Goal: Information Seeking & Learning: Learn about a topic

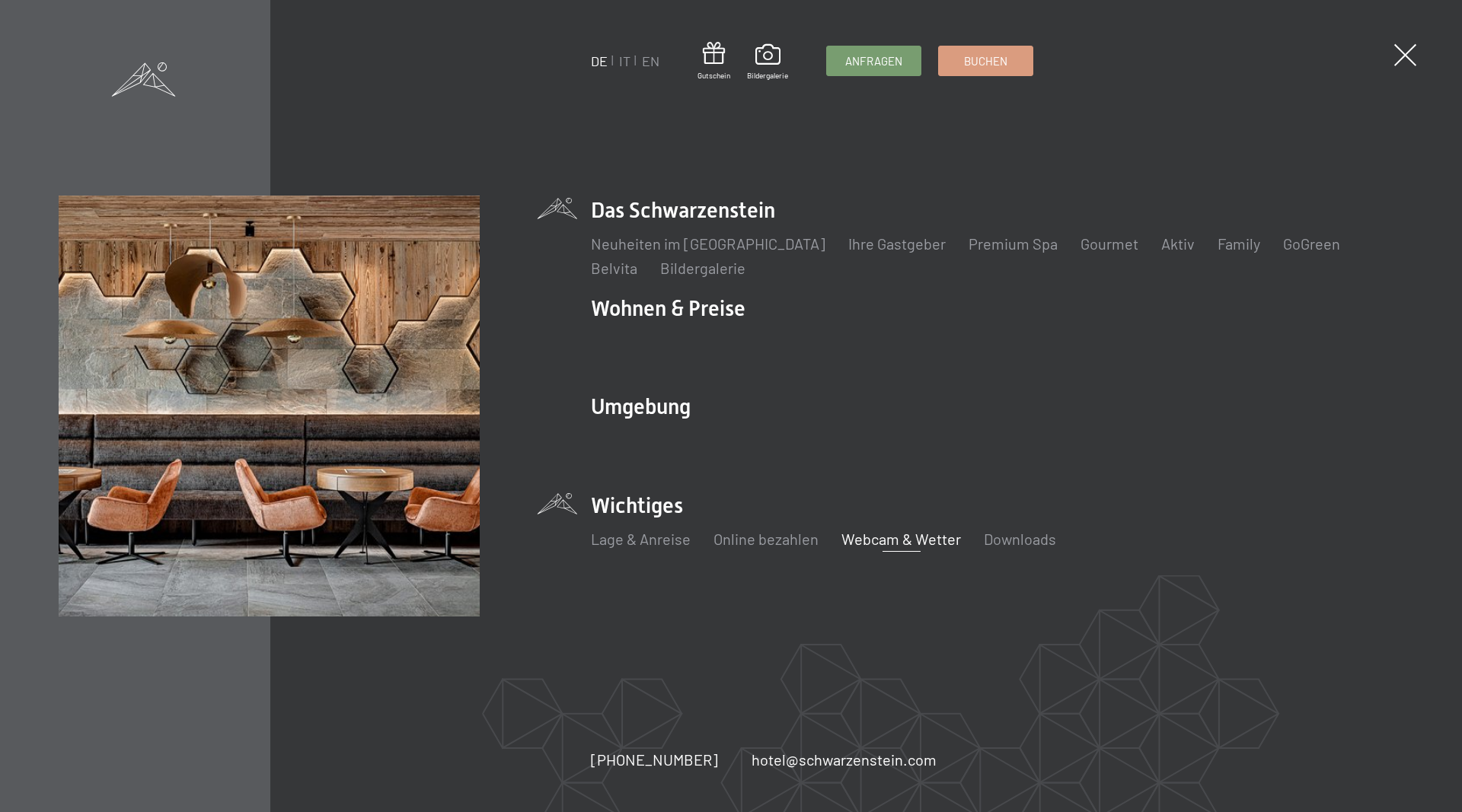
click at [869, 547] on link "Webcam & Wetter" at bounding box center [900, 538] width 119 height 18
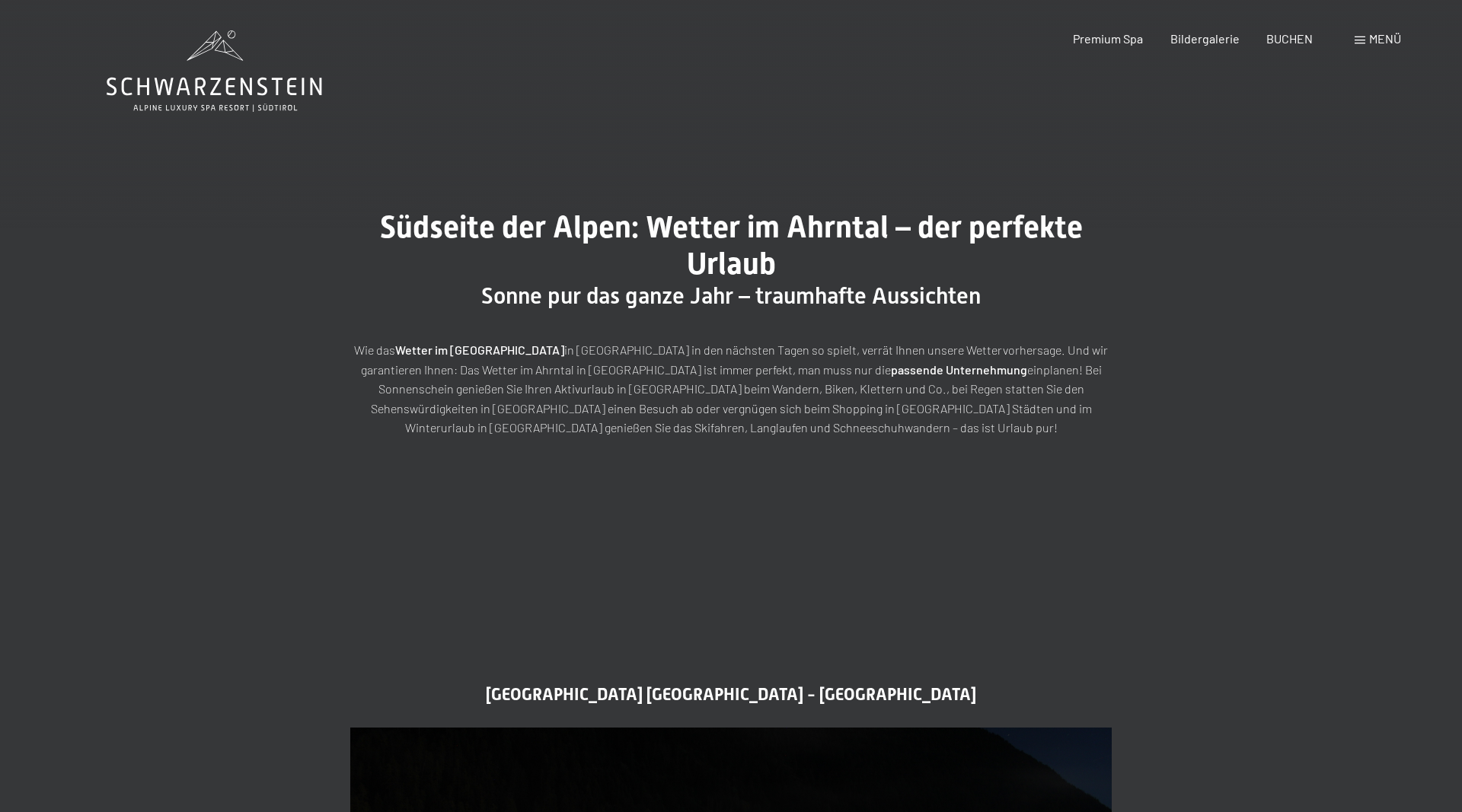
click at [1387, 45] on span "Menü" at bounding box center [1385, 38] width 32 height 14
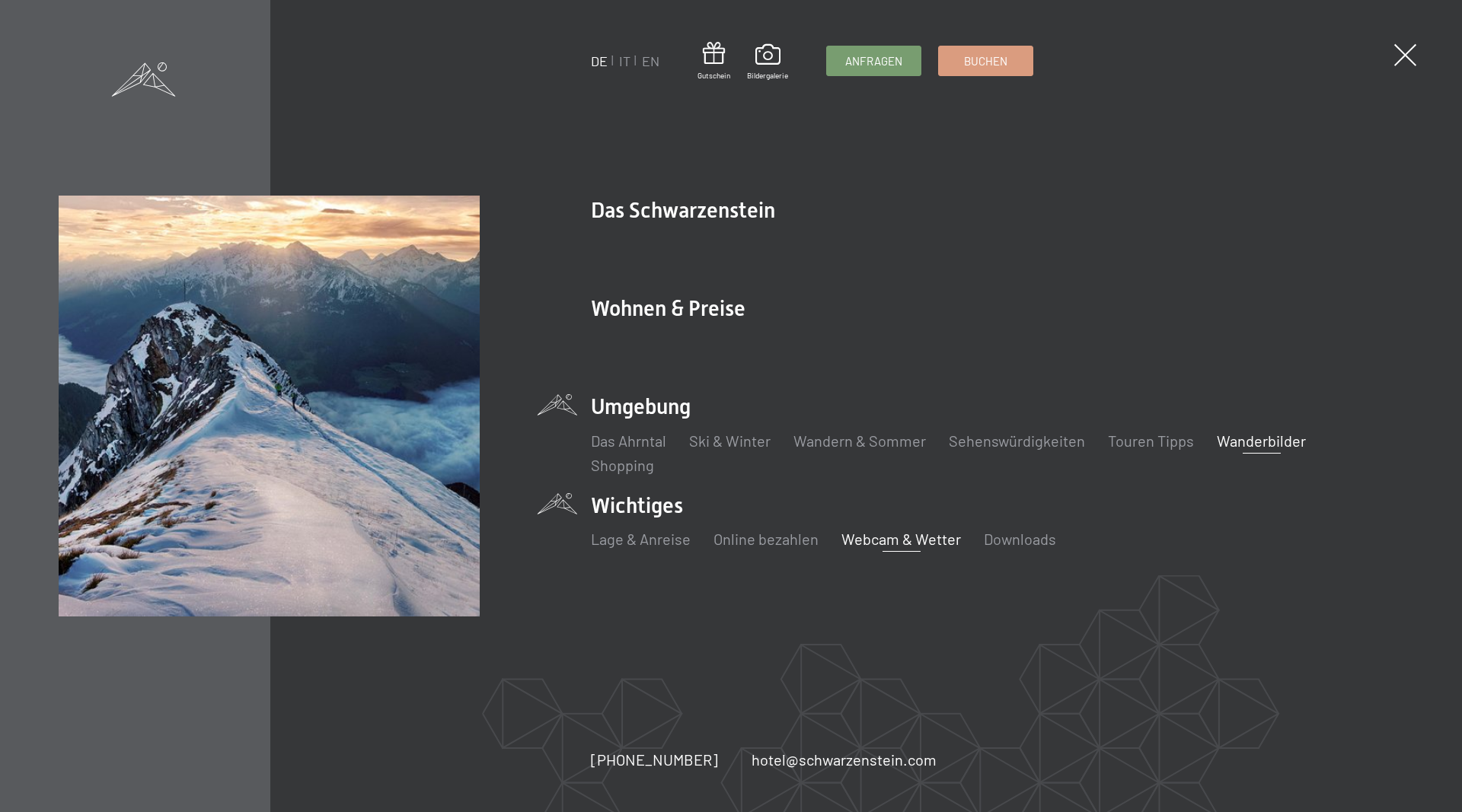
click at [1238, 445] on link "Wanderbilder" at bounding box center [1261, 440] width 89 height 18
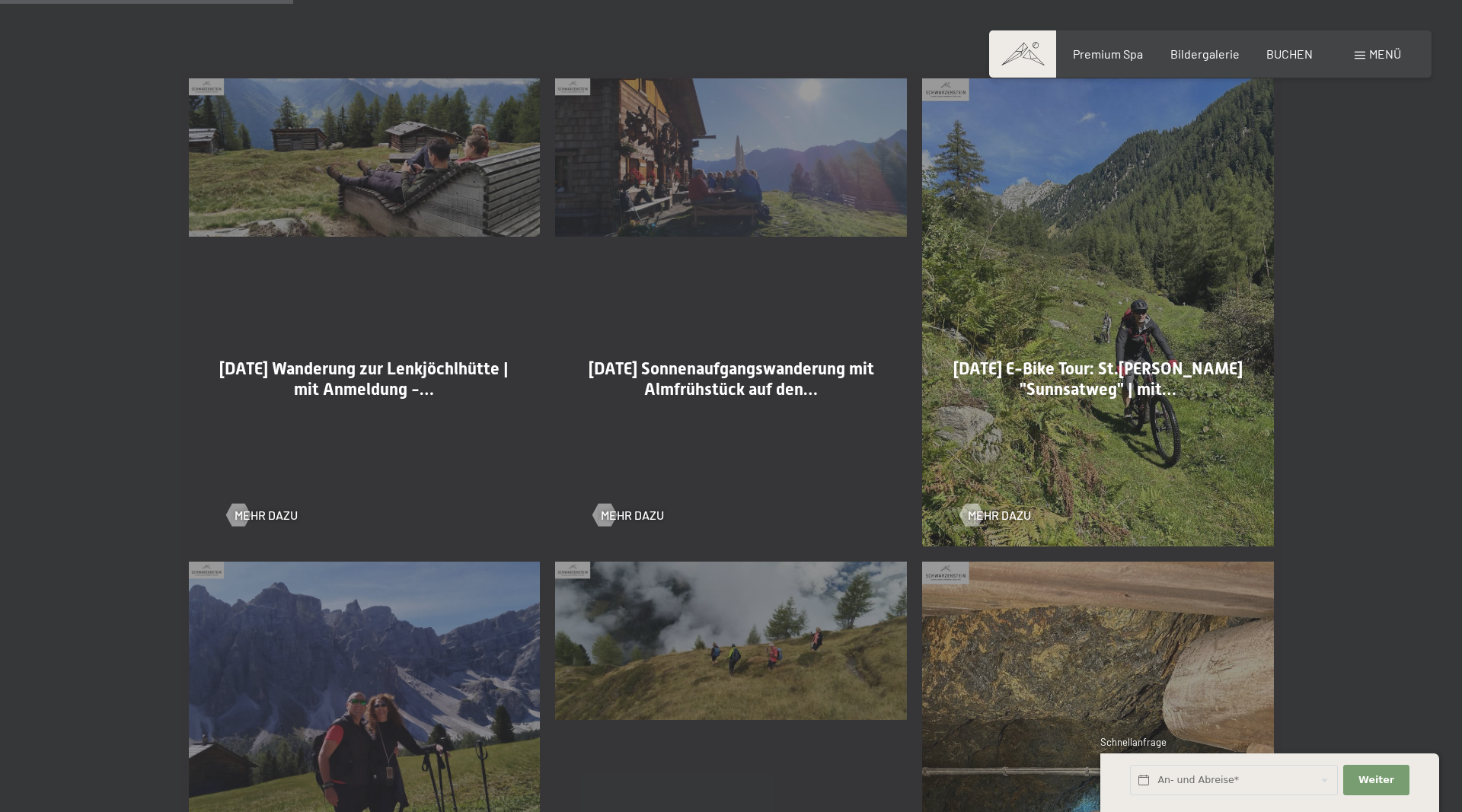
scroll to position [1164, 0]
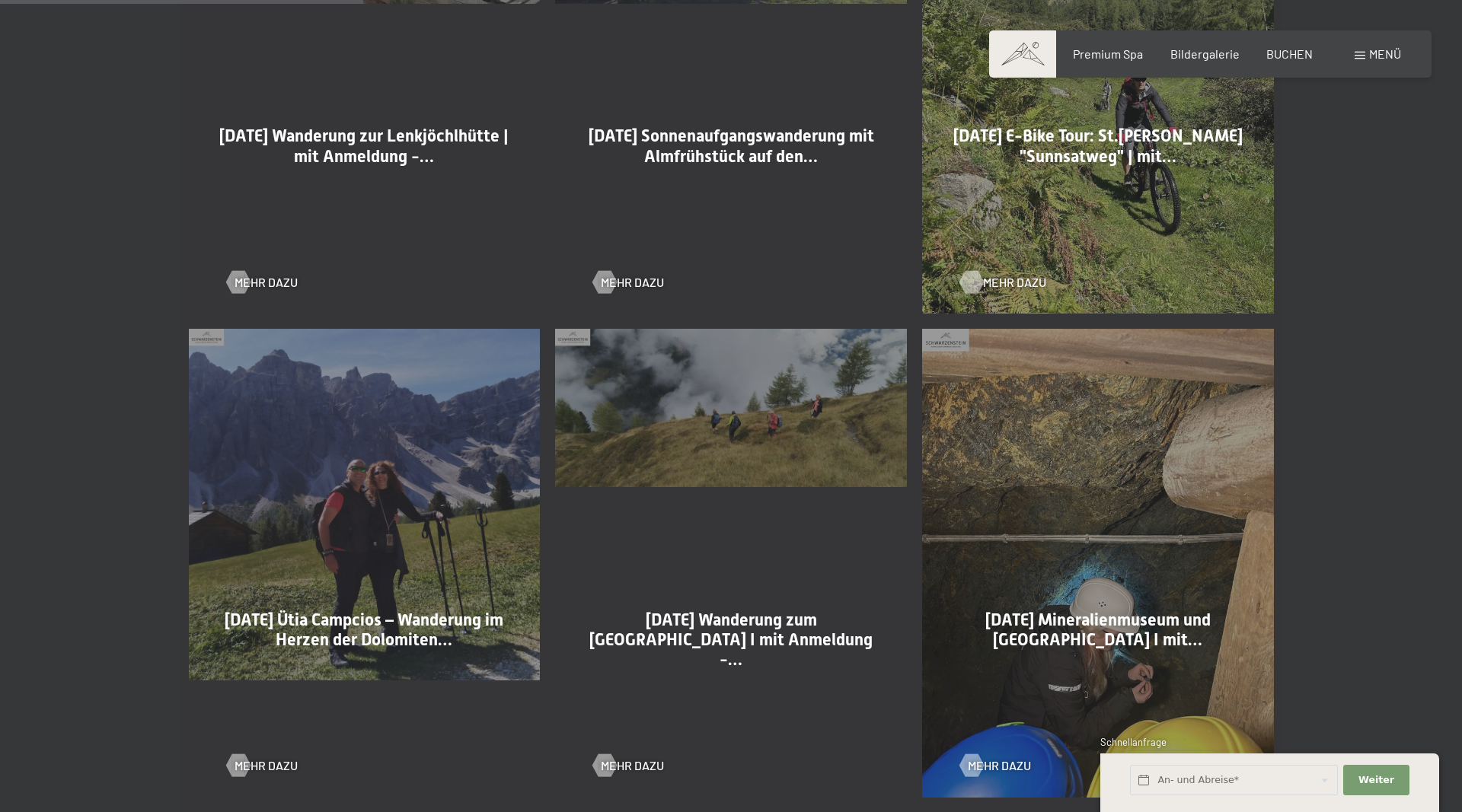
click at [994, 283] on span "Mehr dazu" at bounding box center [1014, 282] width 63 height 17
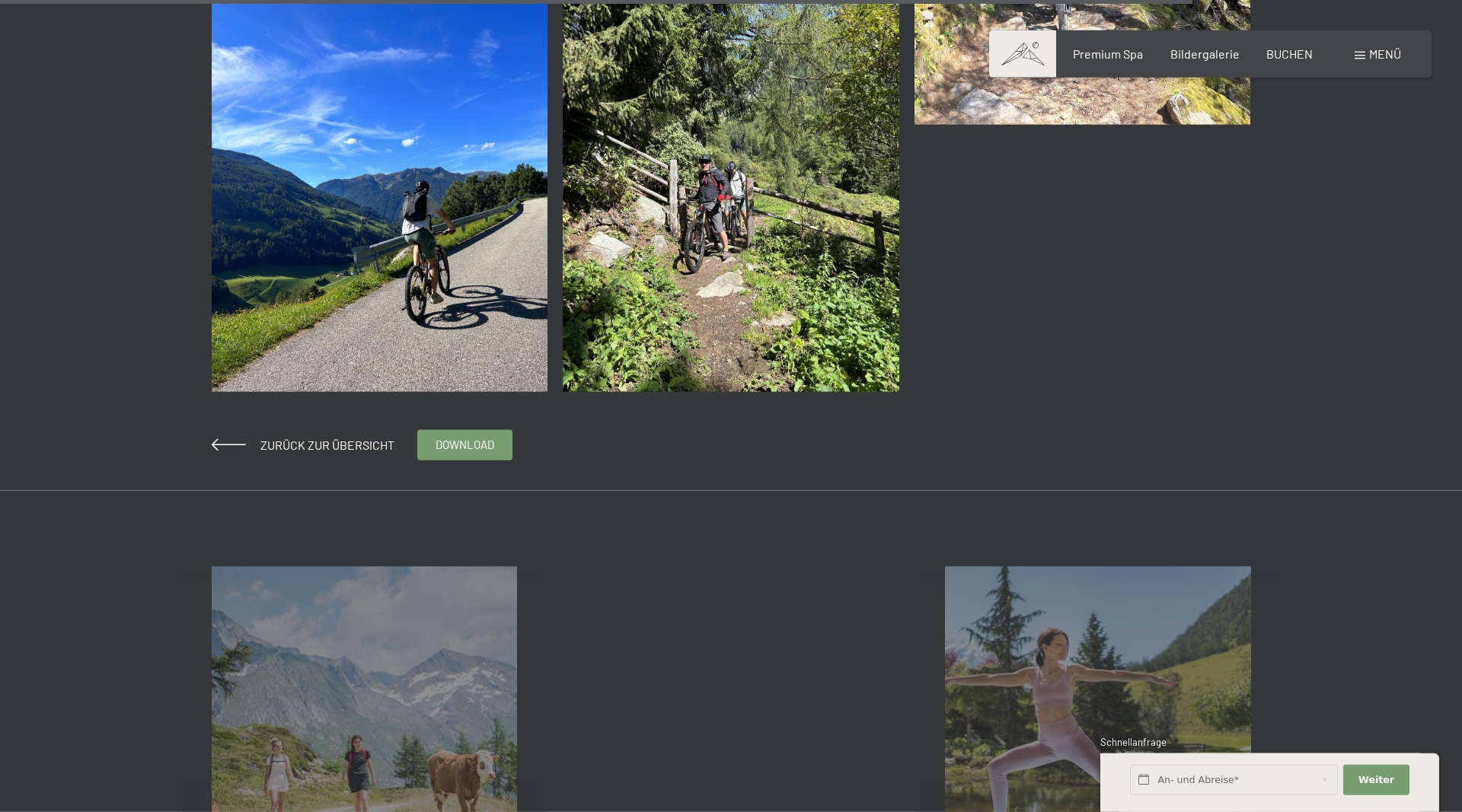
scroll to position [4424, 0]
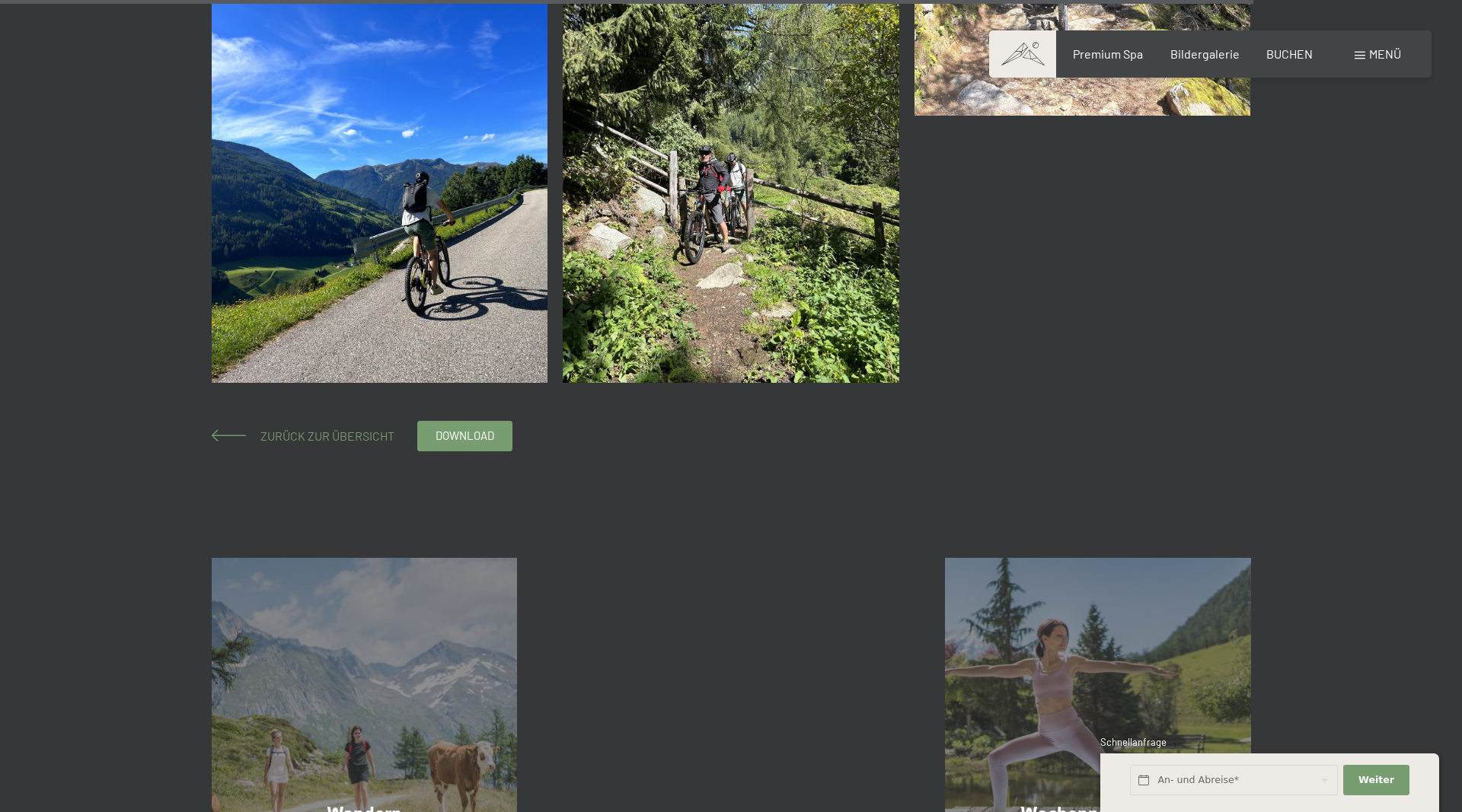
click at [284, 428] on span "Zurück zur Übersicht" at bounding box center [321, 436] width 146 height 14
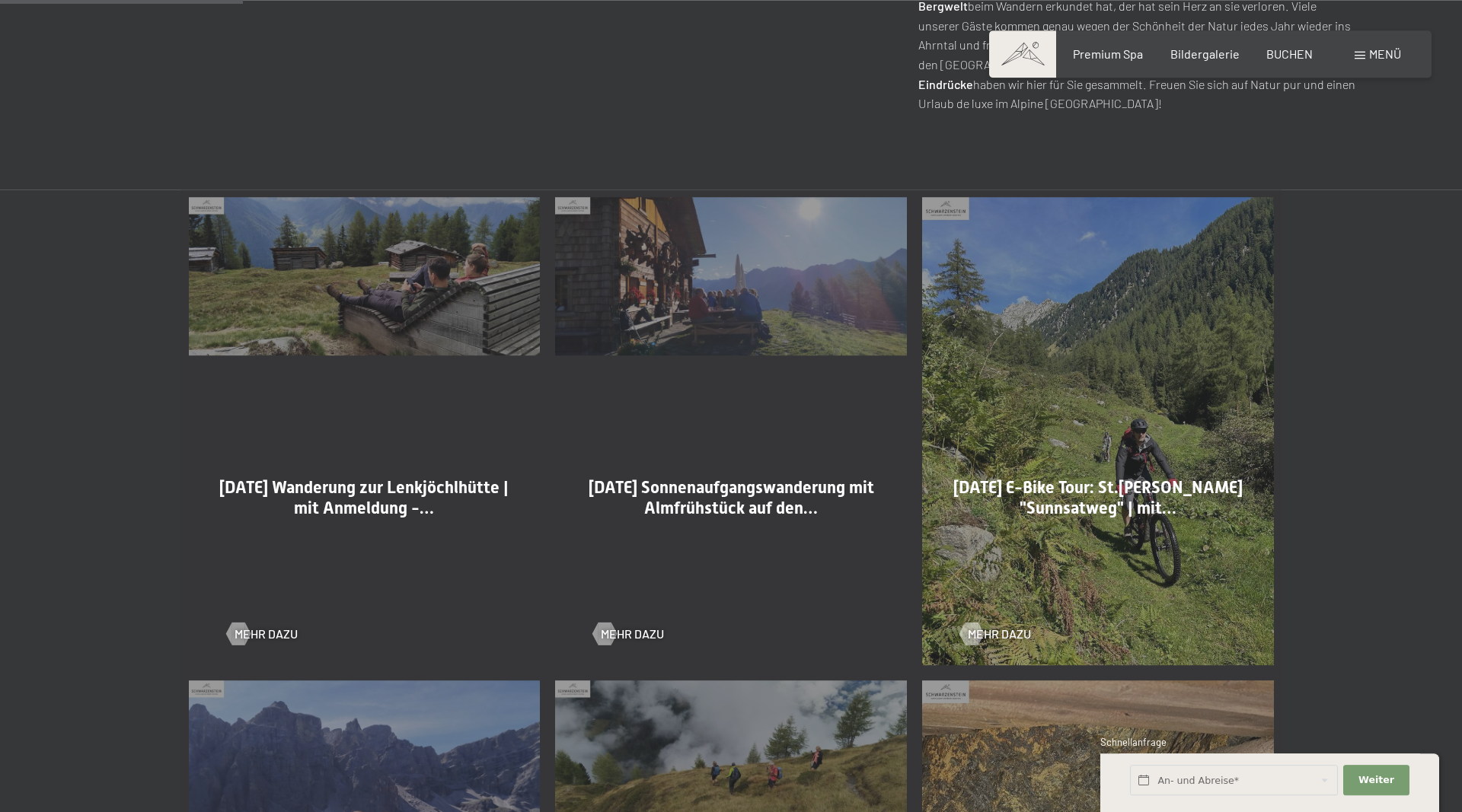
scroll to position [854, 0]
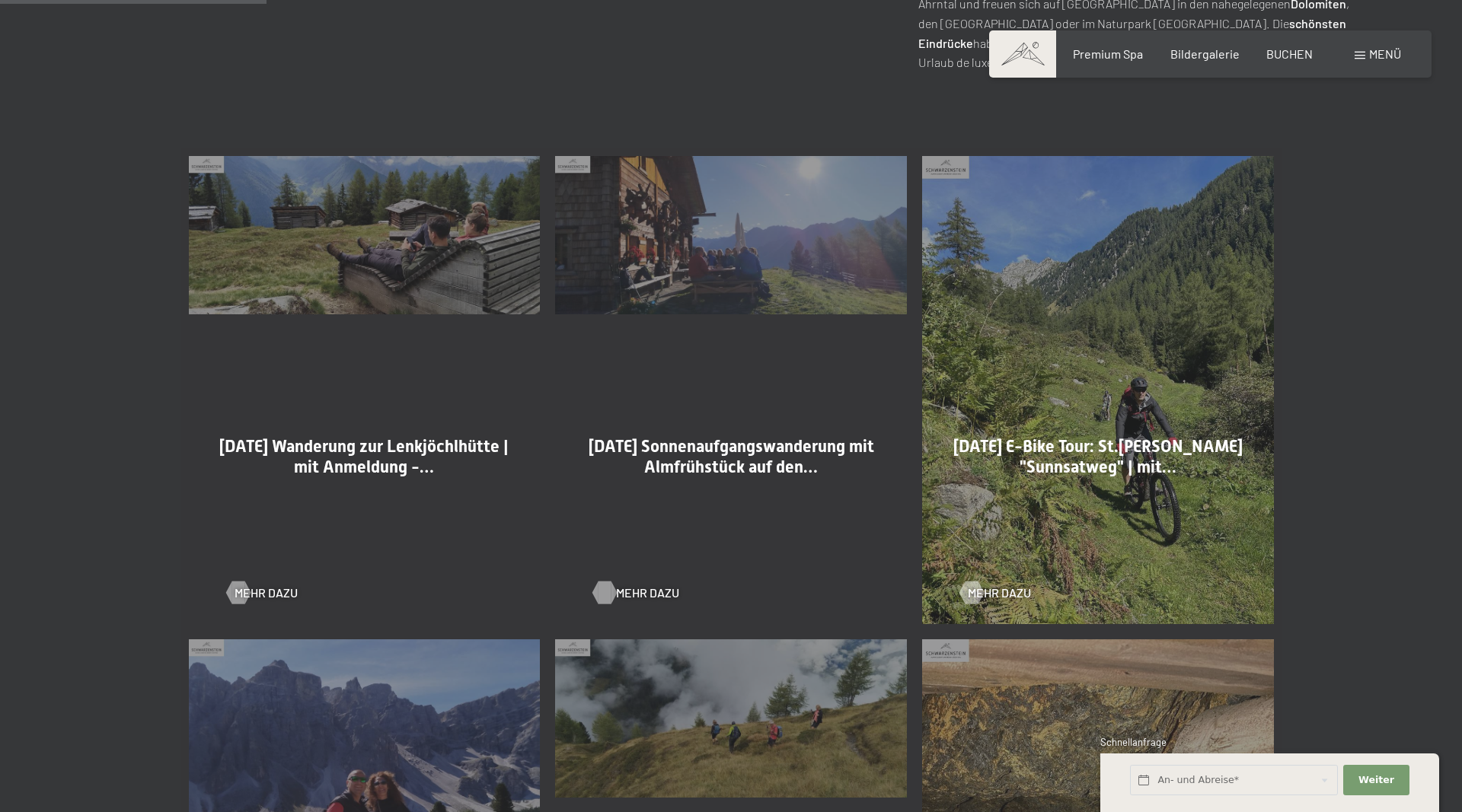
click at [627, 599] on span "Mehr dazu" at bounding box center [647, 593] width 63 height 17
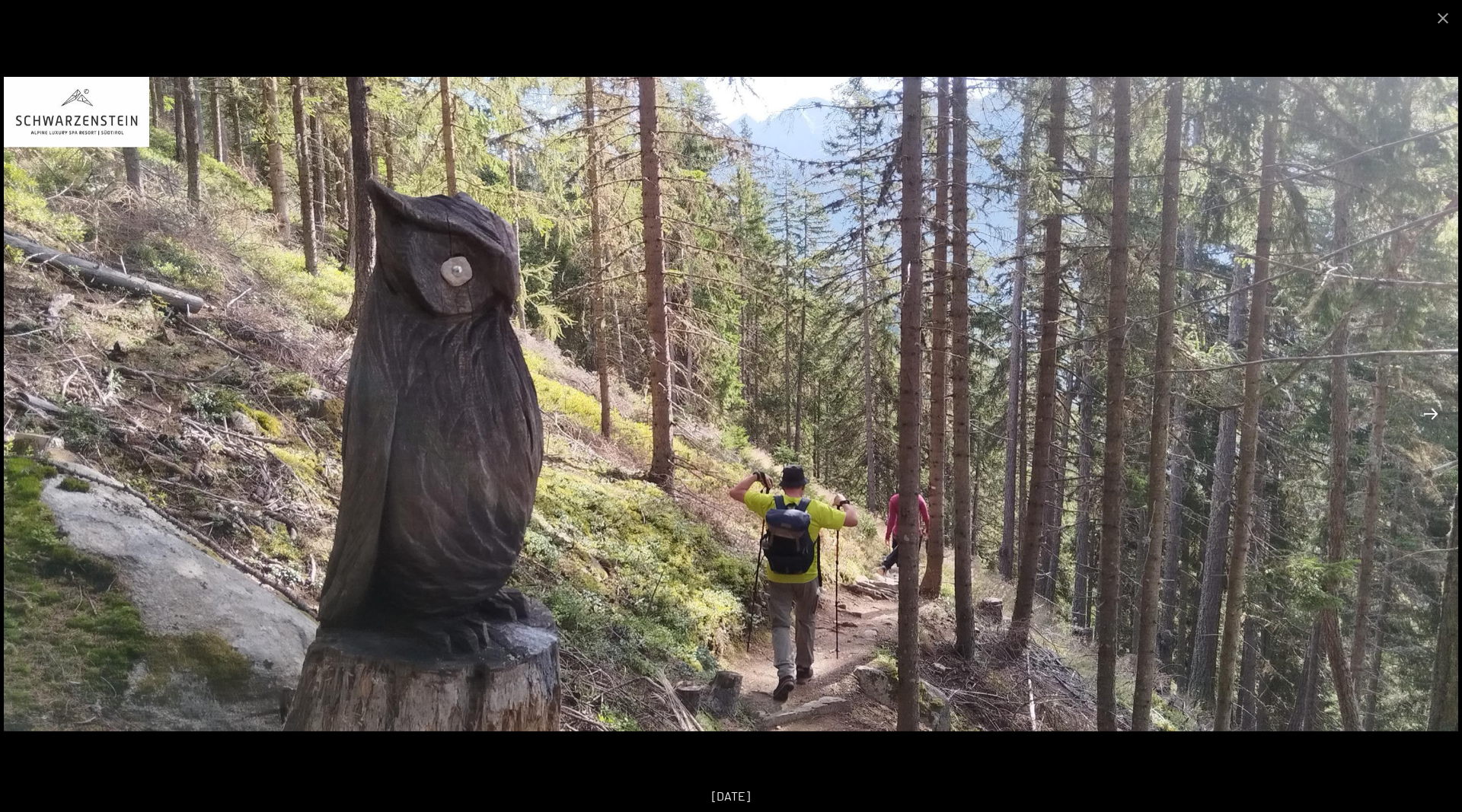
click at [1426, 418] on button "Next slide" at bounding box center [1431, 413] width 32 height 30
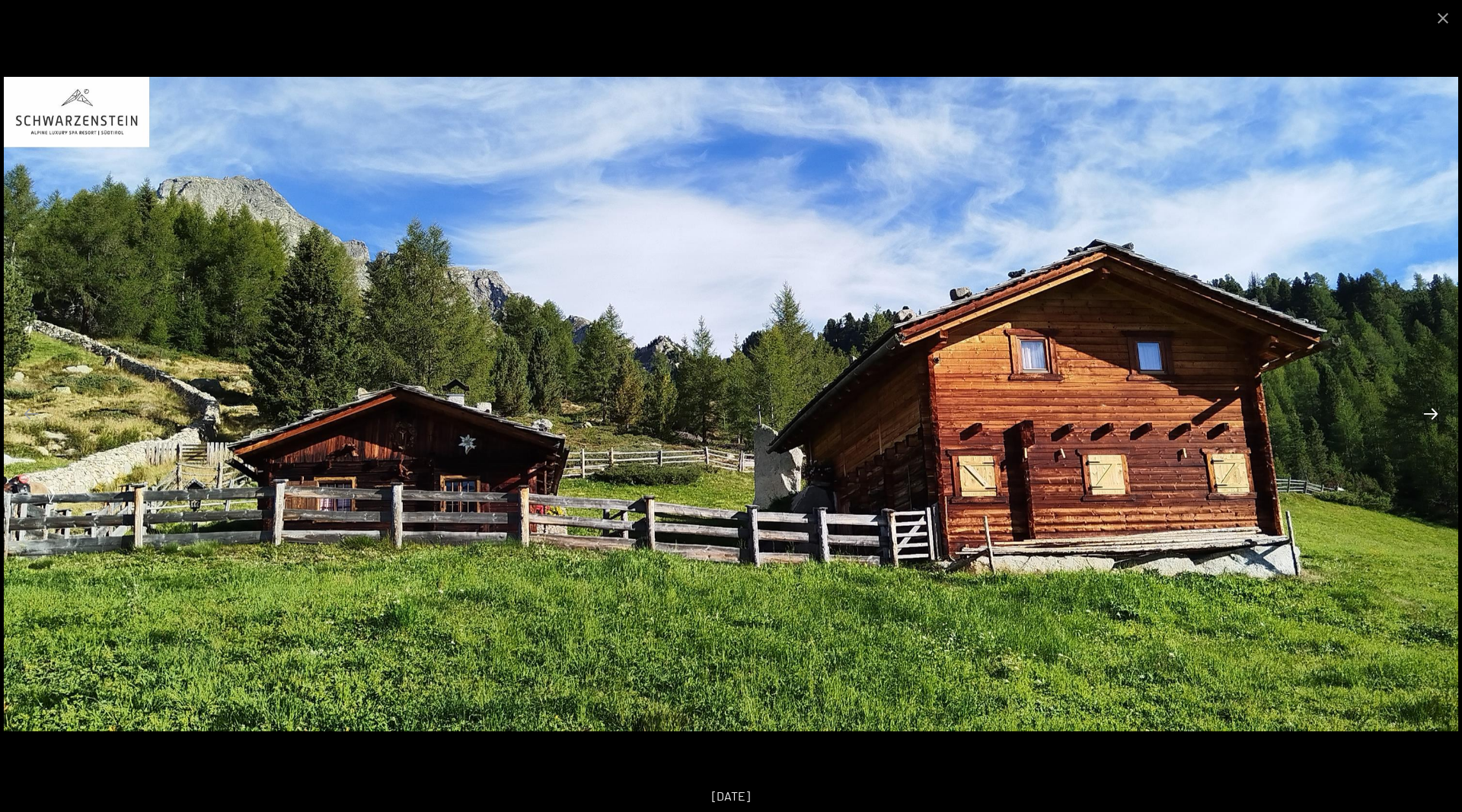
click at [1426, 418] on button "Next slide" at bounding box center [1431, 413] width 32 height 30
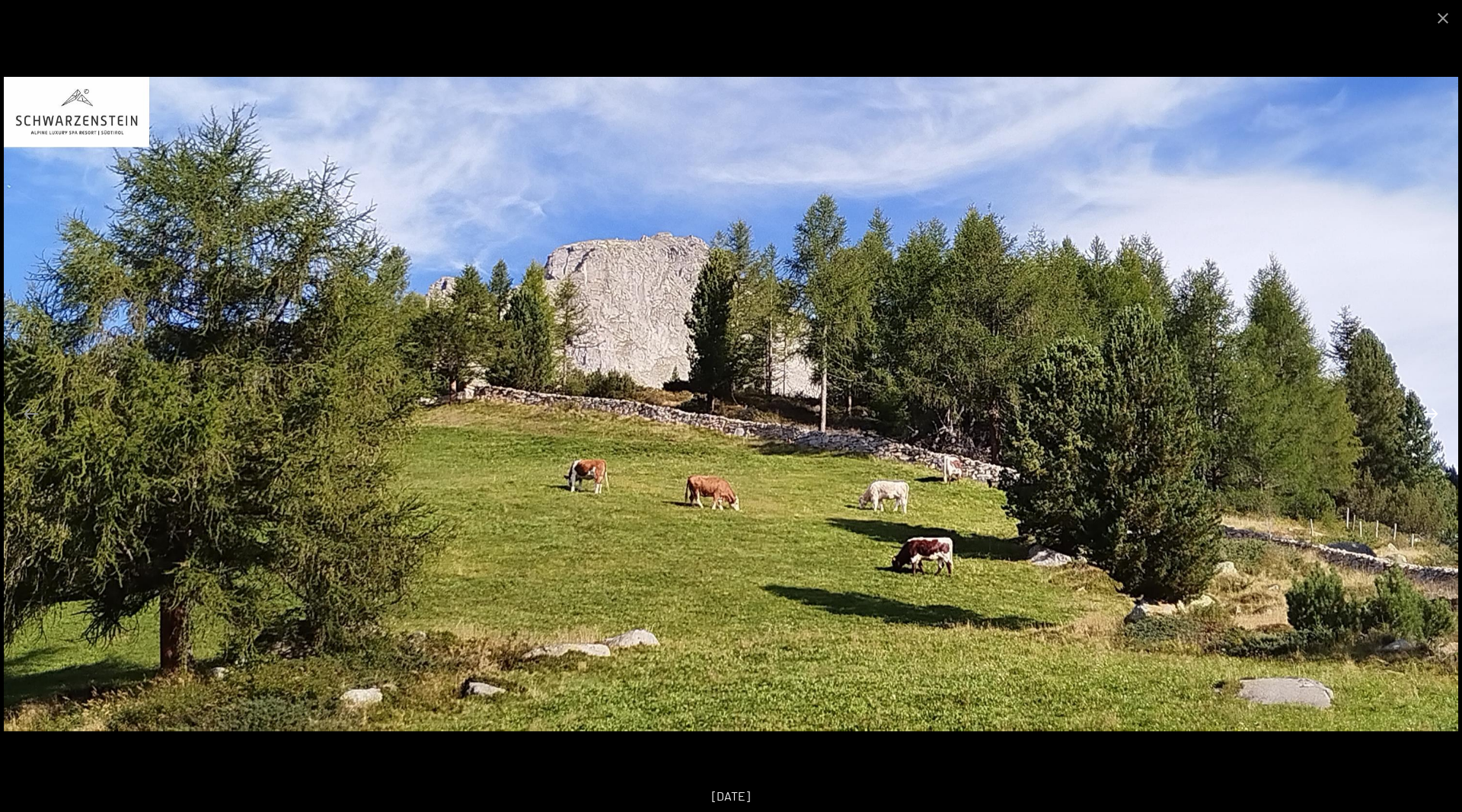
click at [1424, 417] on button "Next slide" at bounding box center [1431, 413] width 32 height 30
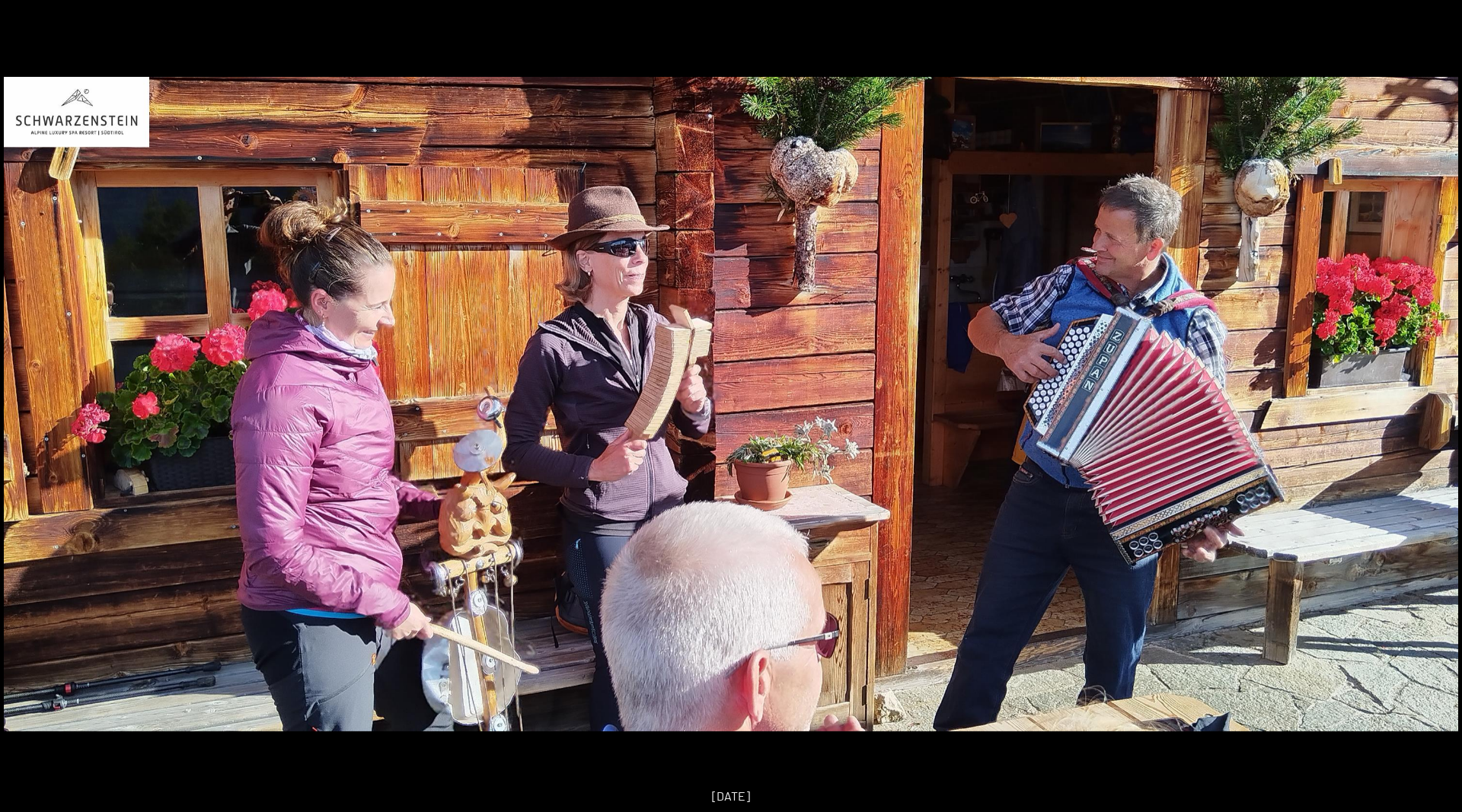
click at [1424, 417] on button "Next slide" at bounding box center [1438, 413] width 32 height 30
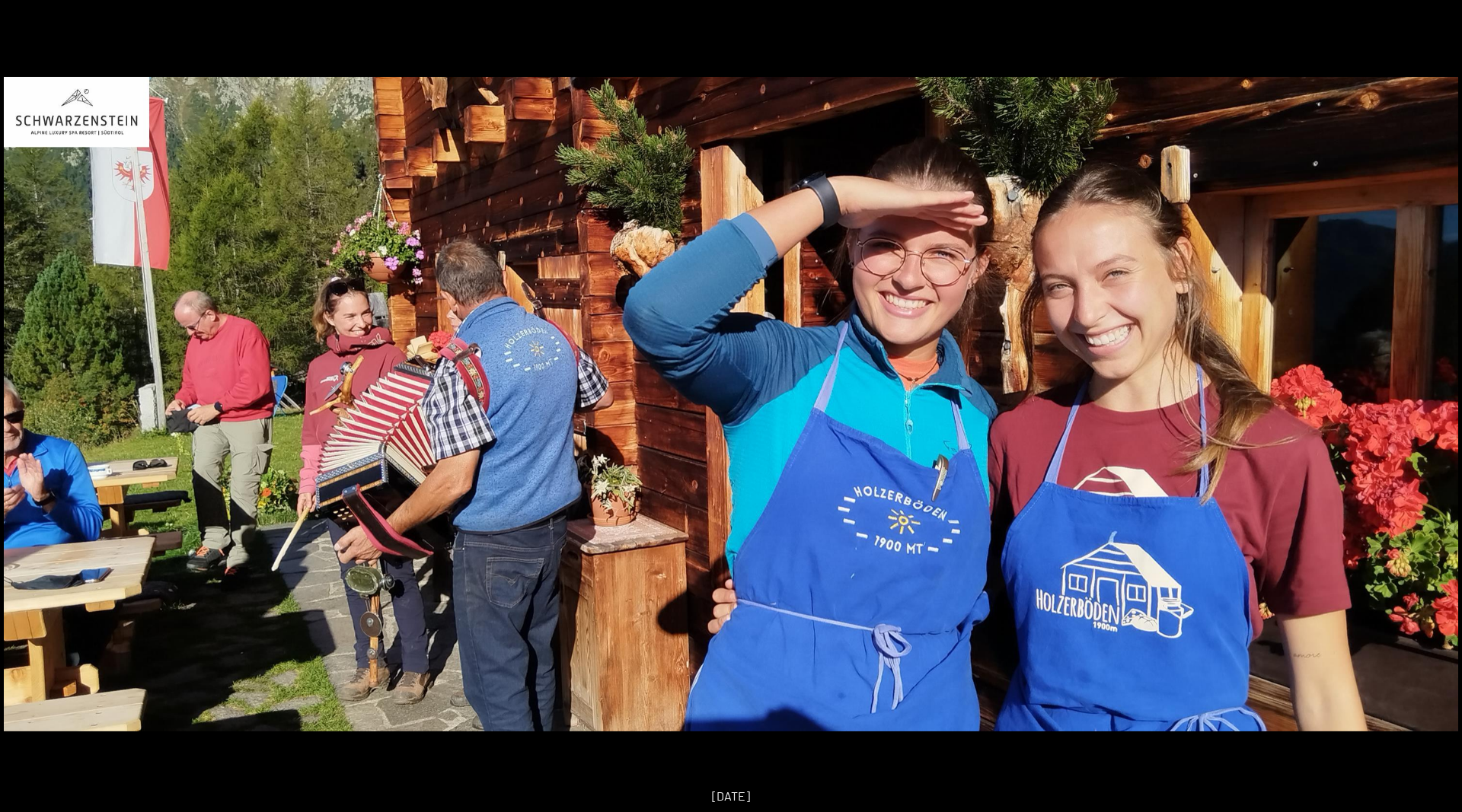
click at [1424, 417] on button "Next slide" at bounding box center [1438, 413] width 32 height 30
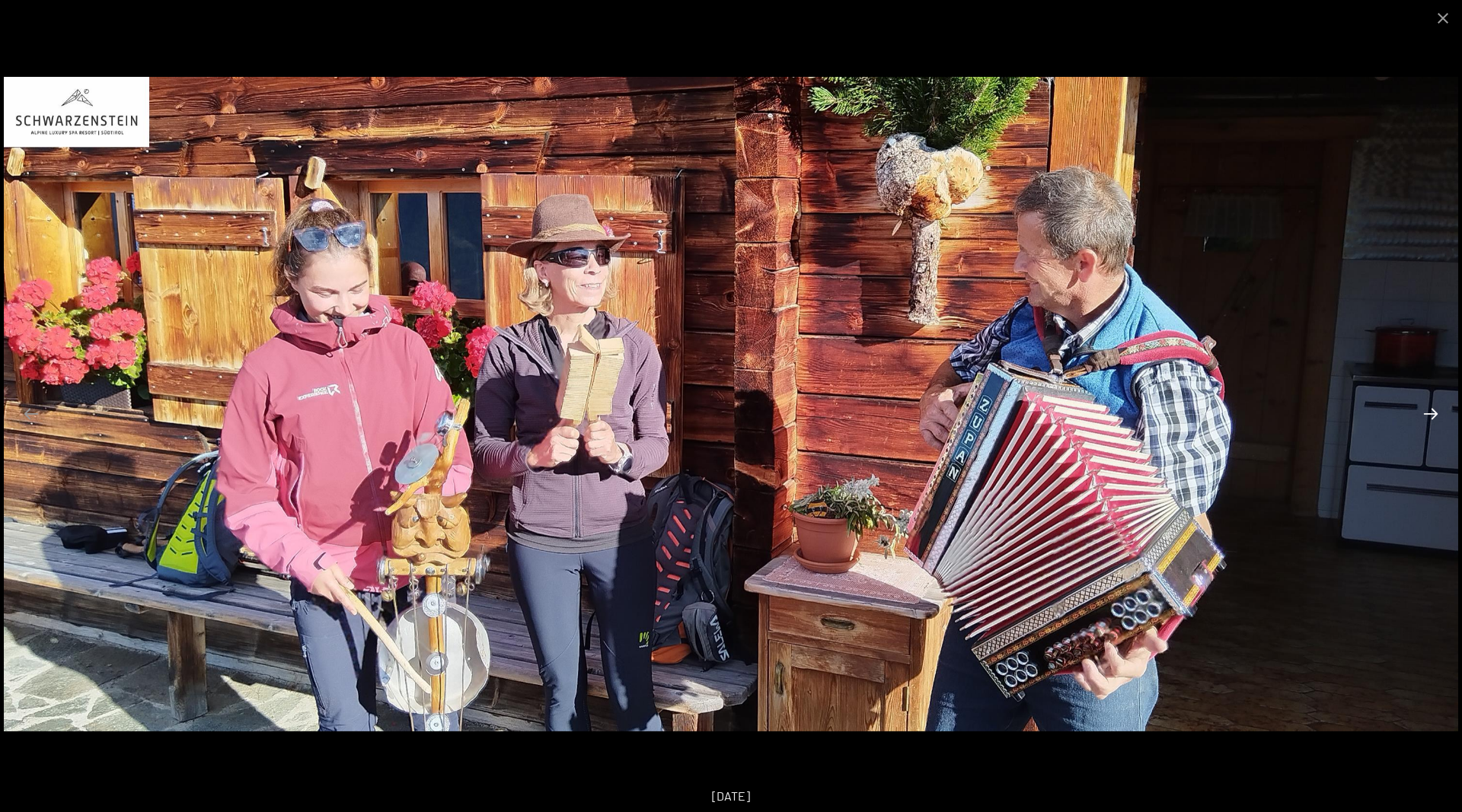
click at [1424, 417] on button "Next slide" at bounding box center [1431, 413] width 32 height 30
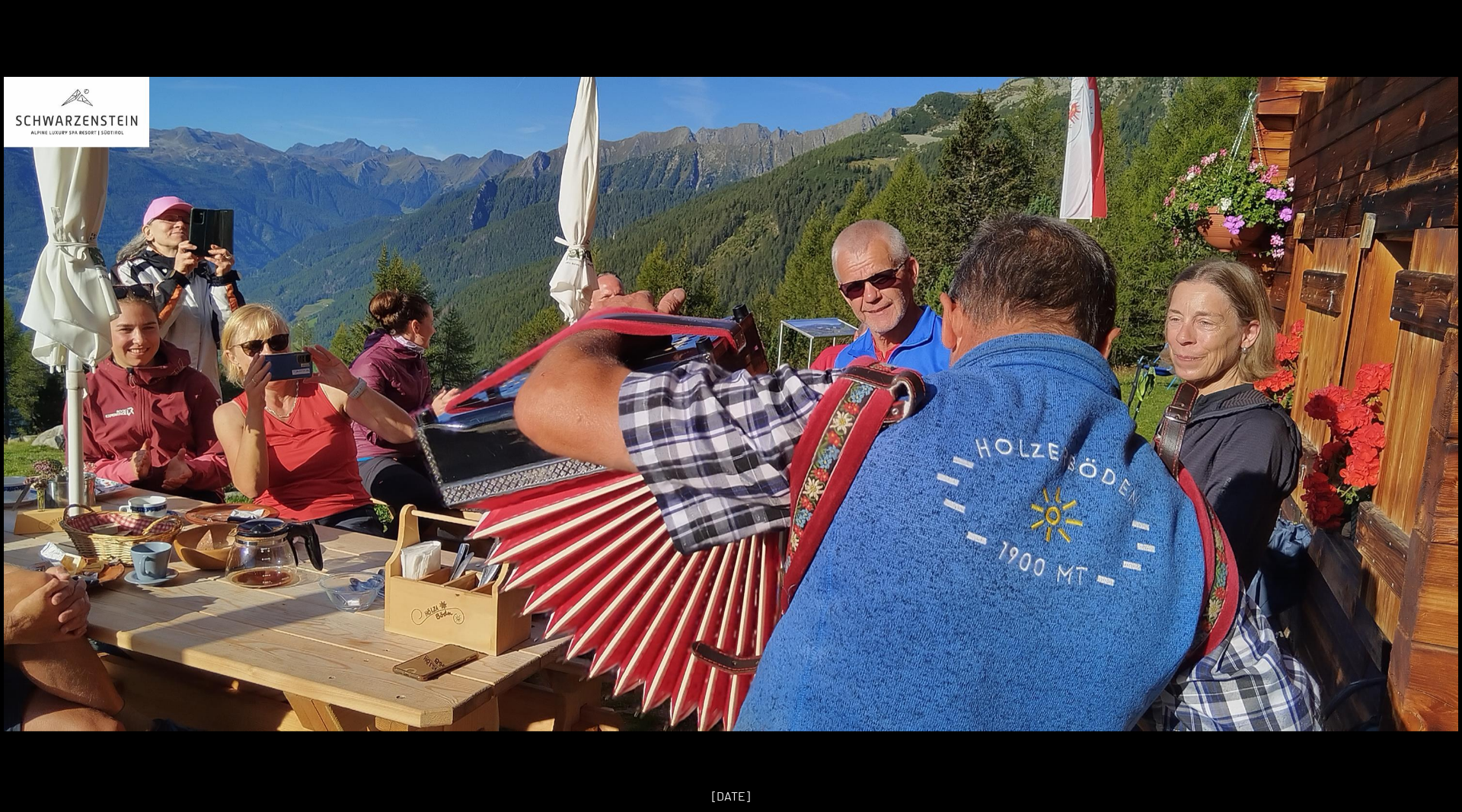
click at [1424, 417] on button "Next slide" at bounding box center [1438, 413] width 32 height 30
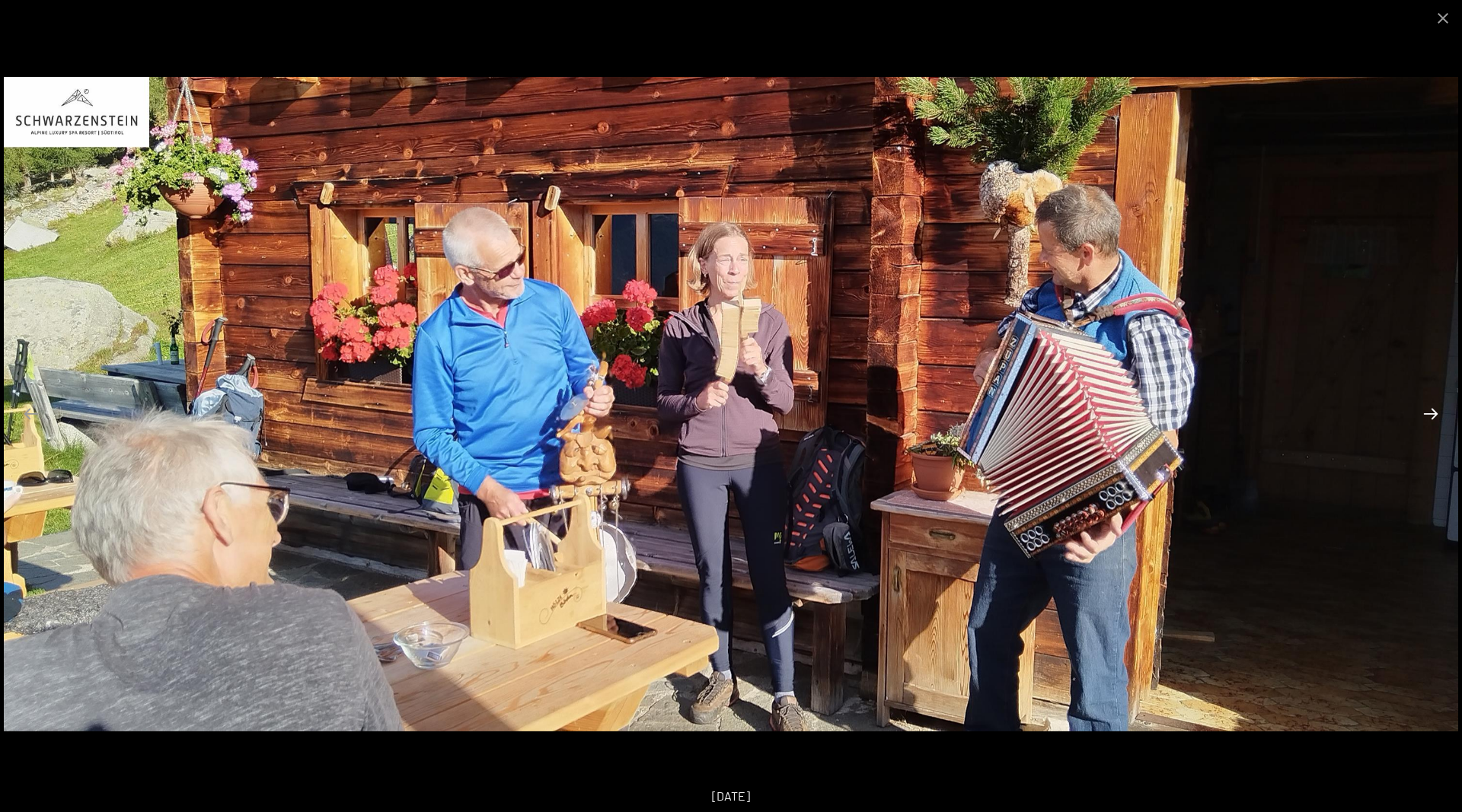
click at [1424, 417] on button "Next slide" at bounding box center [1431, 413] width 32 height 30
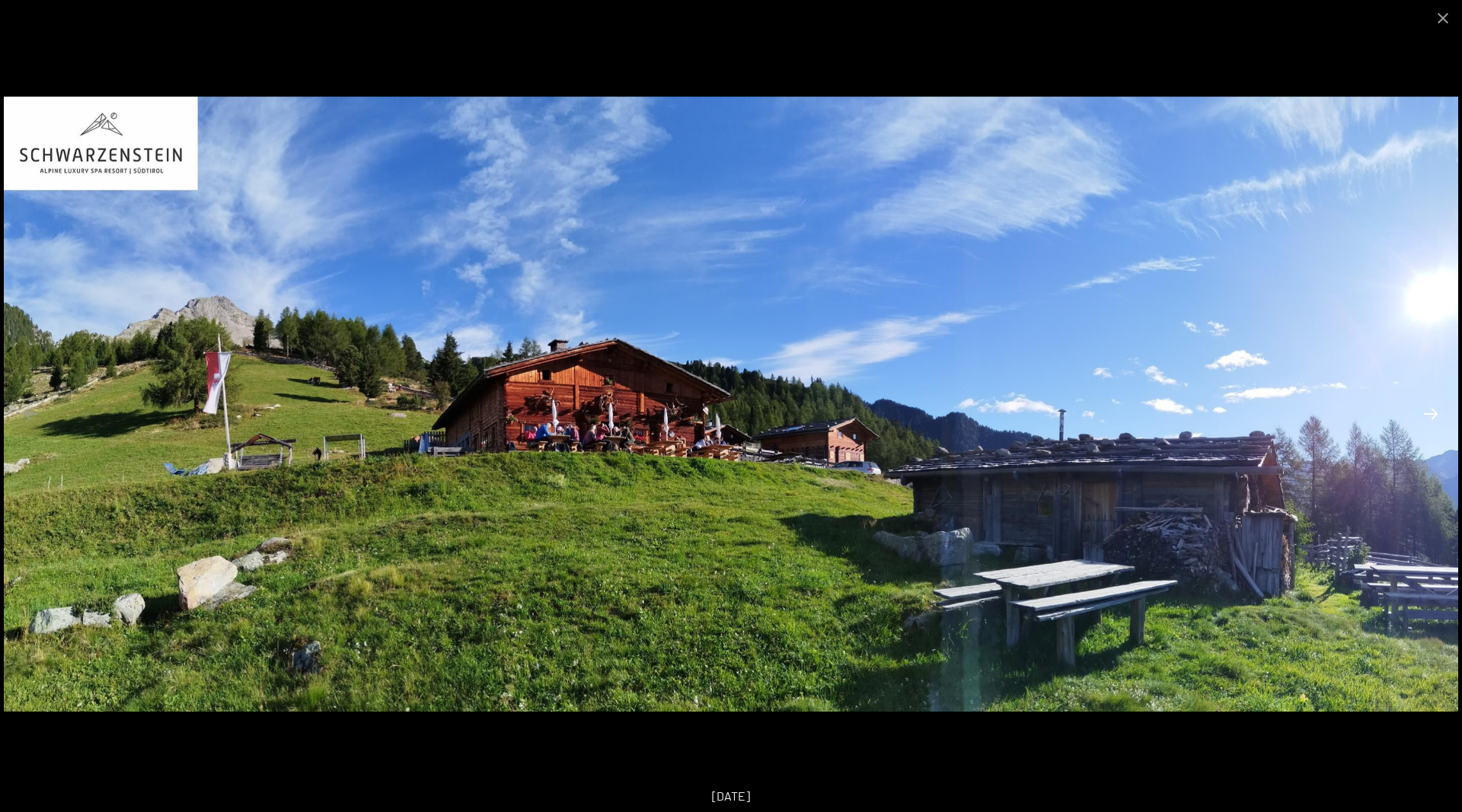
click at [1424, 417] on button "Next slide" at bounding box center [1431, 413] width 32 height 30
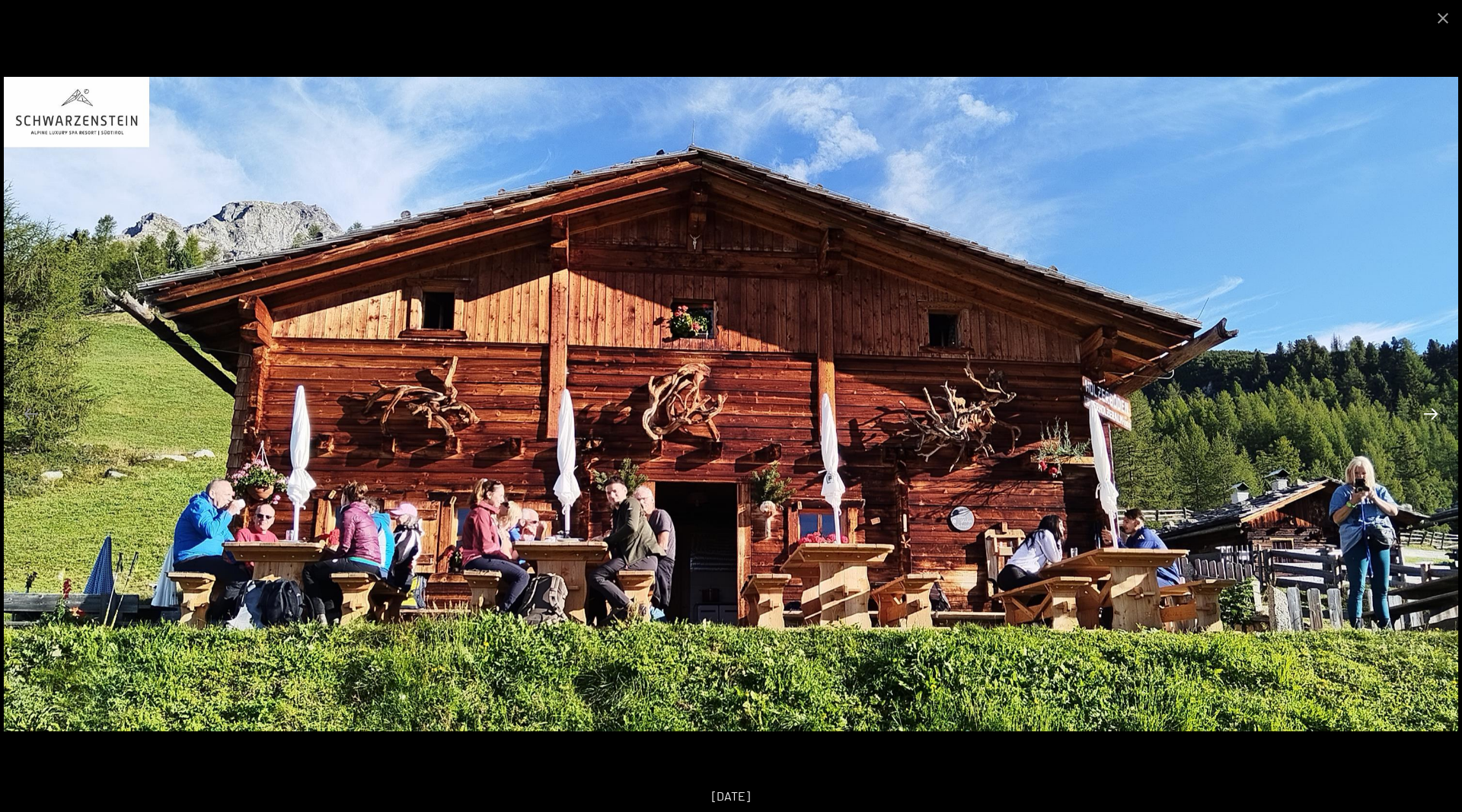
click at [1424, 417] on button "Next slide" at bounding box center [1431, 413] width 32 height 30
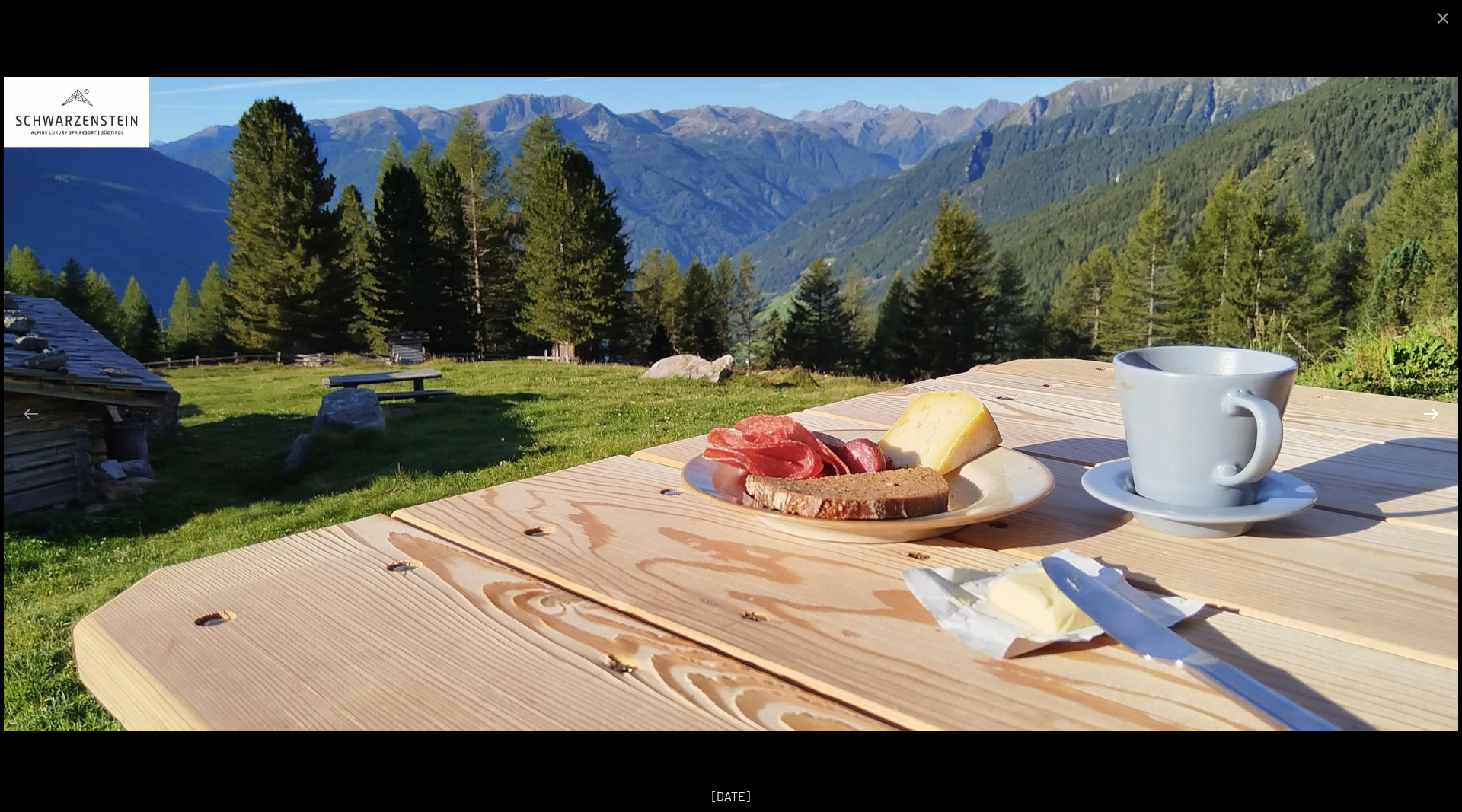
click at [1424, 417] on button "Next slide" at bounding box center [1431, 413] width 32 height 30
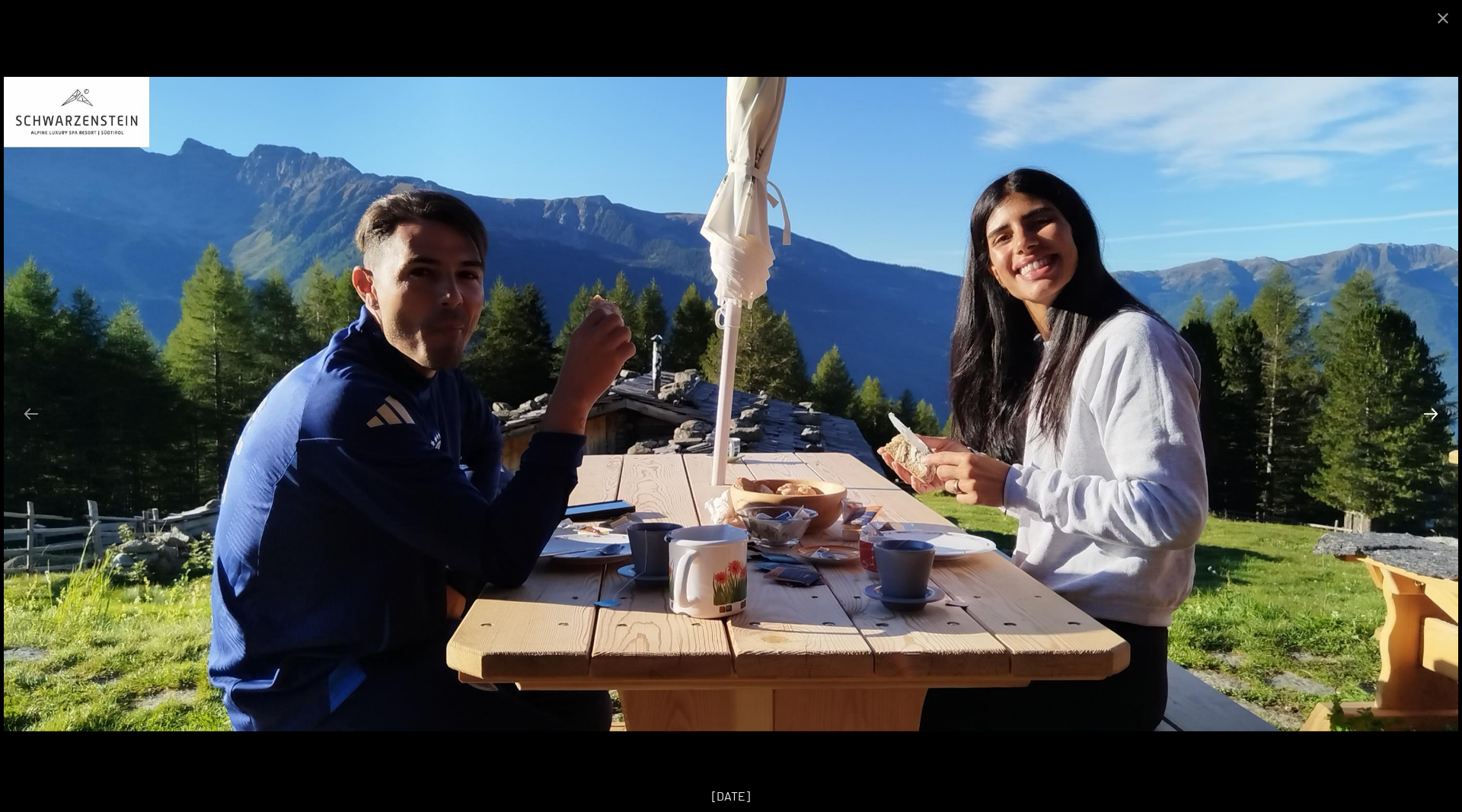
click at [1424, 417] on button "Next slide" at bounding box center [1431, 413] width 32 height 30
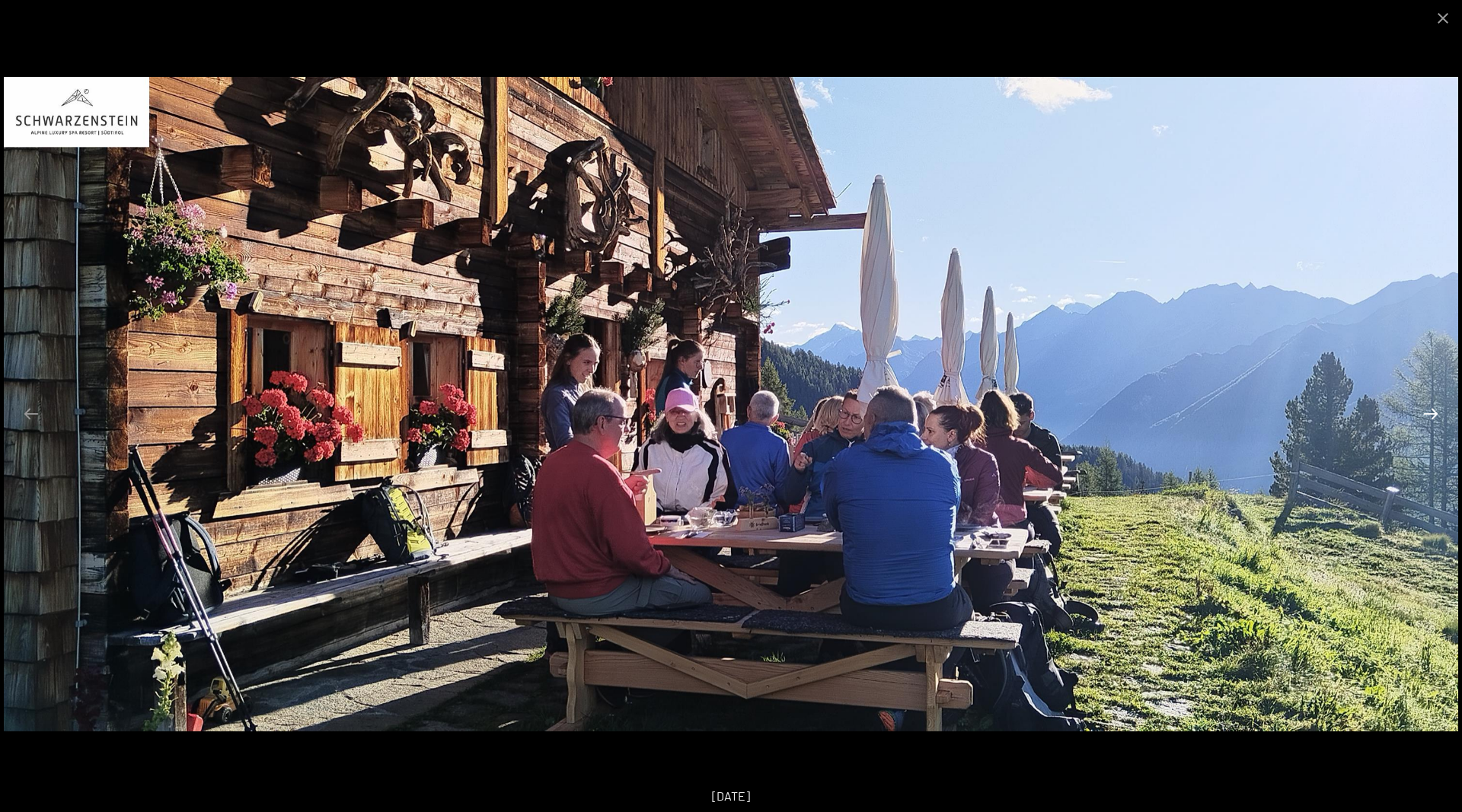
click at [1424, 417] on button "Next slide" at bounding box center [1431, 413] width 32 height 30
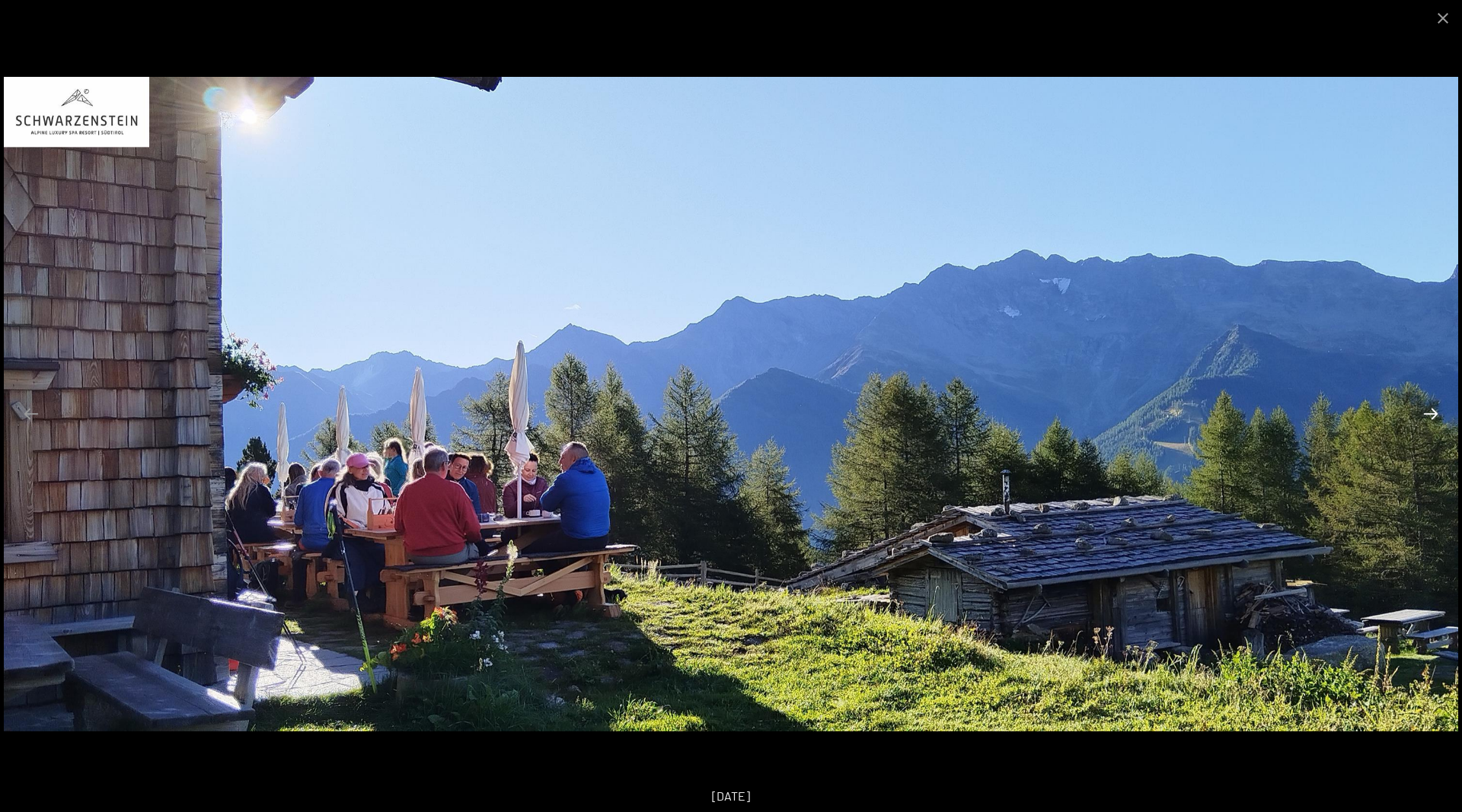
click at [1424, 417] on button "Next slide" at bounding box center [1431, 413] width 32 height 30
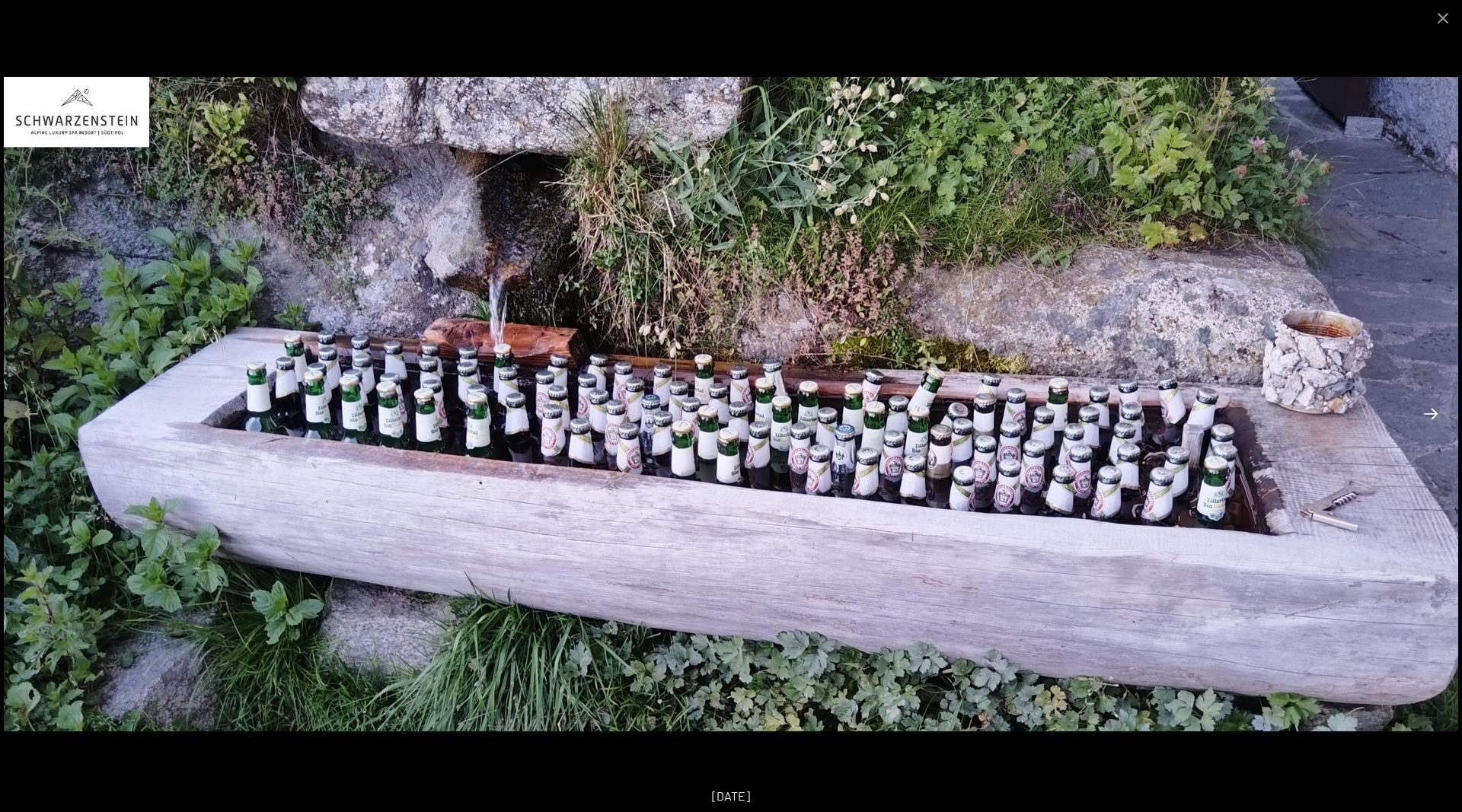
click at [1424, 417] on button "Next slide" at bounding box center [1431, 413] width 32 height 30
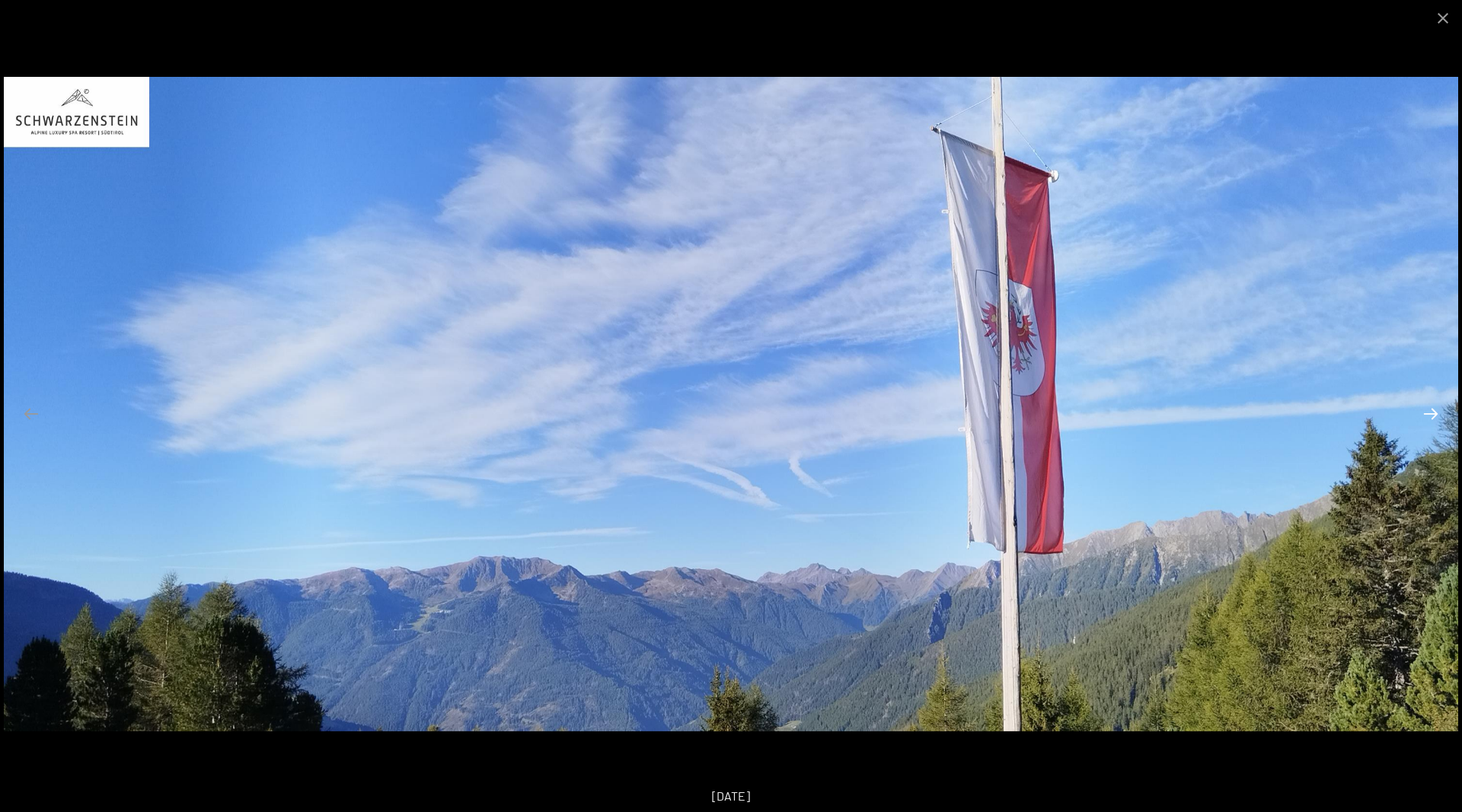
click at [1424, 417] on button "Next slide" at bounding box center [1431, 413] width 32 height 30
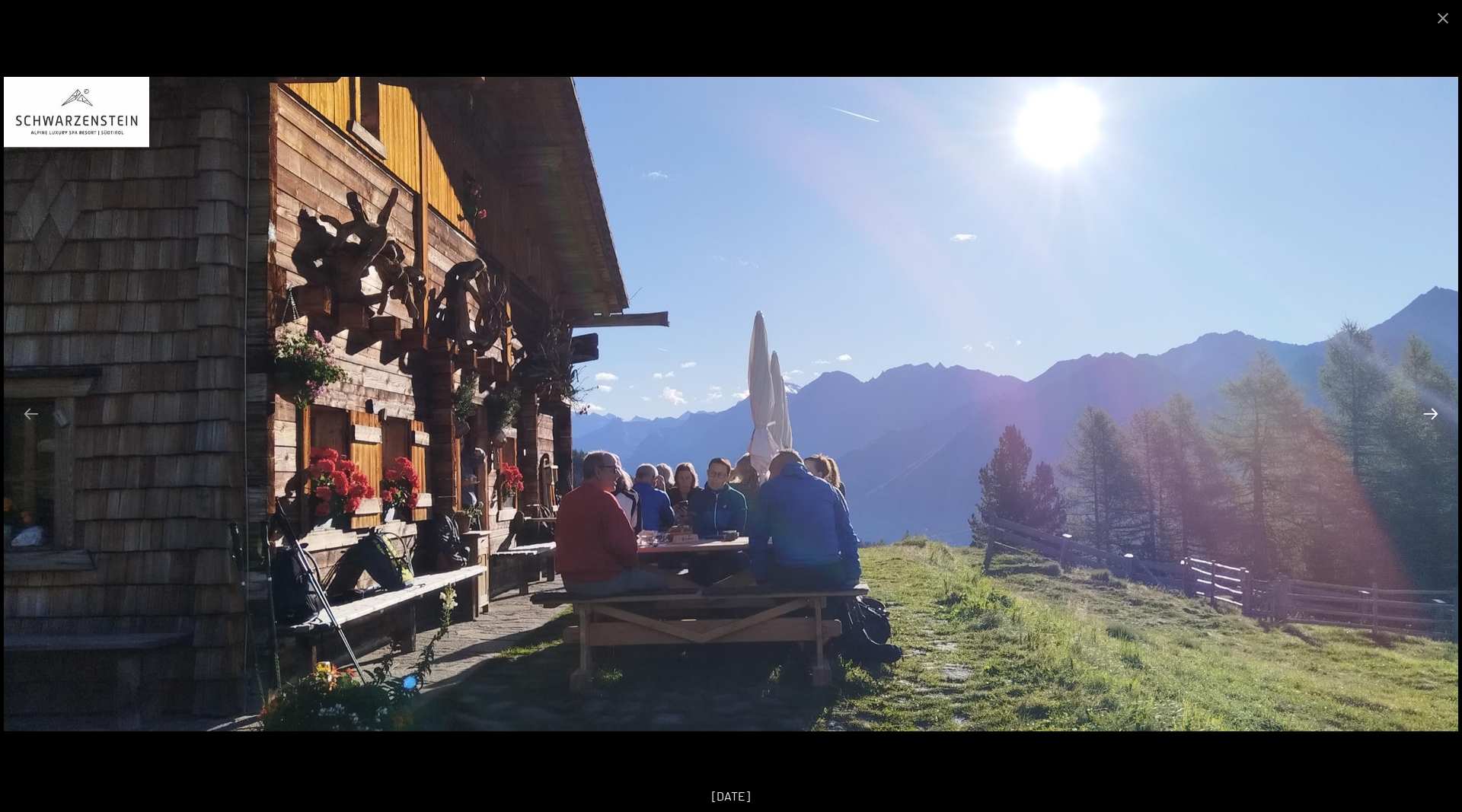
click at [1424, 417] on button "Next slide" at bounding box center [1431, 413] width 32 height 30
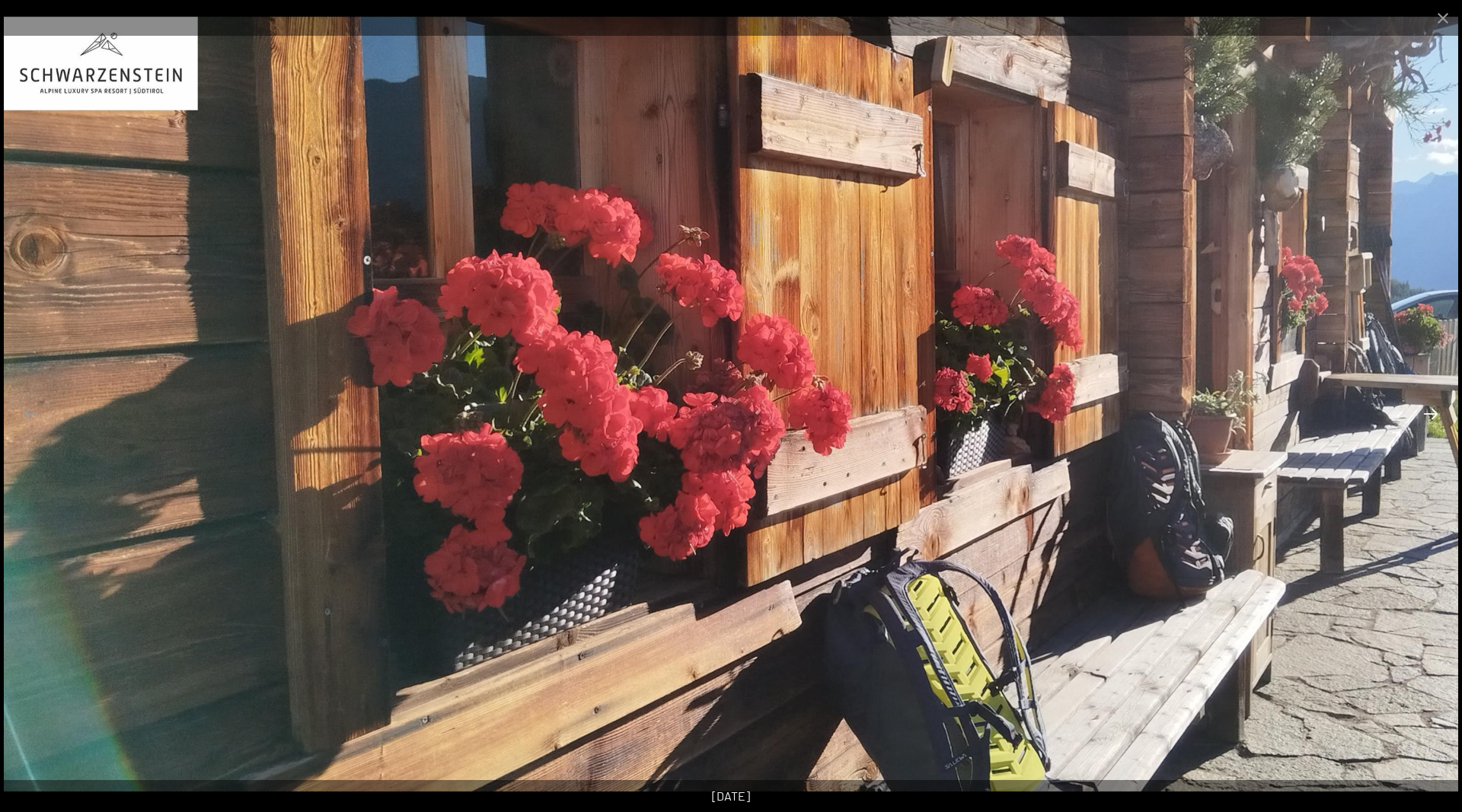
click at [1424, 417] on button "Next slide" at bounding box center [1431, 413] width 32 height 30
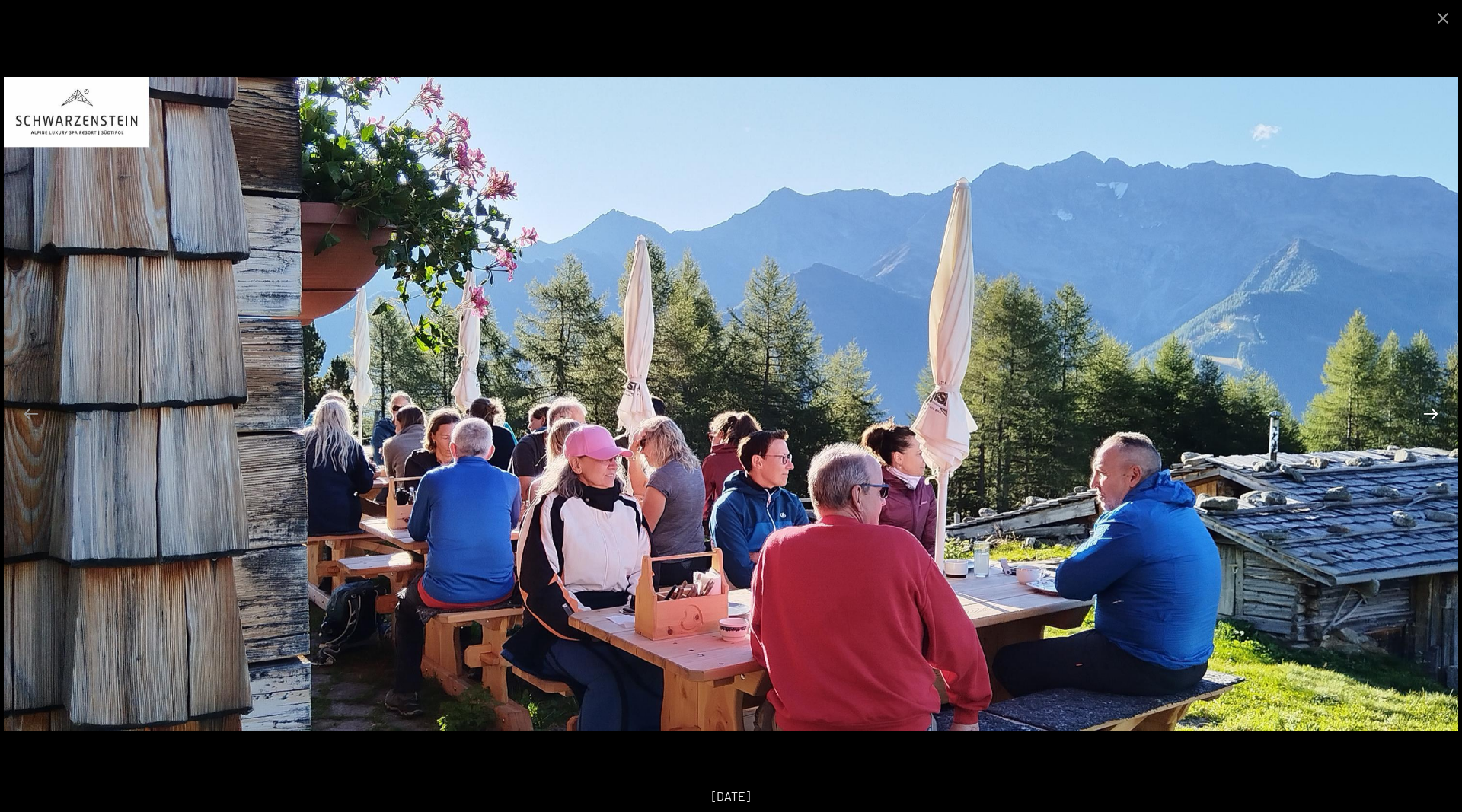
click at [1424, 417] on button "Next slide" at bounding box center [1431, 413] width 32 height 30
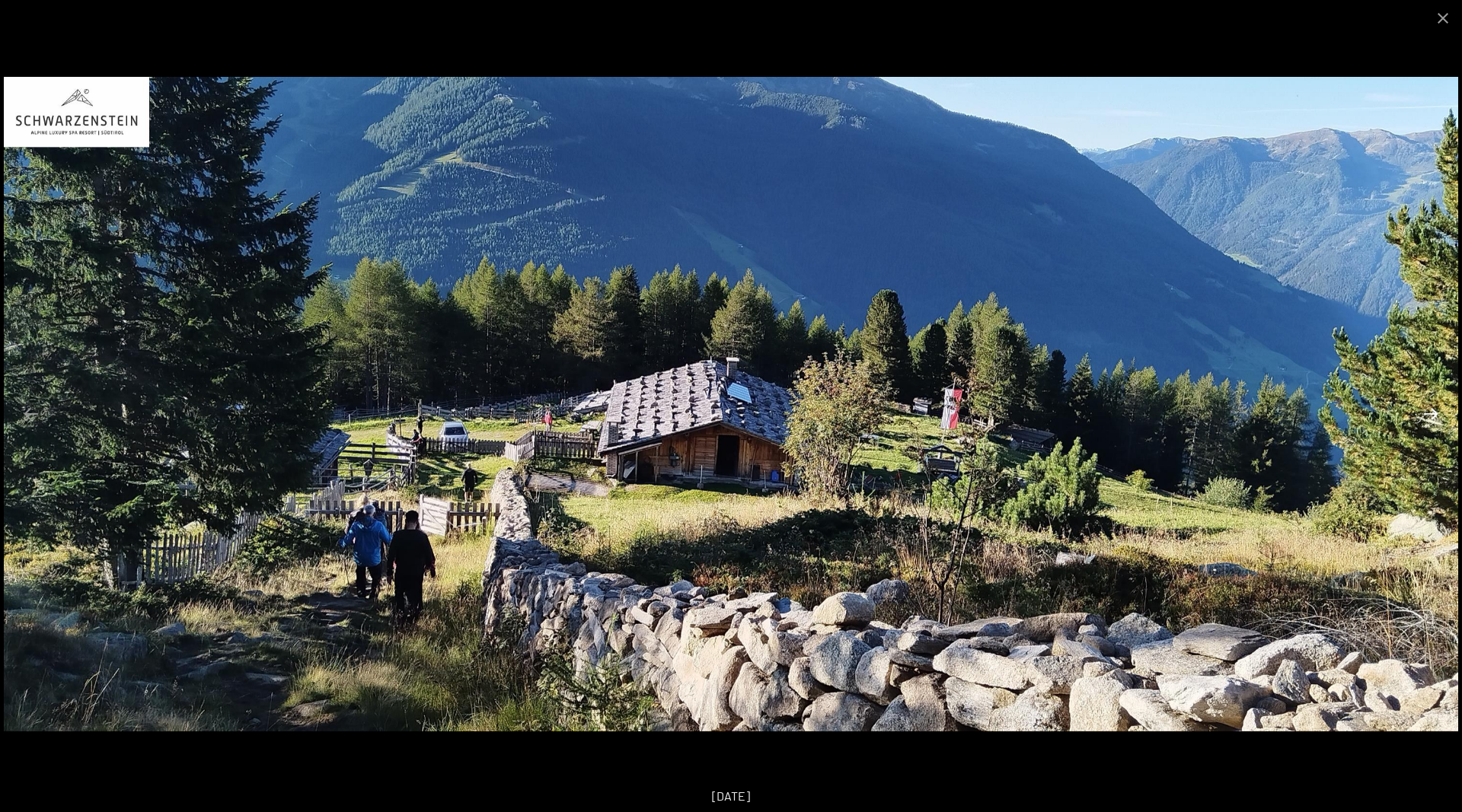
click at [1424, 417] on button "Next slide" at bounding box center [1431, 413] width 32 height 30
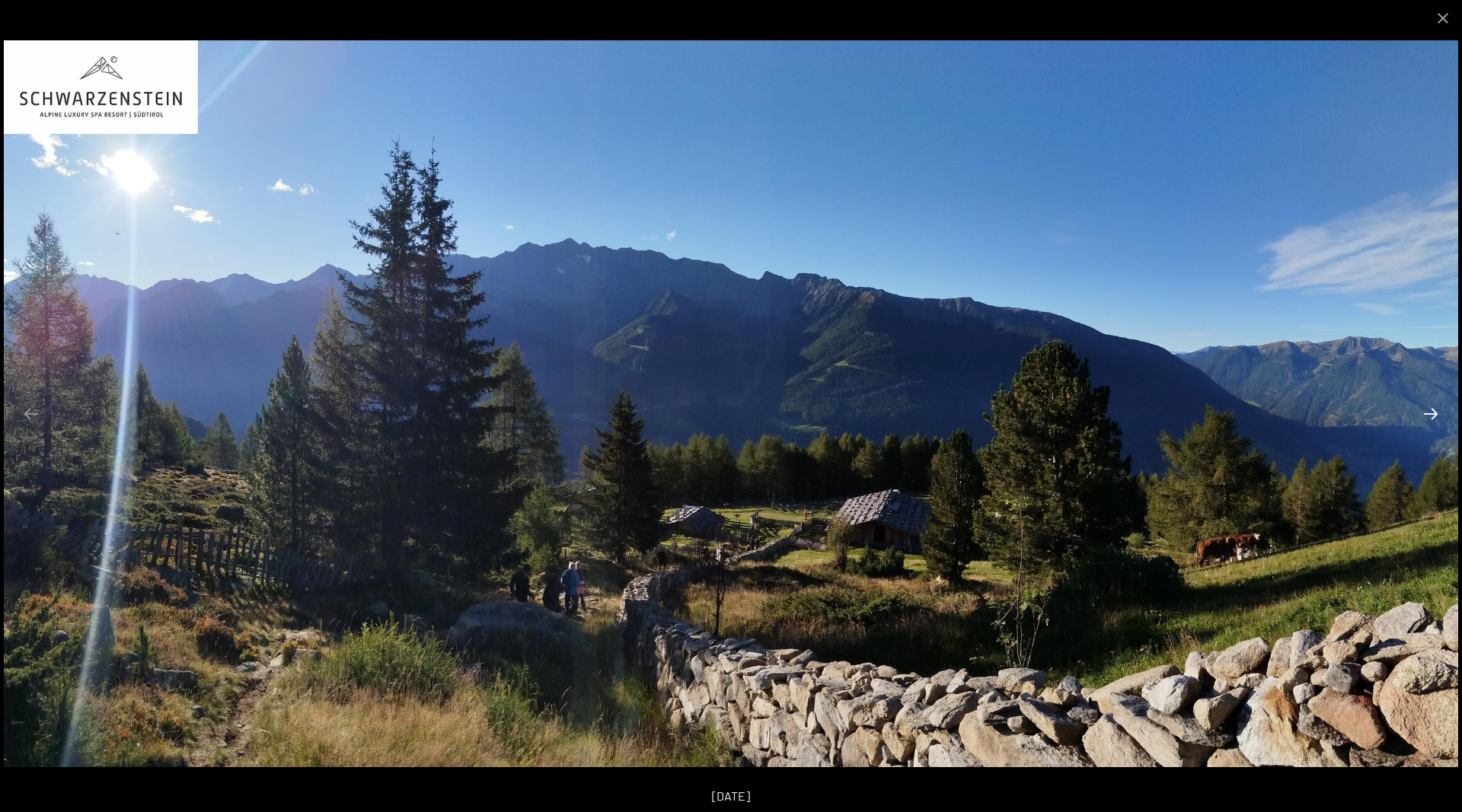
click at [1424, 417] on button "Next slide" at bounding box center [1431, 413] width 32 height 30
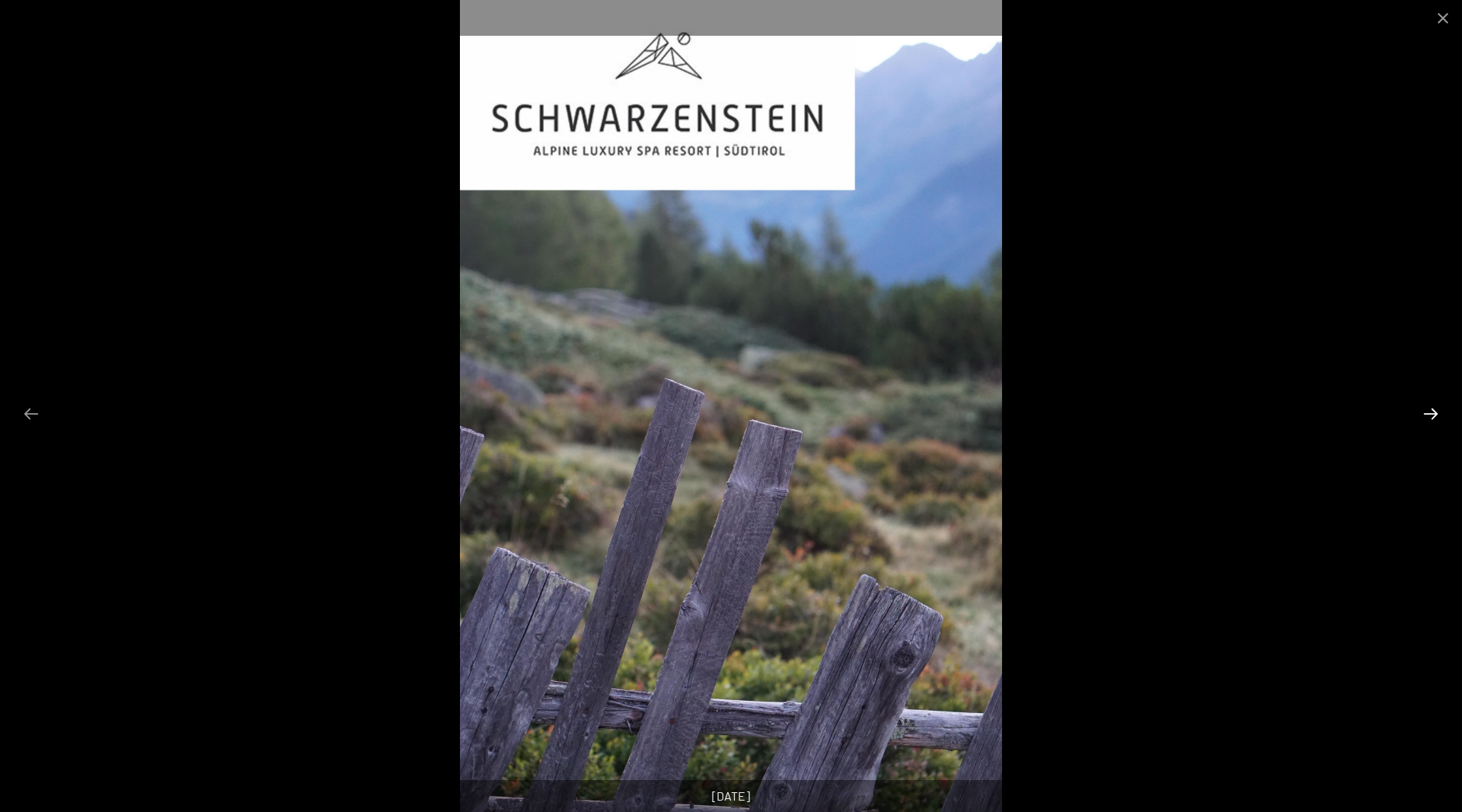
click at [1424, 417] on button "Next slide" at bounding box center [1431, 413] width 32 height 30
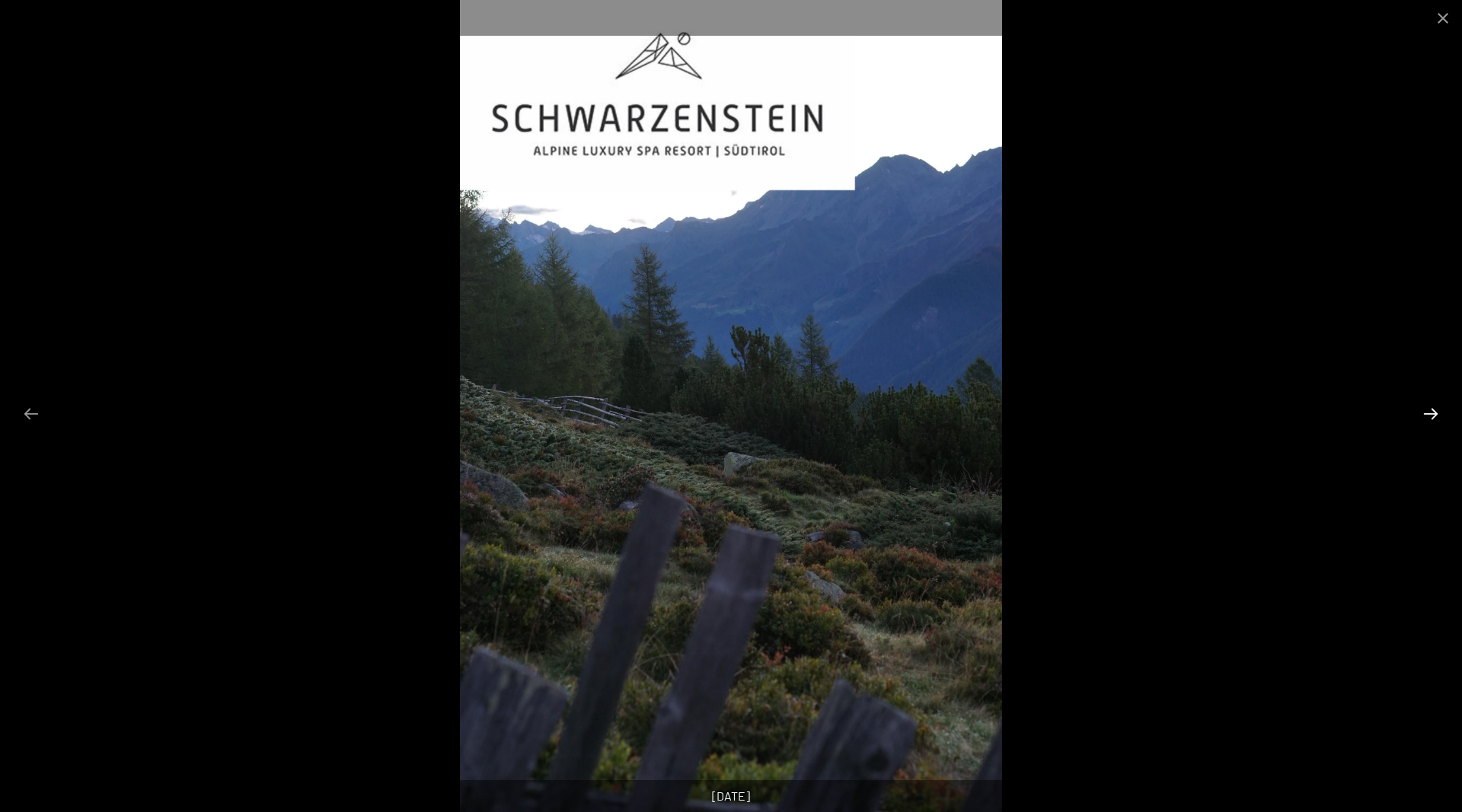
click at [1424, 417] on button "Next slide" at bounding box center [1431, 413] width 32 height 30
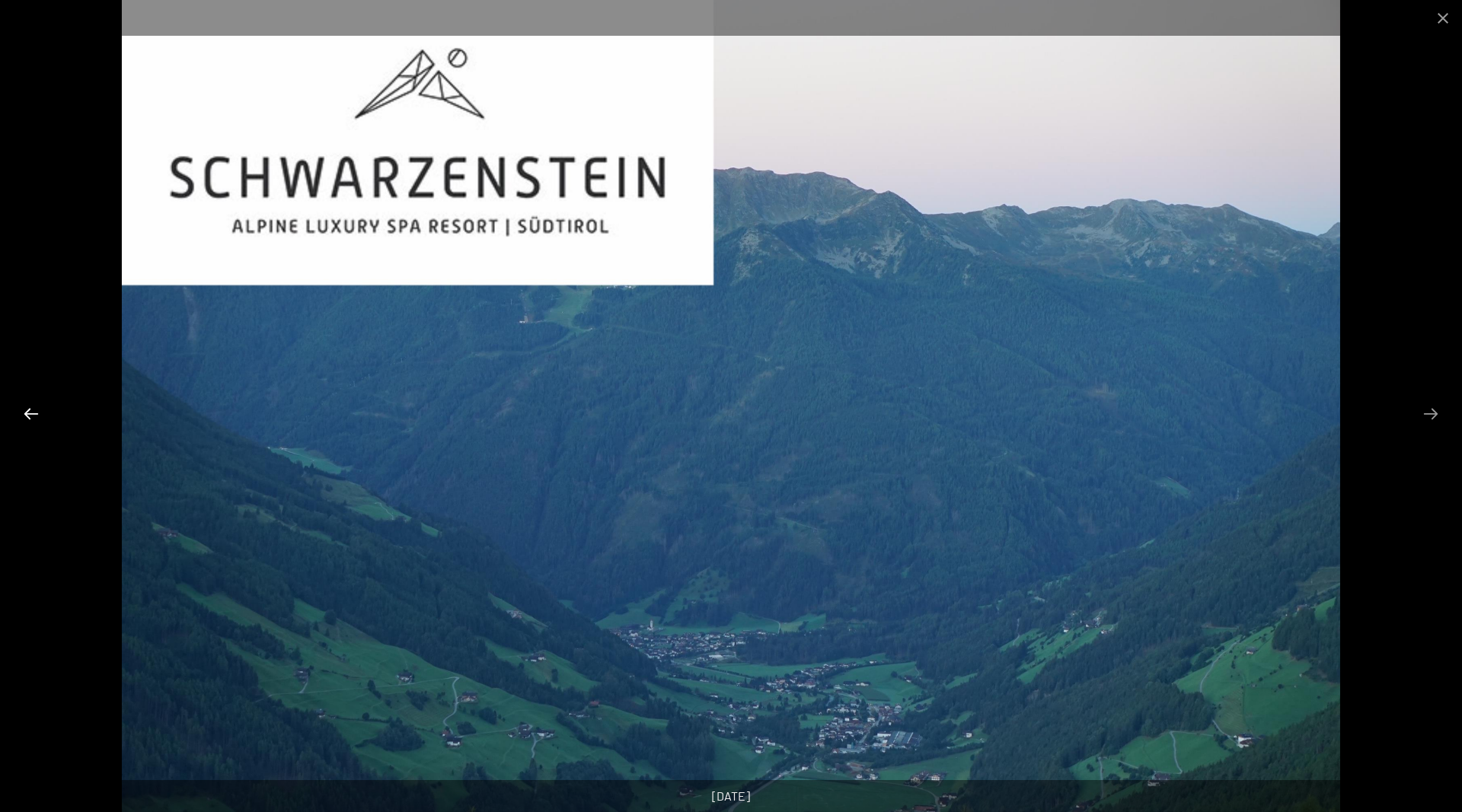
click at [27, 415] on button "Previous slide" at bounding box center [31, 413] width 32 height 30
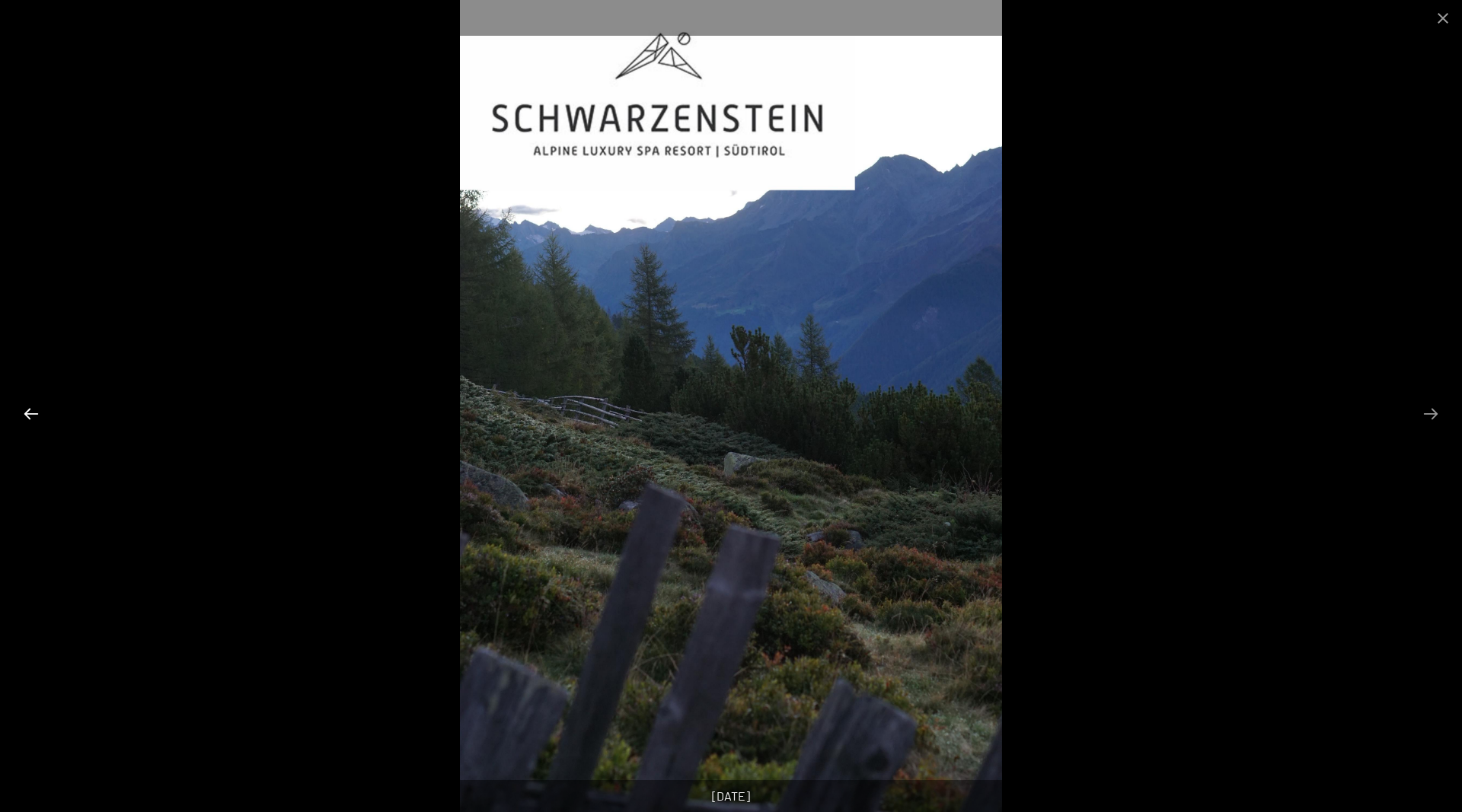
click at [27, 415] on button "Previous slide" at bounding box center [31, 413] width 32 height 30
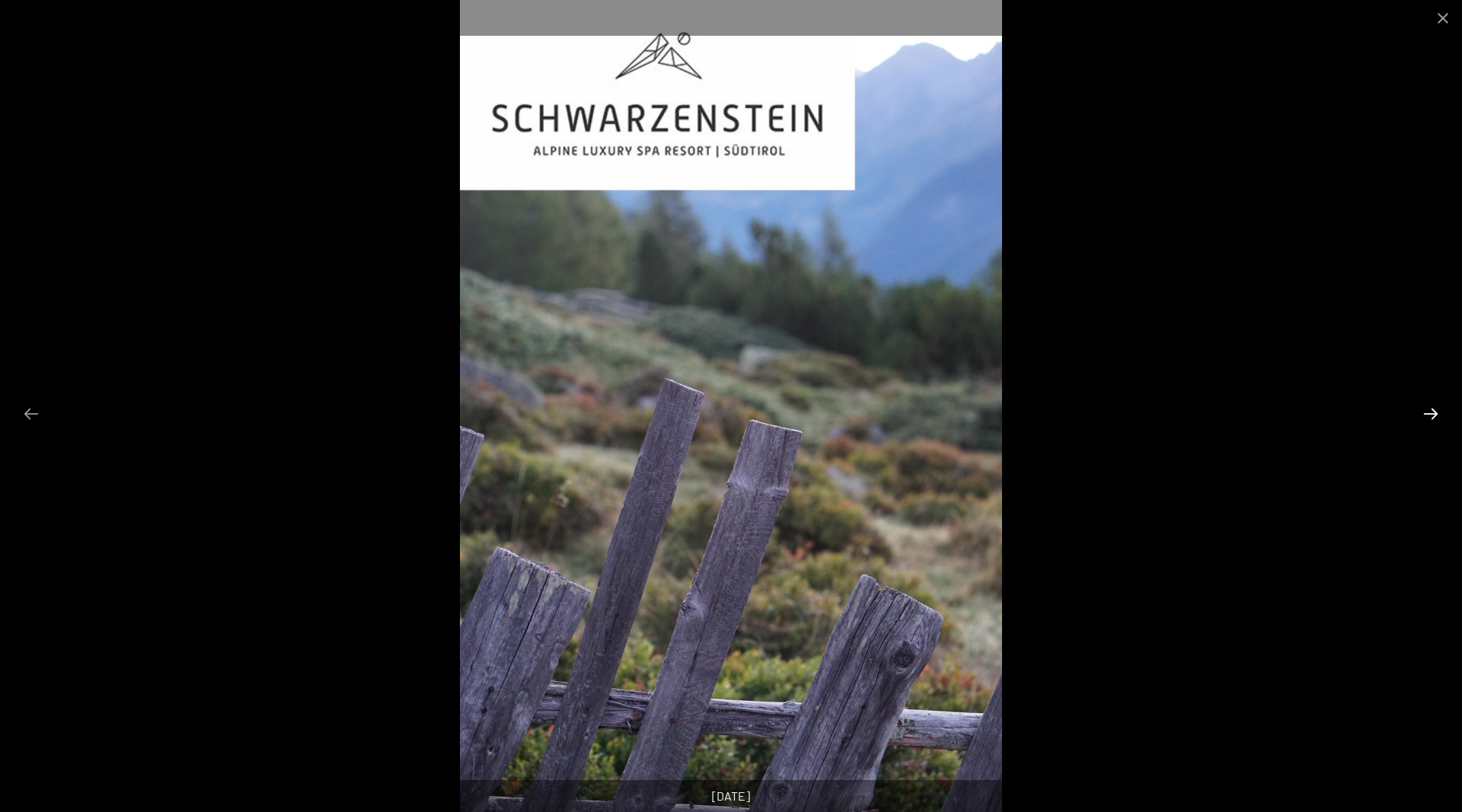
click at [1432, 416] on button "Next slide" at bounding box center [1431, 413] width 32 height 30
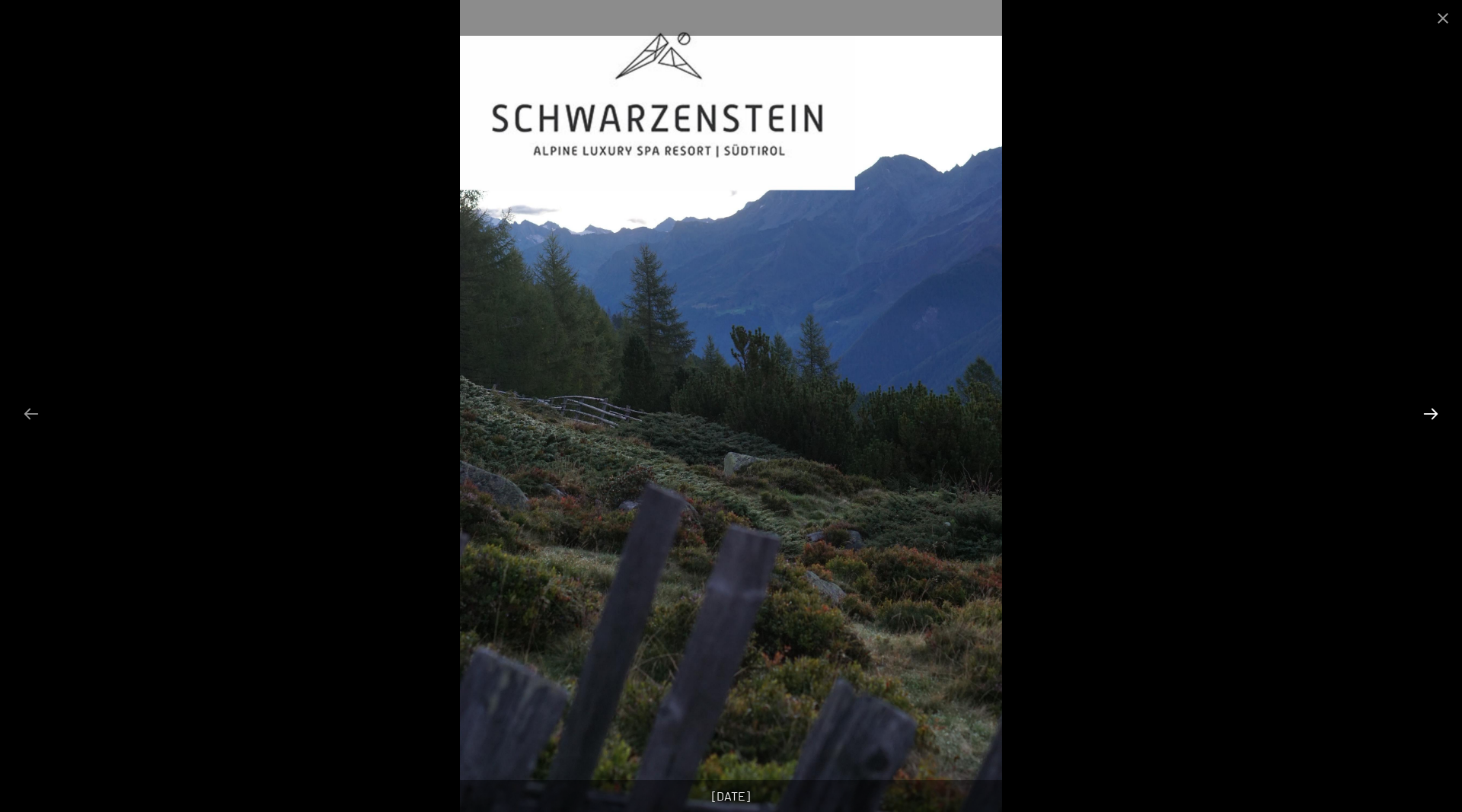
click at [1432, 416] on button "Next slide" at bounding box center [1431, 413] width 32 height 30
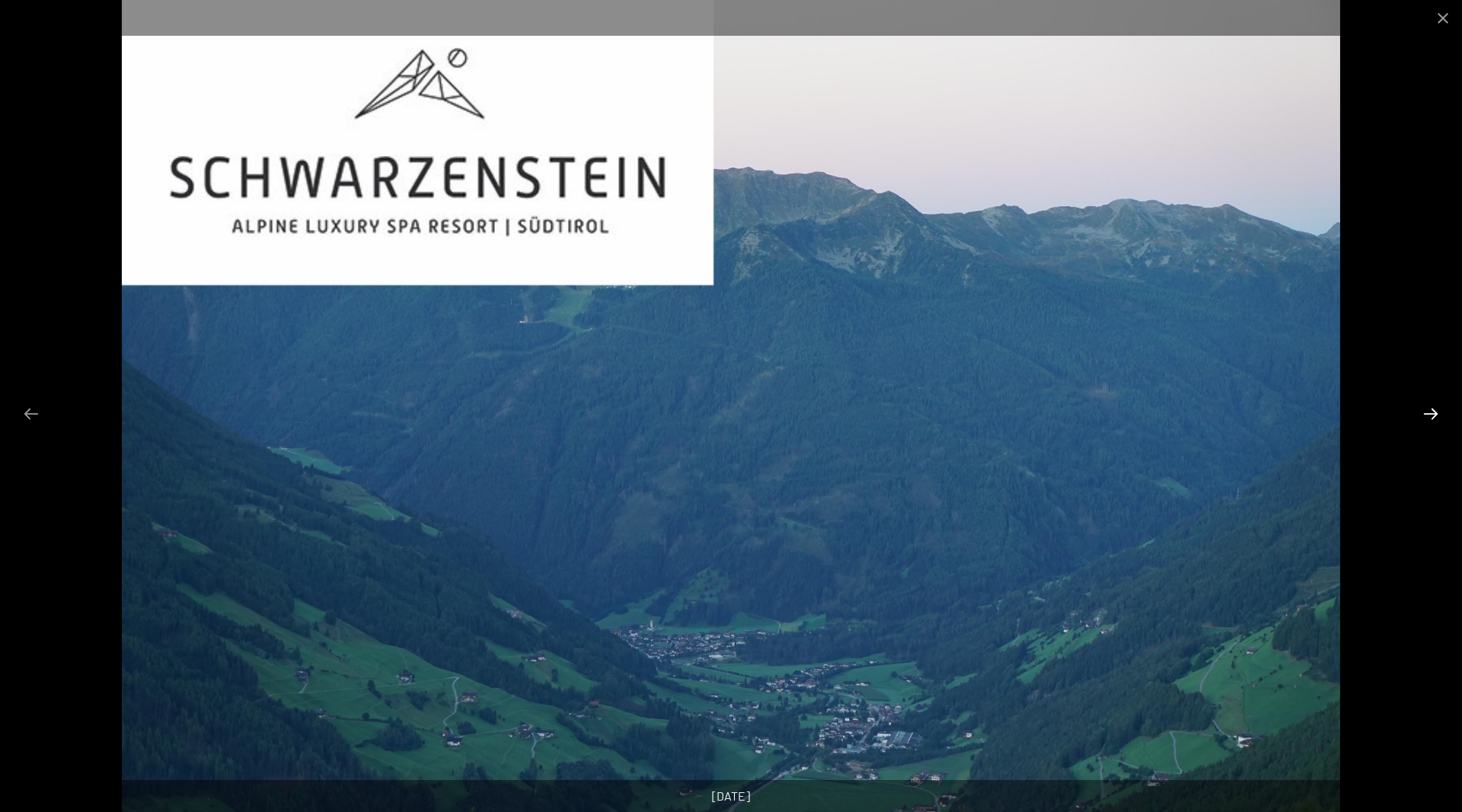
click at [1432, 416] on button "Next slide" at bounding box center [1431, 413] width 32 height 30
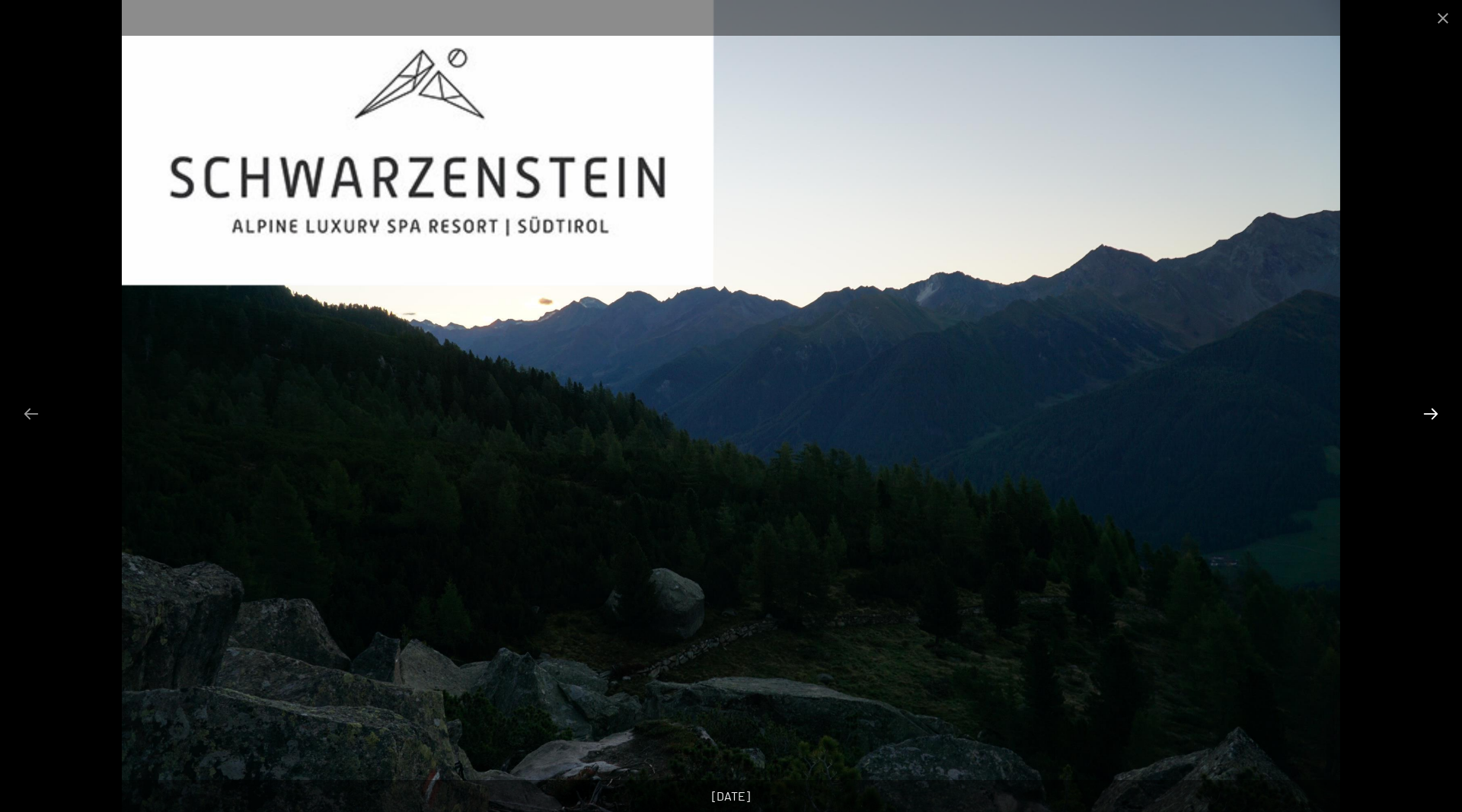
click at [1432, 416] on button "Next slide" at bounding box center [1431, 413] width 32 height 30
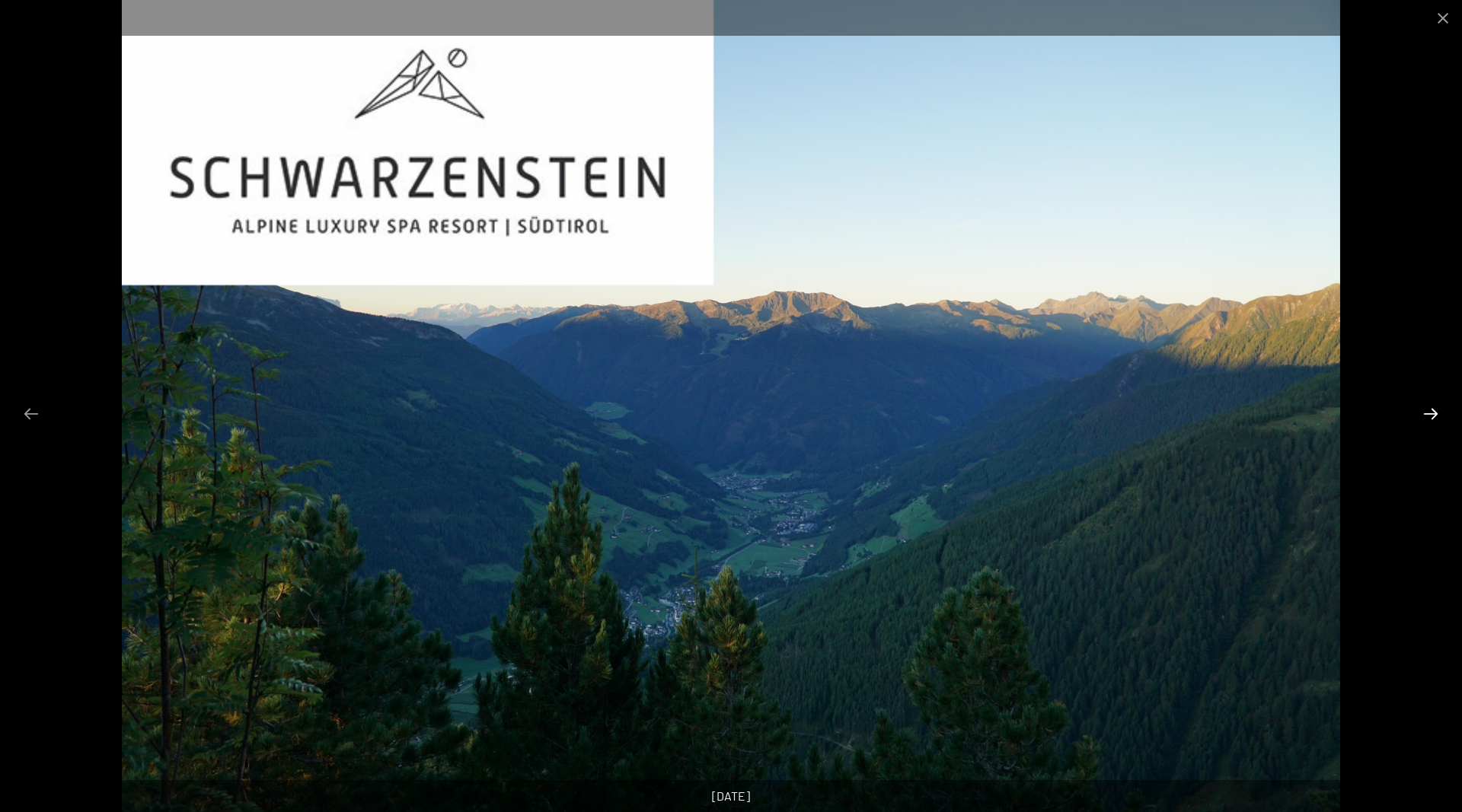
click at [1432, 416] on button "Next slide" at bounding box center [1431, 413] width 32 height 30
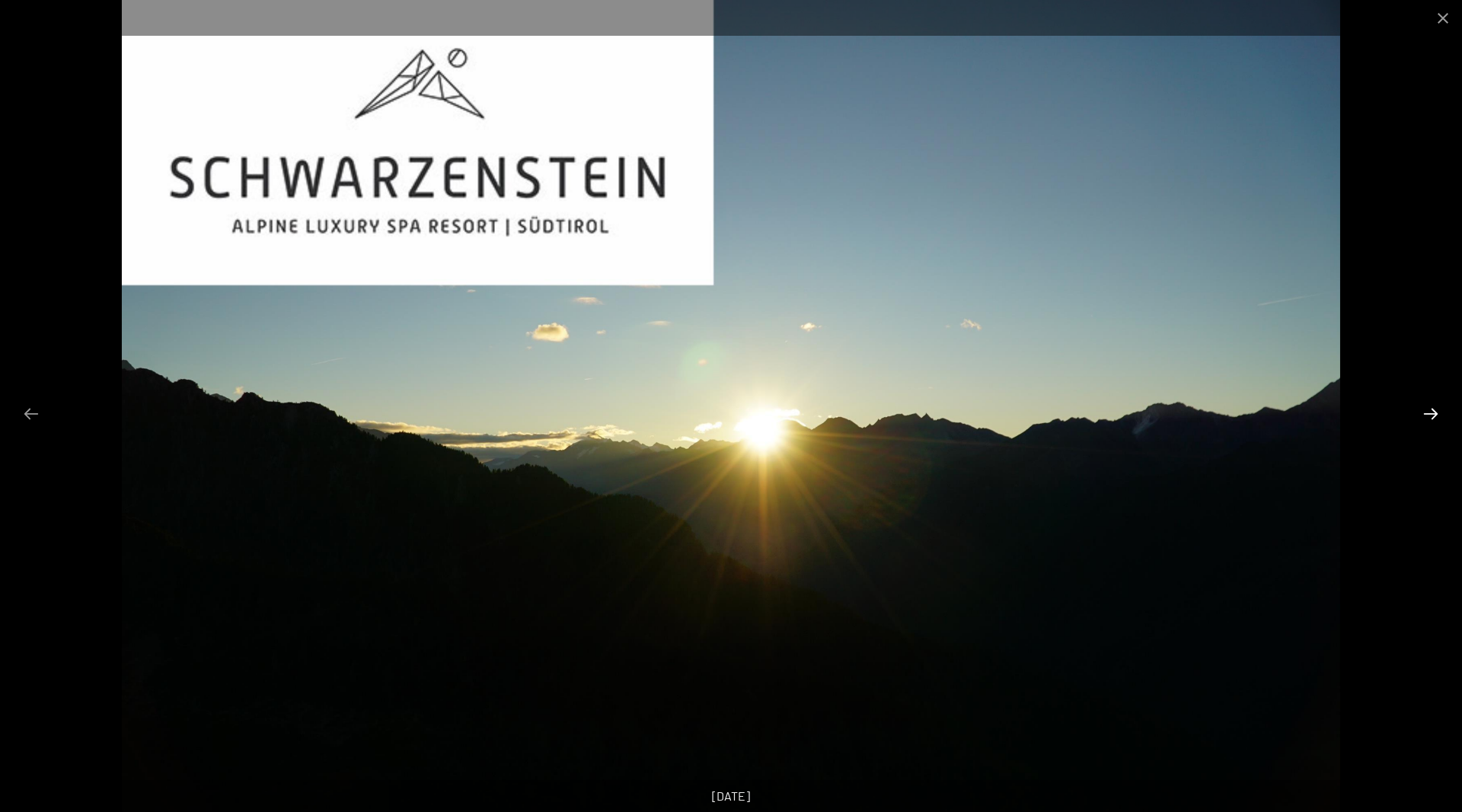
click at [1432, 416] on button "Next slide" at bounding box center [1431, 413] width 32 height 30
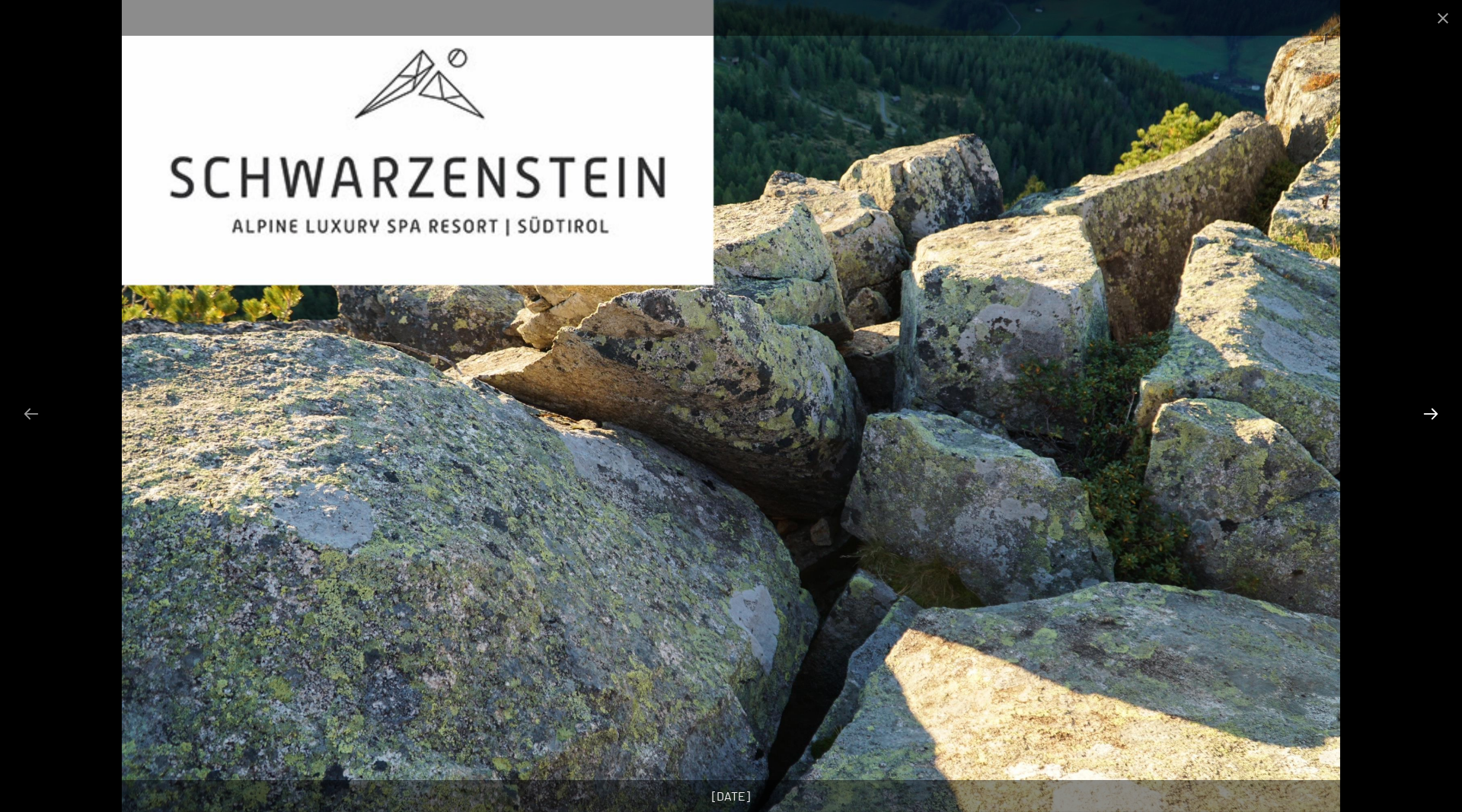
click at [1432, 416] on button "Next slide" at bounding box center [1431, 413] width 32 height 30
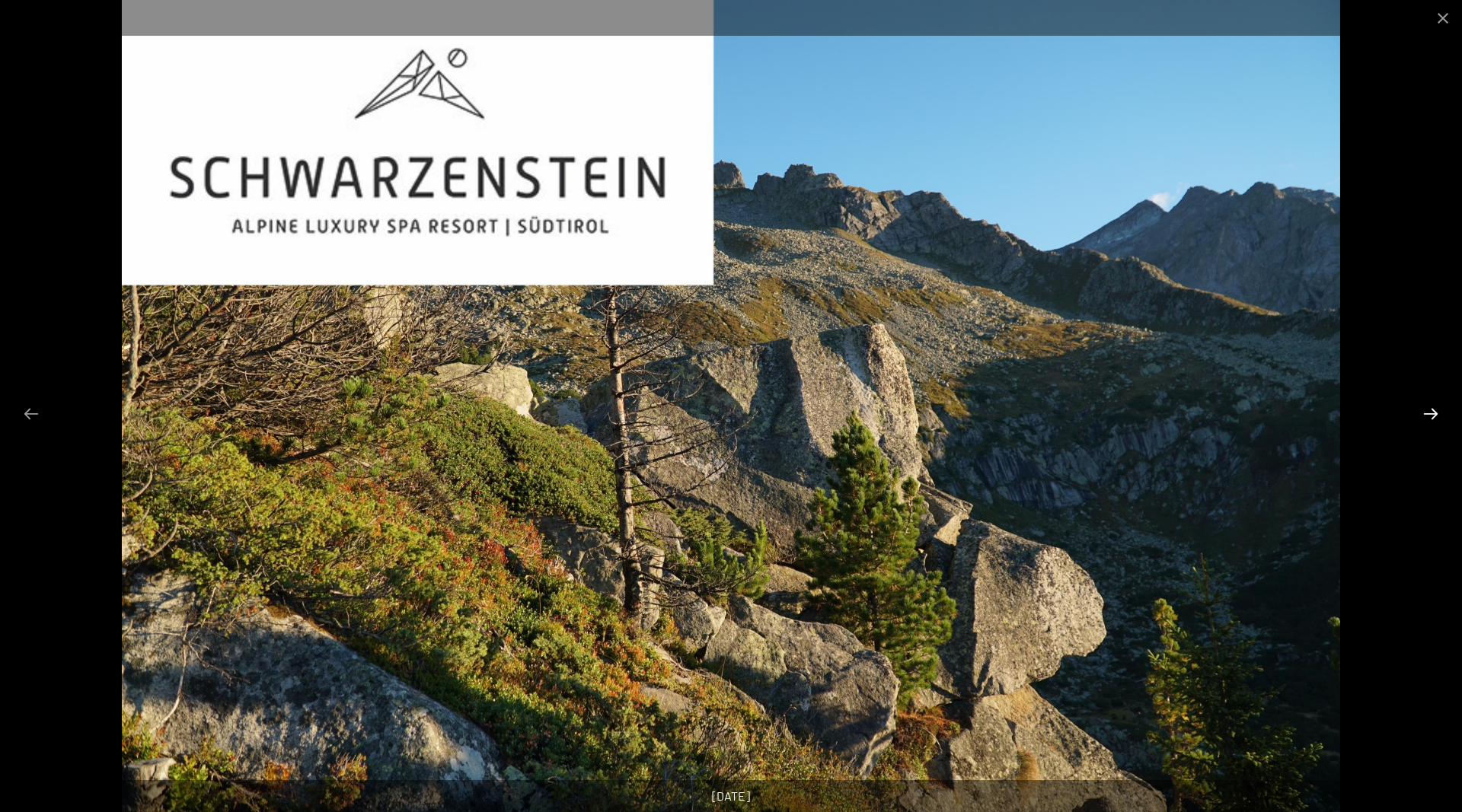
click at [1432, 416] on button "Next slide" at bounding box center [1431, 413] width 32 height 30
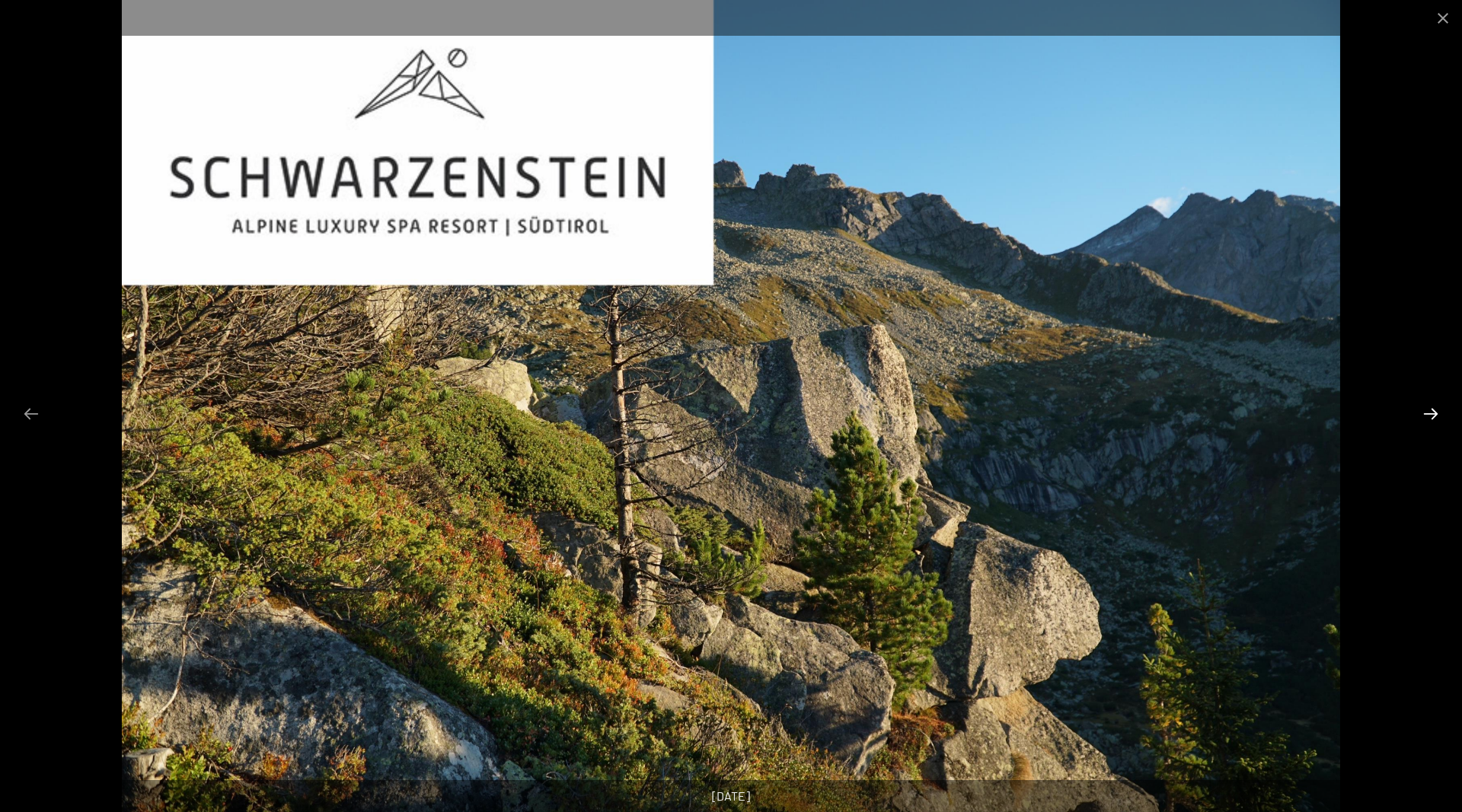
click at [1432, 416] on button "Next slide" at bounding box center [1431, 413] width 32 height 30
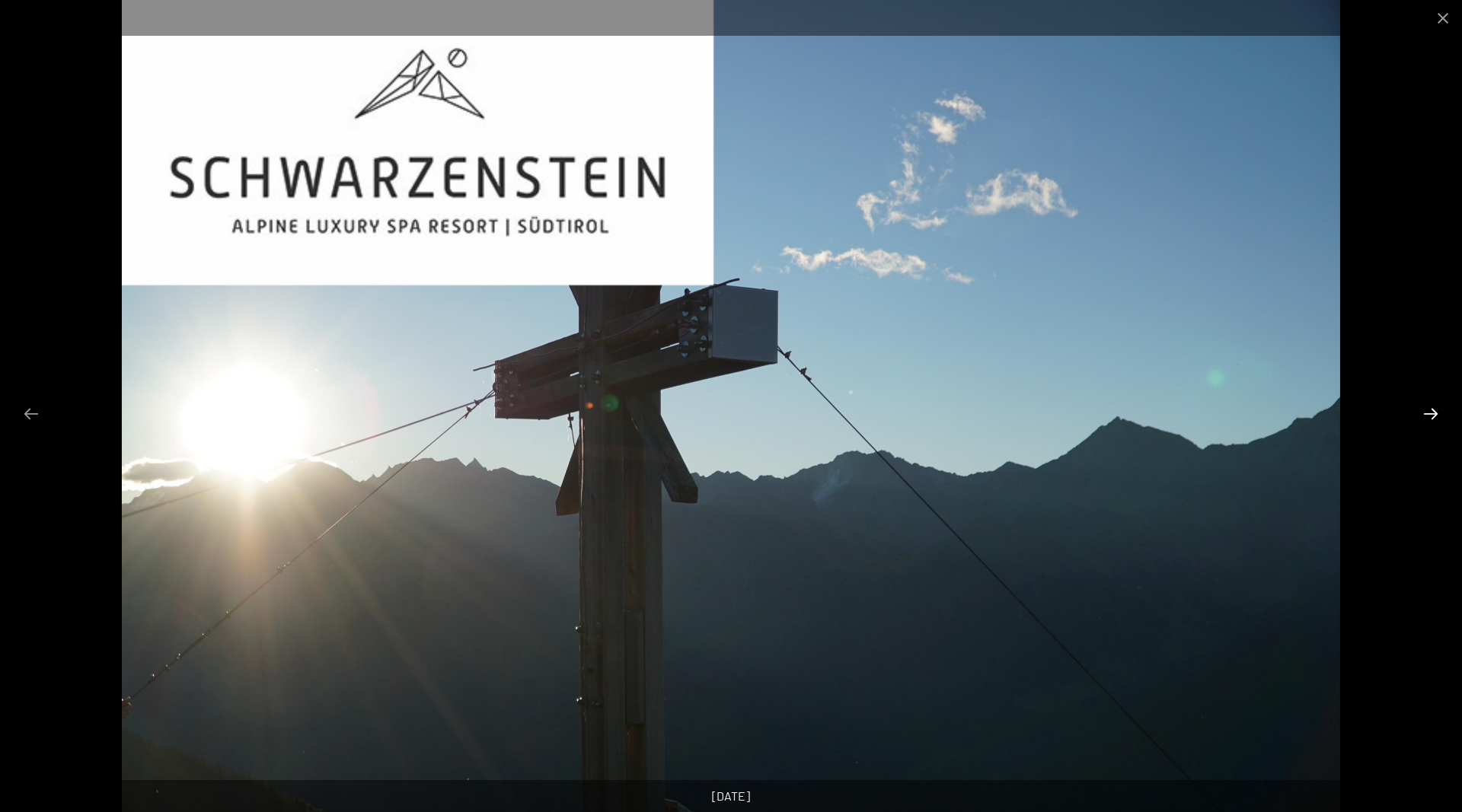
click at [1432, 416] on button "Next slide" at bounding box center [1431, 413] width 32 height 30
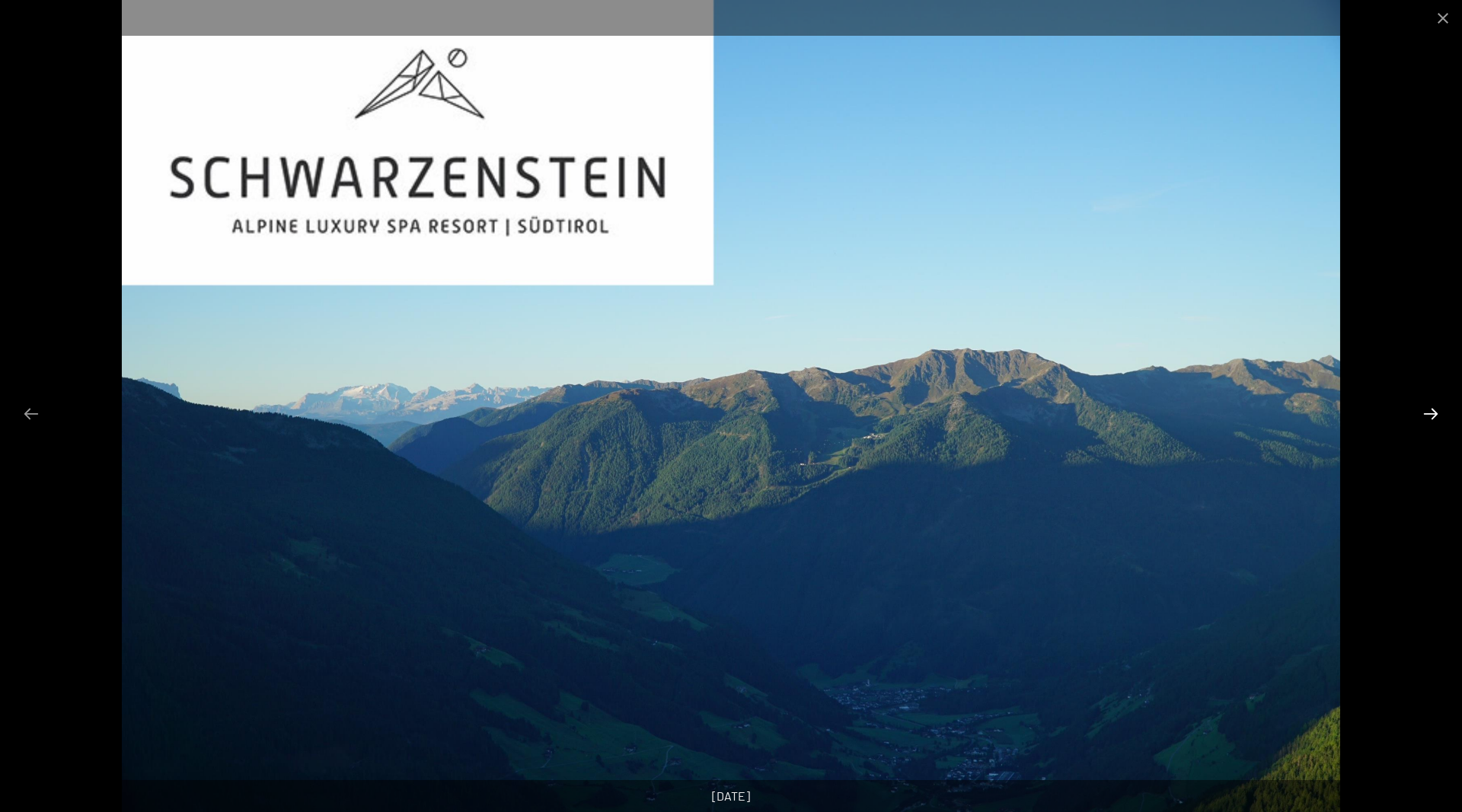
click at [1432, 416] on button "Next slide" at bounding box center [1431, 413] width 32 height 30
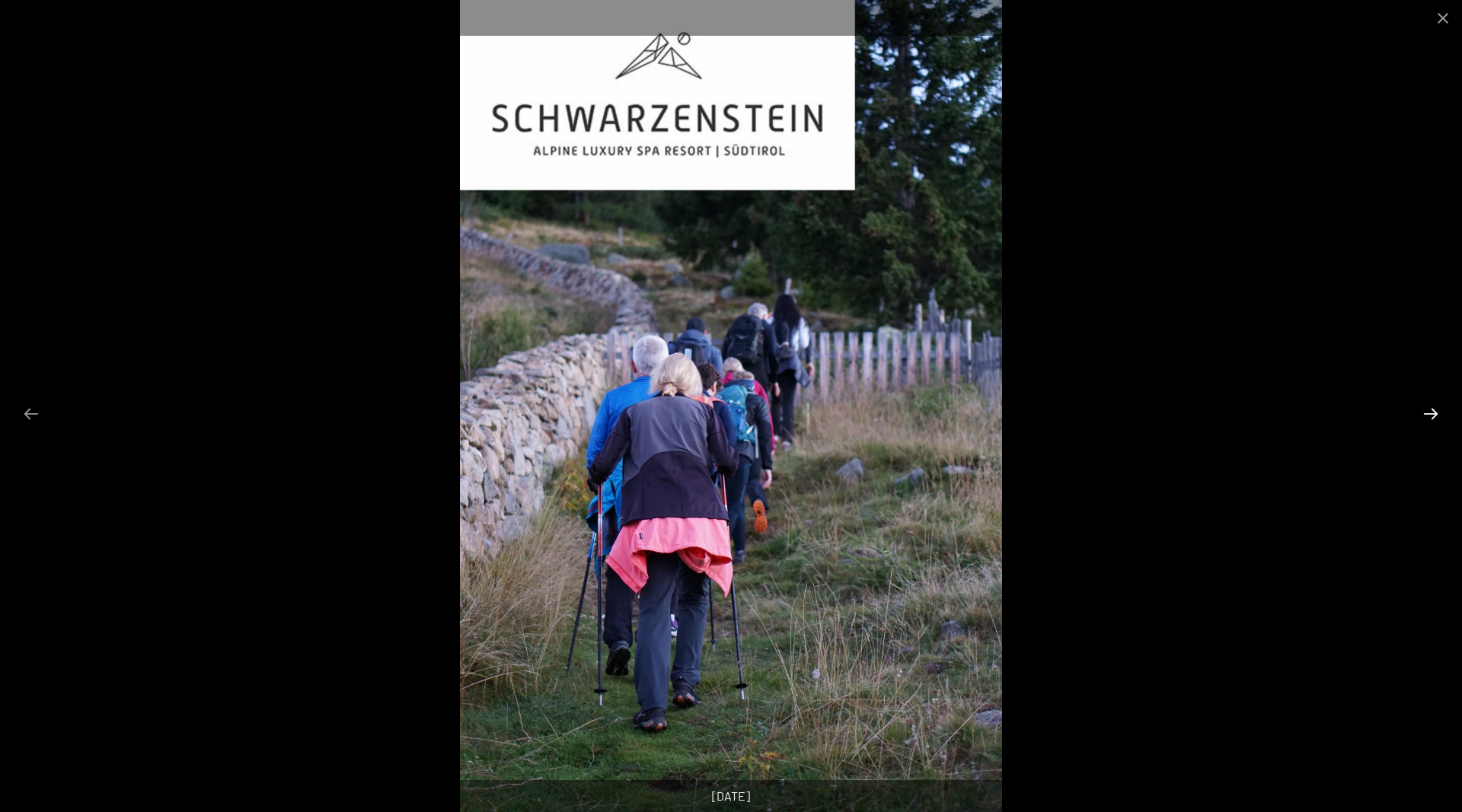
click at [1432, 416] on button "Next slide" at bounding box center [1431, 413] width 32 height 30
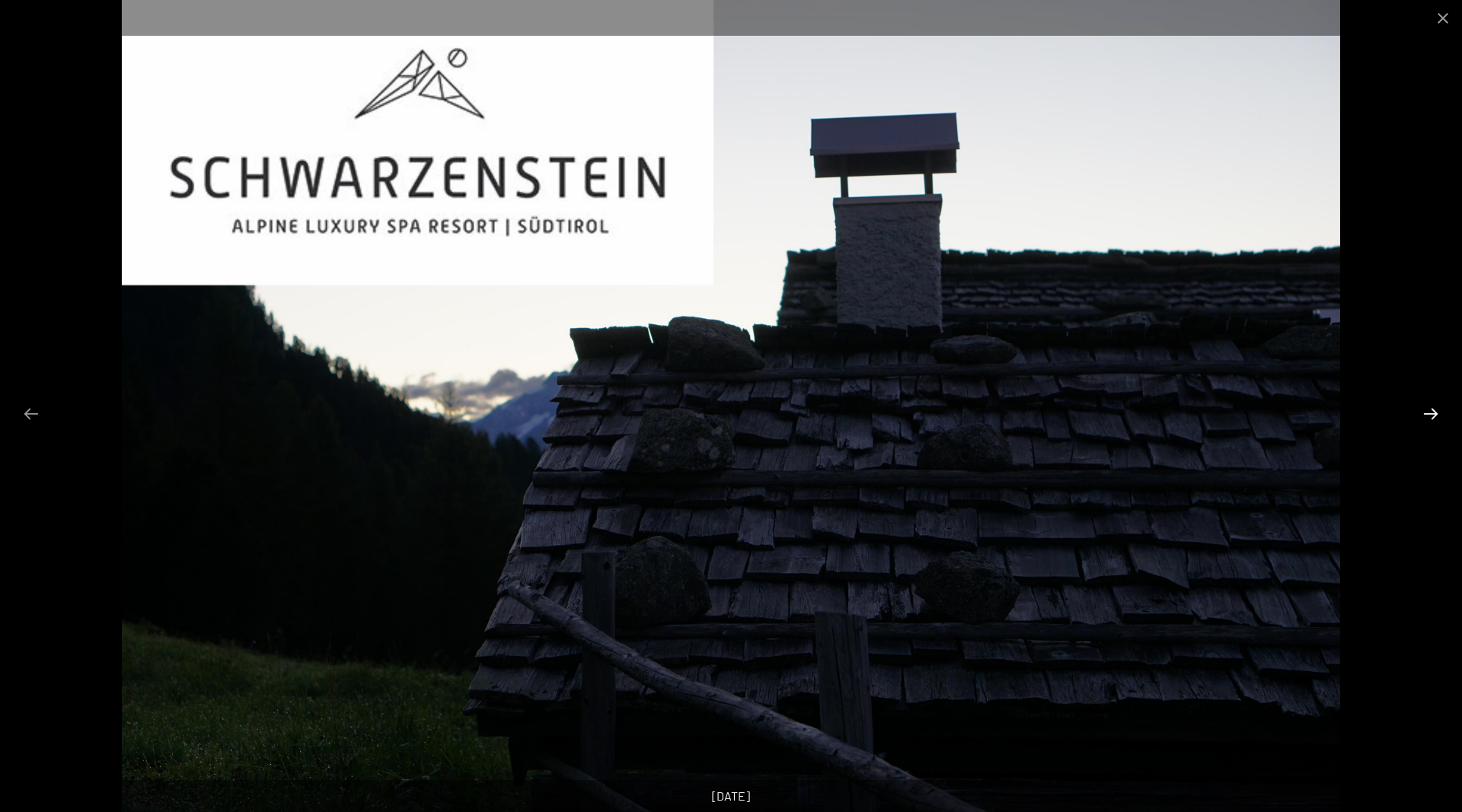
click at [1432, 416] on button "Next slide" at bounding box center [1431, 413] width 32 height 30
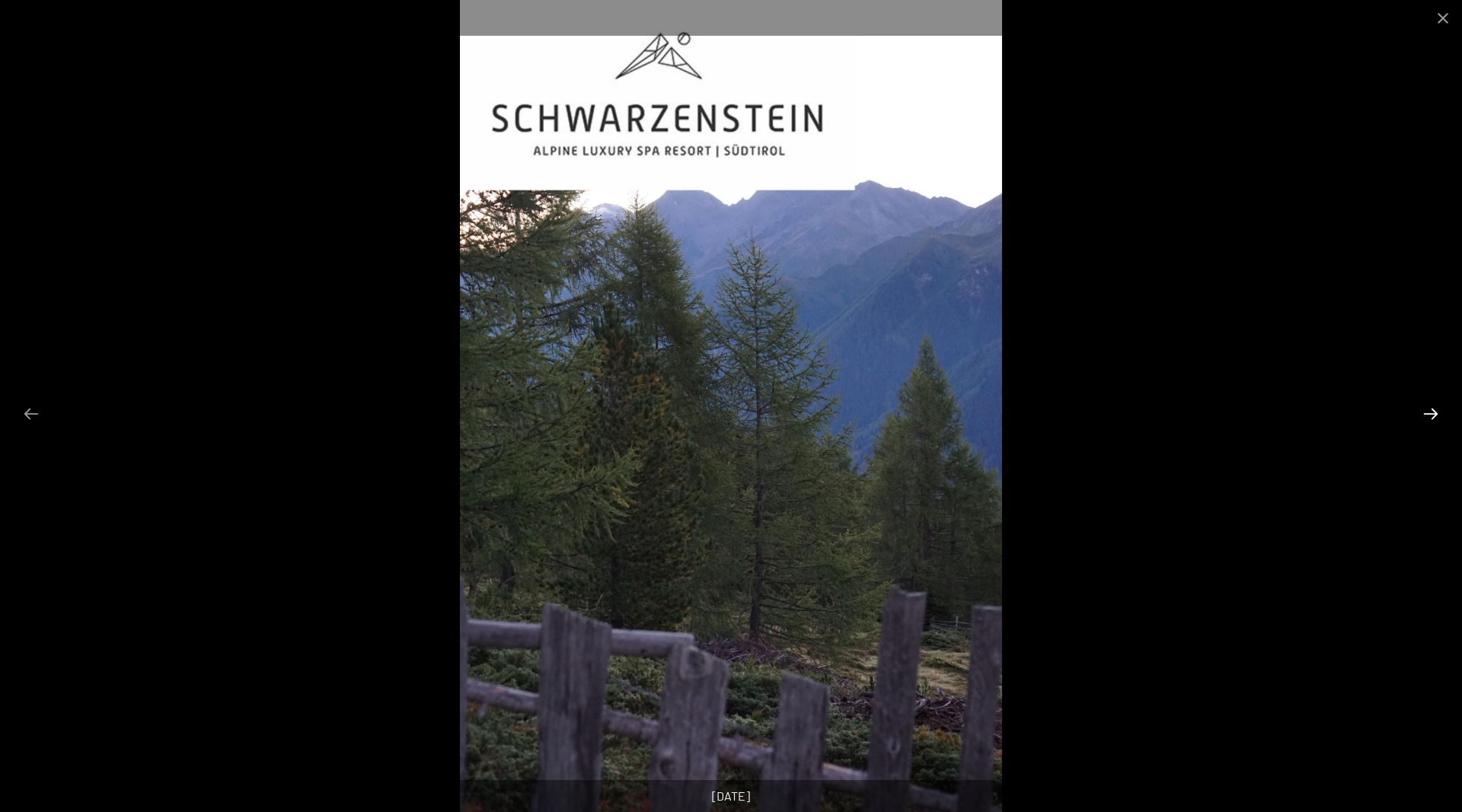
click at [1432, 416] on button "Next slide" at bounding box center [1431, 413] width 32 height 30
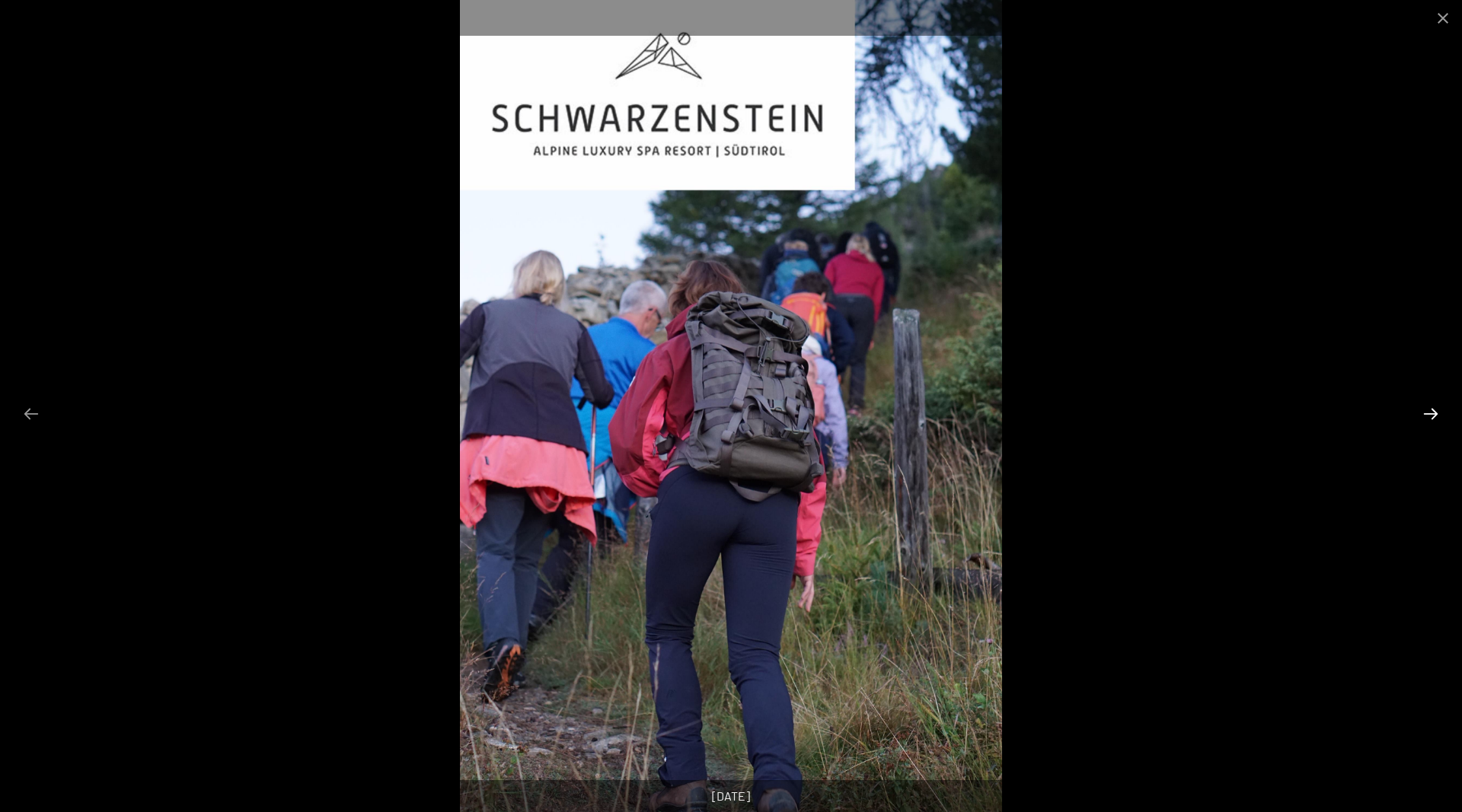
click at [1424, 416] on button "Next slide" at bounding box center [1431, 413] width 32 height 30
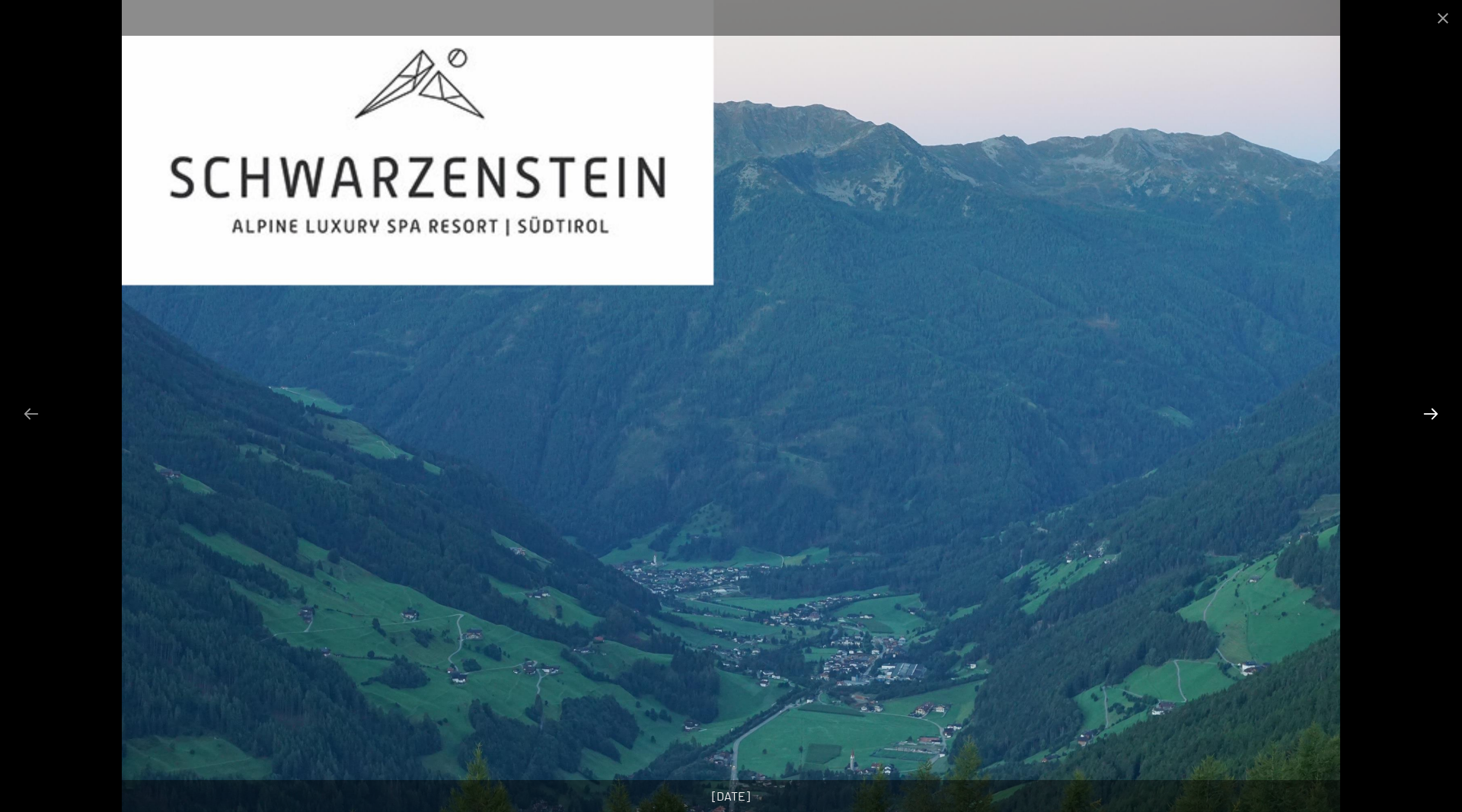
click at [1424, 416] on button "Next slide" at bounding box center [1431, 413] width 32 height 30
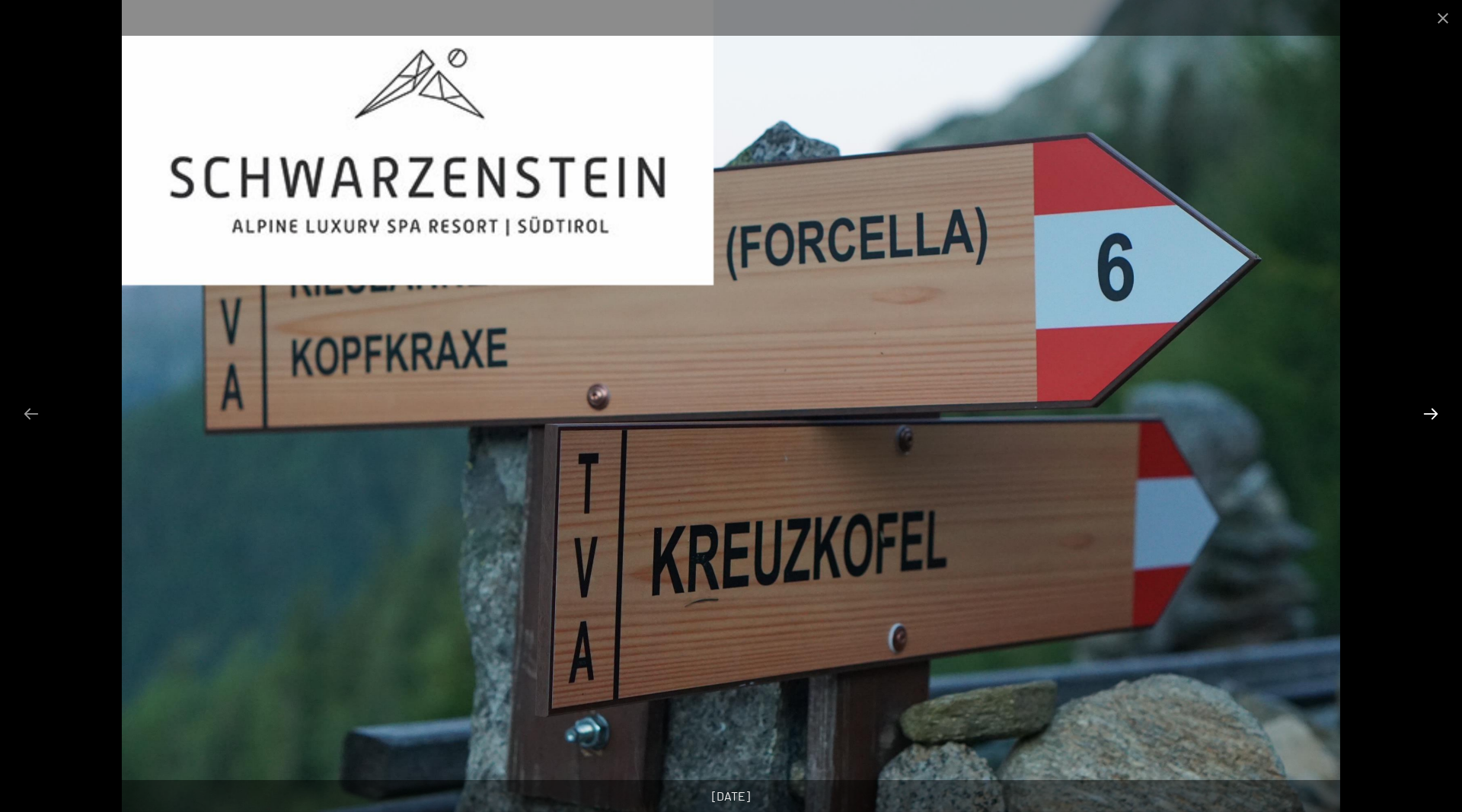
click at [1424, 416] on button "Next slide" at bounding box center [1431, 413] width 32 height 30
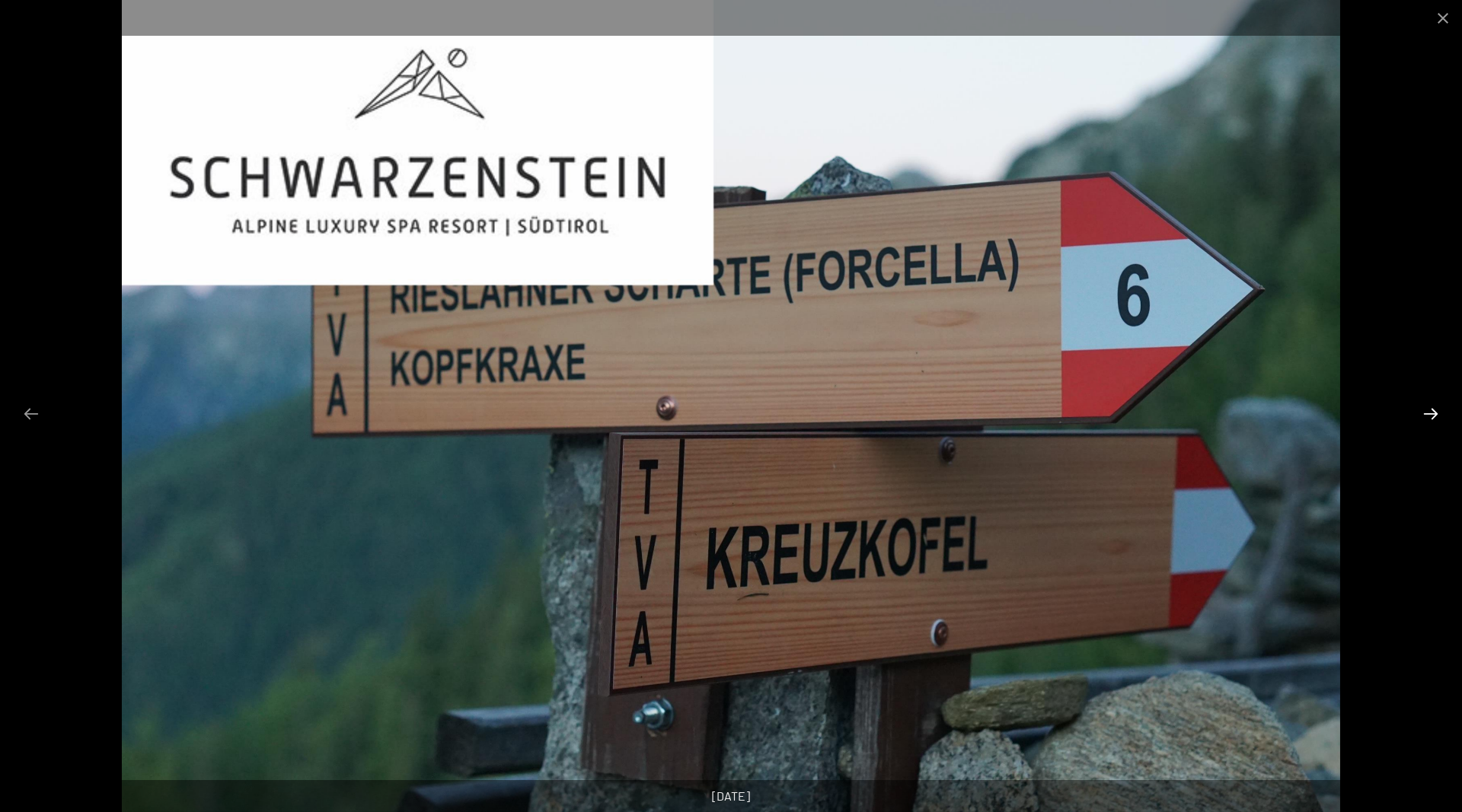
click at [1424, 416] on button "Next slide" at bounding box center [1431, 413] width 32 height 30
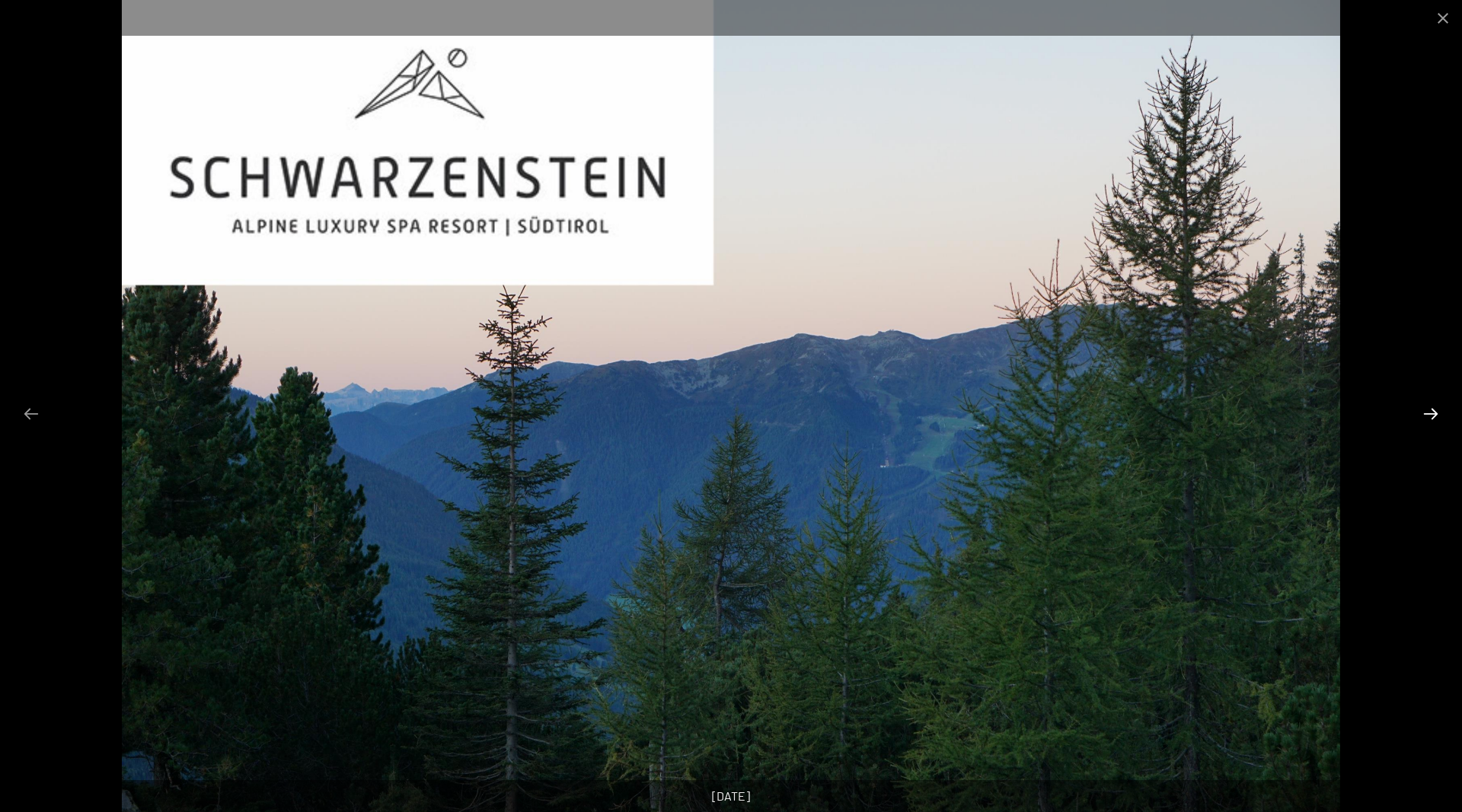
click at [1424, 416] on button "Next slide" at bounding box center [1431, 413] width 32 height 30
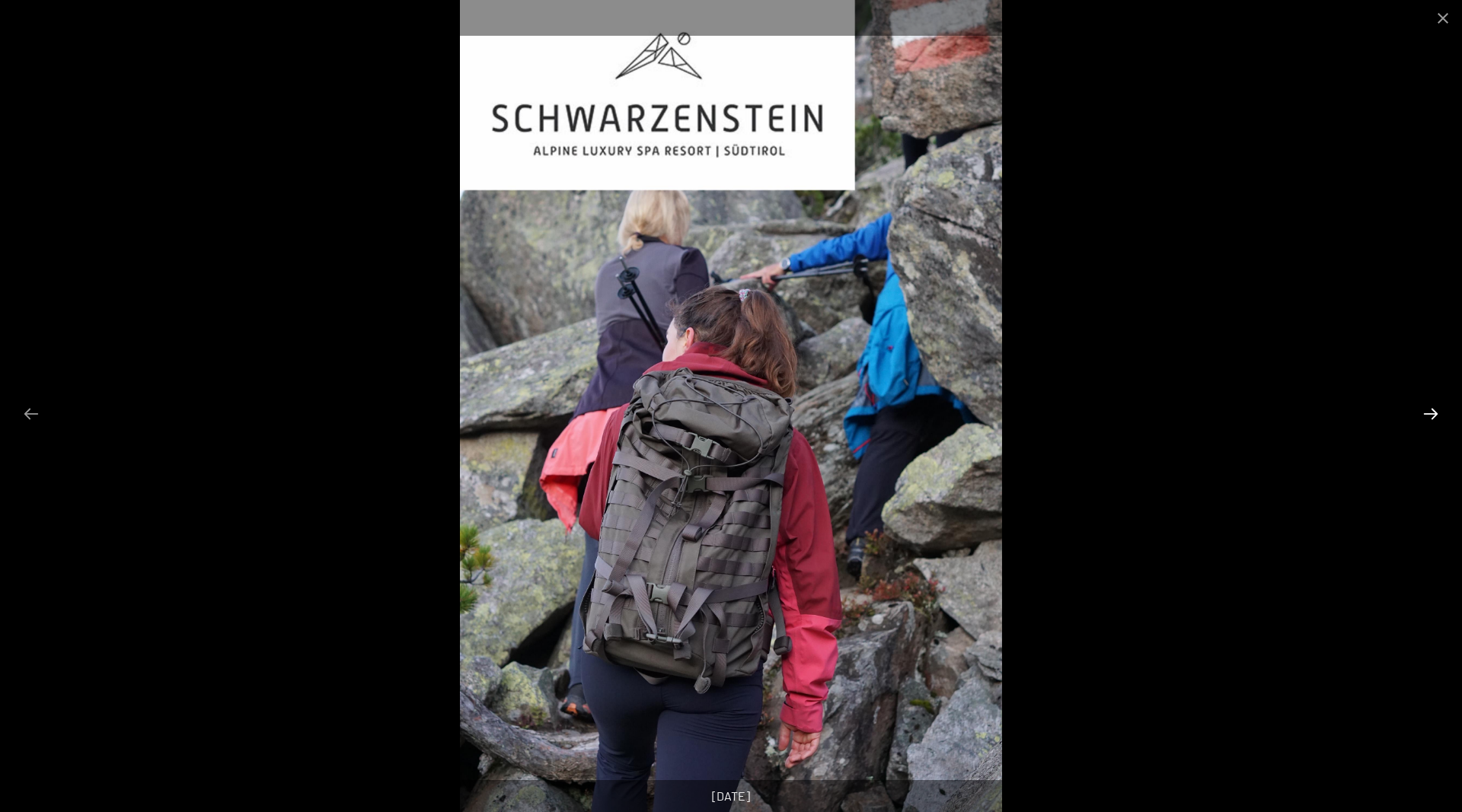
click at [1424, 416] on button "Next slide" at bounding box center [1431, 413] width 32 height 30
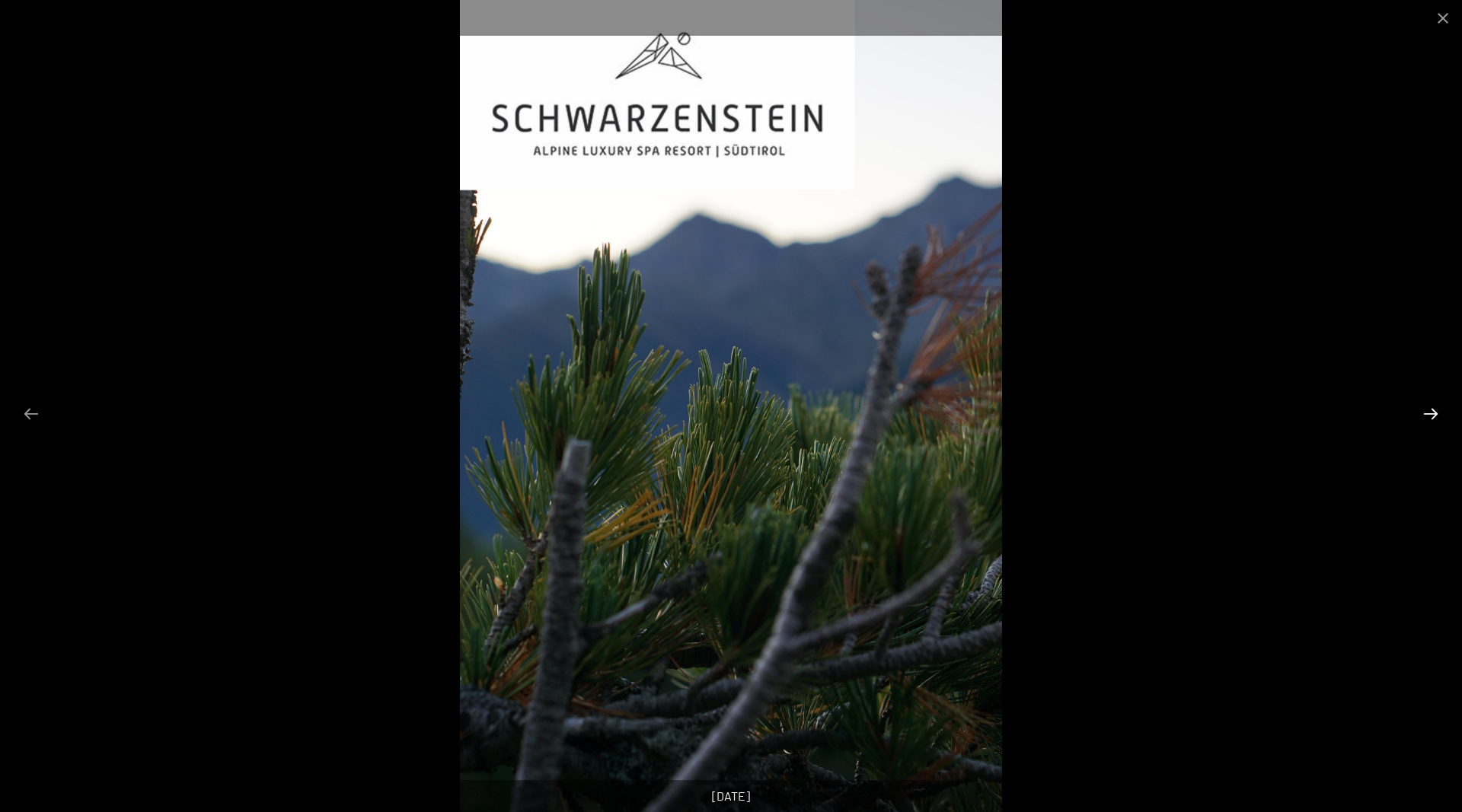
click at [1424, 416] on button "Next slide" at bounding box center [1431, 413] width 32 height 30
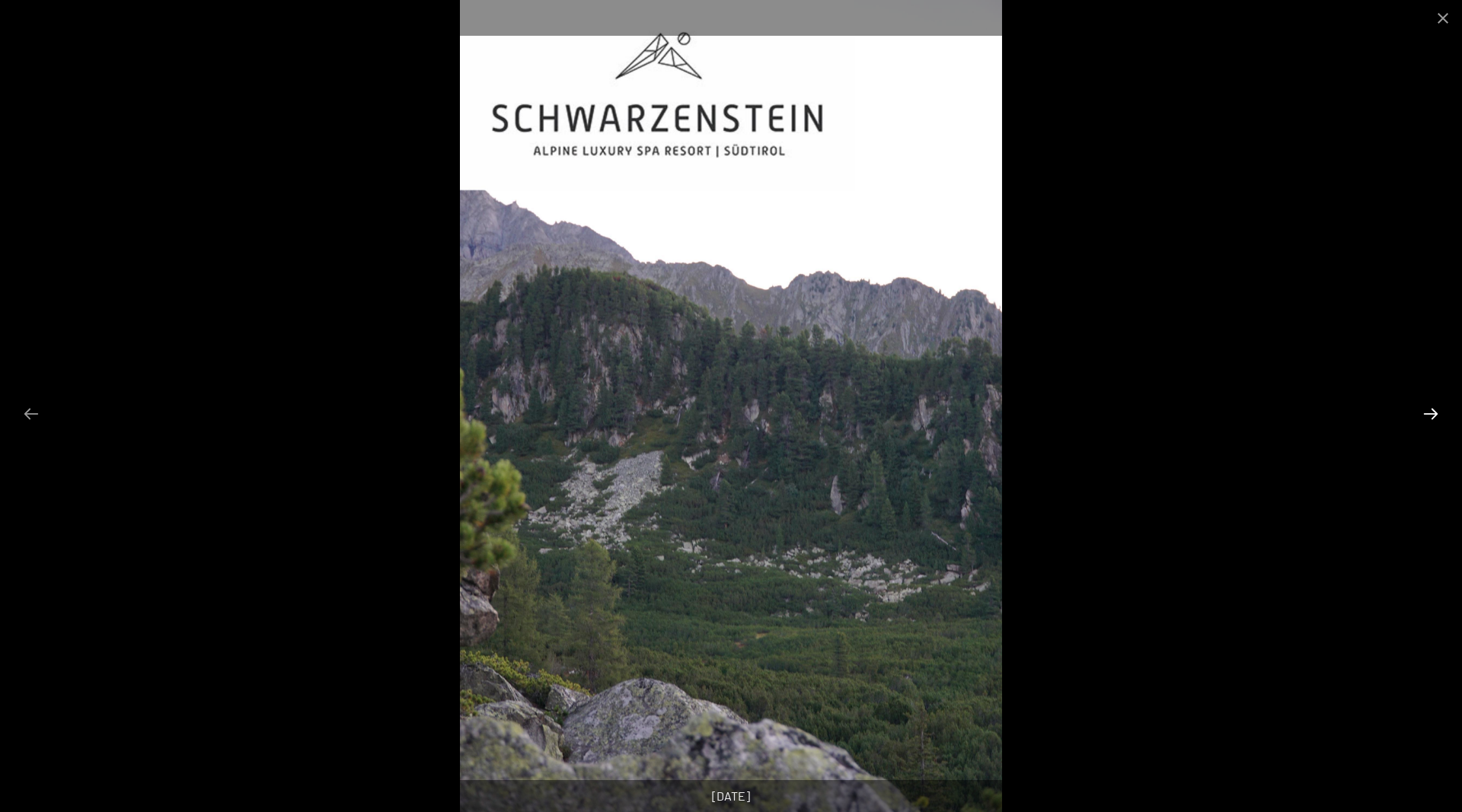
click at [1424, 416] on button "Next slide" at bounding box center [1431, 413] width 32 height 30
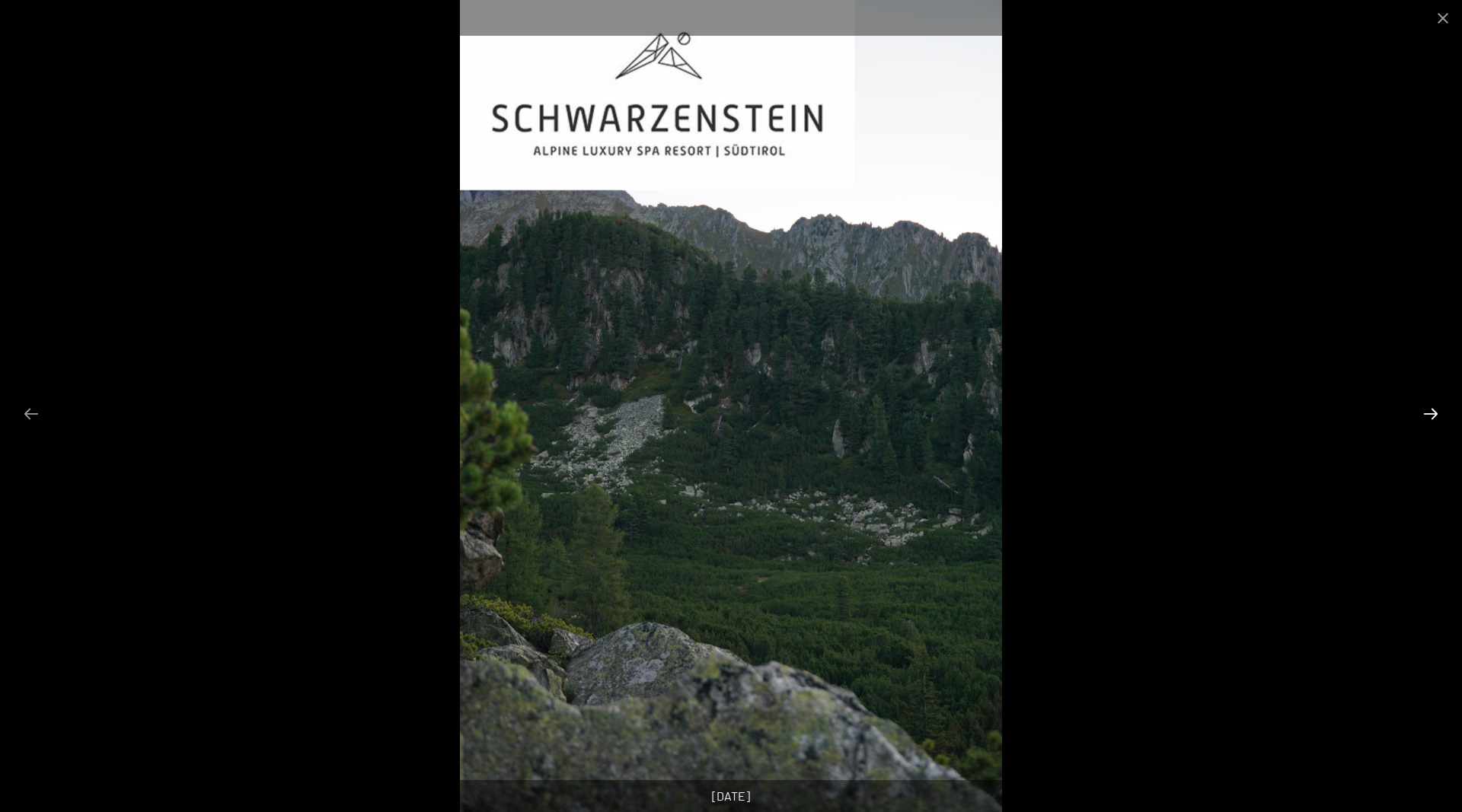
click at [1424, 416] on button "Next slide" at bounding box center [1431, 413] width 32 height 30
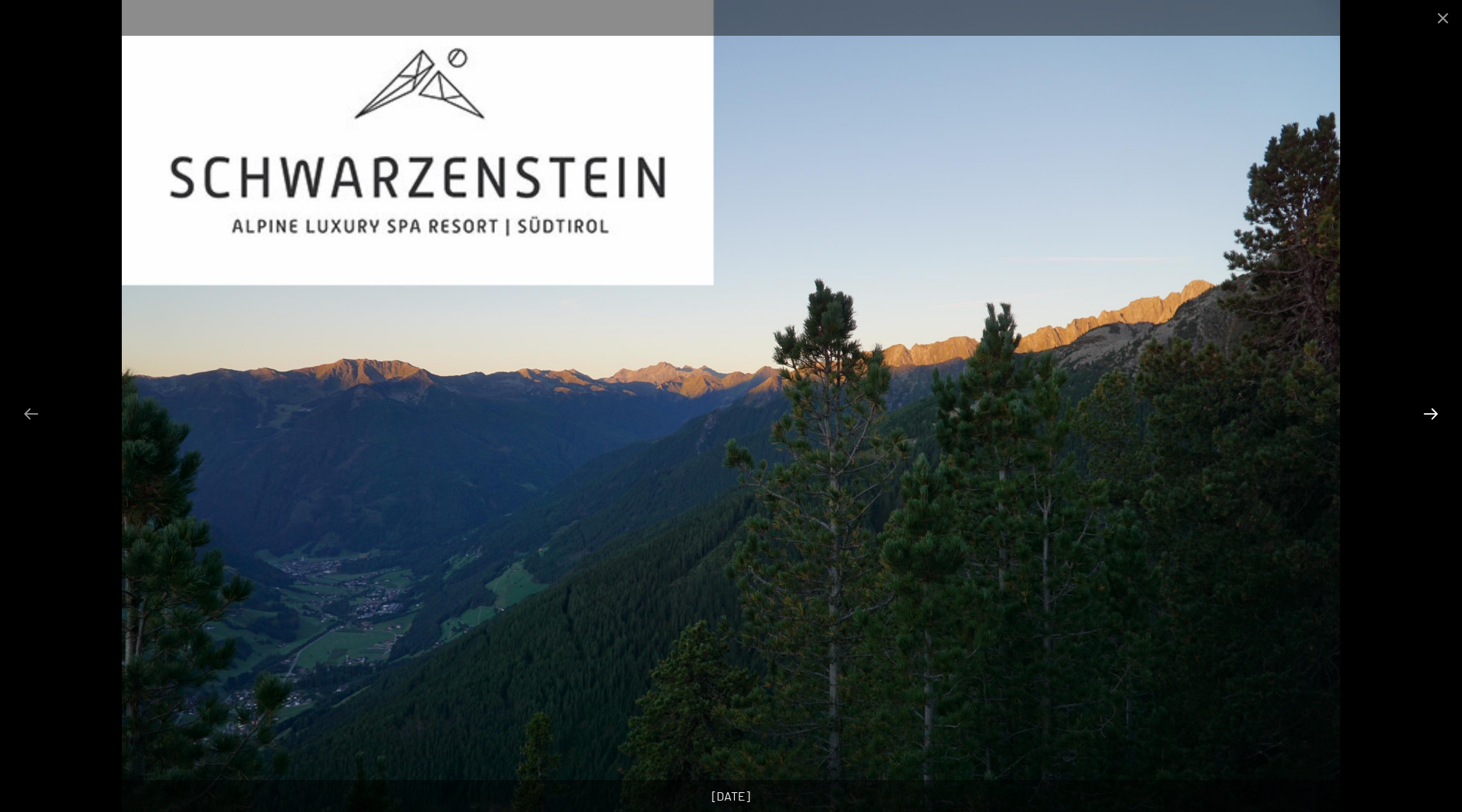
click at [1424, 416] on button "Next slide" at bounding box center [1431, 413] width 32 height 30
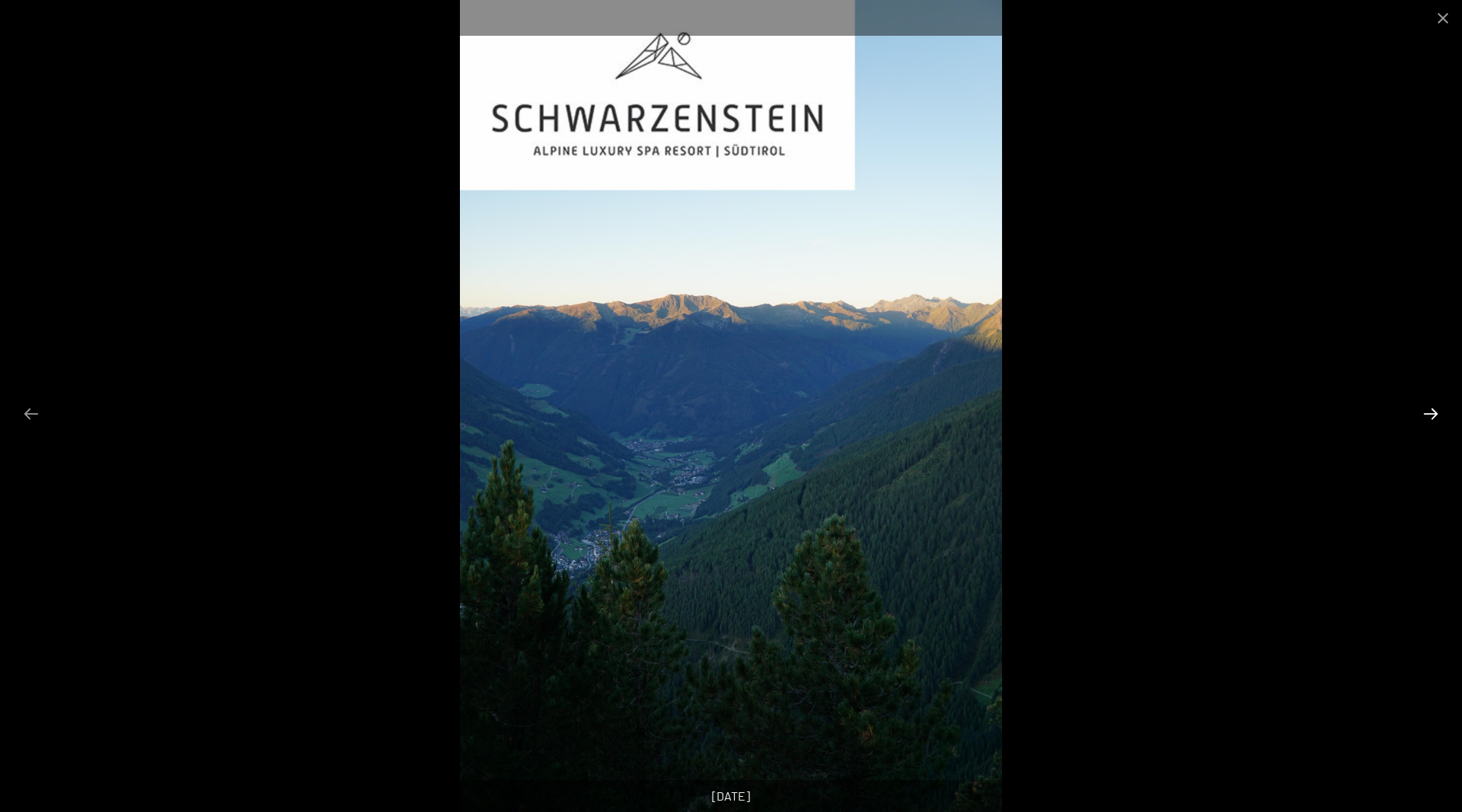
click at [1424, 416] on button "Next slide" at bounding box center [1431, 413] width 32 height 30
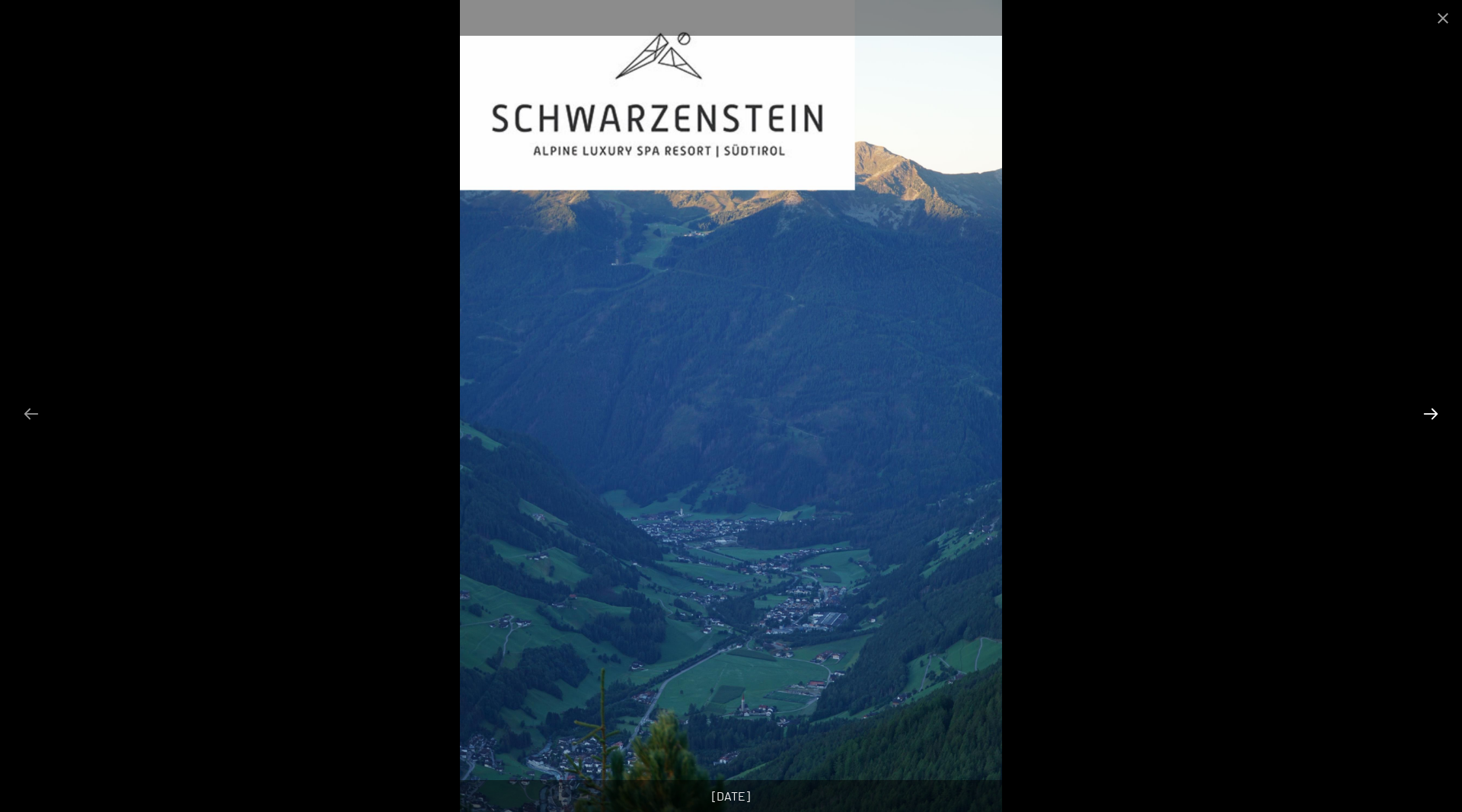
click at [1424, 416] on button "Next slide" at bounding box center [1431, 413] width 32 height 30
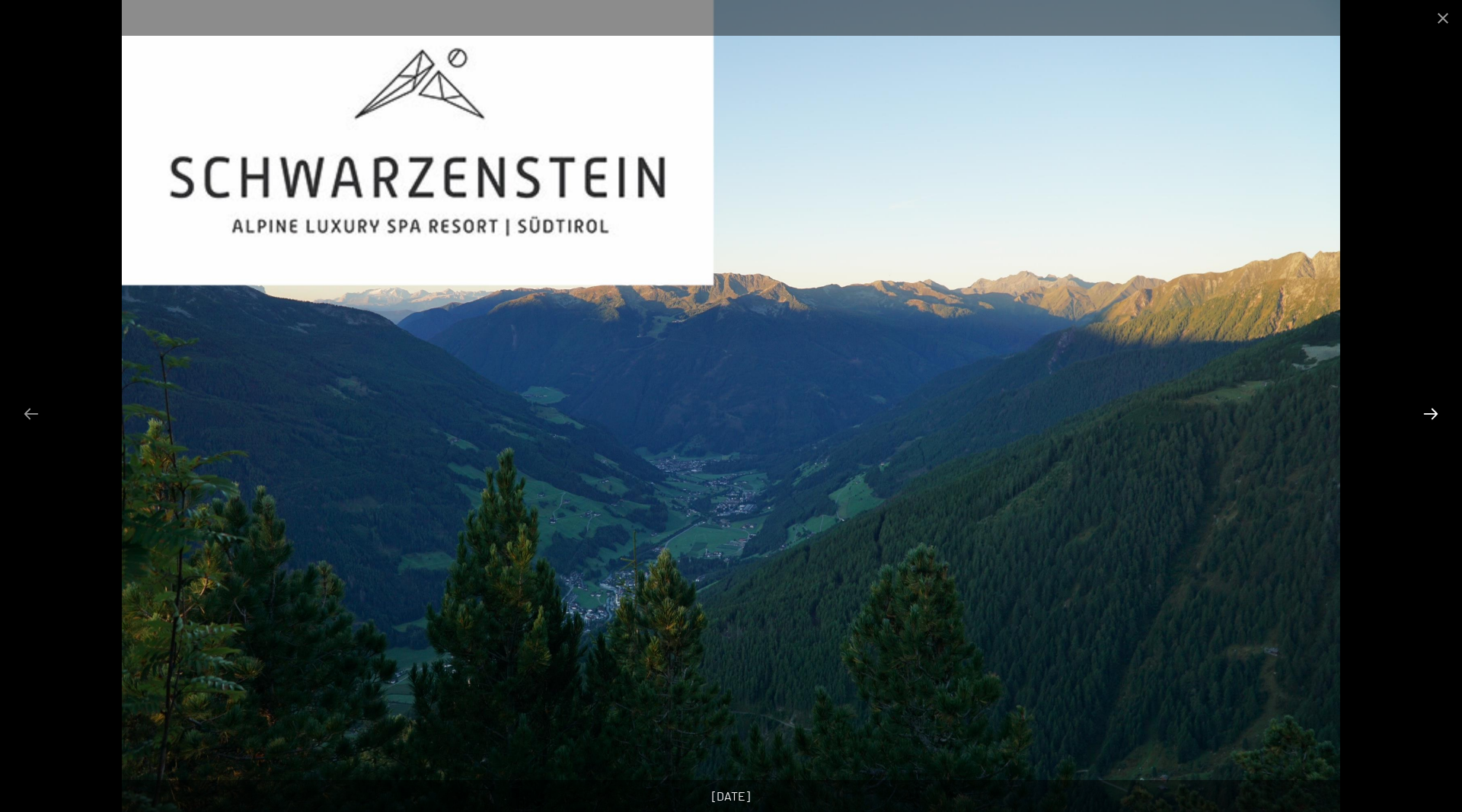
click at [1424, 416] on button "Next slide" at bounding box center [1431, 413] width 32 height 30
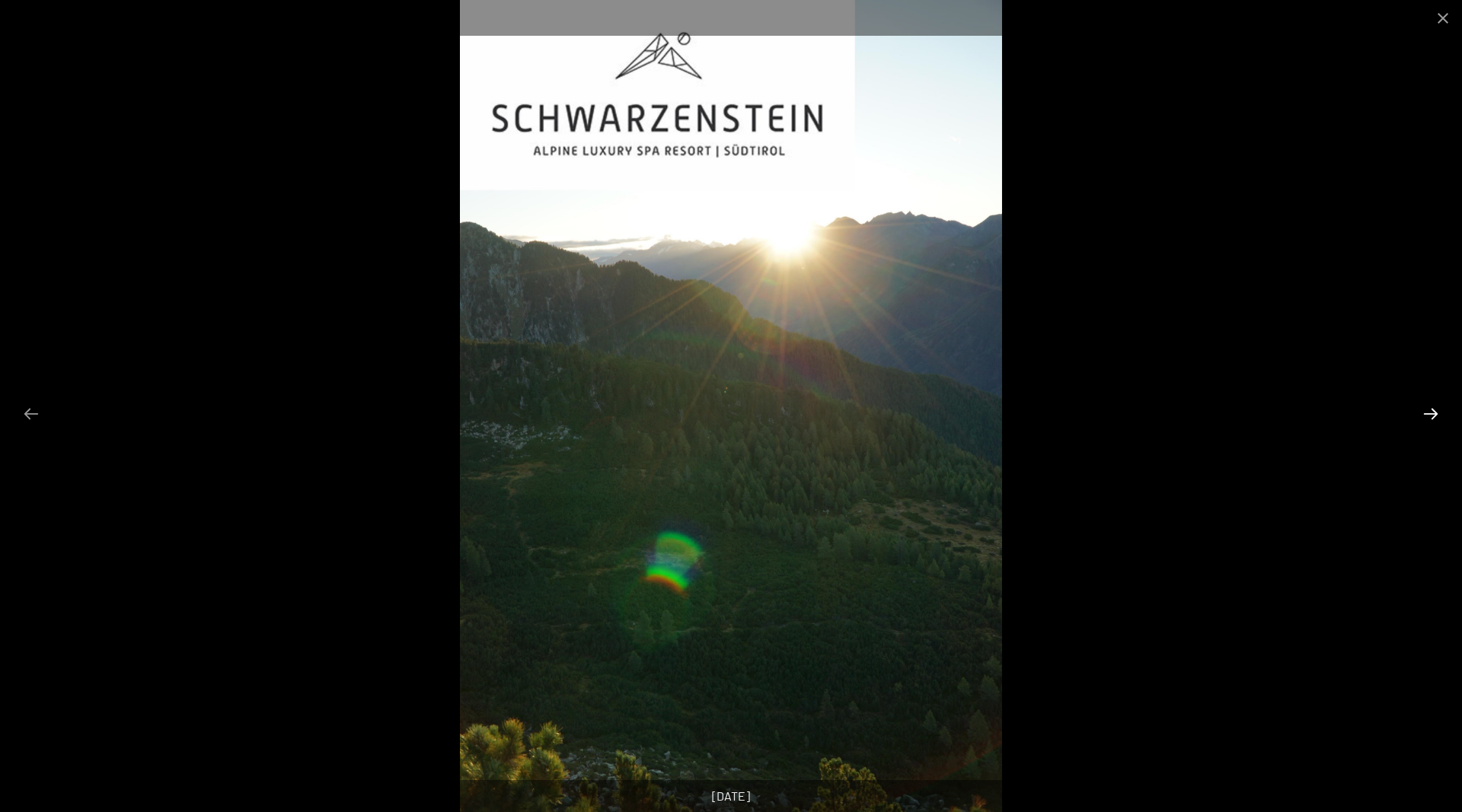
click at [1424, 416] on button "Next slide" at bounding box center [1431, 413] width 32 height 30
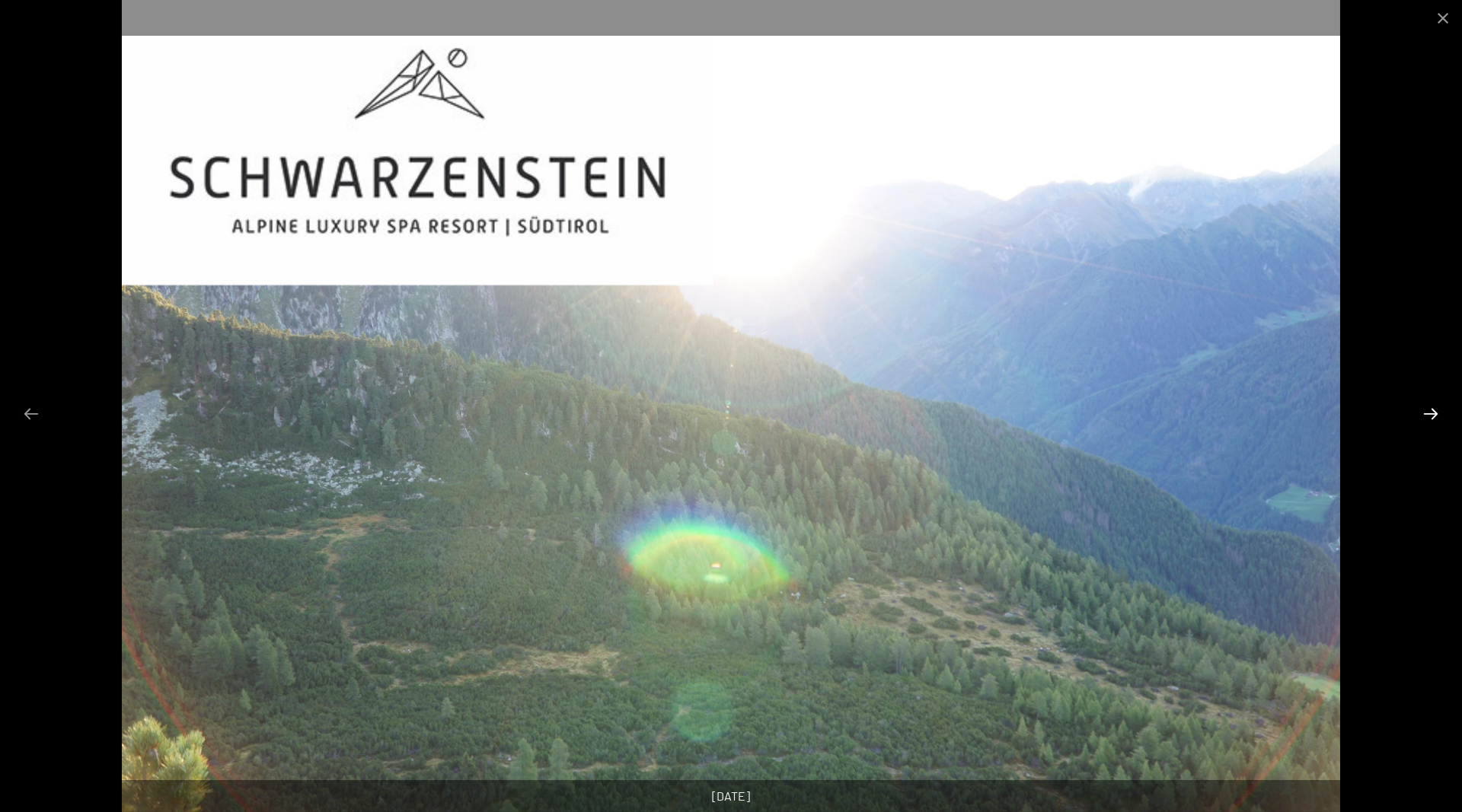
click at [1424, 416] on button "Next slide" at bounding box center [1431, 413] width 32 height 30
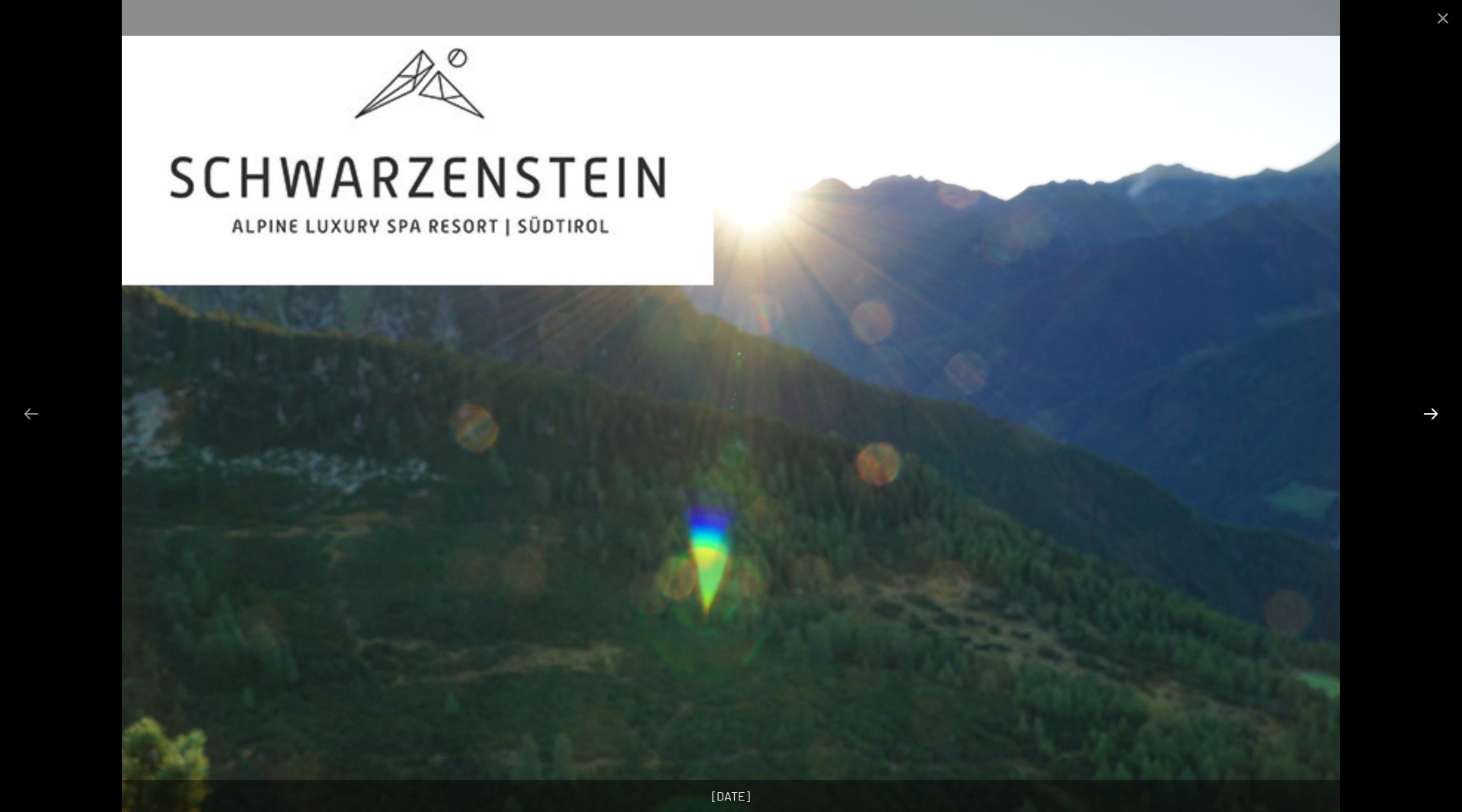
click at [1424, 416] on button "Next slide" at bounding box center [1431, 413] width 32 height 30
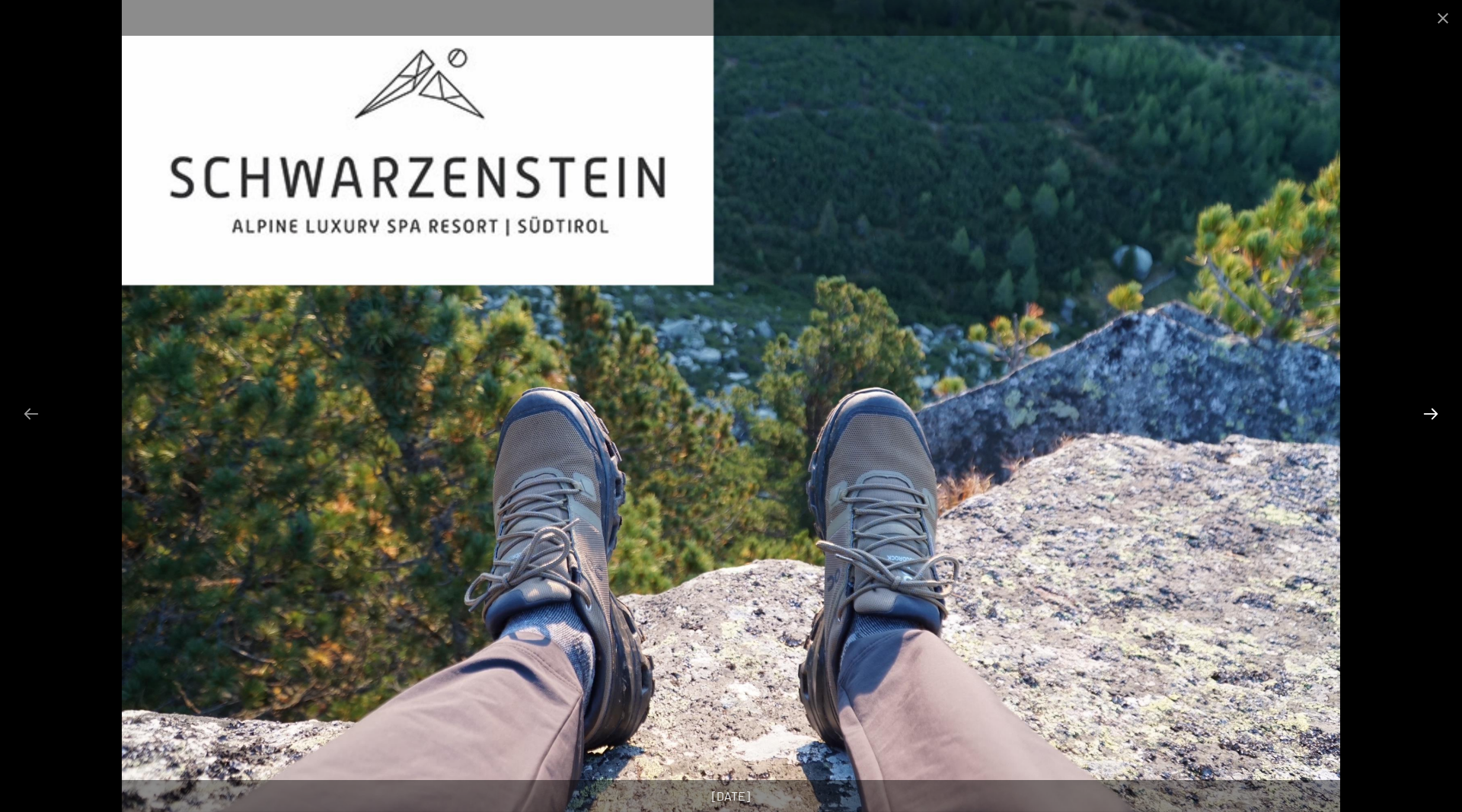
click at [1424, 416] on button "Next slide" at bounding box center [1431, 413] width 32 height 30
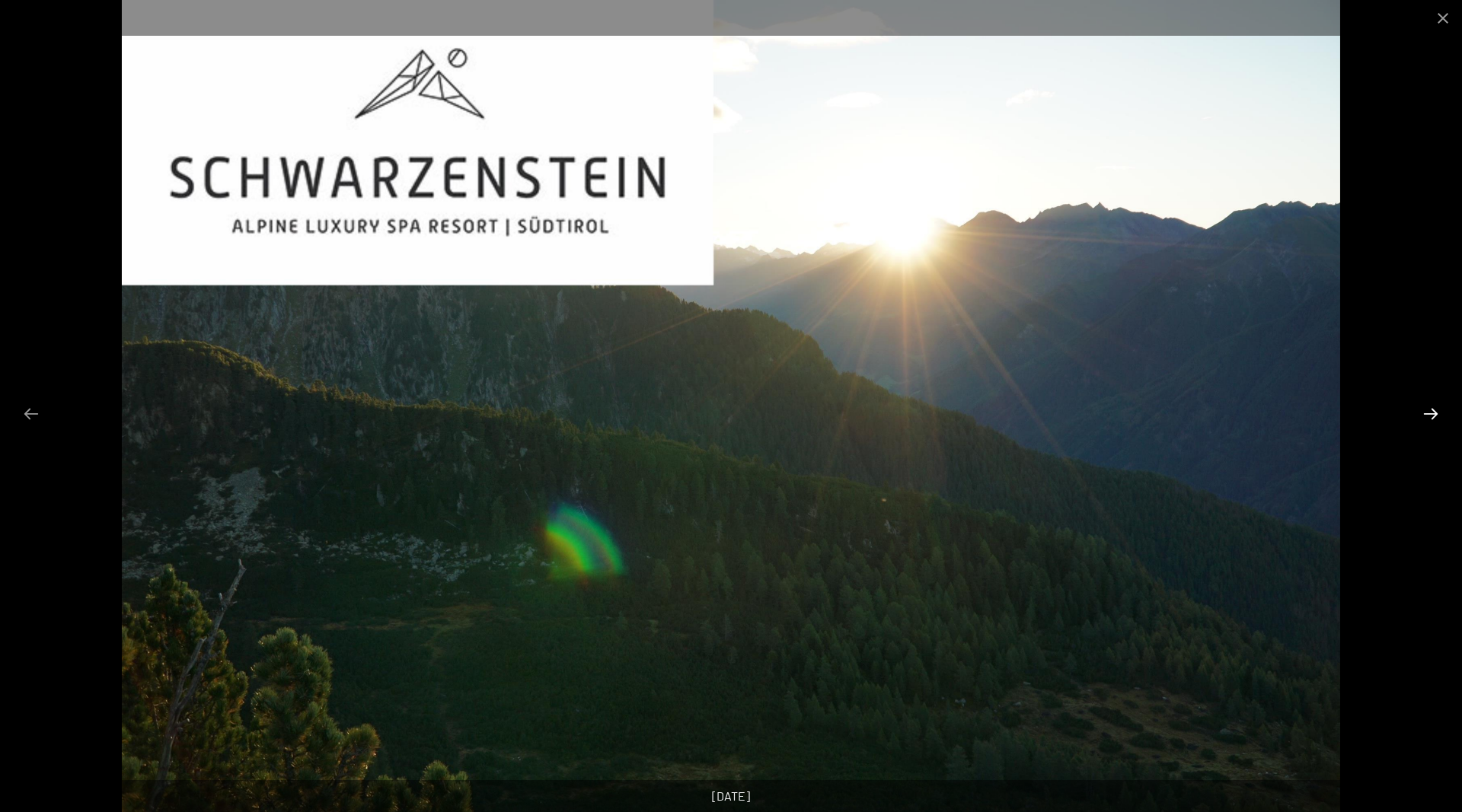
click at [1424, 416] on button "Next slide" at bounding box center [1431, 413] width 32 height 30
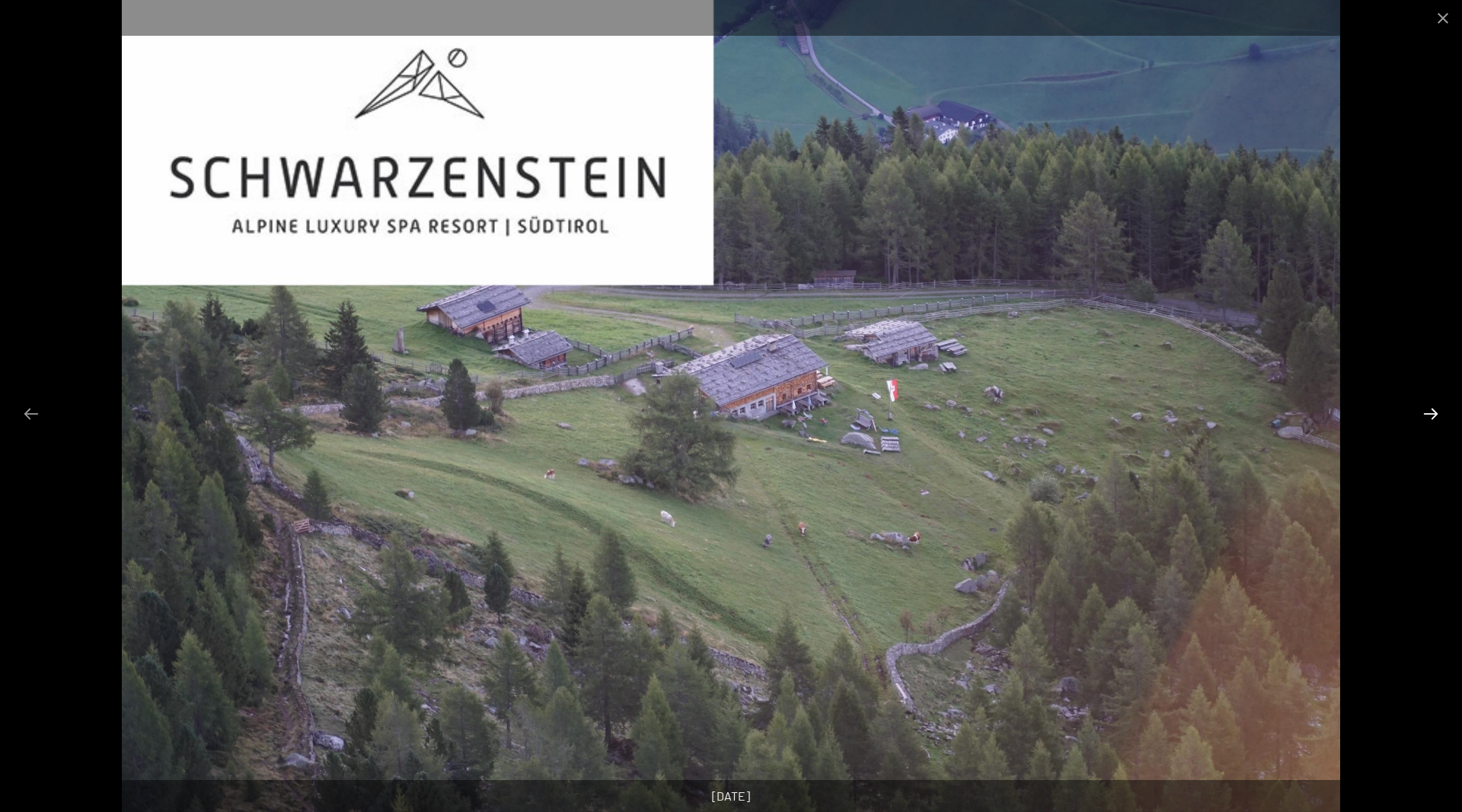
click at [1424, 416] on button "Next slide" at bounding box center [1431, 413] width 32 height 30
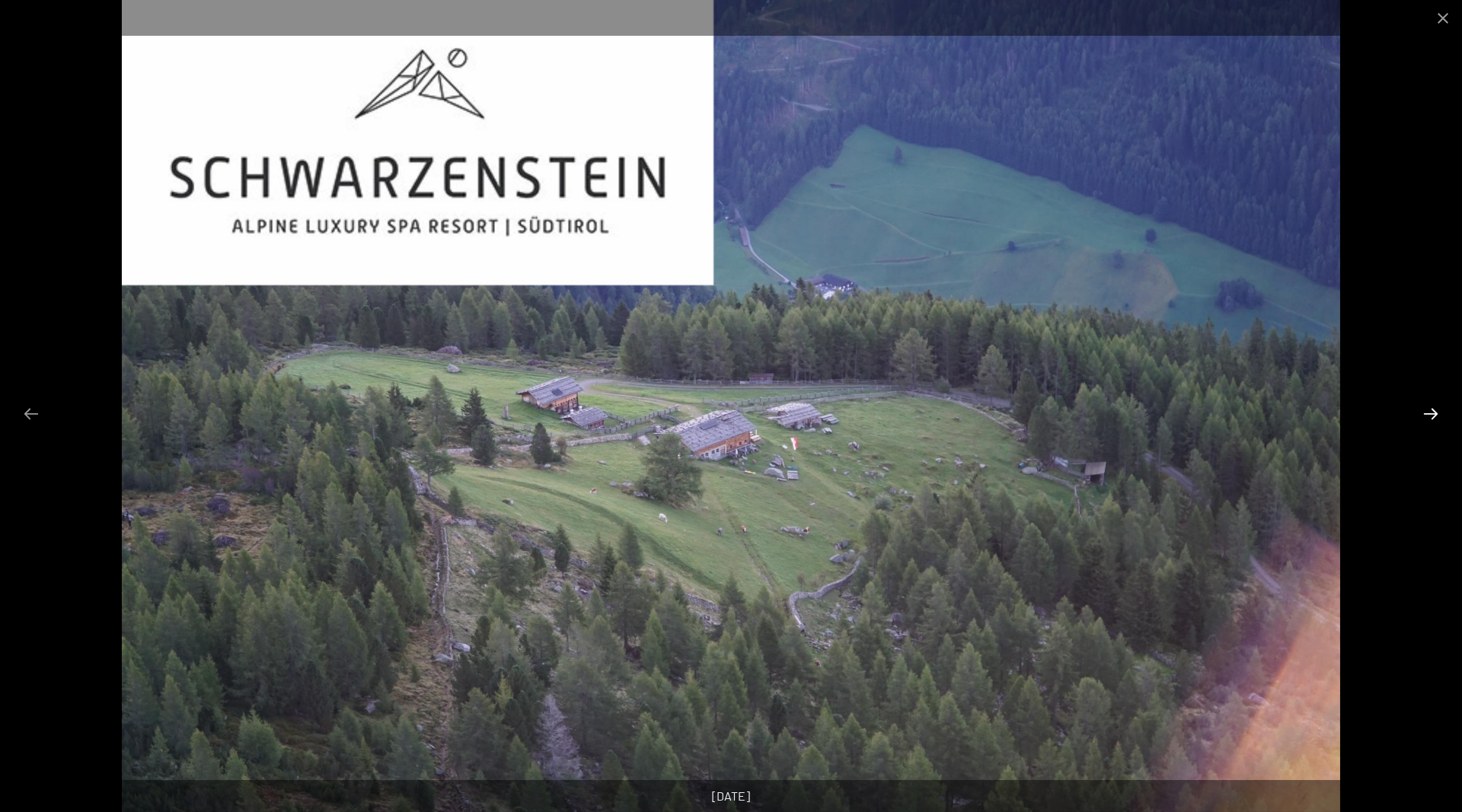
click at [1424, 416] on button "Next slide" at bounding box center [1431, 413] width 32 height 30
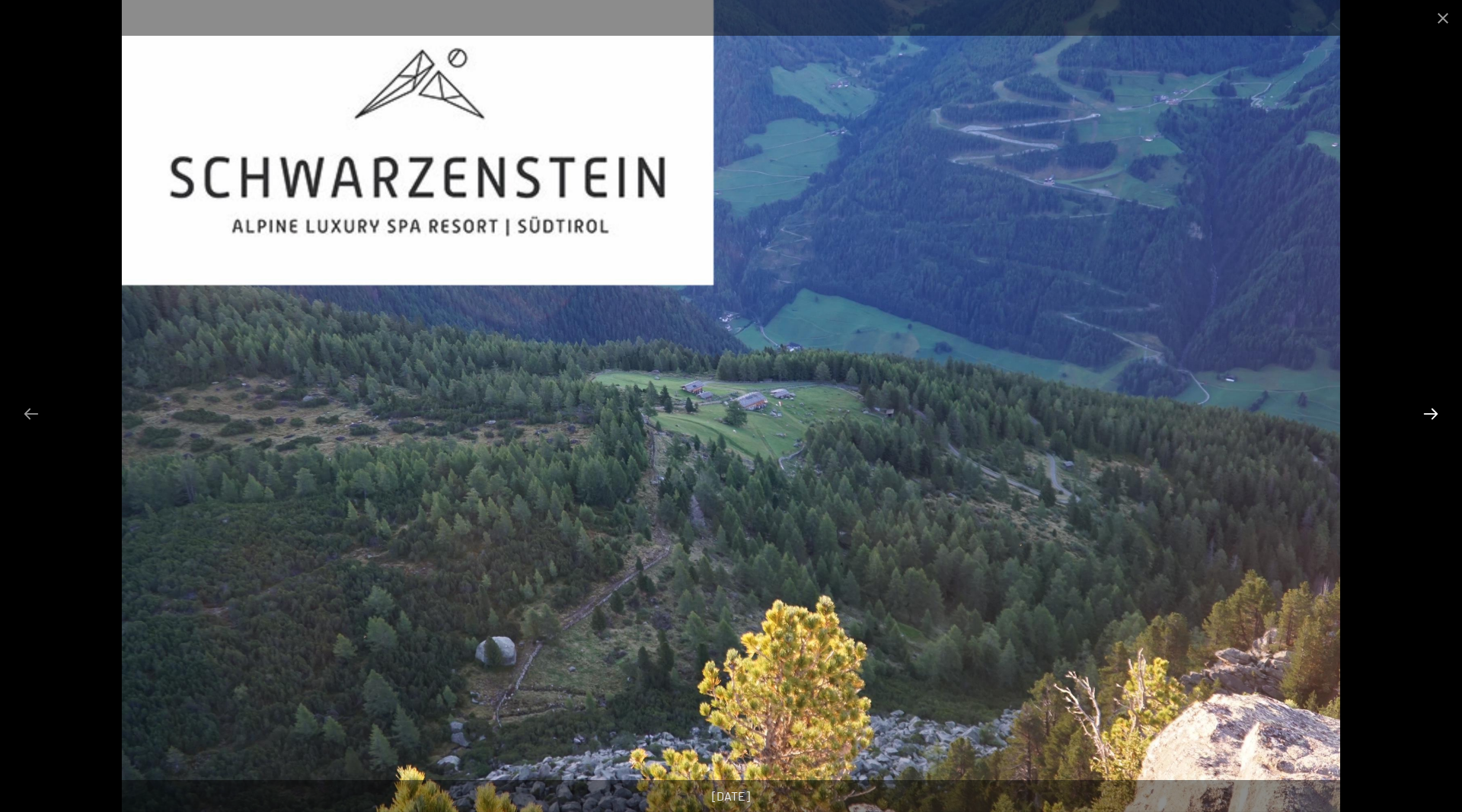
click at [1424, 416] on button "Next slide" at bounding box center [1431, 413] width 32 height 30
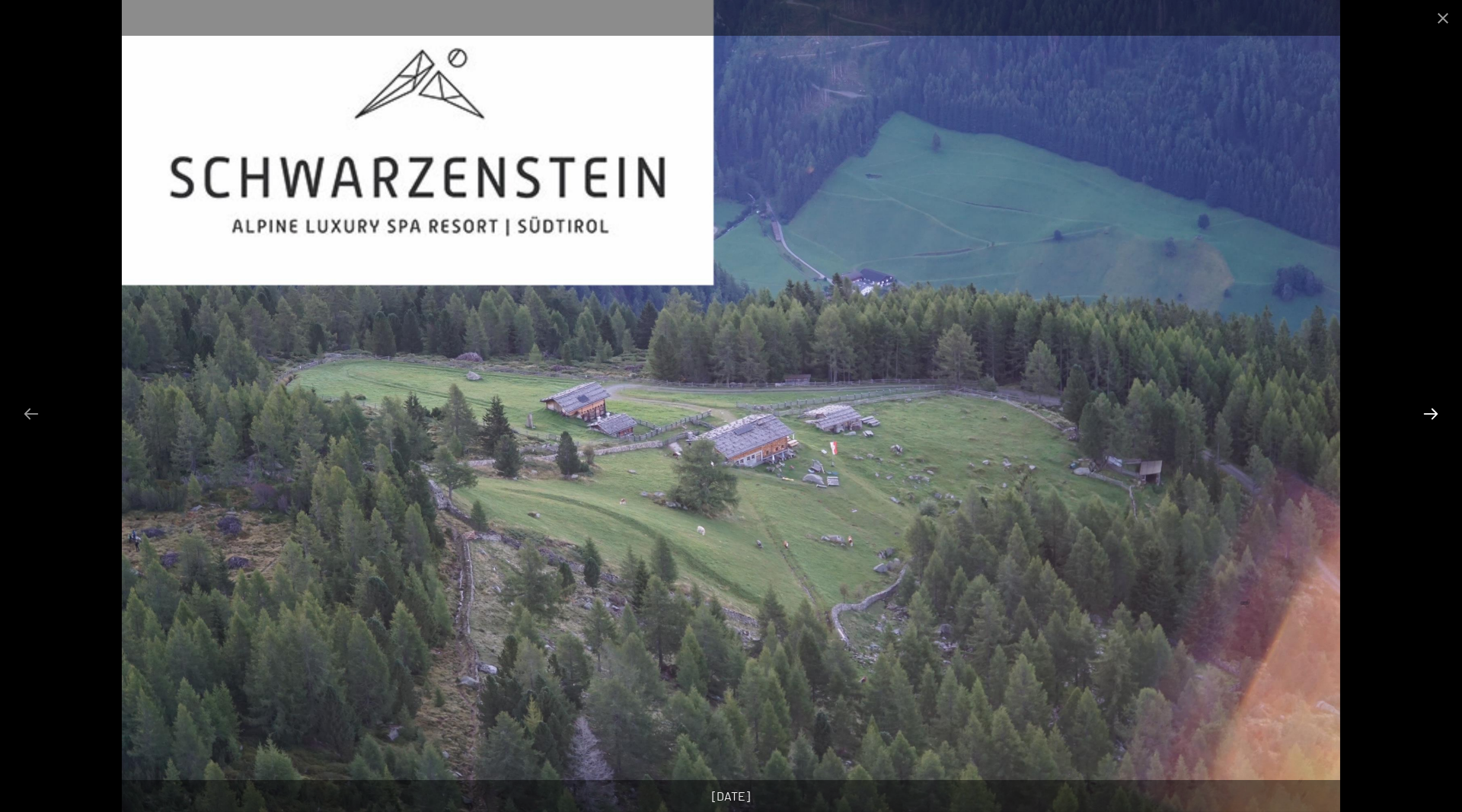
click at [1424, 416] on button "Next slide" at bounding box center [1431, 413] width 32 height 30
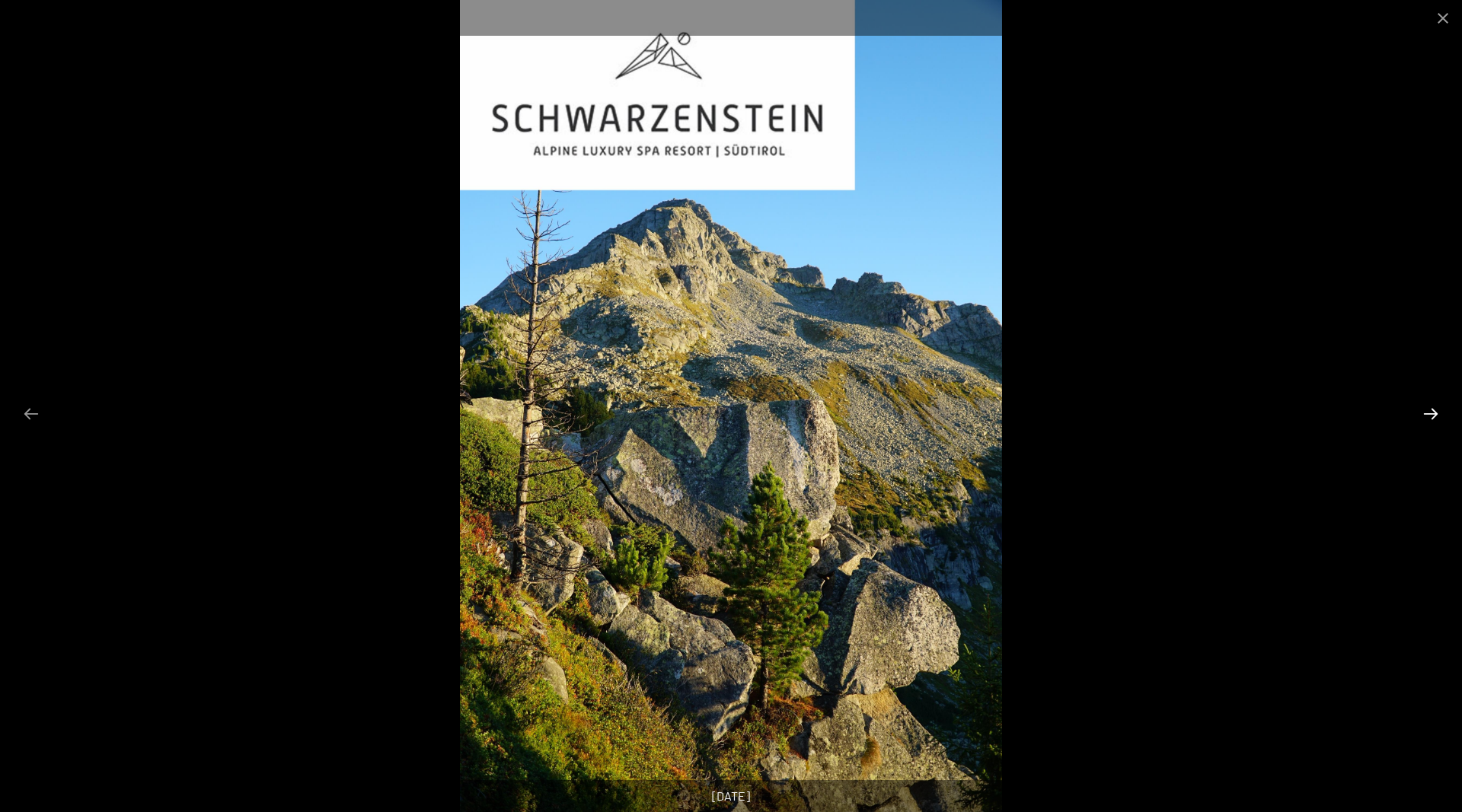
click at [1424, 416] on button "Next slide" at bounding box center [1431, 413] width 32 height 30
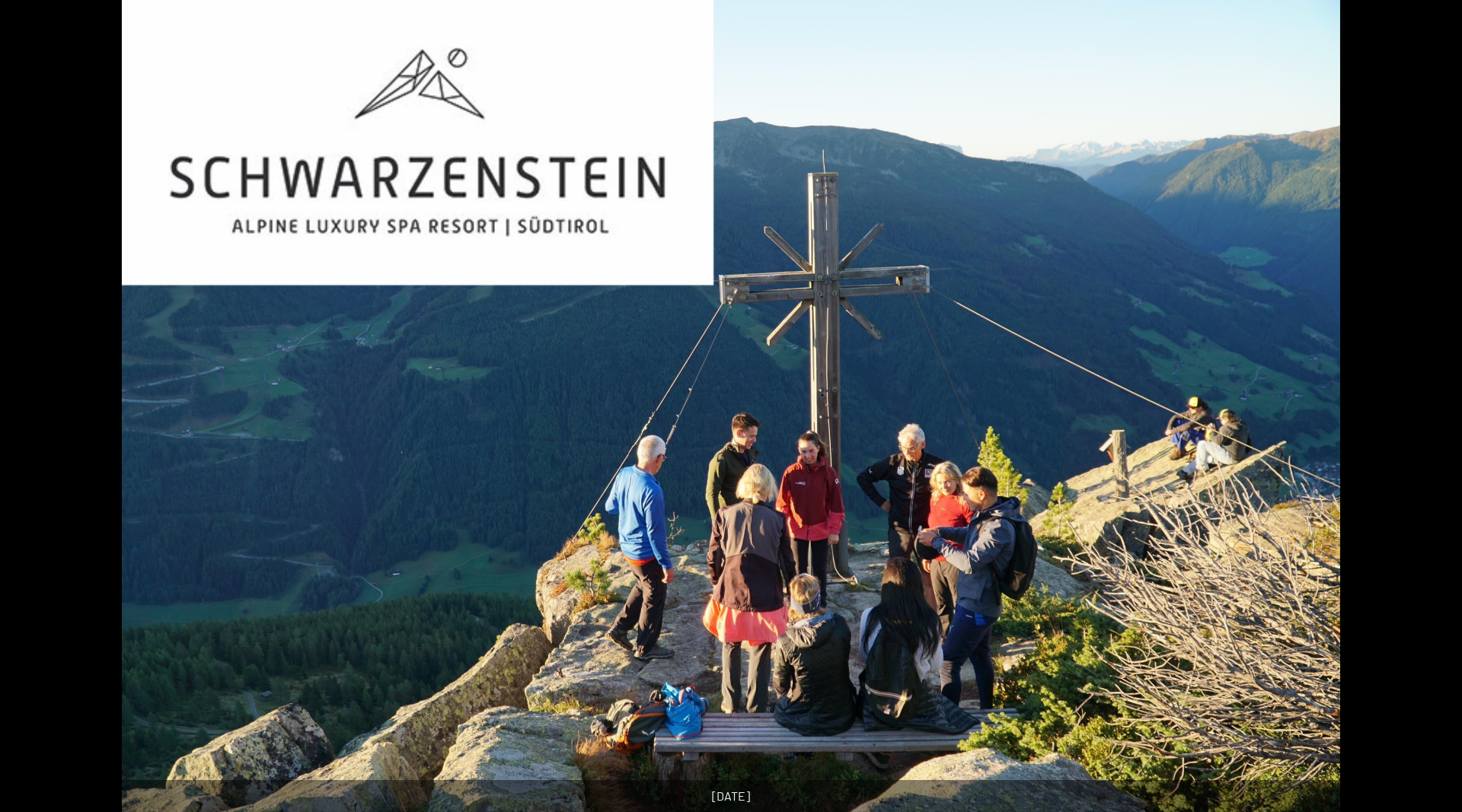
click at [1424, 416] on button "Next slide" at bounding box center [1438, 413] width 32 height 30
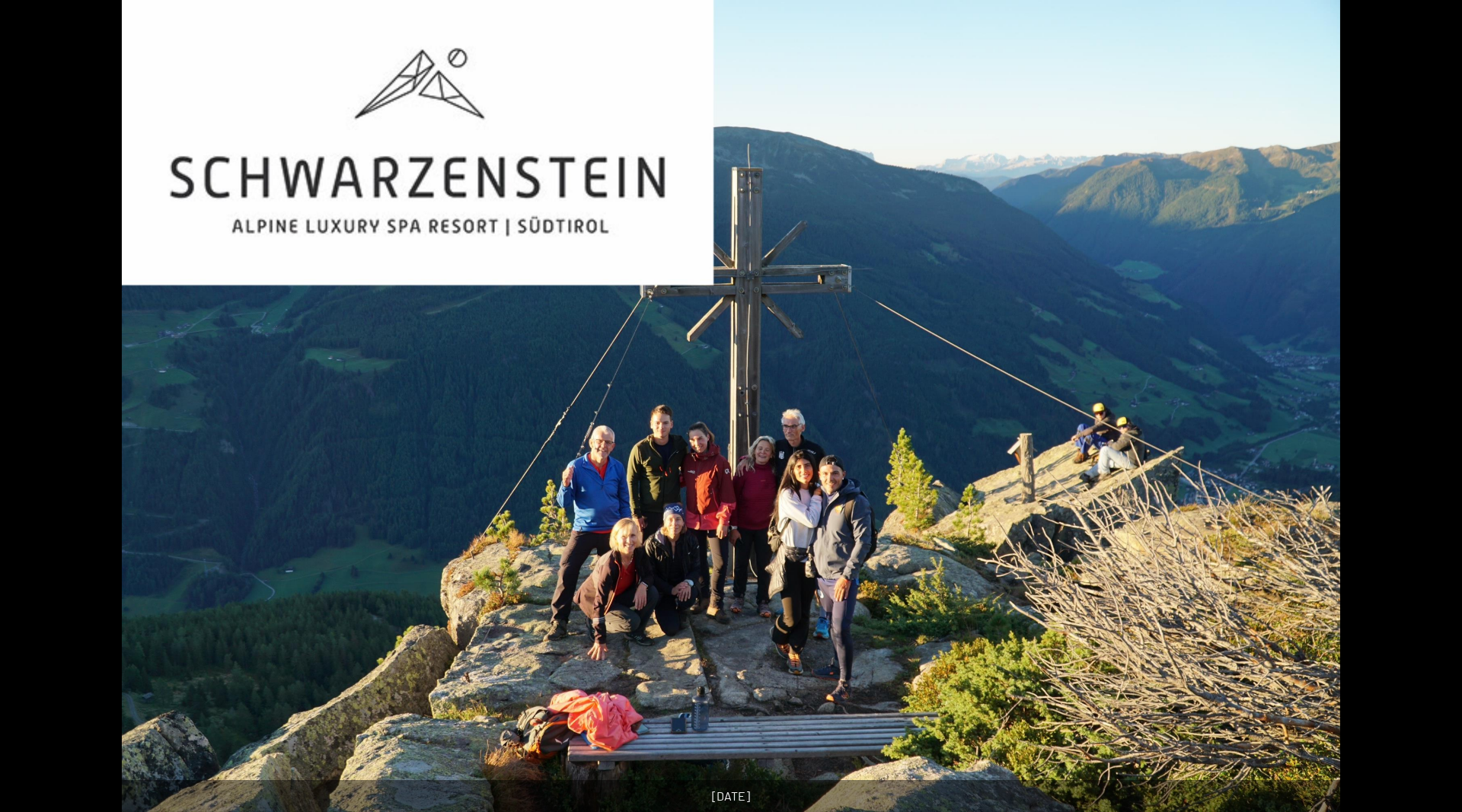
click at [1424, 416] on button "Next slide" at bounding box center [1438, 413] width 32 height 30
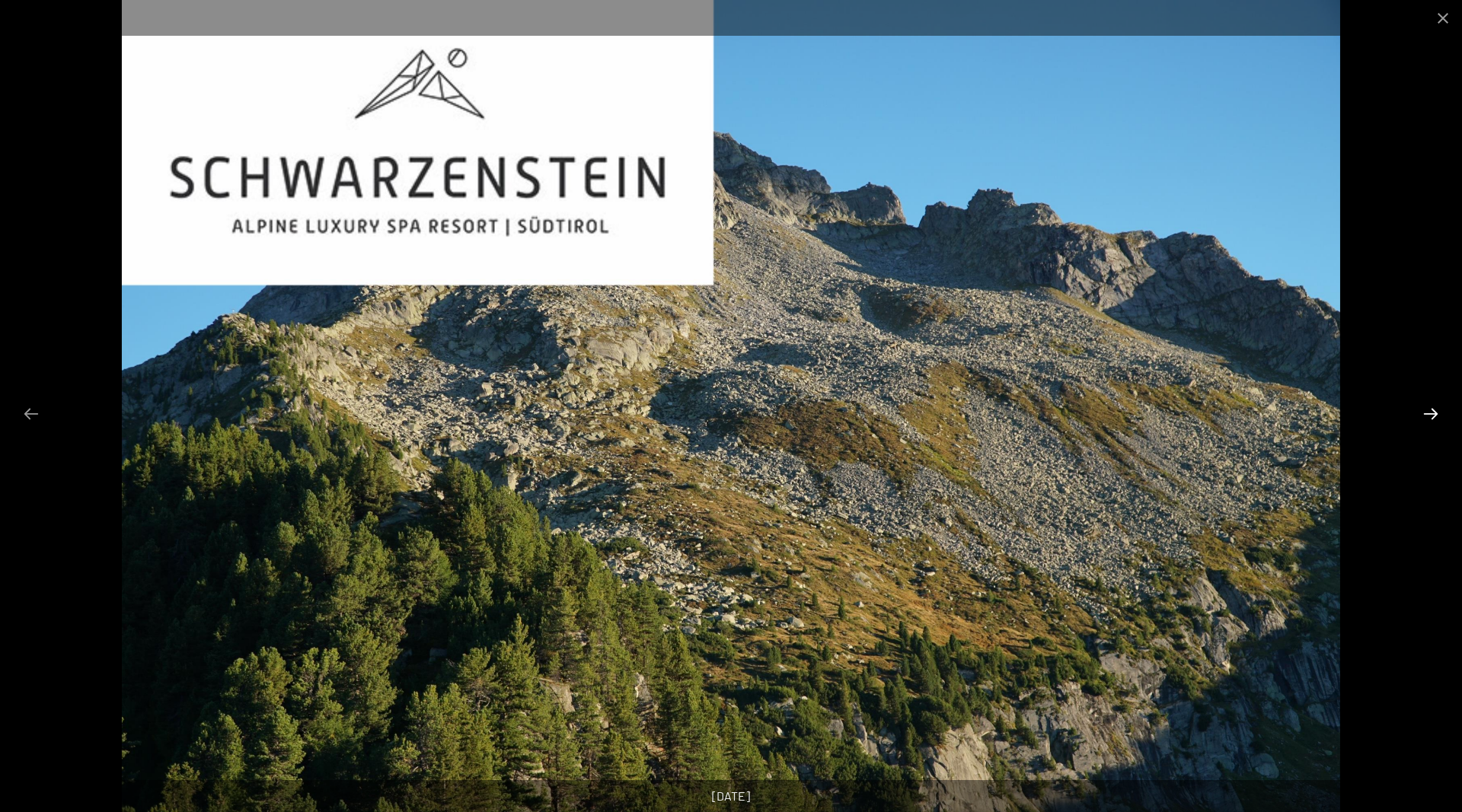
click at [1424, 416] on button "Next slide" at bounding box center [1431, 413] width 32 height 30
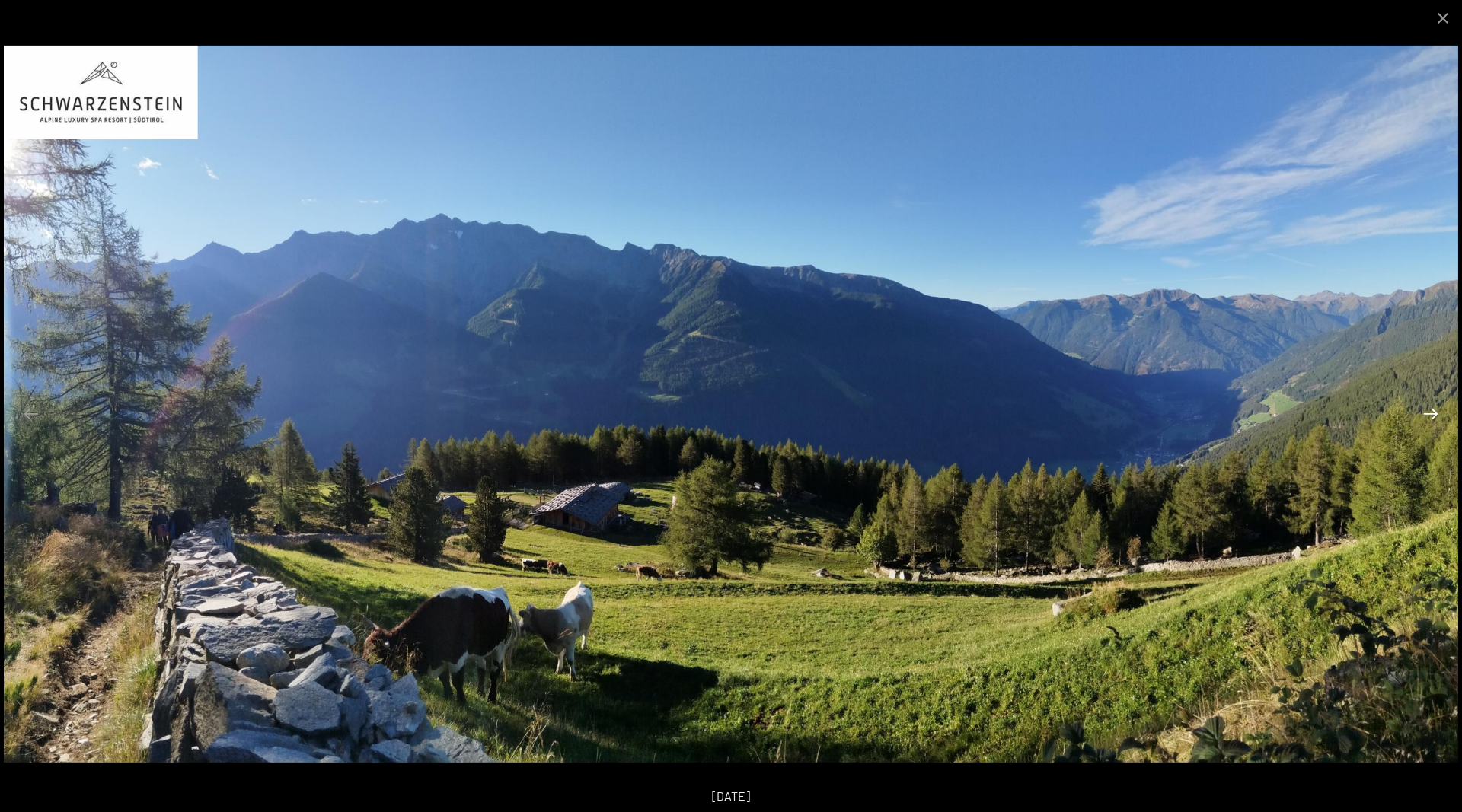
click at [1424, 416] on button "Next slide" at bounding box center [1431, 413] width 32 height 30
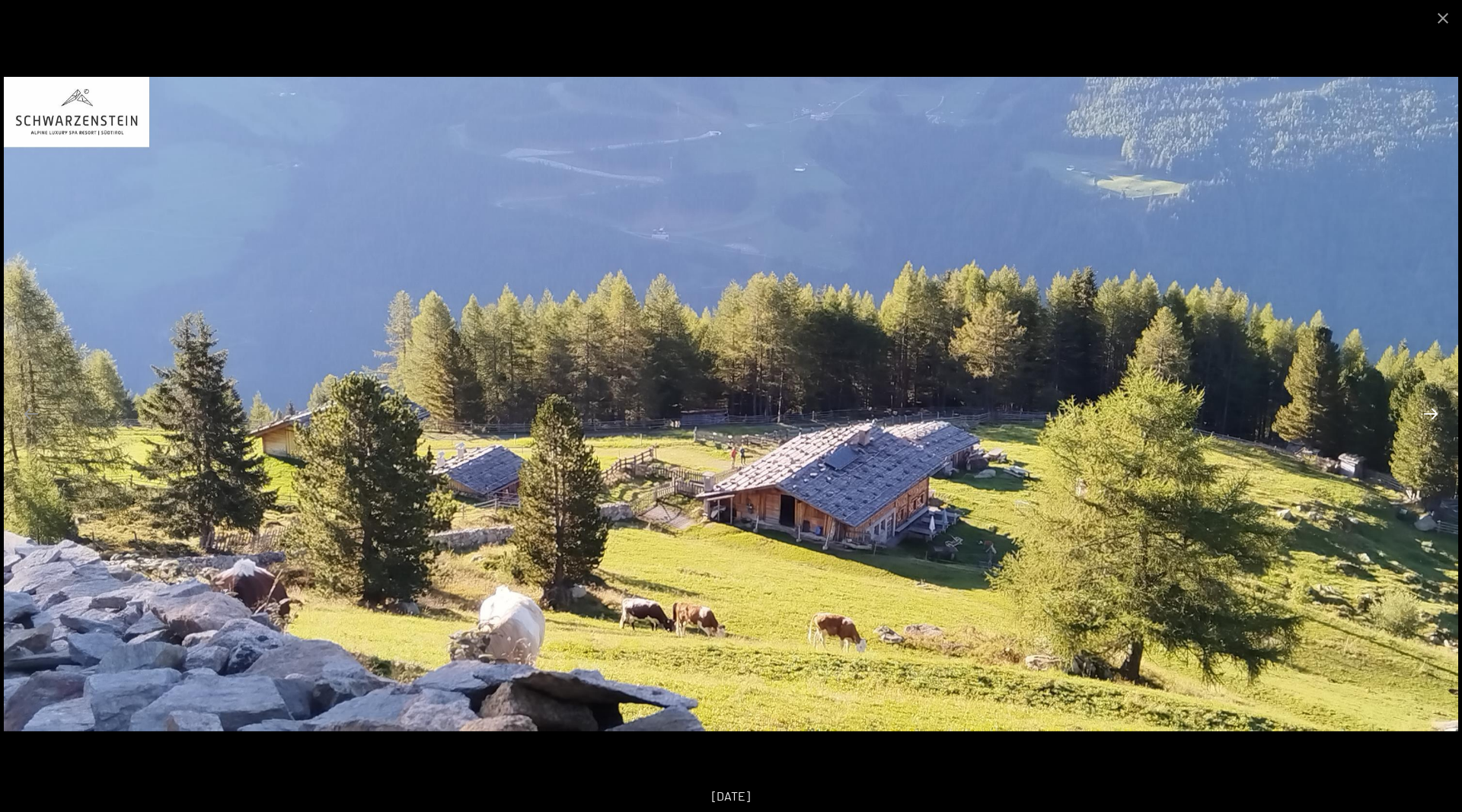
click at [1424, 416] on button "Next slide" at bounding box center [1431, 413] width 32 height 30
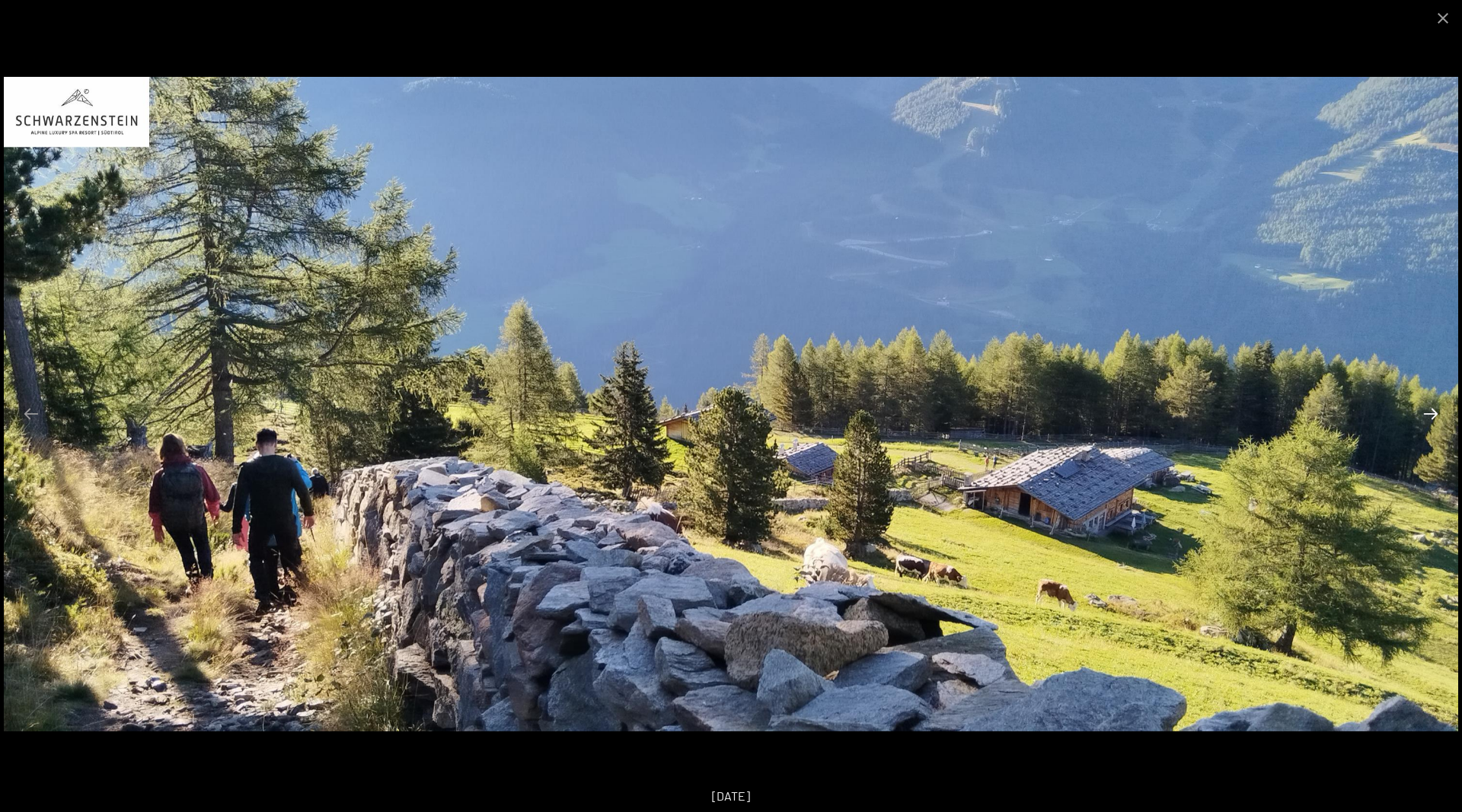
click at [1424, 416] on button "Next slide" at bounding box center [1431, 413] width 32 height 30
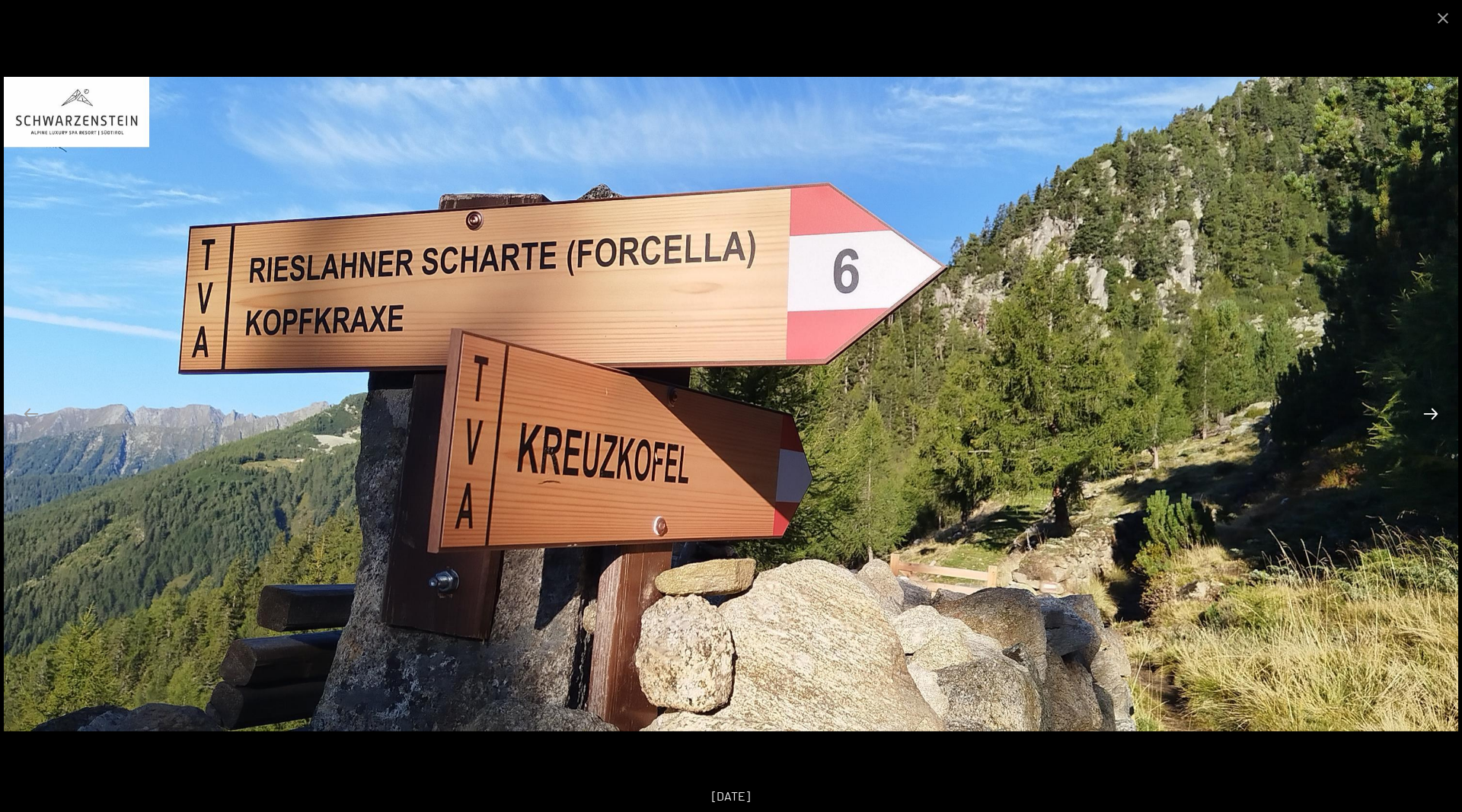
click at [1424, 416] on button "Next slide" at bounding box center [1431, 413] width 32 height 30
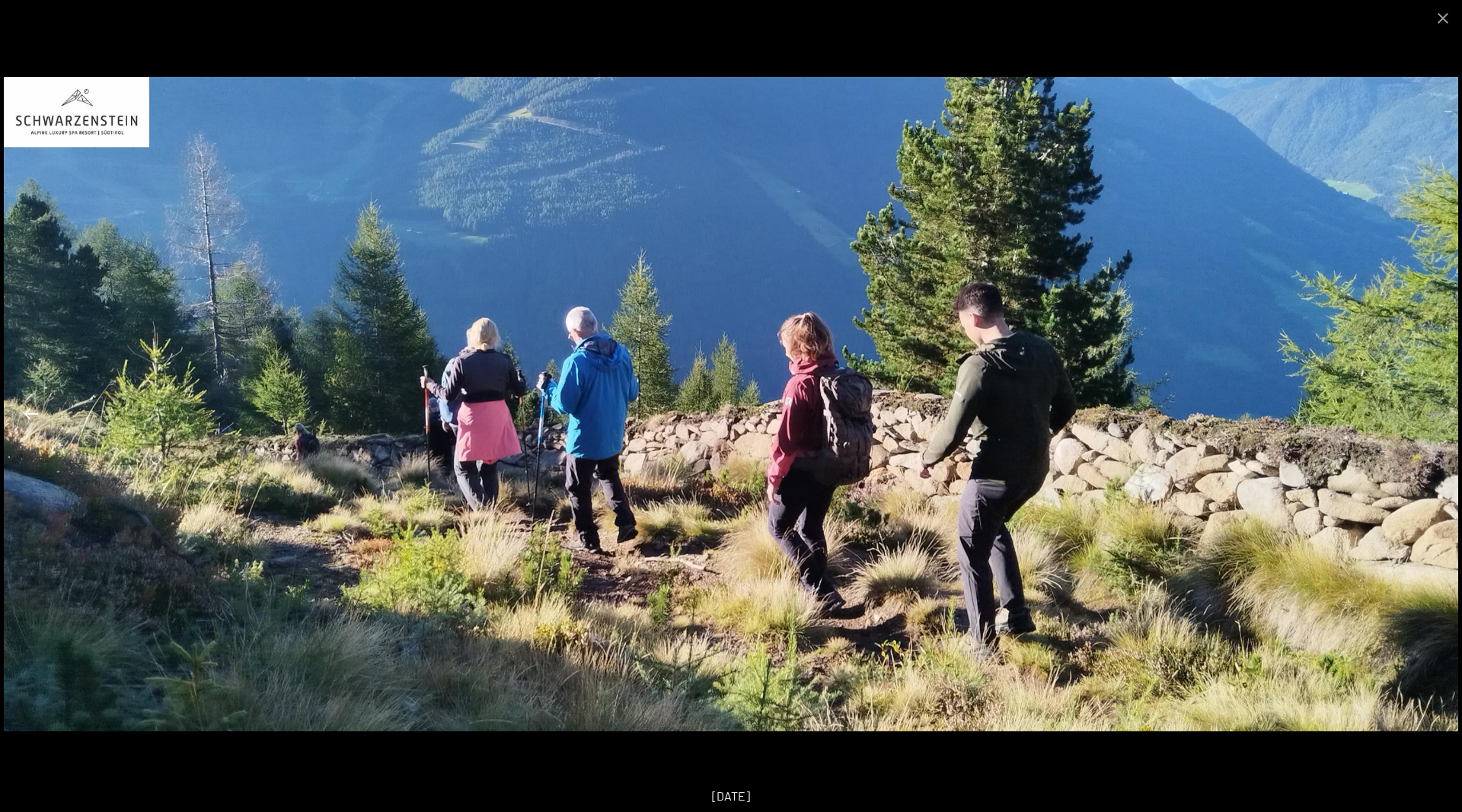
click at [24, 420] on button "Previous slide" at bounding box center [31, 413] width 32 height 30
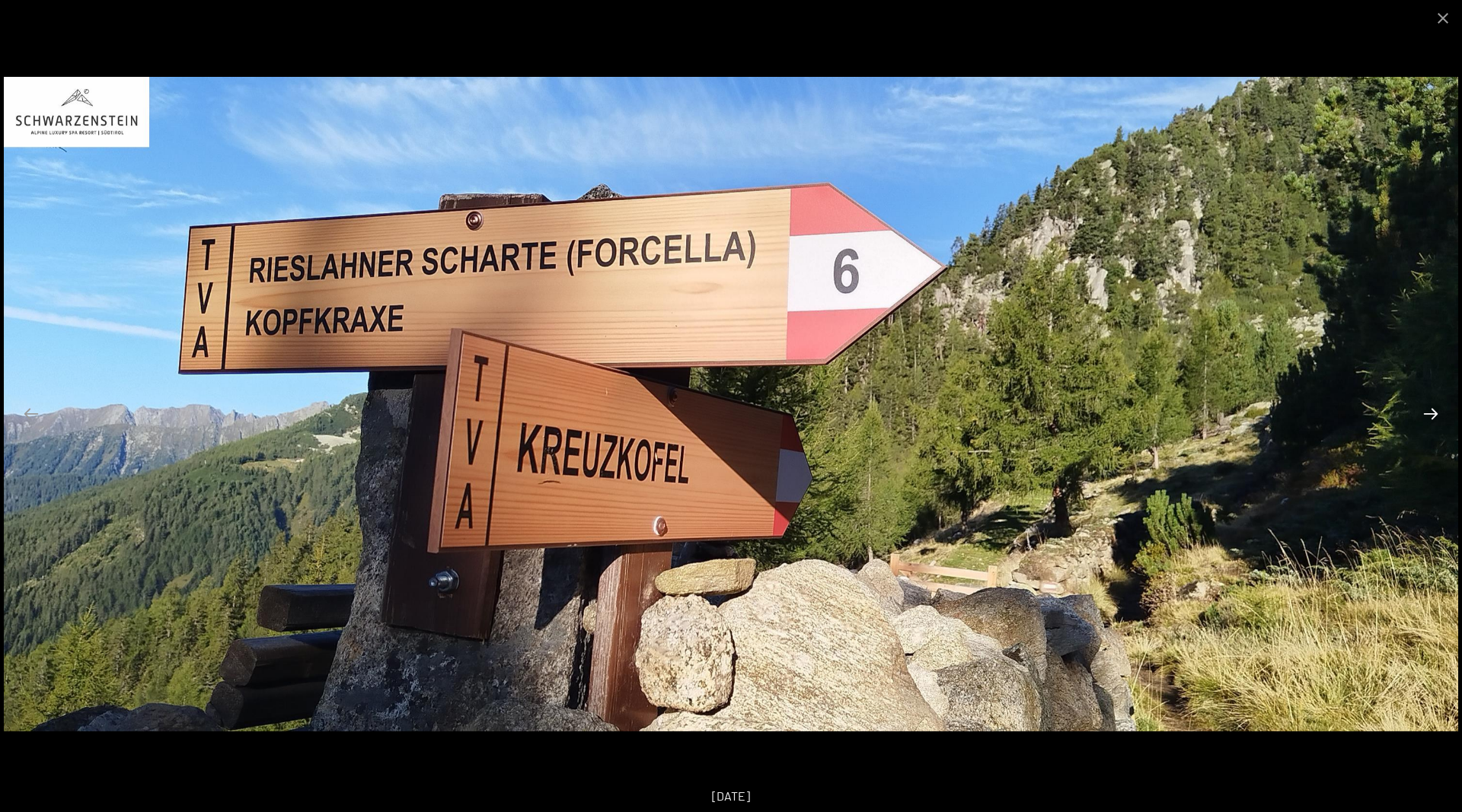
click at [1427, 415] on button "Next slide" at bounding box center [1431, 413] width 32 height 30
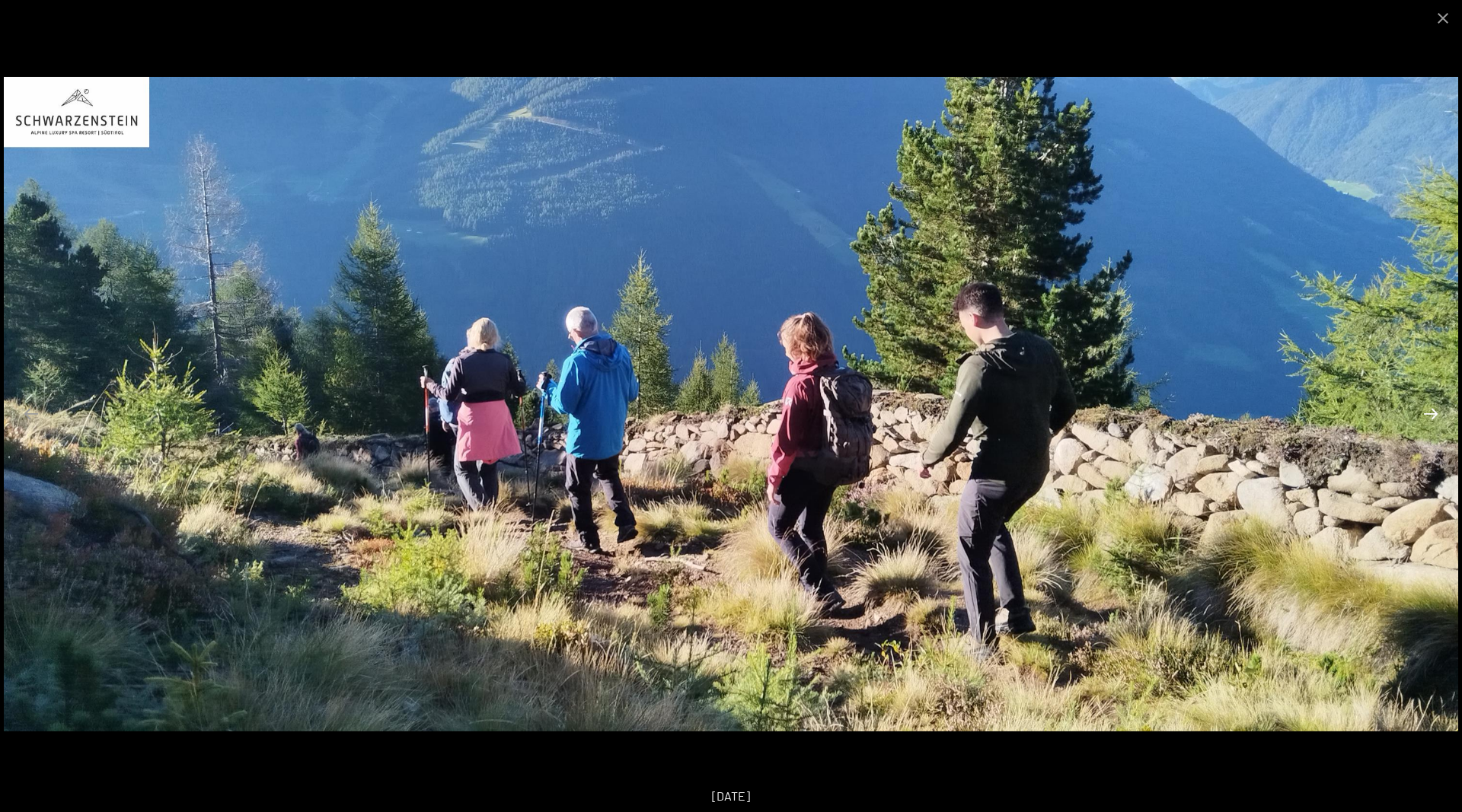
click at [1427, 415] on button "Next slide" at bounding box center [1431, 413] width 32 height 30
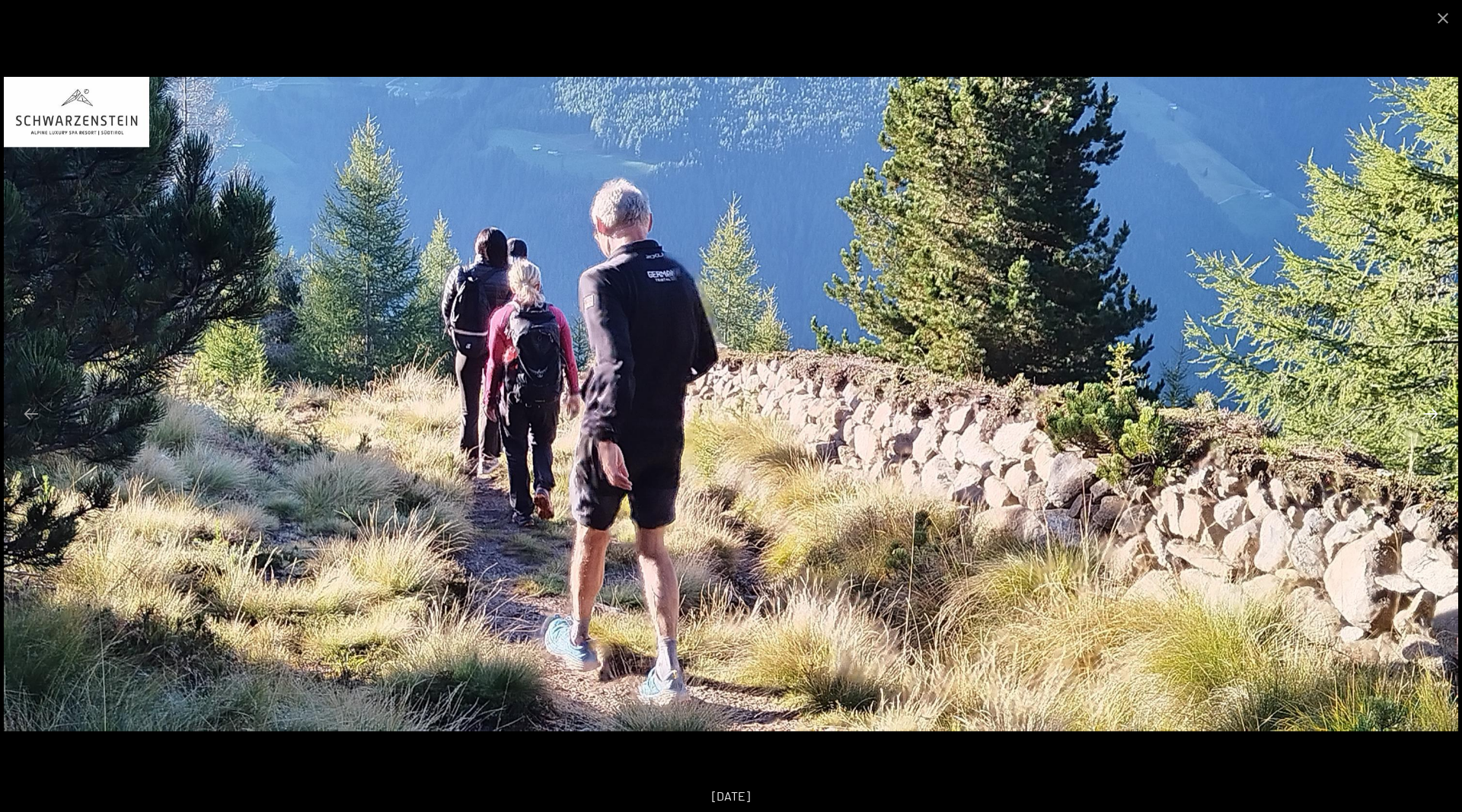
click at [1427, 415] on button "Next slide" at bounding box center [1431, 413] width 32 height 30
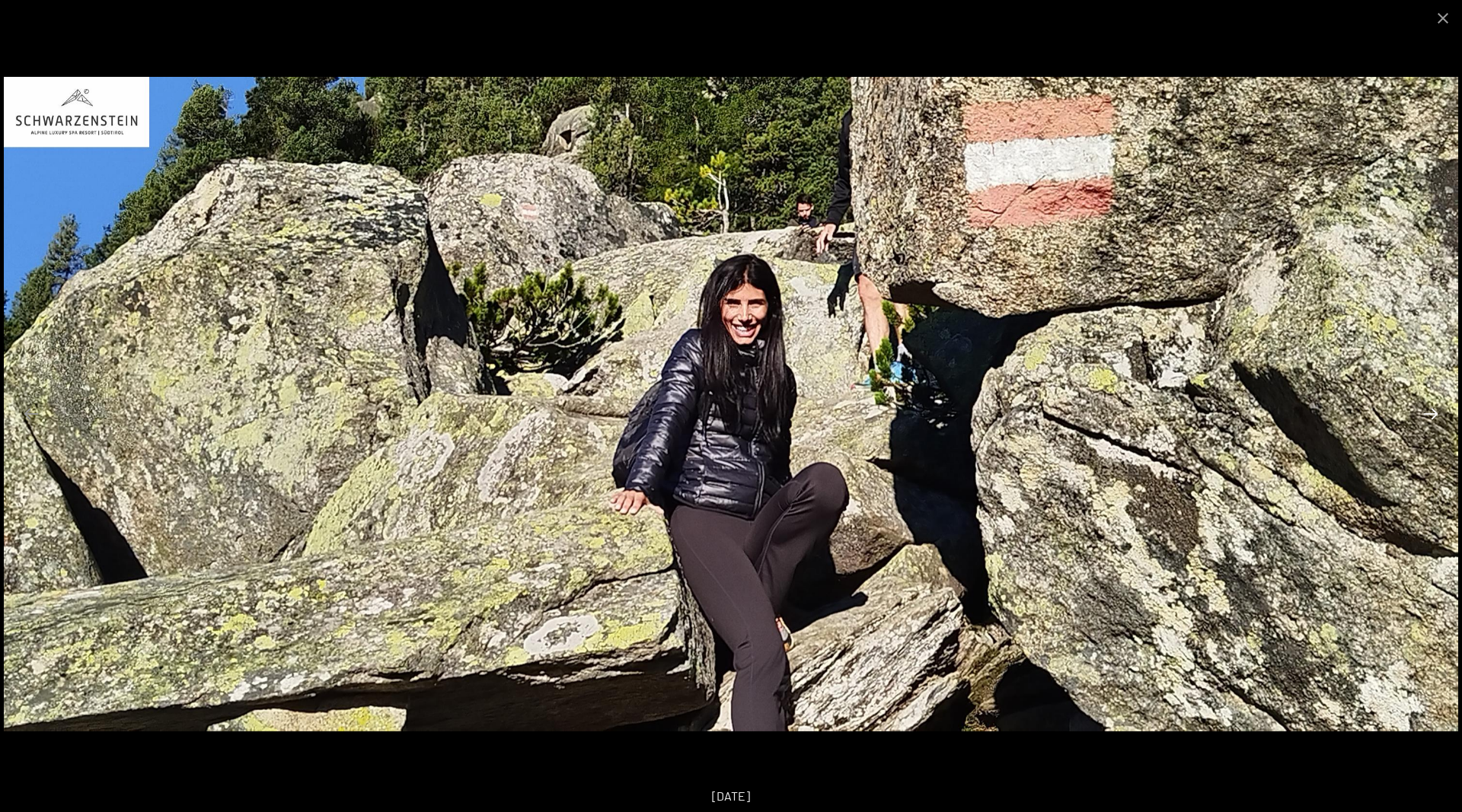
click at [1427, 415] on button "Next slide" at bounding box center [1431, 413] width 32 height 30
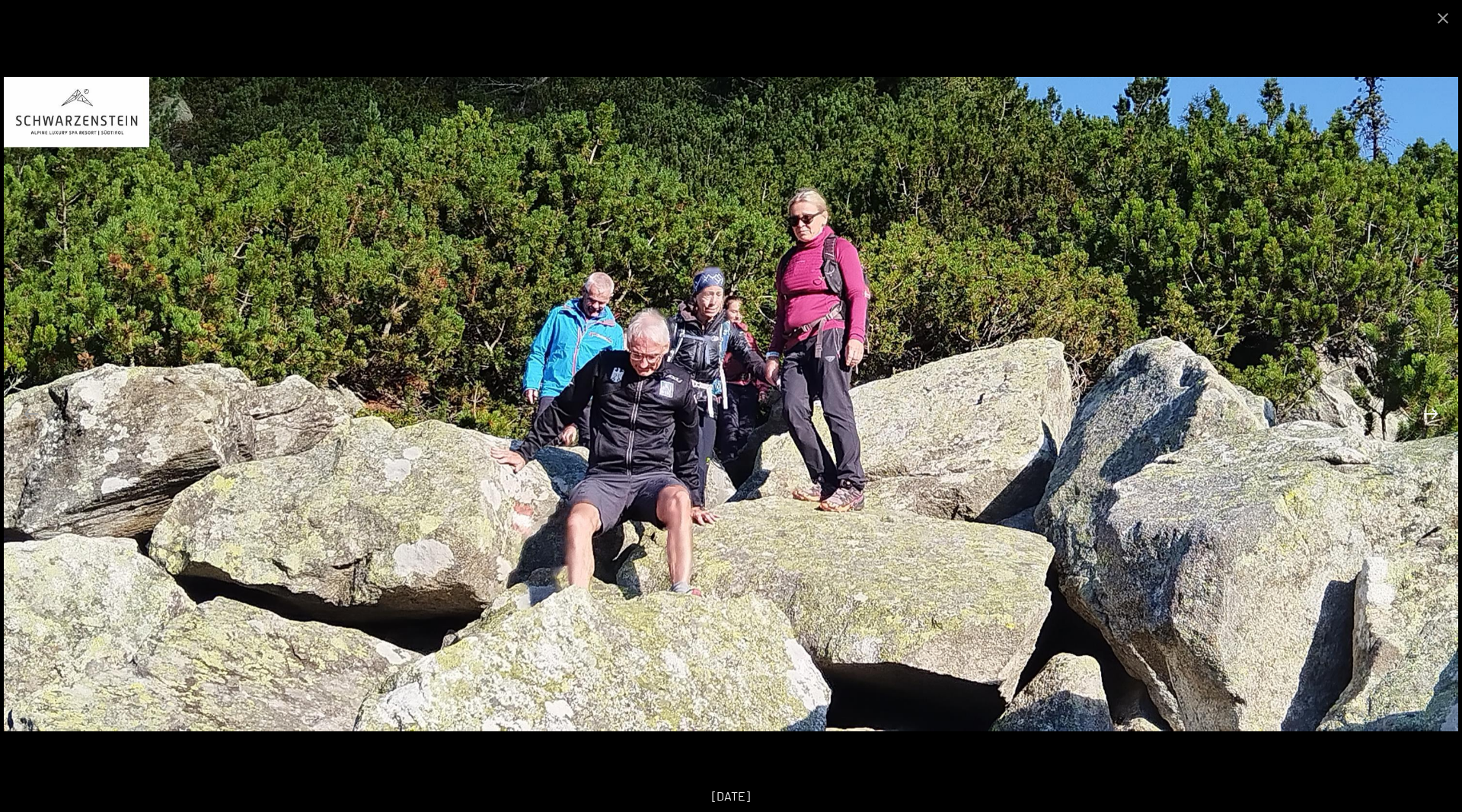
click at [1427, 415] on button "Next slide" at bounding box center [1431, 413] width 32 height 30
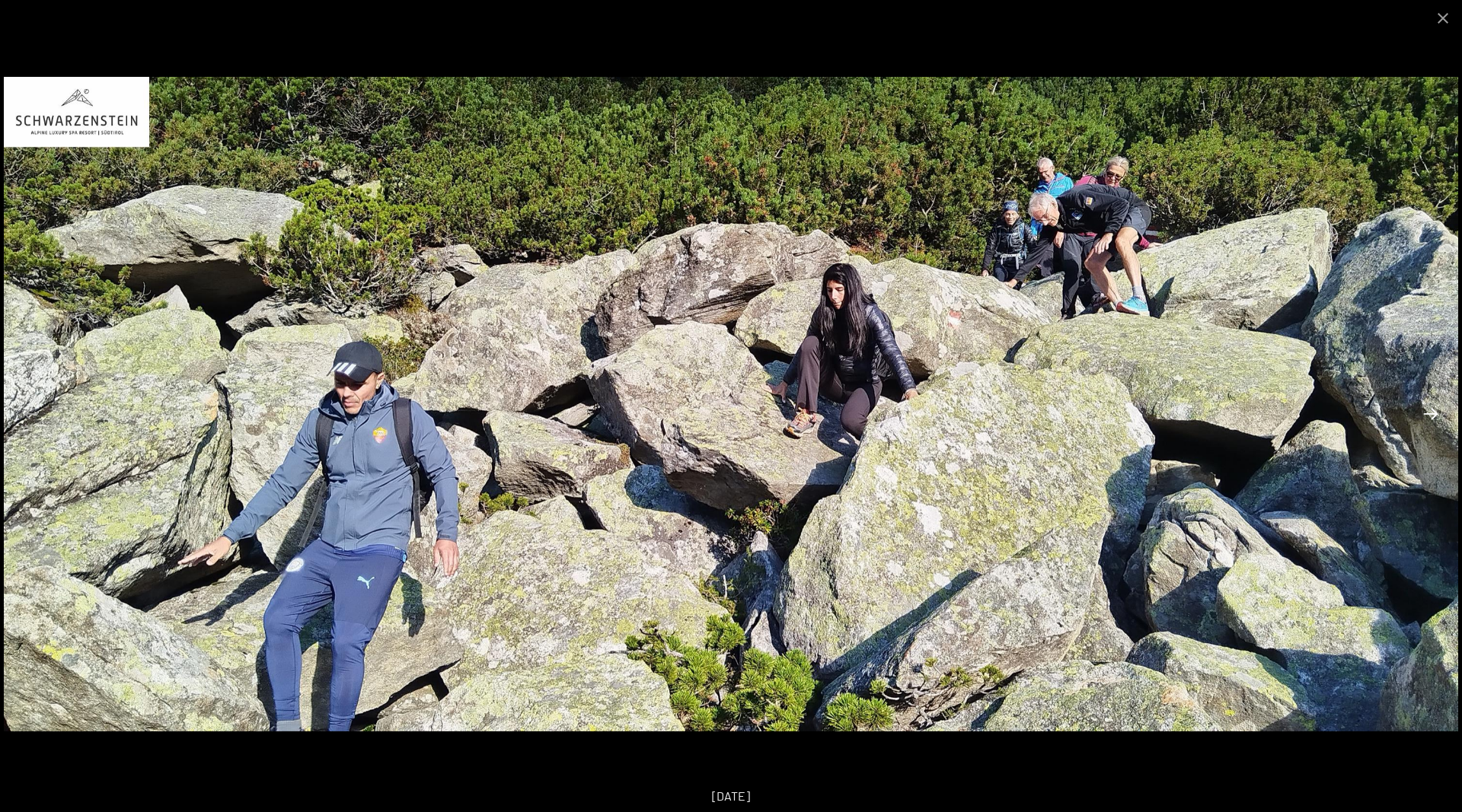
click at [1427, 415] on button "Next slide" at bounding box center [1431, 413] width 32 height 30
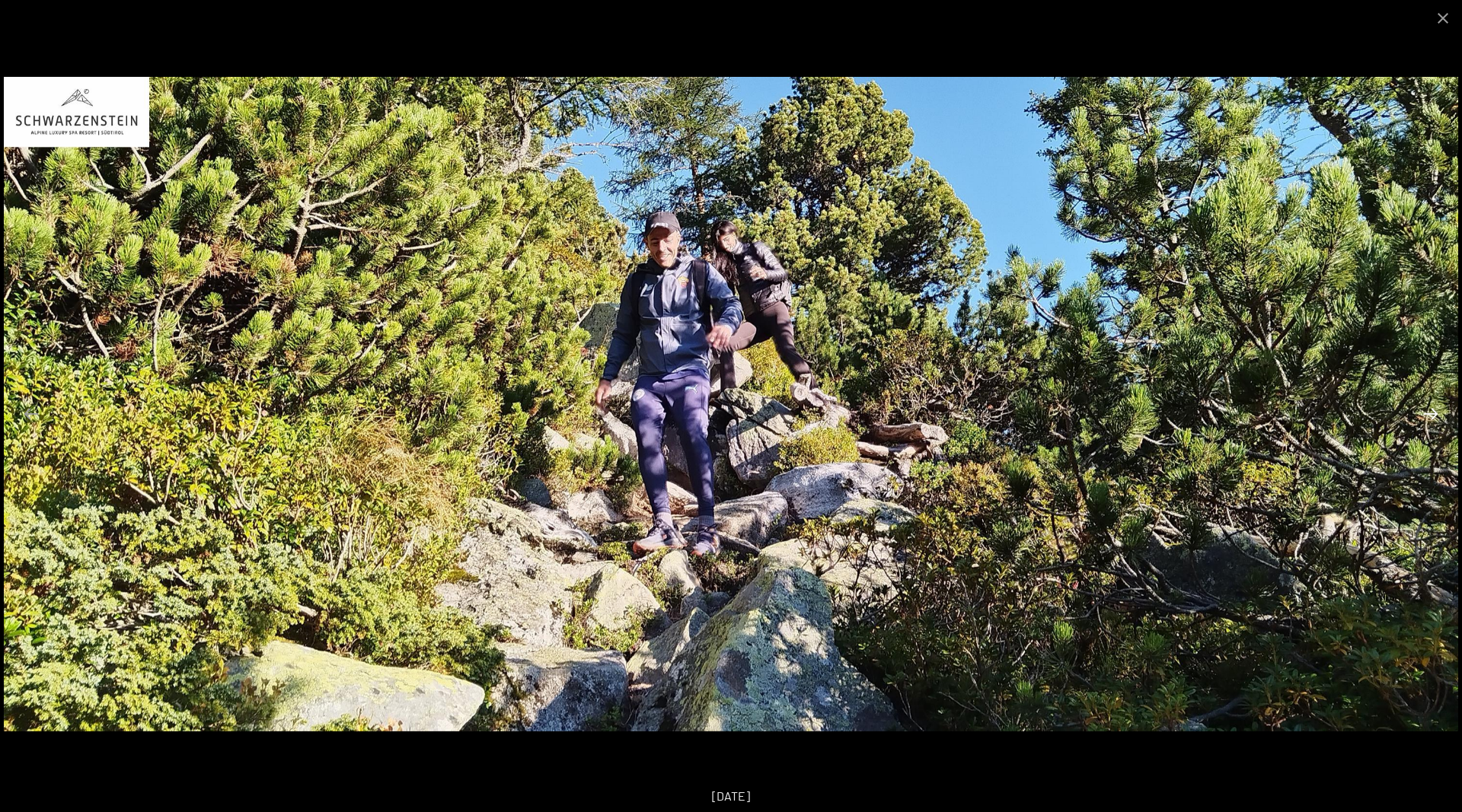
click at [1427, 415] on button "Next slide" at bounding box center [1431, 413] width 32 height 30
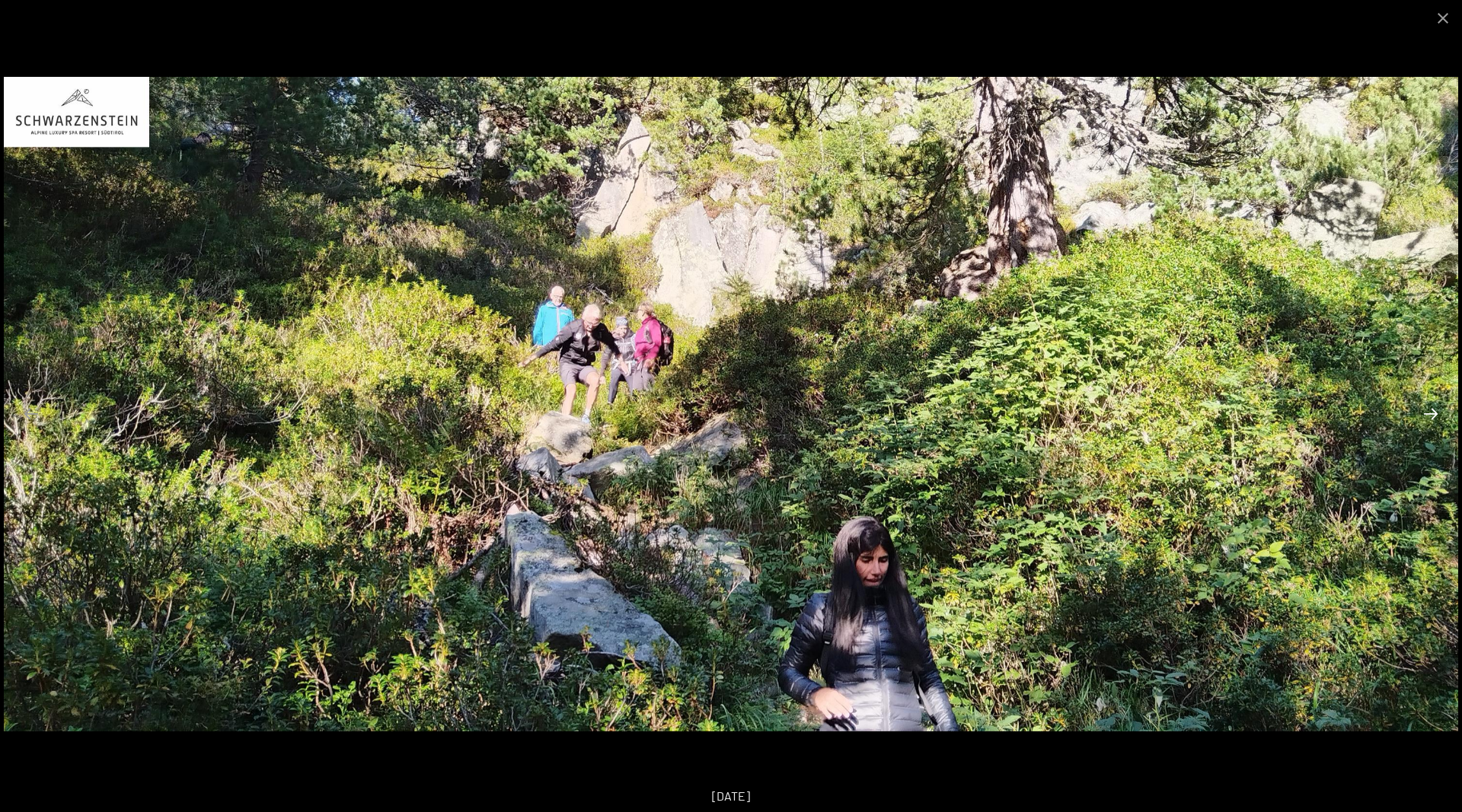
click at [1427, 415] on button "Next slide" at bounding box center [1431, 413] width 32 height 30
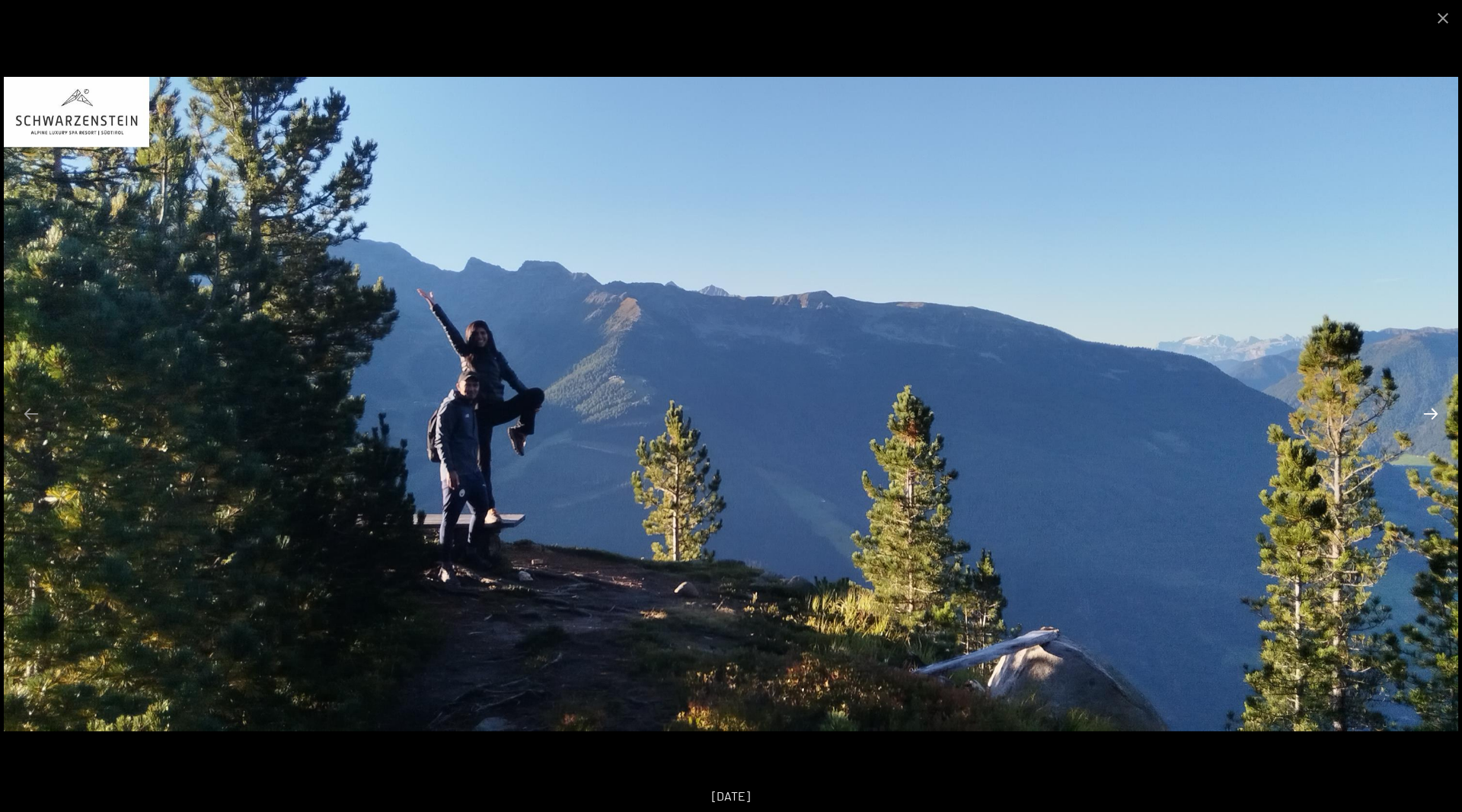
click at [1427, 415] on button "Next slide" at bounding box center [1431, 413] width 32 height 30
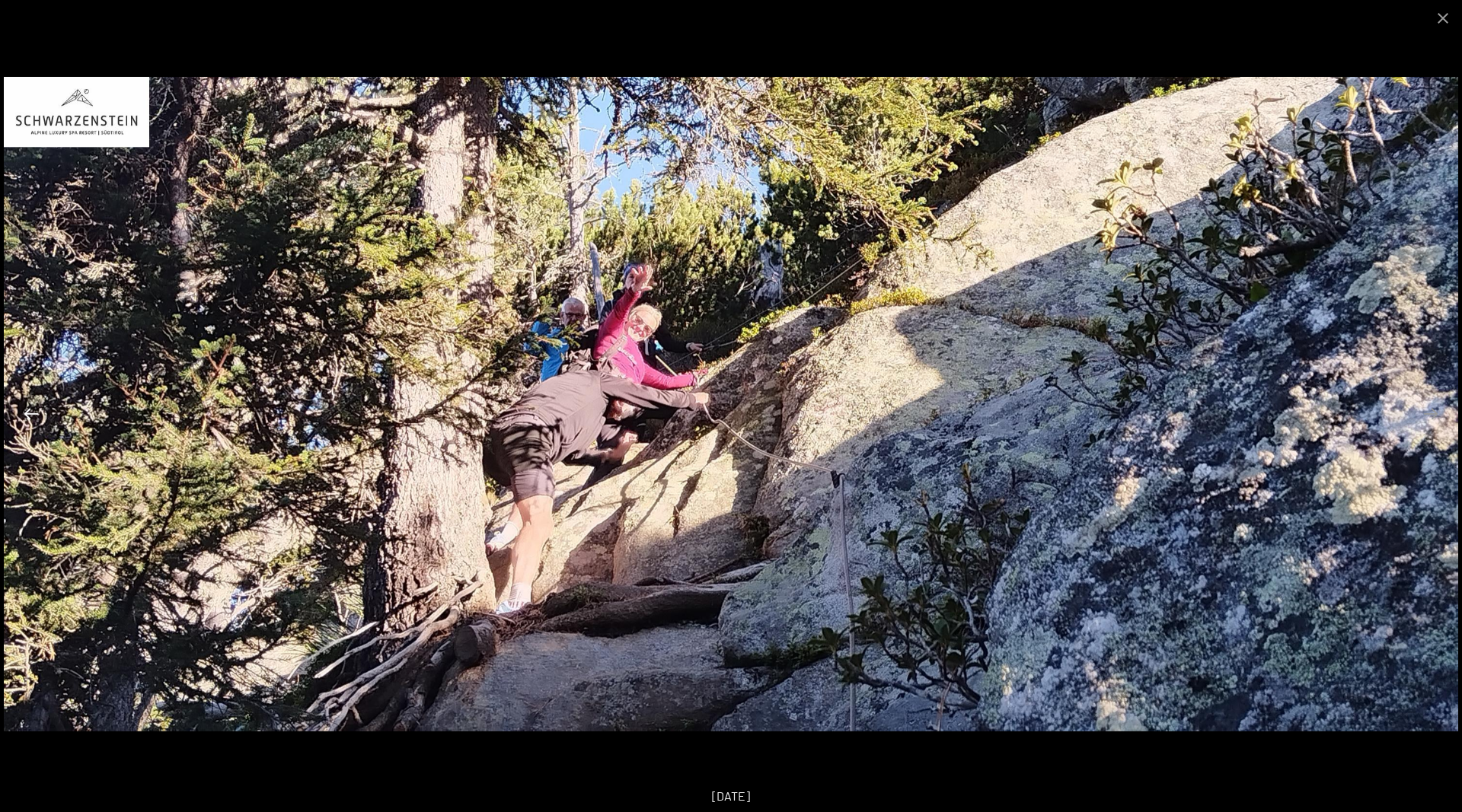
click at [39, 425] on button "Previous slide" at bounding box center [31, 413] width 32 height 30
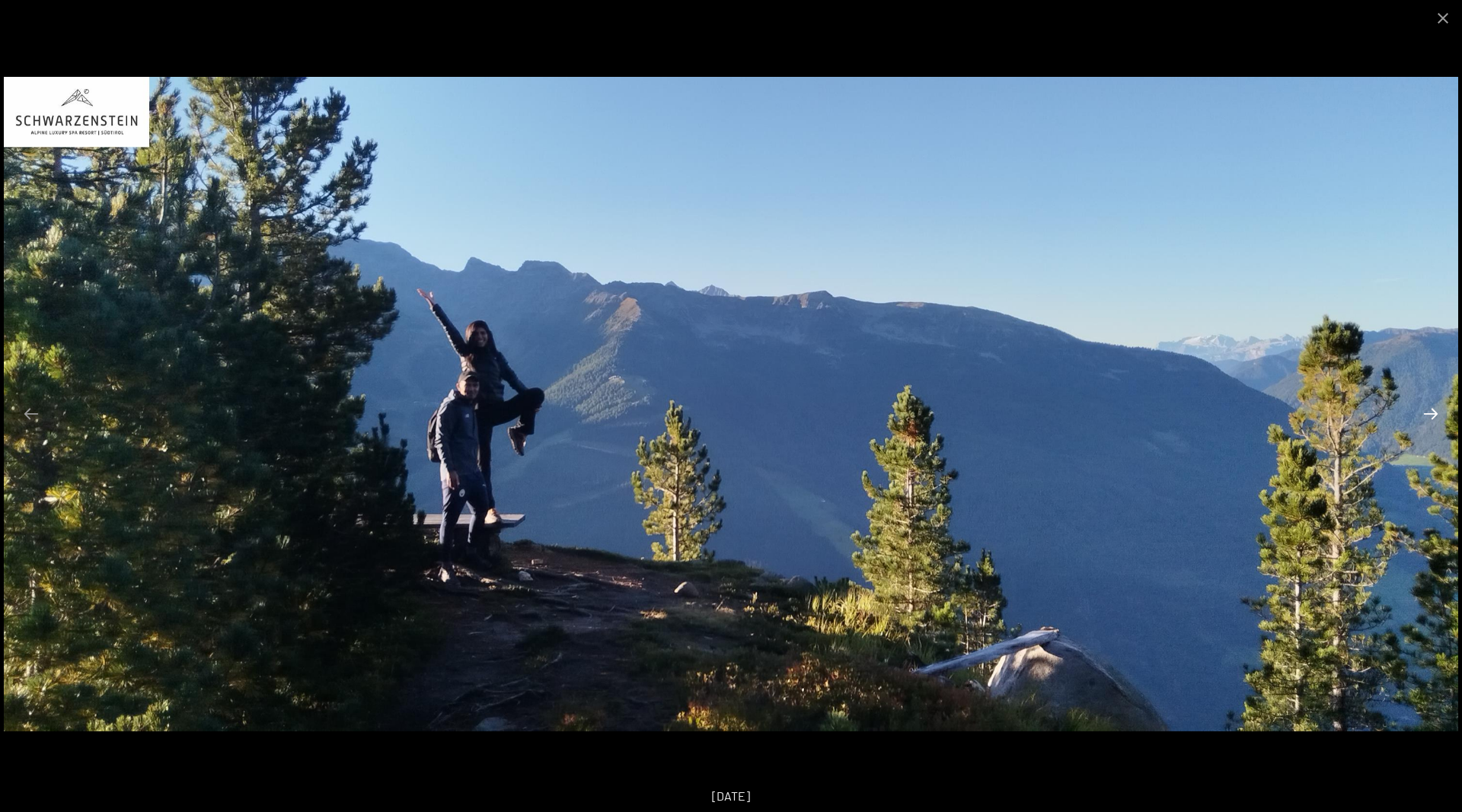
click at [1425, 406] on button "Next slide" at bounding box center [1431, 413] width 32 height 30
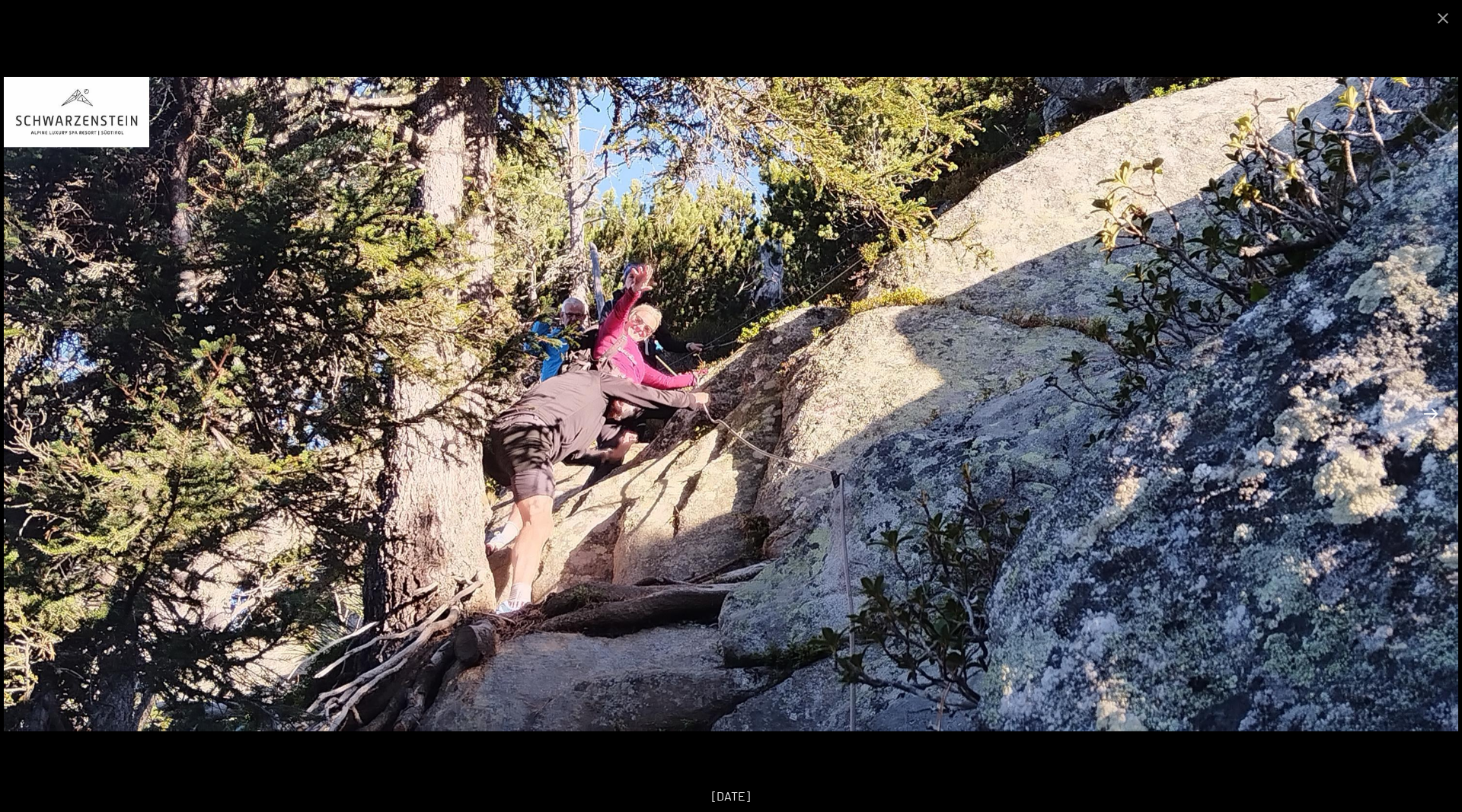
click at [1425, 406] on button "Next slide" at bounding box center [1431, 413] width 32 height 30
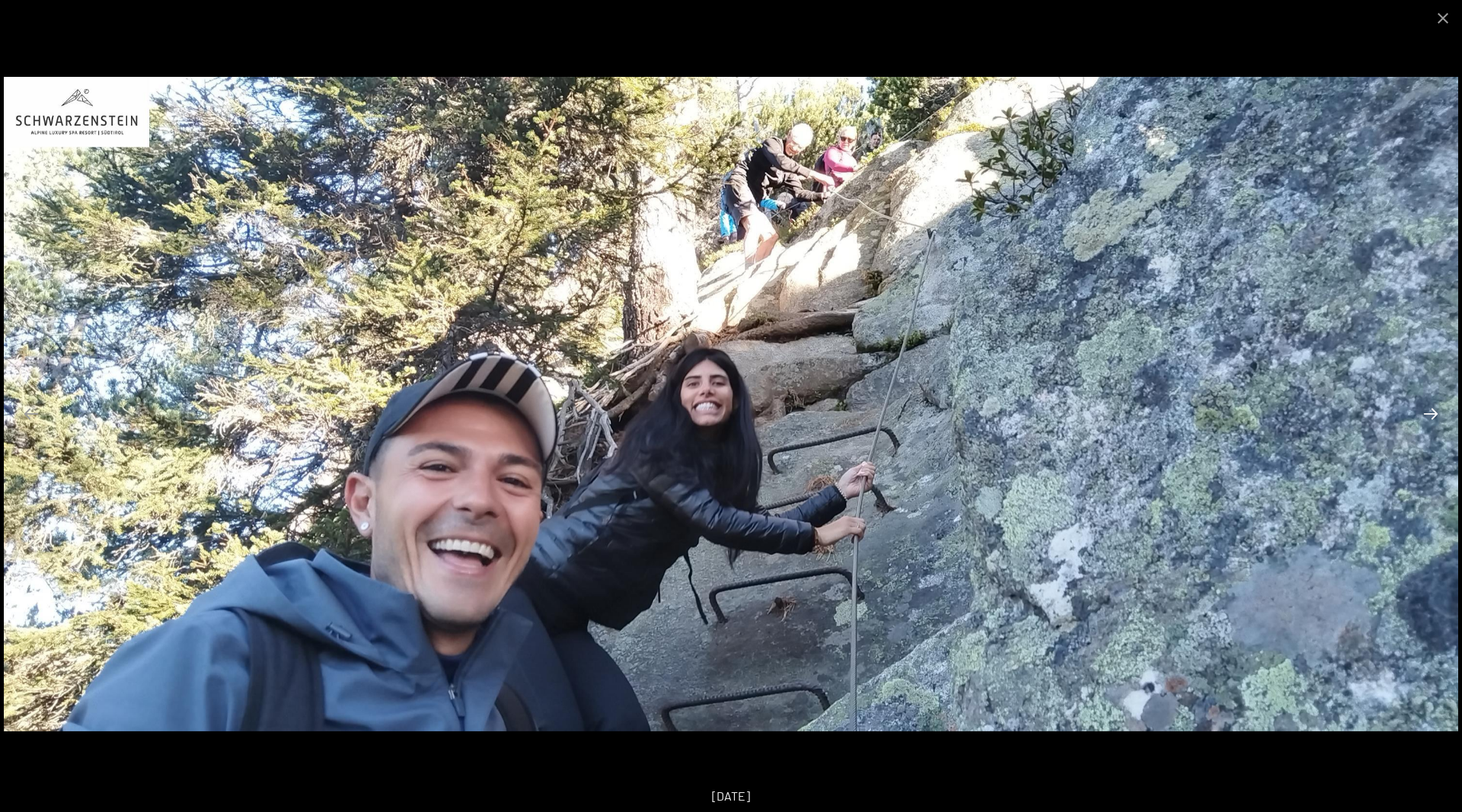
click at [1425, 406] on button "Next slide" at bounding box center [1431, 413] width 32 height 30
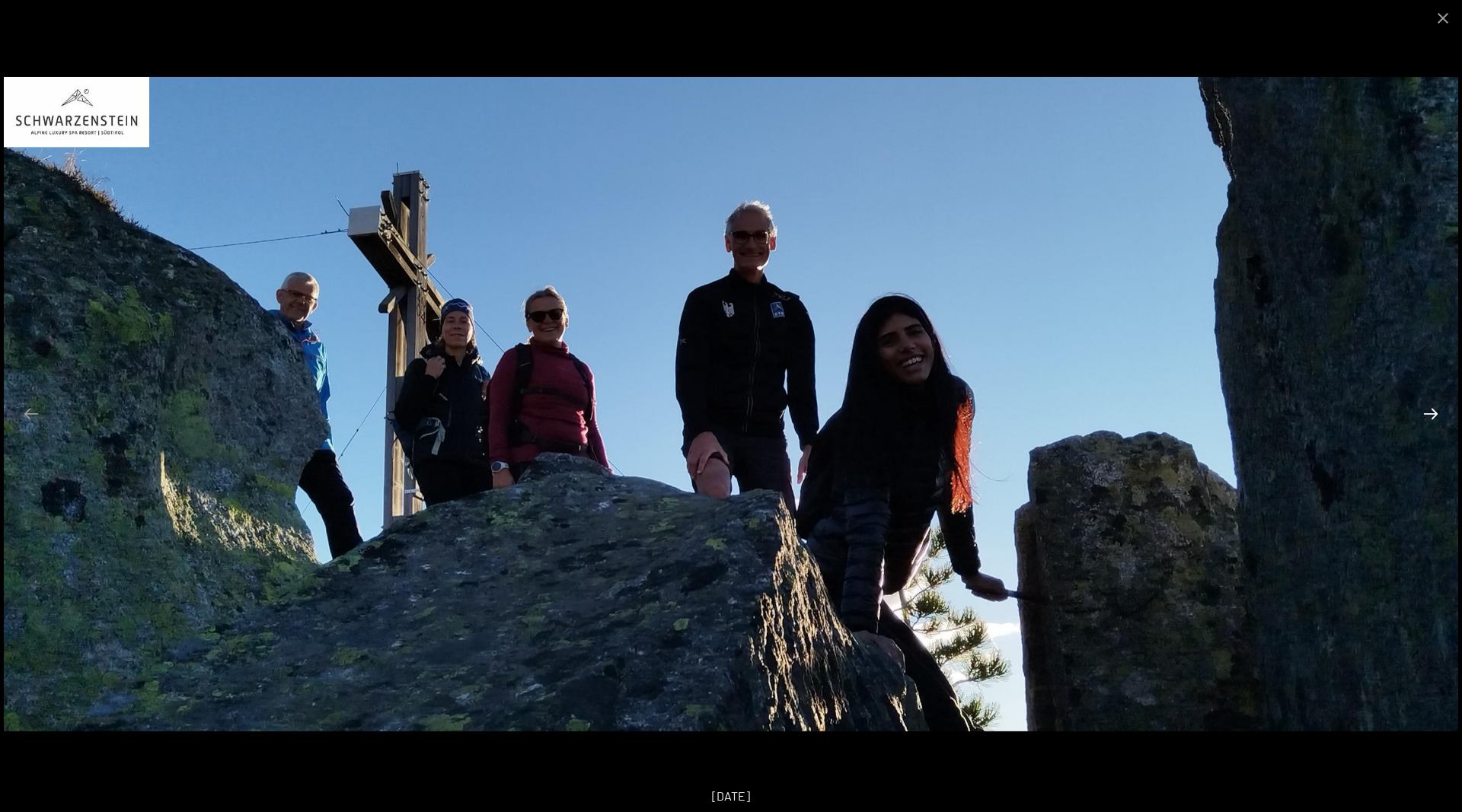
click at [1425, 406] on button "Next slide" at bounding box center [1431, 413] width 32 height 30
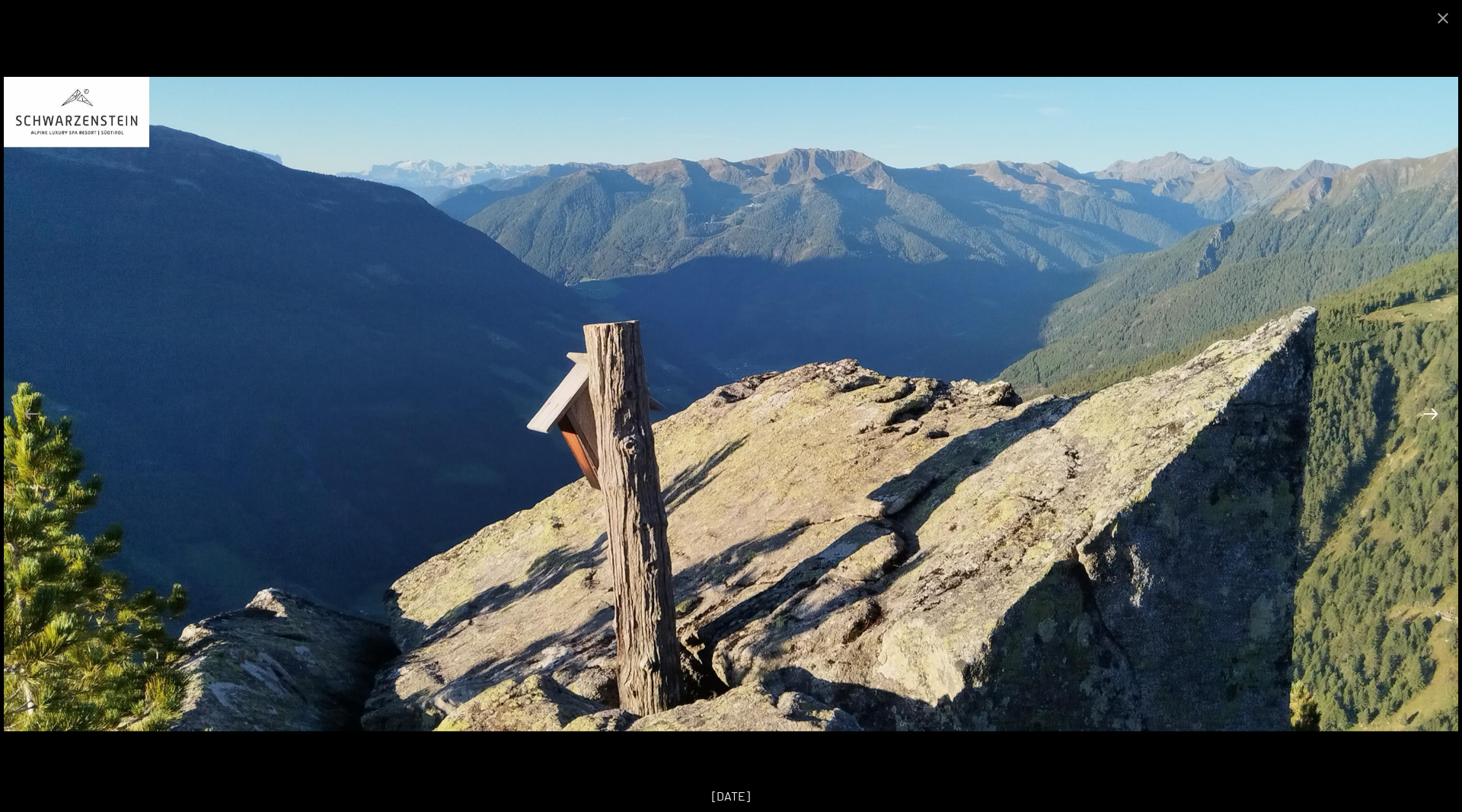
click at [1425, 406] on button "Next slide" at bounding box center [1431, 413] width 32 height 30
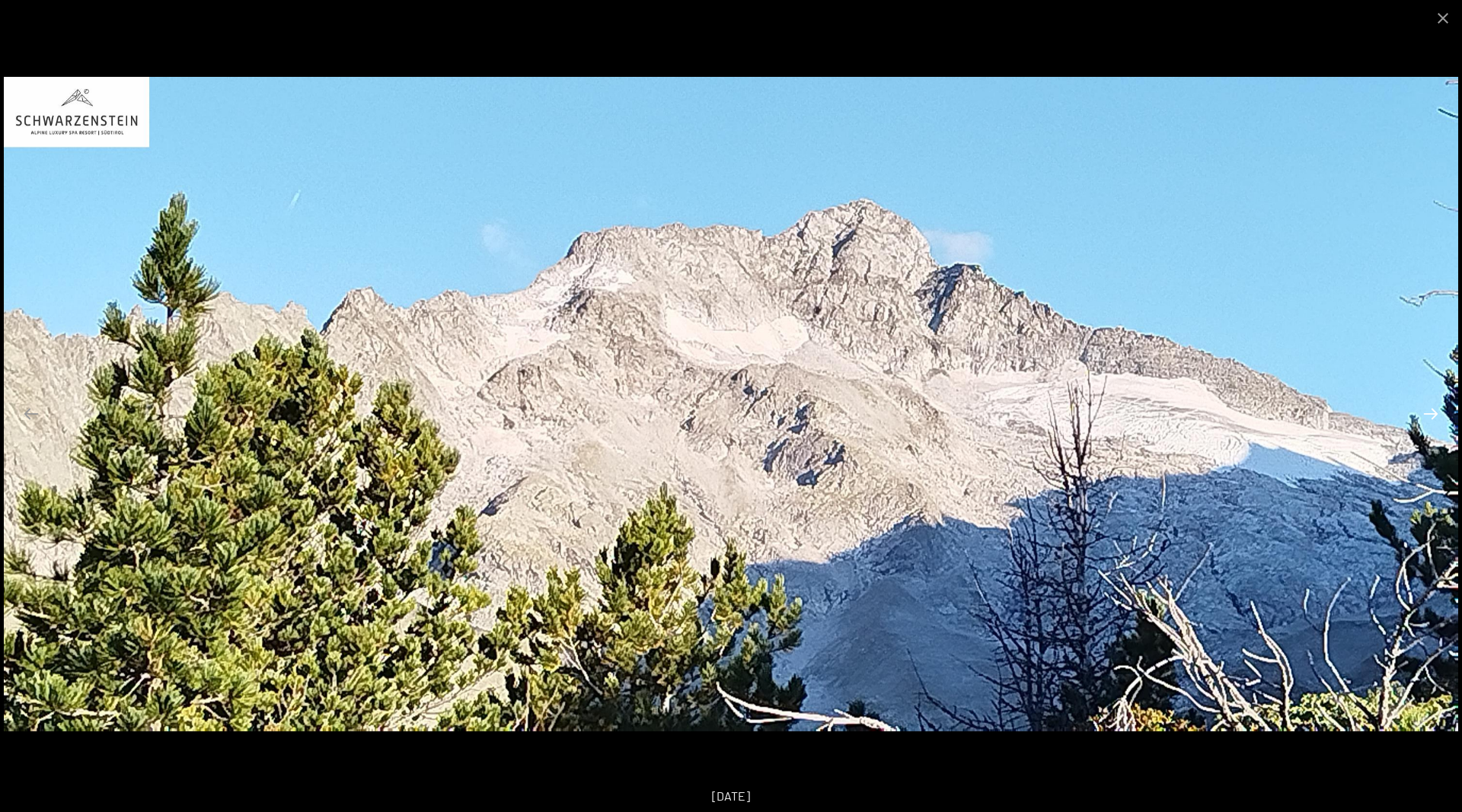
click at [1425, 406] on button "Next slide" at bounding box center [1431, 413] width 32 height 30
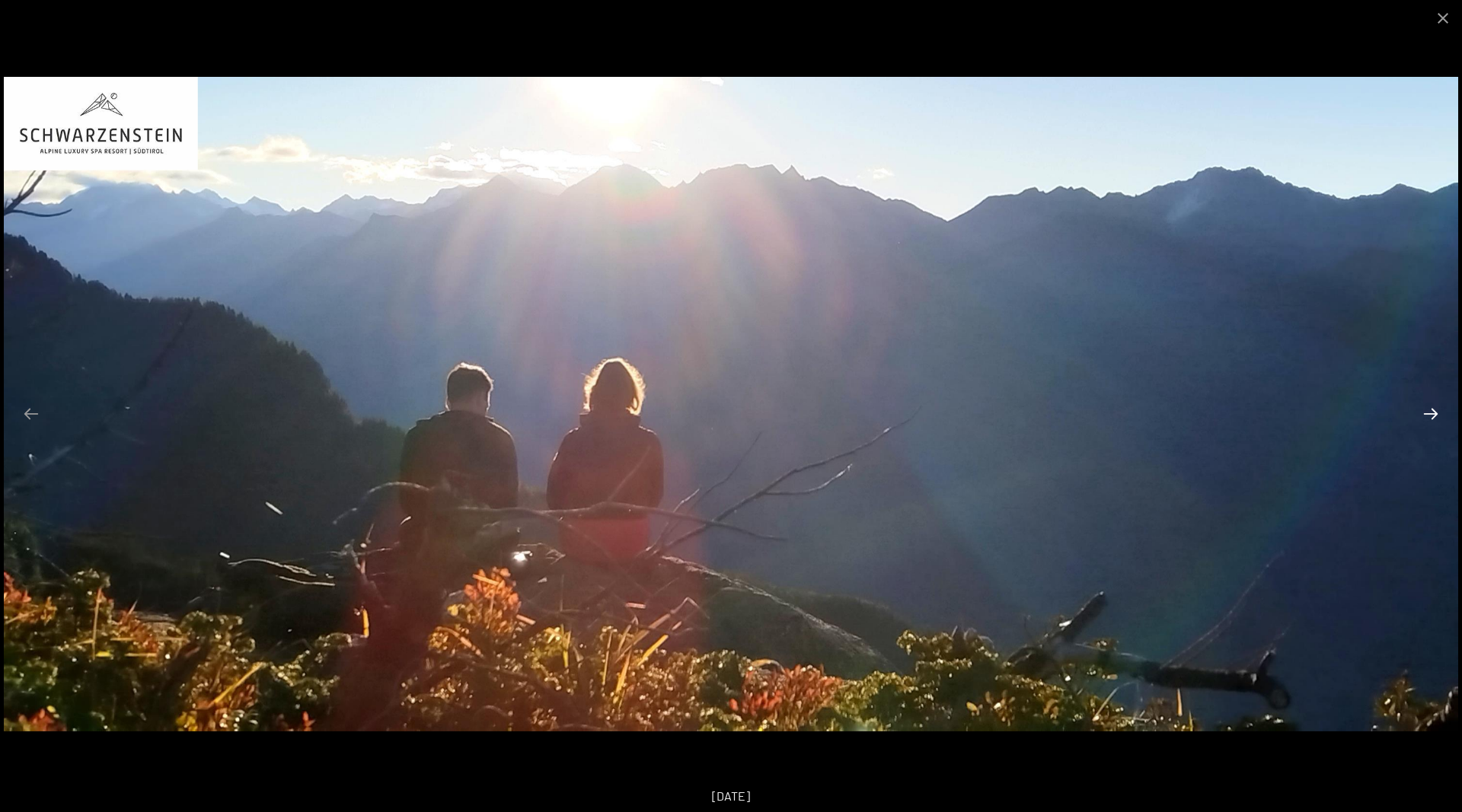
click at [1425, 406] on button "Next slide" at bounding box center [1431, 413] width 32 height 30
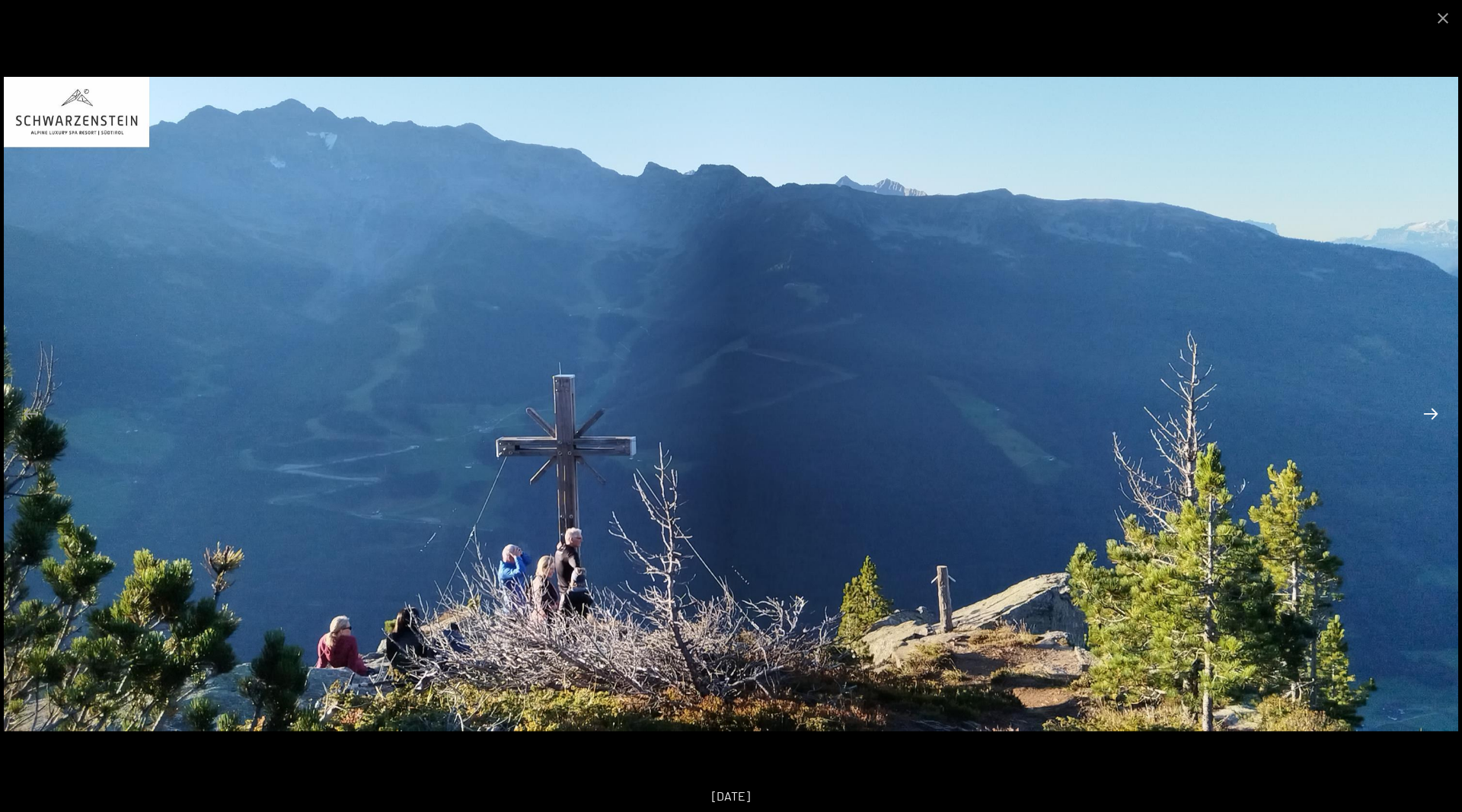
click at [1425, 406] on button "Next slide" at bounding box center [1431, 413] width 32 height 30
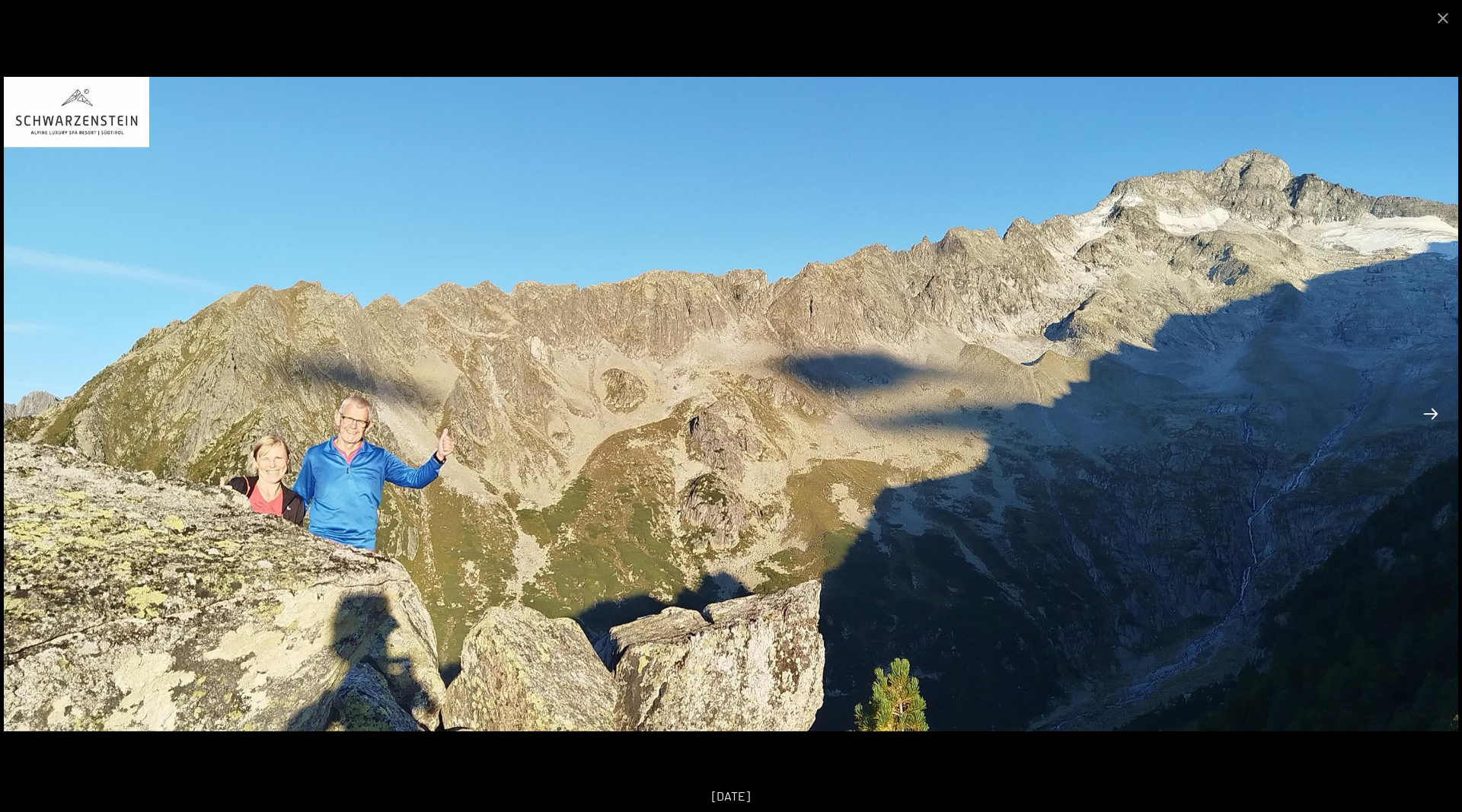
click at [1425, 406] on button "Next slide" at bounding box center [1431, 413] width 32 height 30
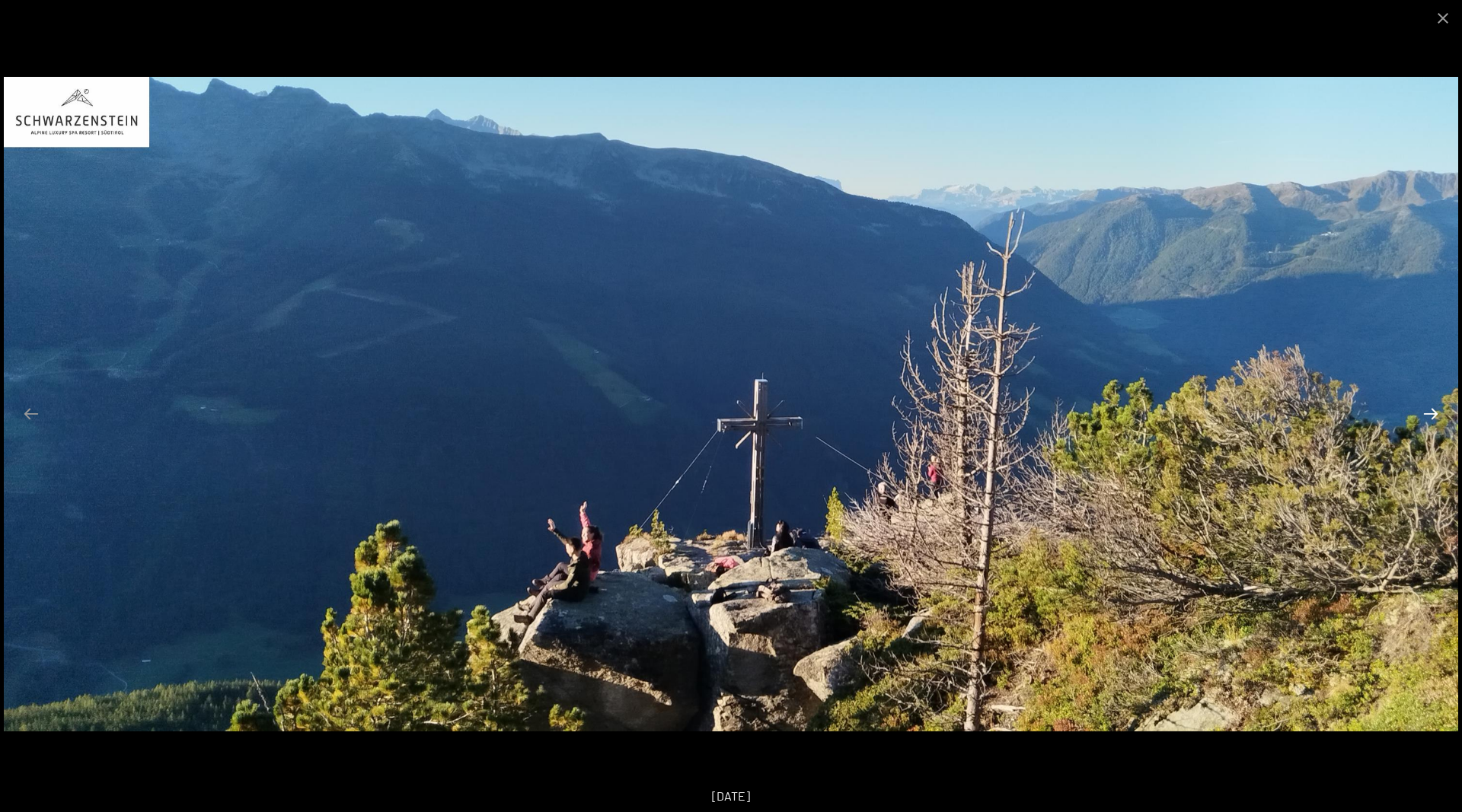
click at [1425, 406] on button "Next slide" at bounding box center [1431, 413] width 32 height 30
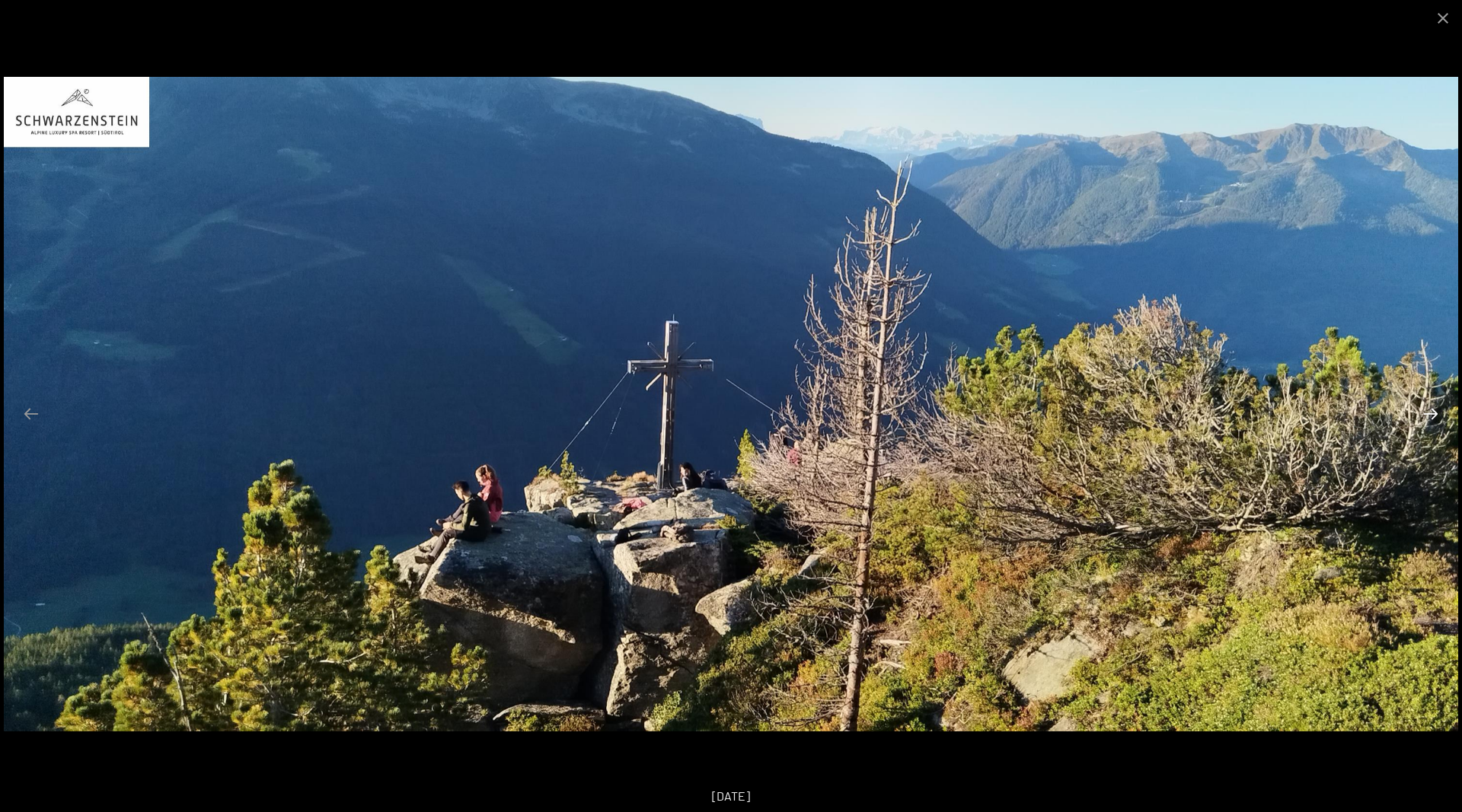
click at [1425, 406] on button "Next slide" at bounding box center [1431, 413] width 32 height 30
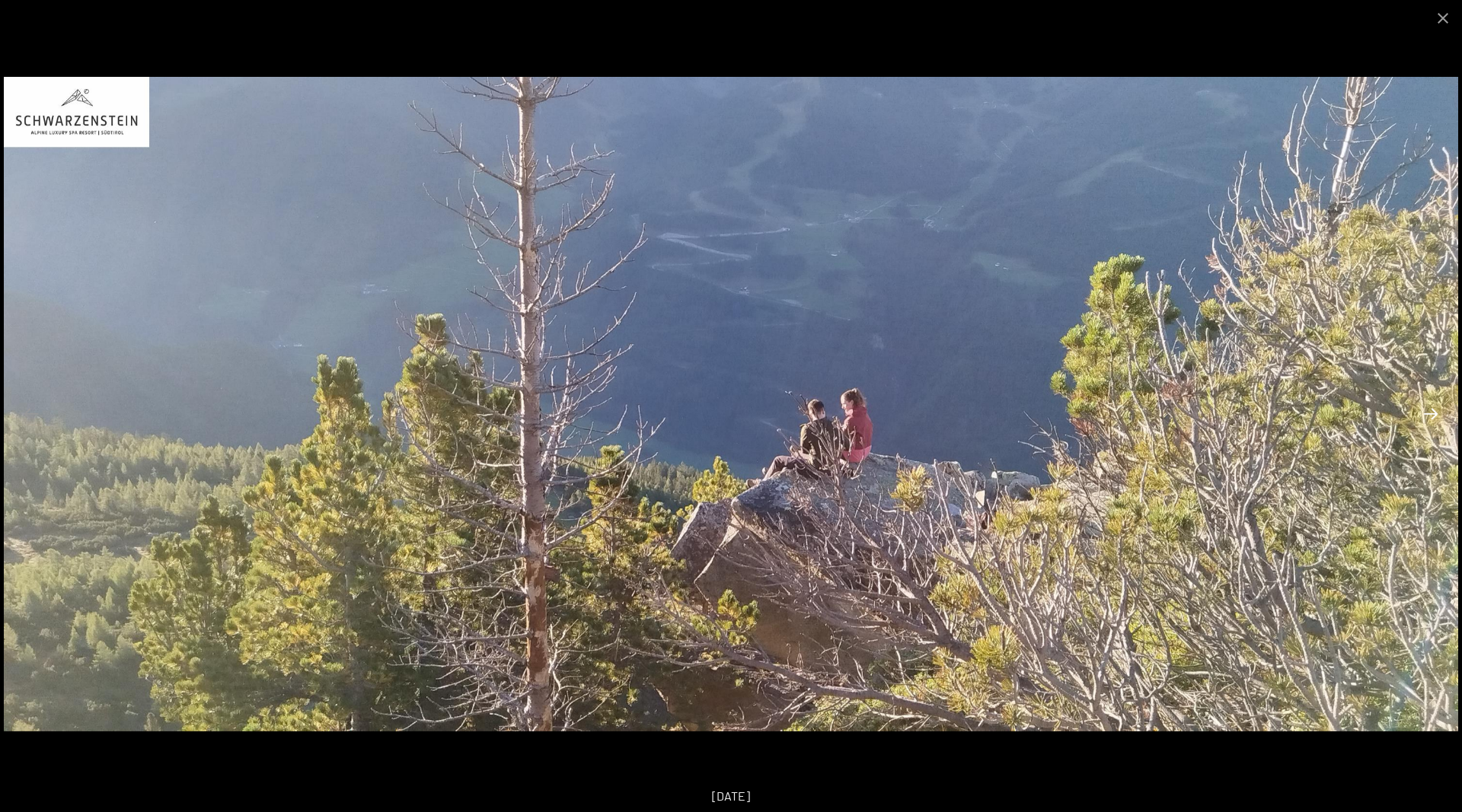
click at [1425, 406] on button "Next slide" at bounding box center [1431, 413] width 32 height 30
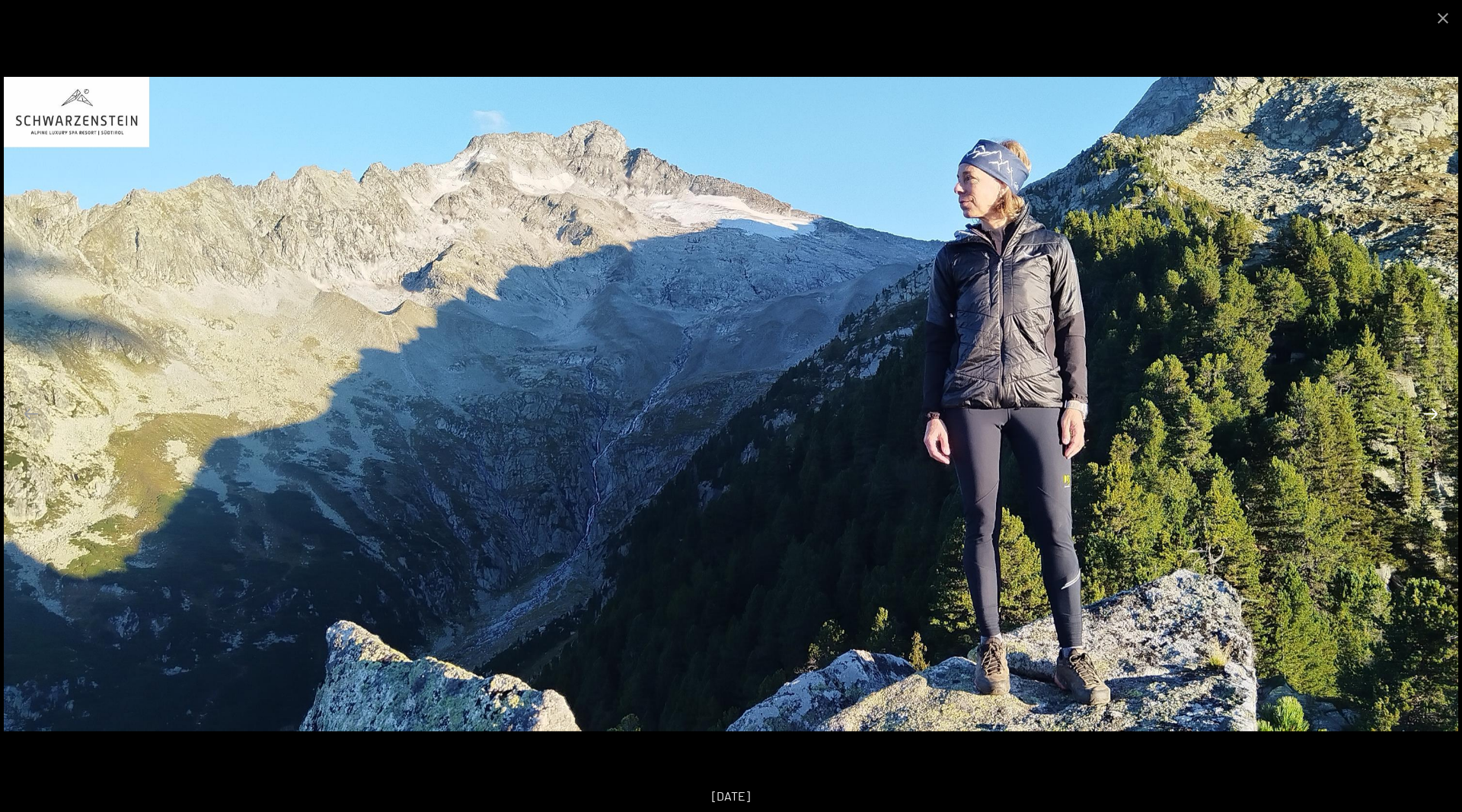
click at [1425, 406] on button "Next slide" at bounding box center [1431, 413] width 32 height 30
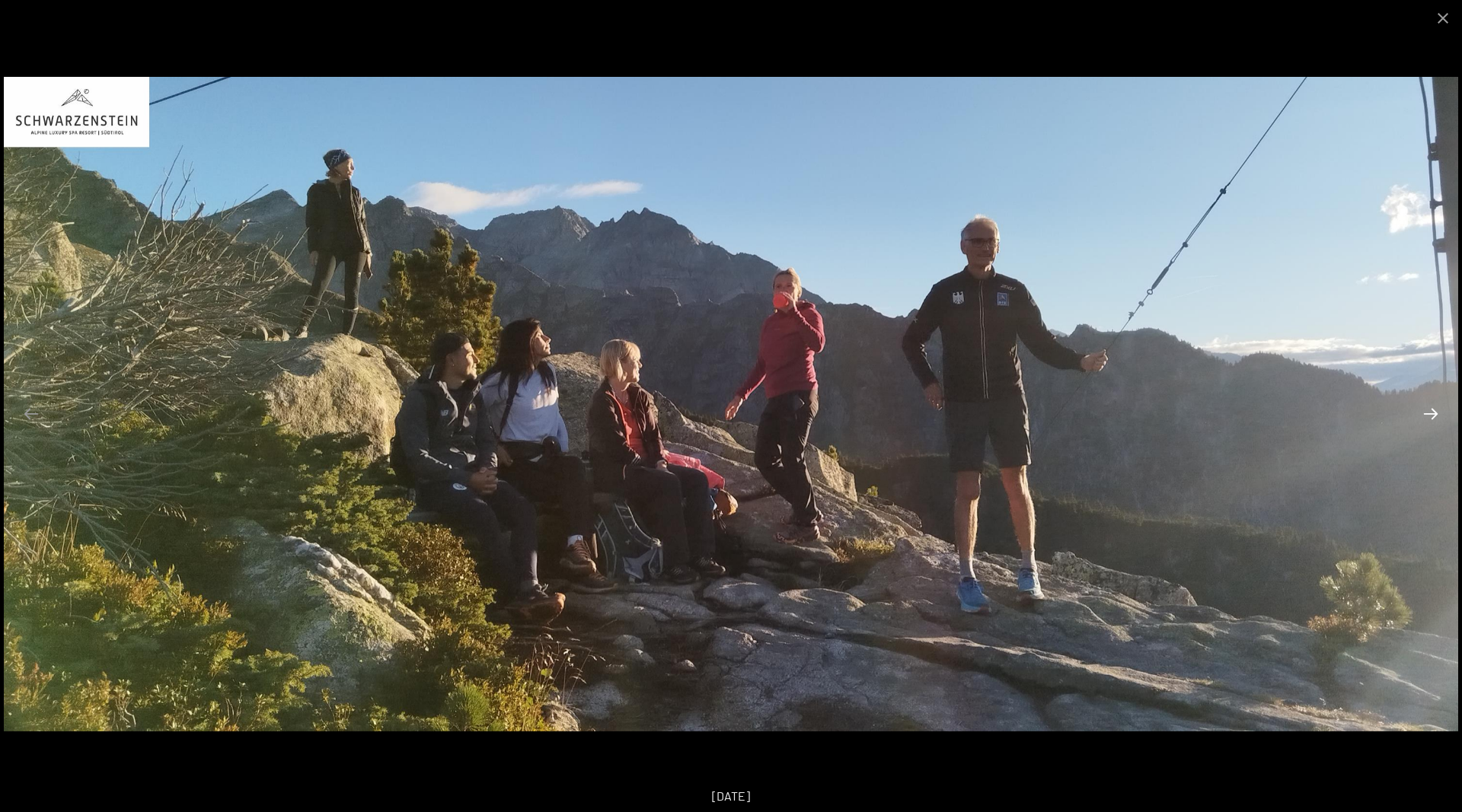
click at [1425, 406] on button "Next slide" at bounding box center [1431, 413] width 32 height 30
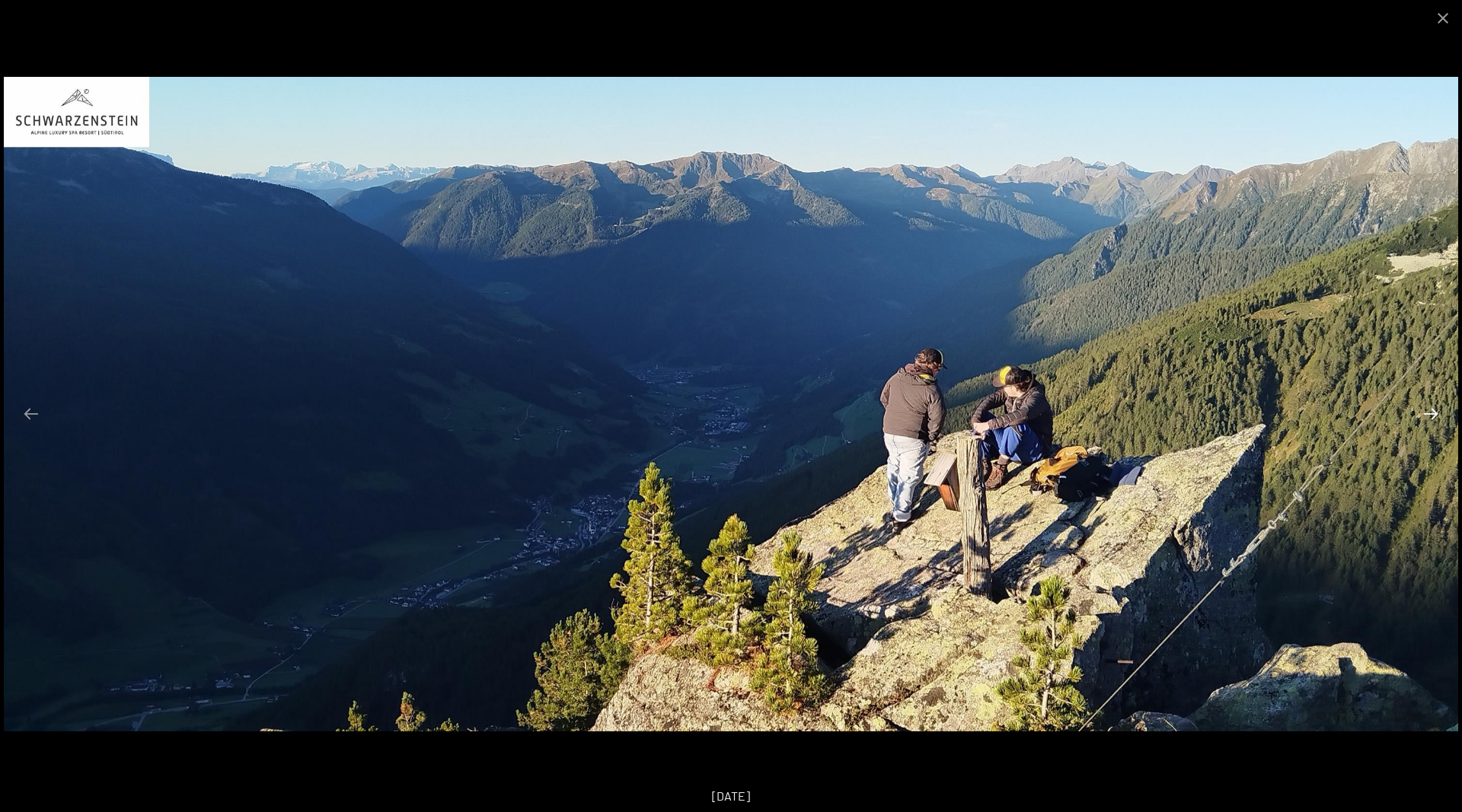
click at [1425, 406] on button "Next slide" at bounding box center [1431, 413] width 32 height 30
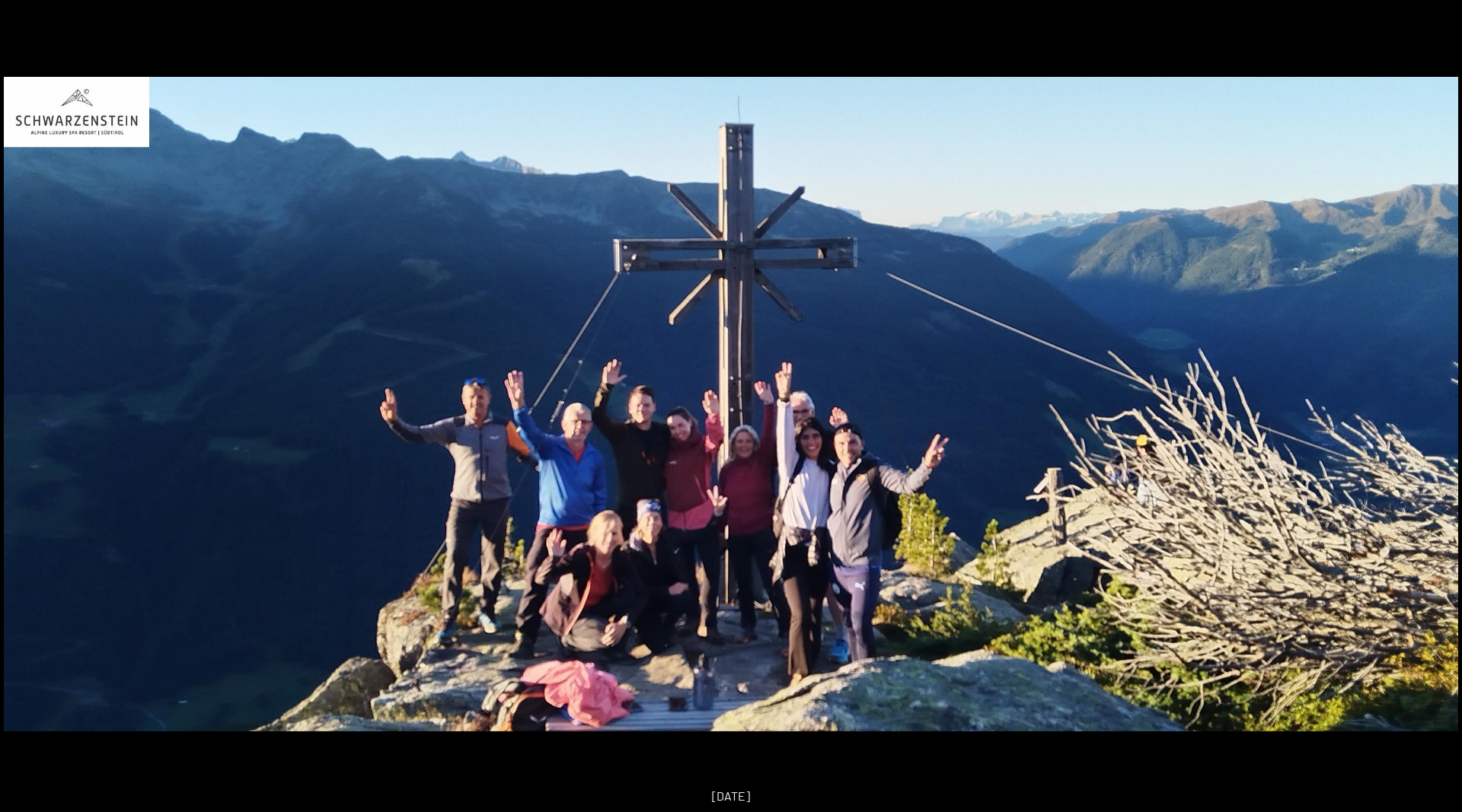
click at [1425, 406] on button "Next slide" at bounding box center [1438, 413] width 32 height 30
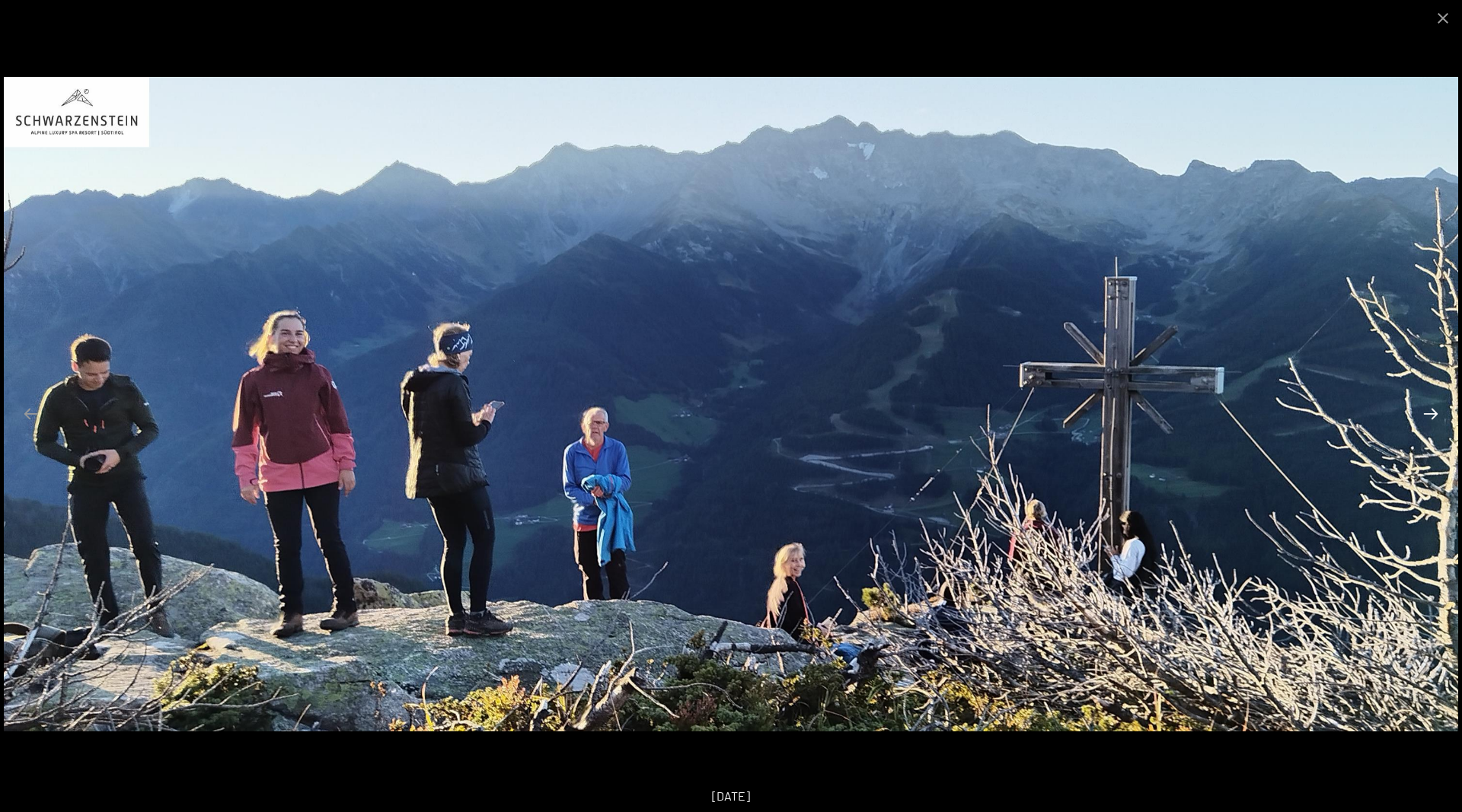
click at [1425, 406] on button "Next slide" at bounding box center [1431, 413] width 32 height 30
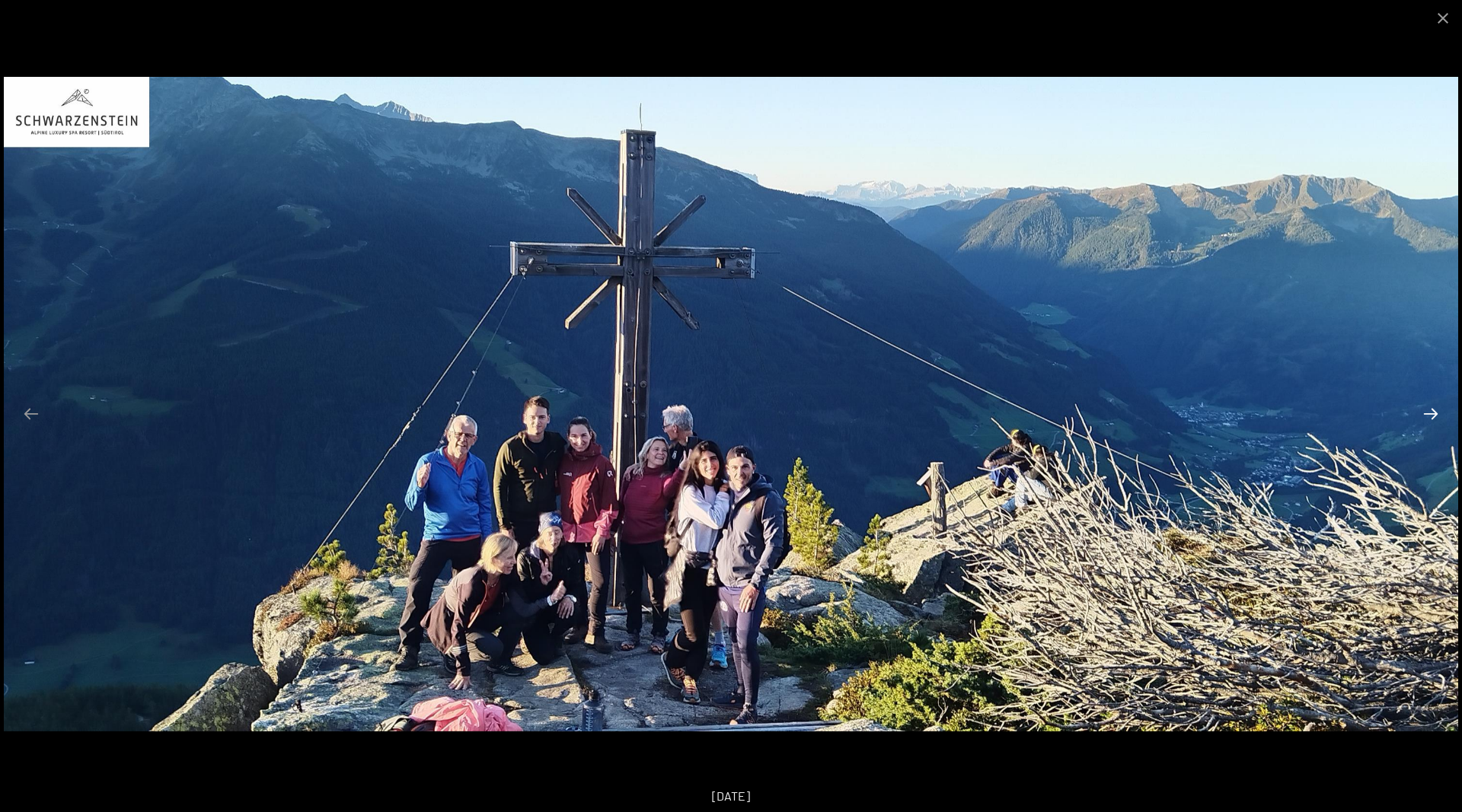
click at [1425, 406] on button "Next slide" at bounding box center [1431, 413] width 32 height 30
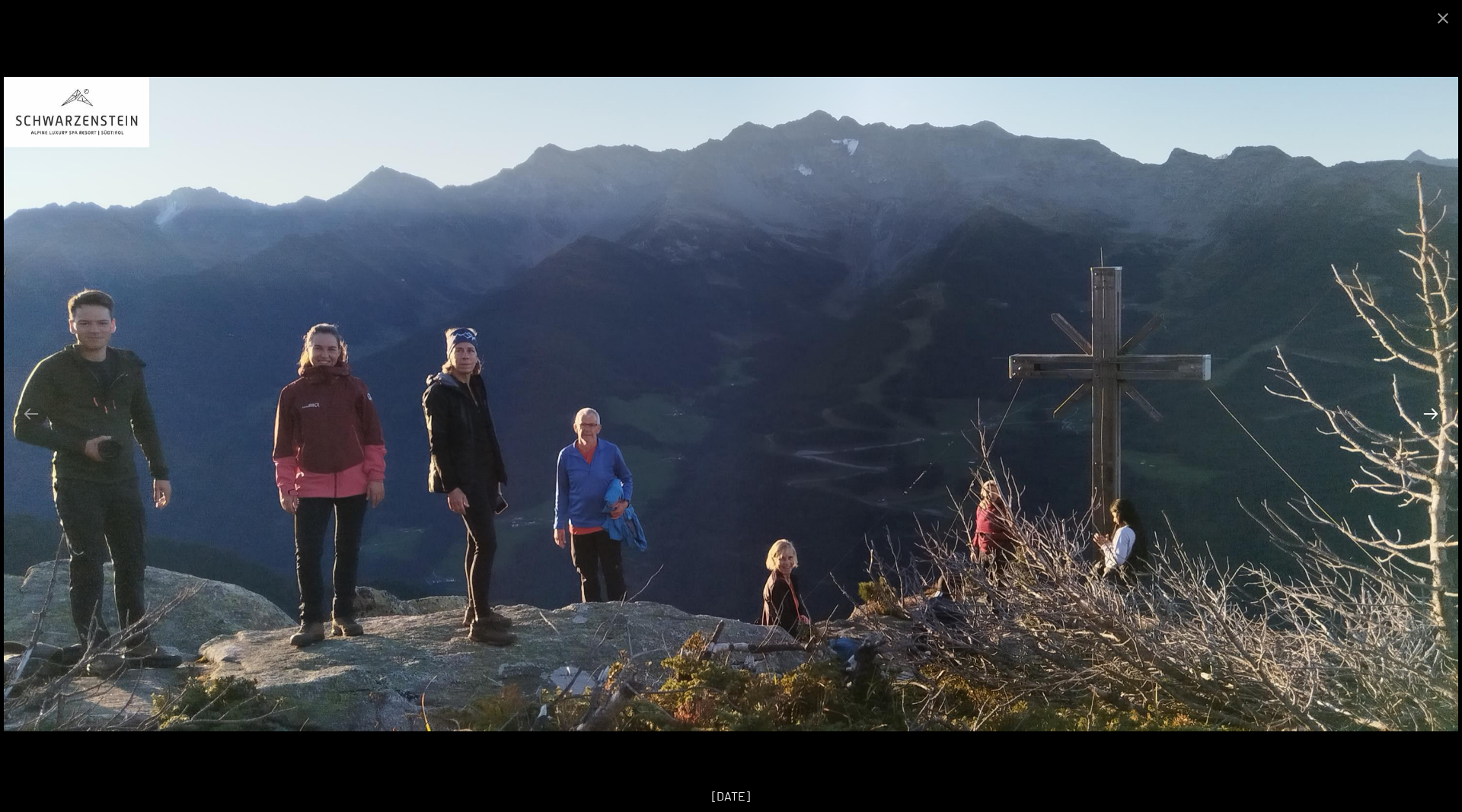
click at [1425, 406] on button "Next slide" at bounding box center [1431, 413] width 32 height 30
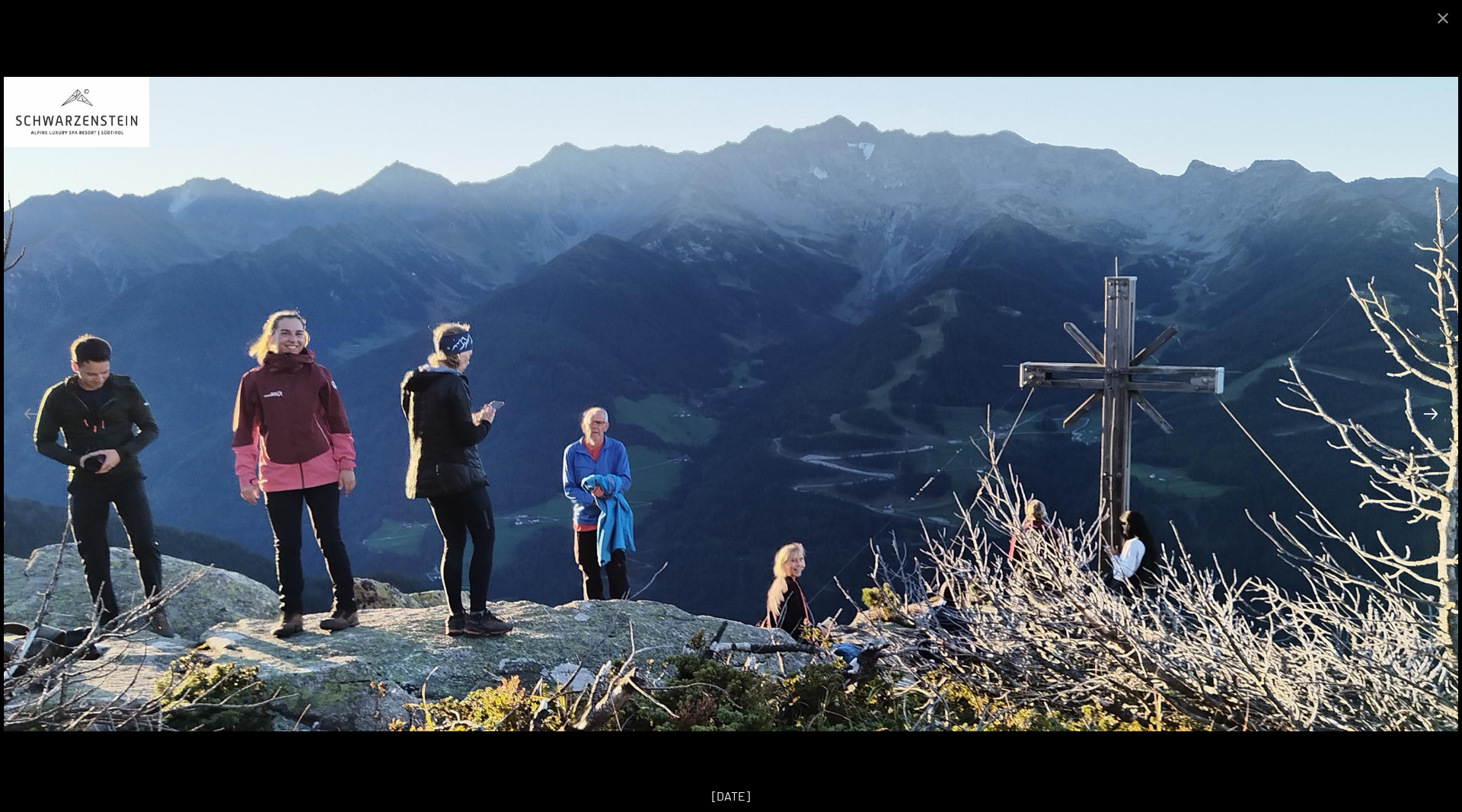
click at [1425, 406] on button "Next slide" at bounding box center [1431, 413] width 32 height 30
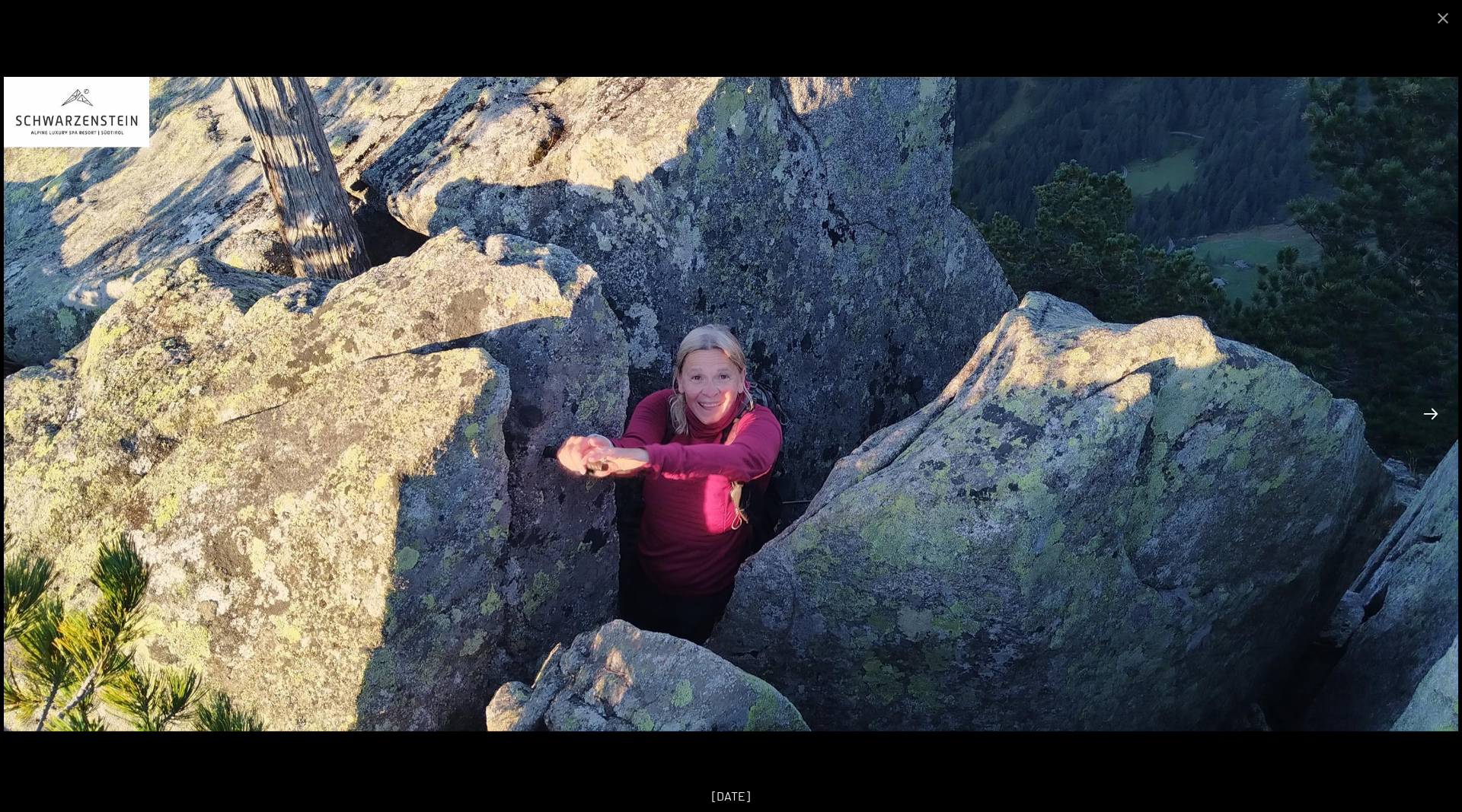
click at [1425, 406] on button "Next slide" at bounding box center [1431, 413] width 32 height 30
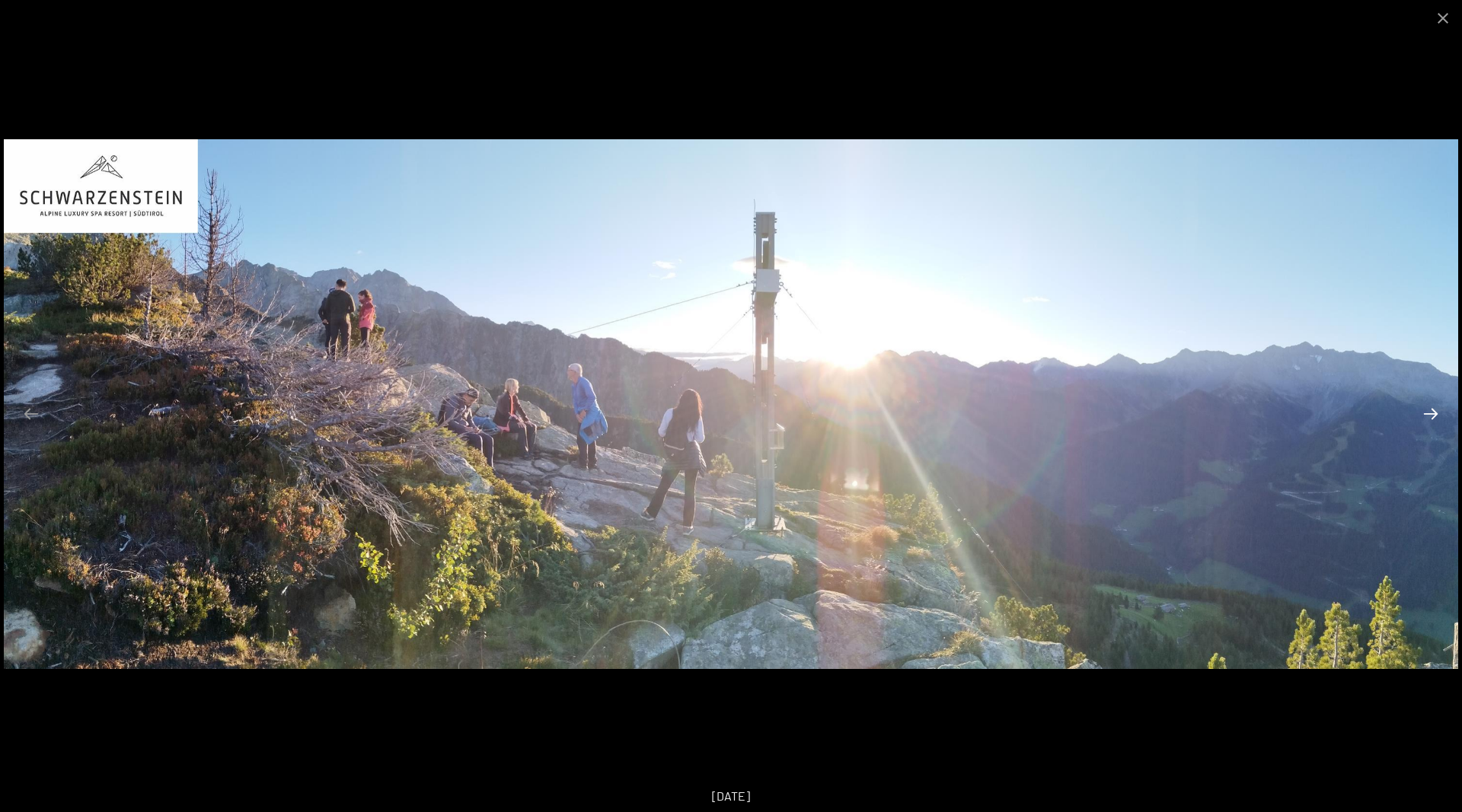
click at [1425, 406] on button "Next slide" at bounding box center [1431, 413] width 32 height 30
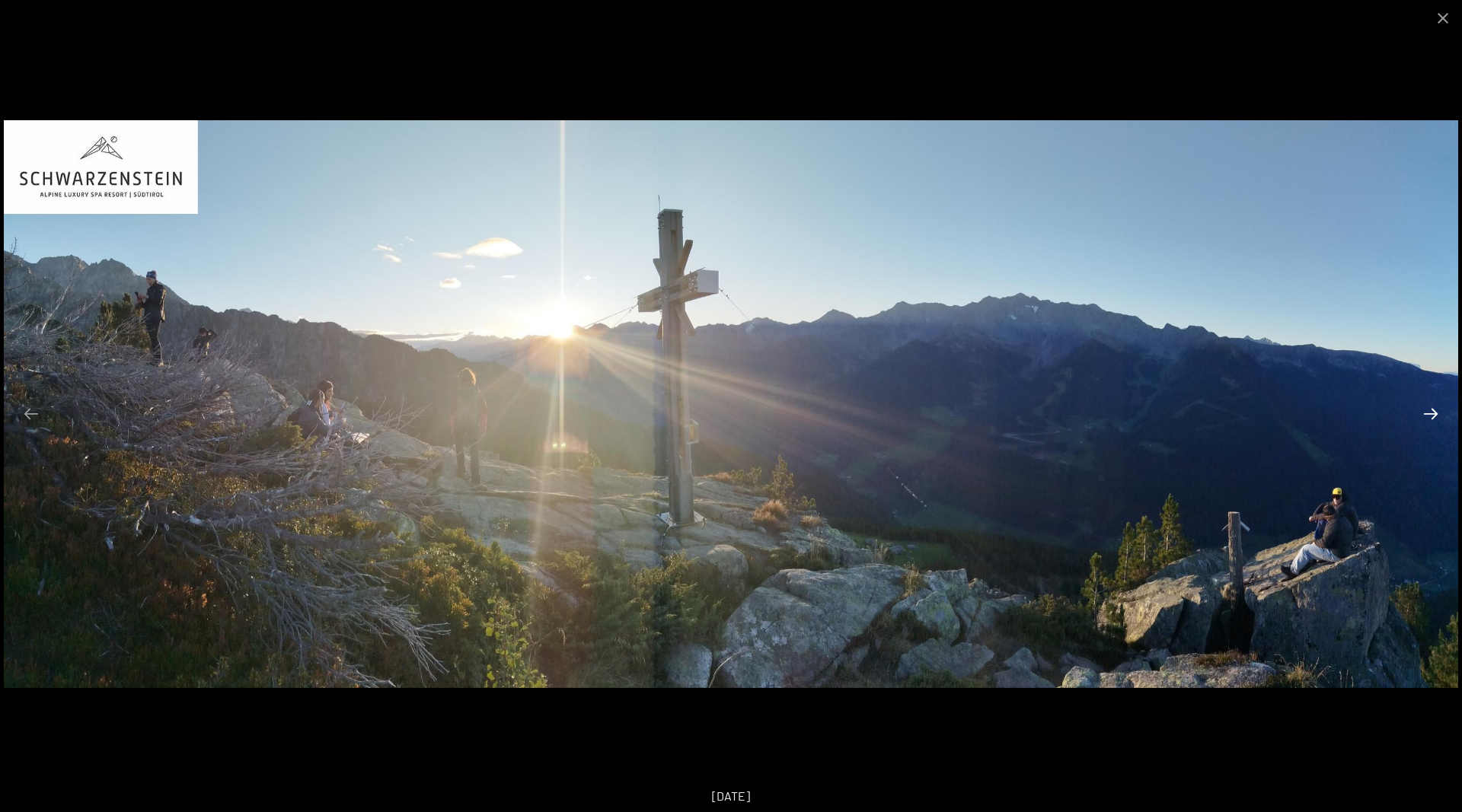
click at [1425, 406] on button "Next slide" at bounding box center [1431, 413] width 32 height 30
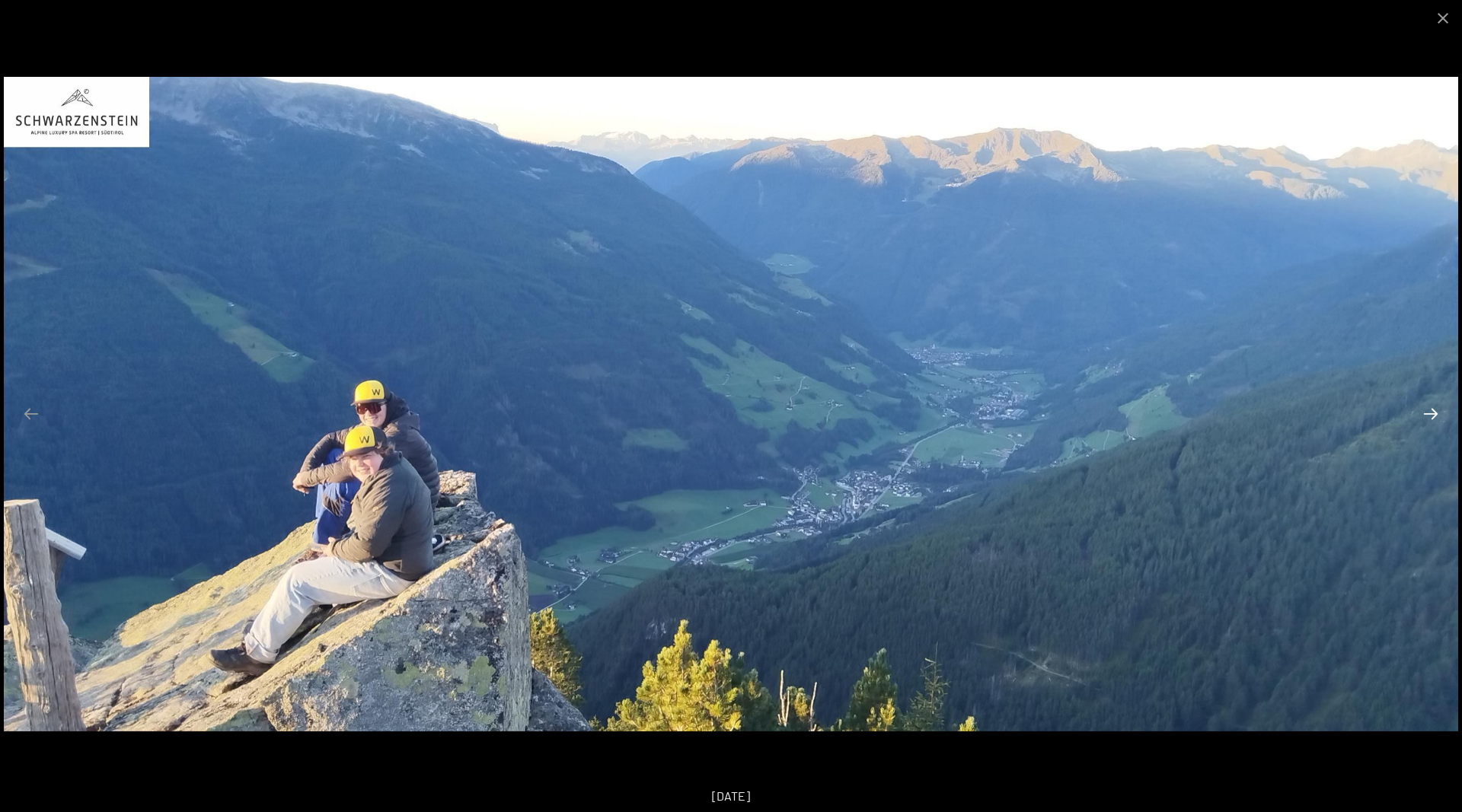
click at [1425, 406] on button "Next slide" at bounding box center [1431, 413] width 32 height 30
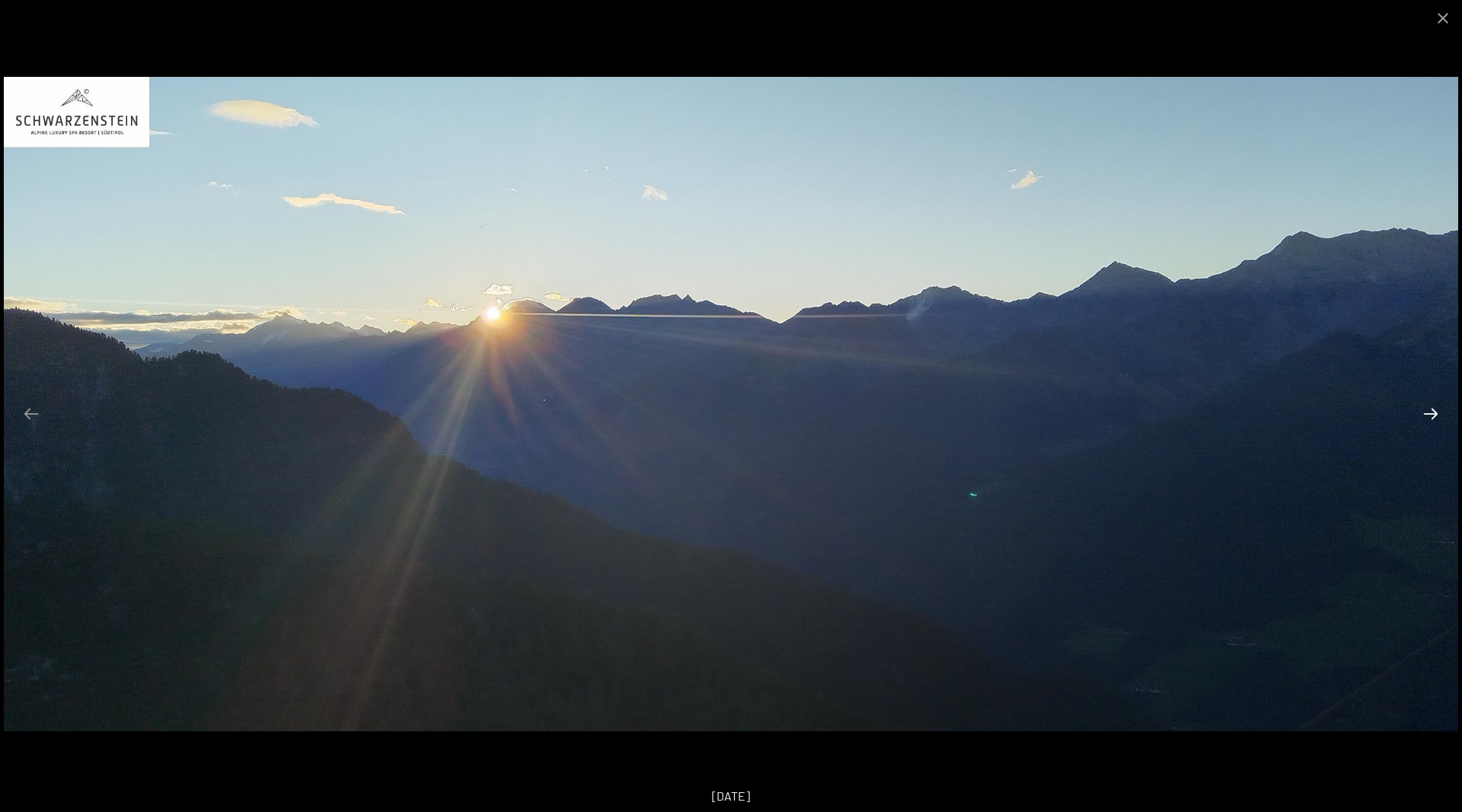
click at [1425, 406] on button "Next slide" at bounding box center [1431, 413] width 32 height 30
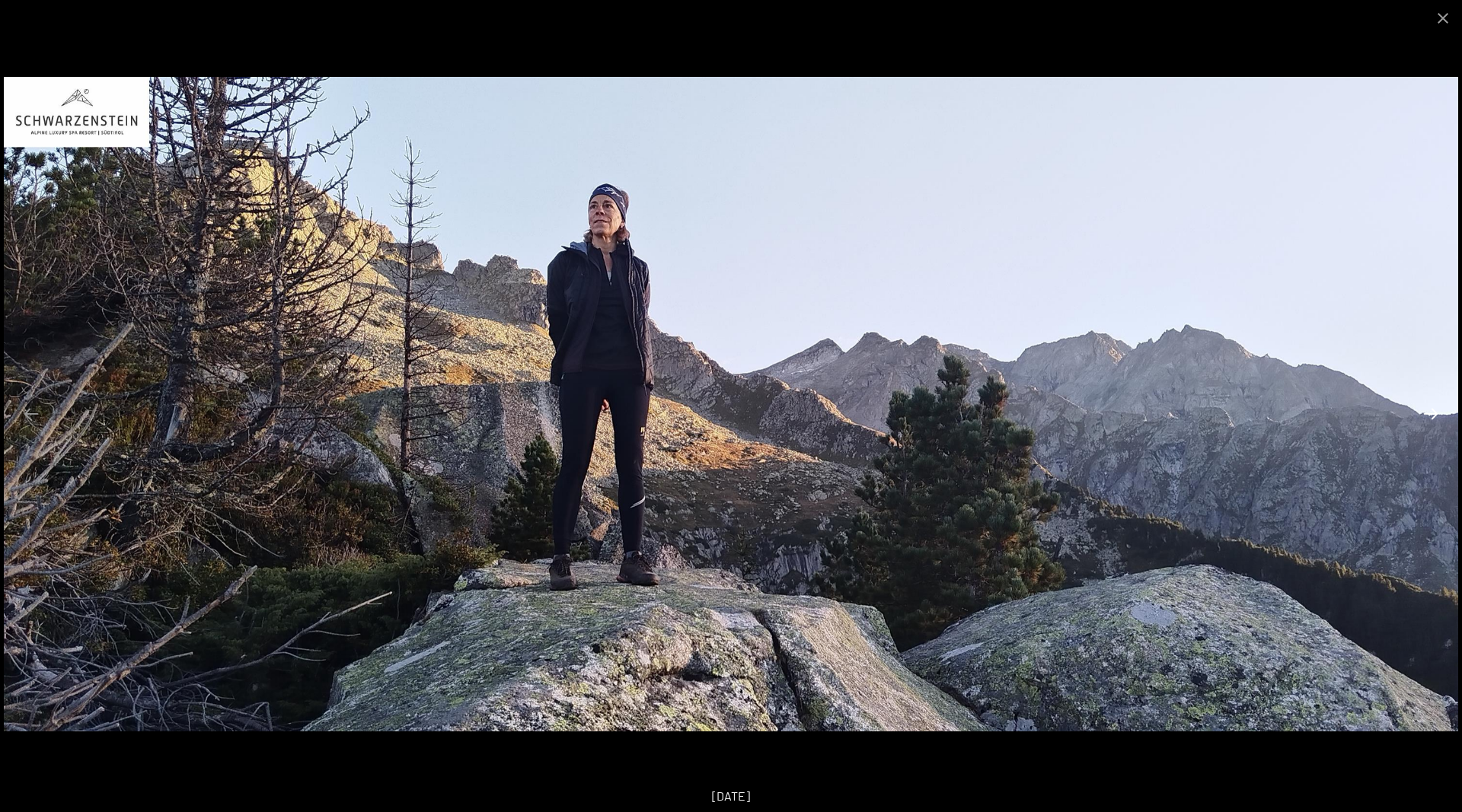
click at [1425, 406] on button "Next slide" at bounding box center [1431, 413] width 32 height 30
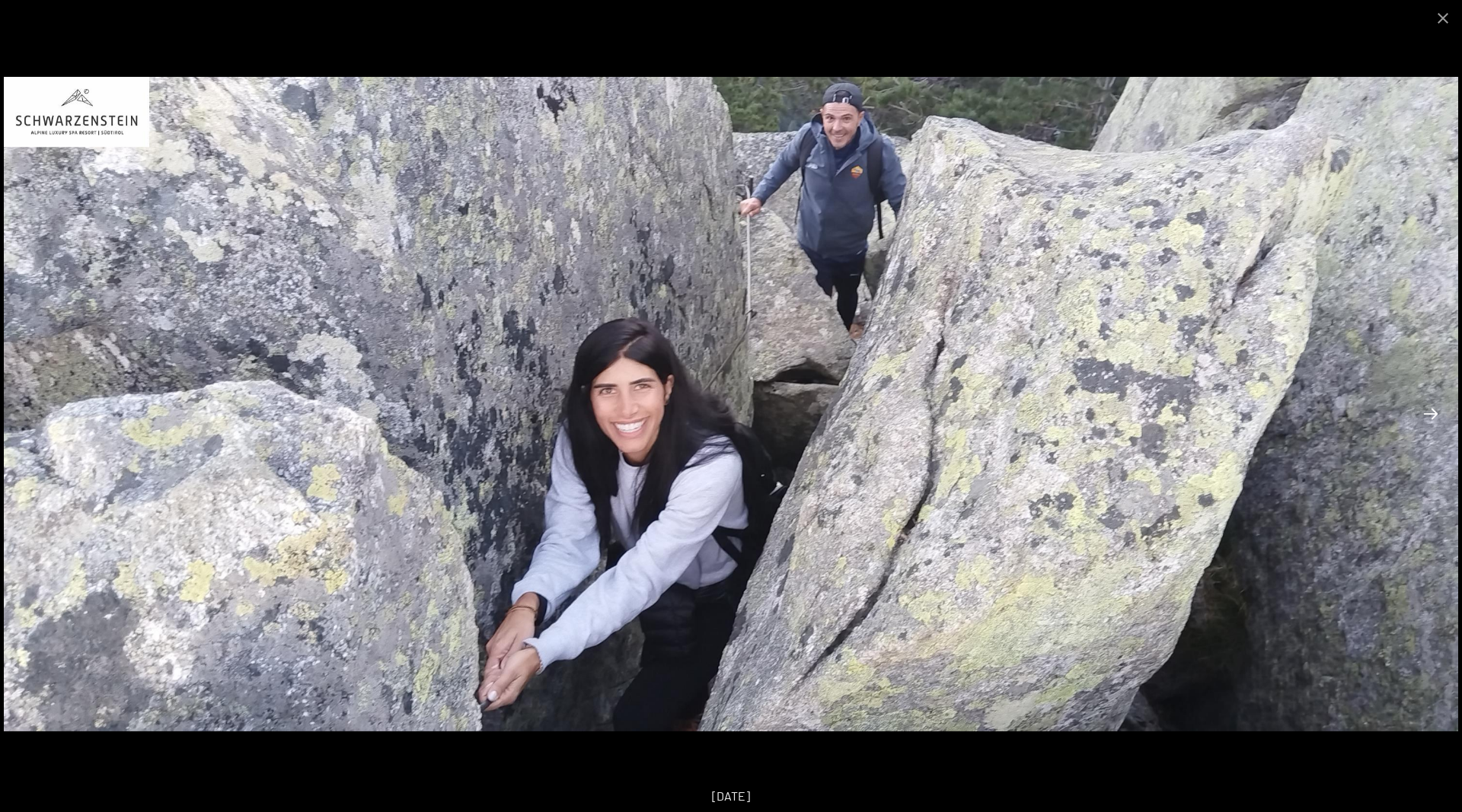
click at [1425, 406] on button "Next slide" at bounding box center [1431, 413] width 32 height 30
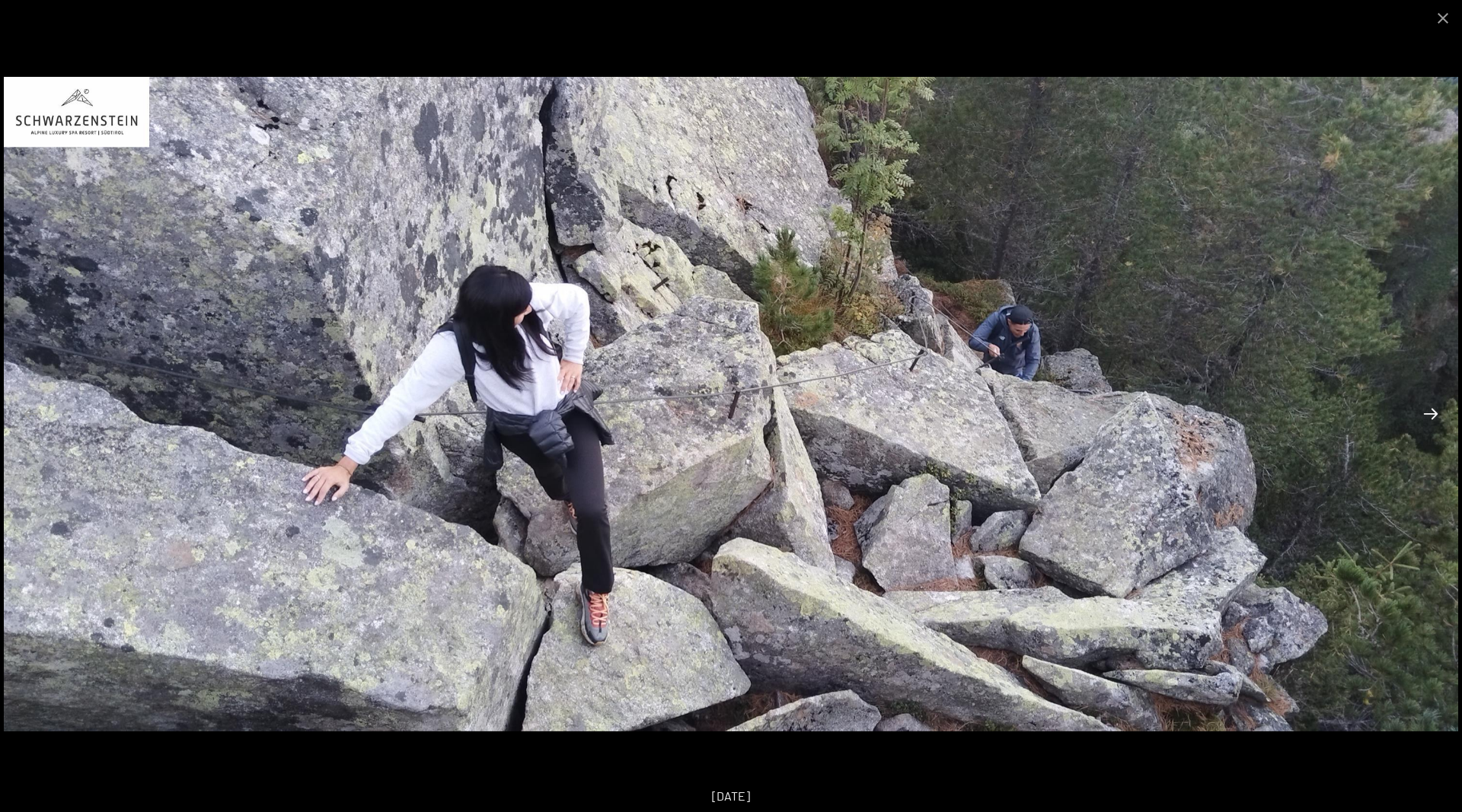
click at [1425, 406] on button "Next slide" at bounding box center [1431, 413] width 32 height 30
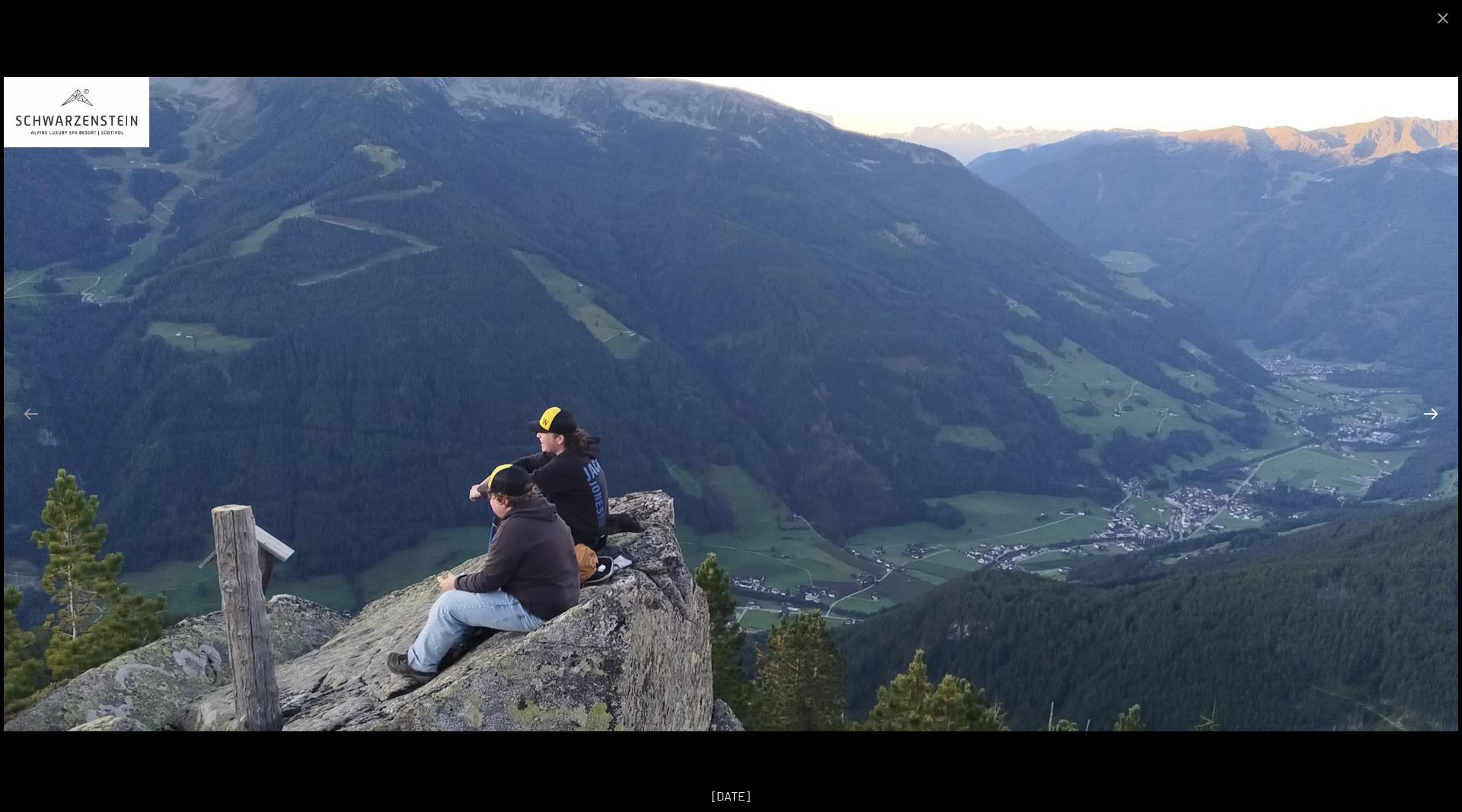
click at [1425, 406] on button "Next slide" at bounding box center [1431, 413] width 32 height 30
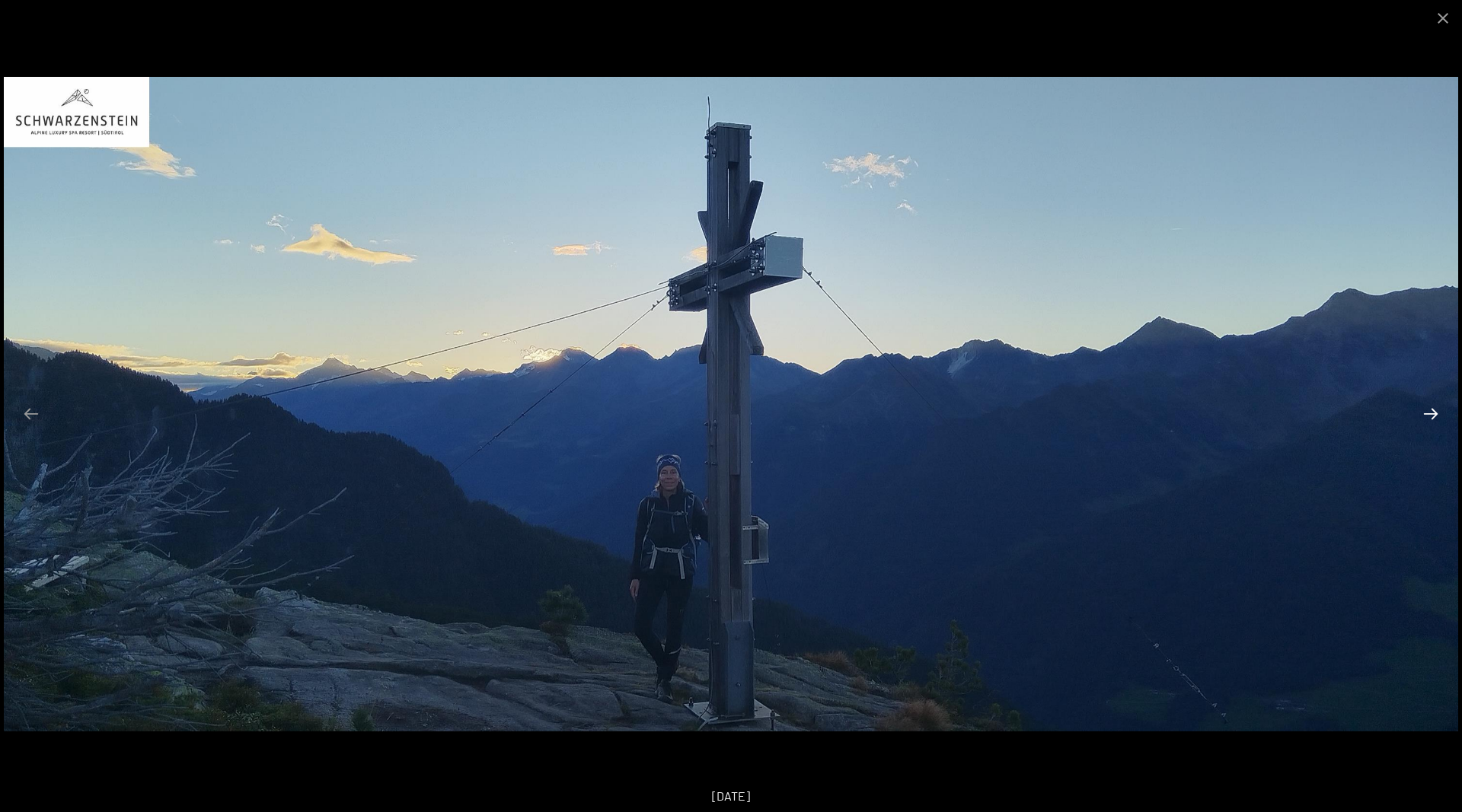
click at [1425, 406] on button "Next slide" at bounding box center [1431, 413] width 32 height 30
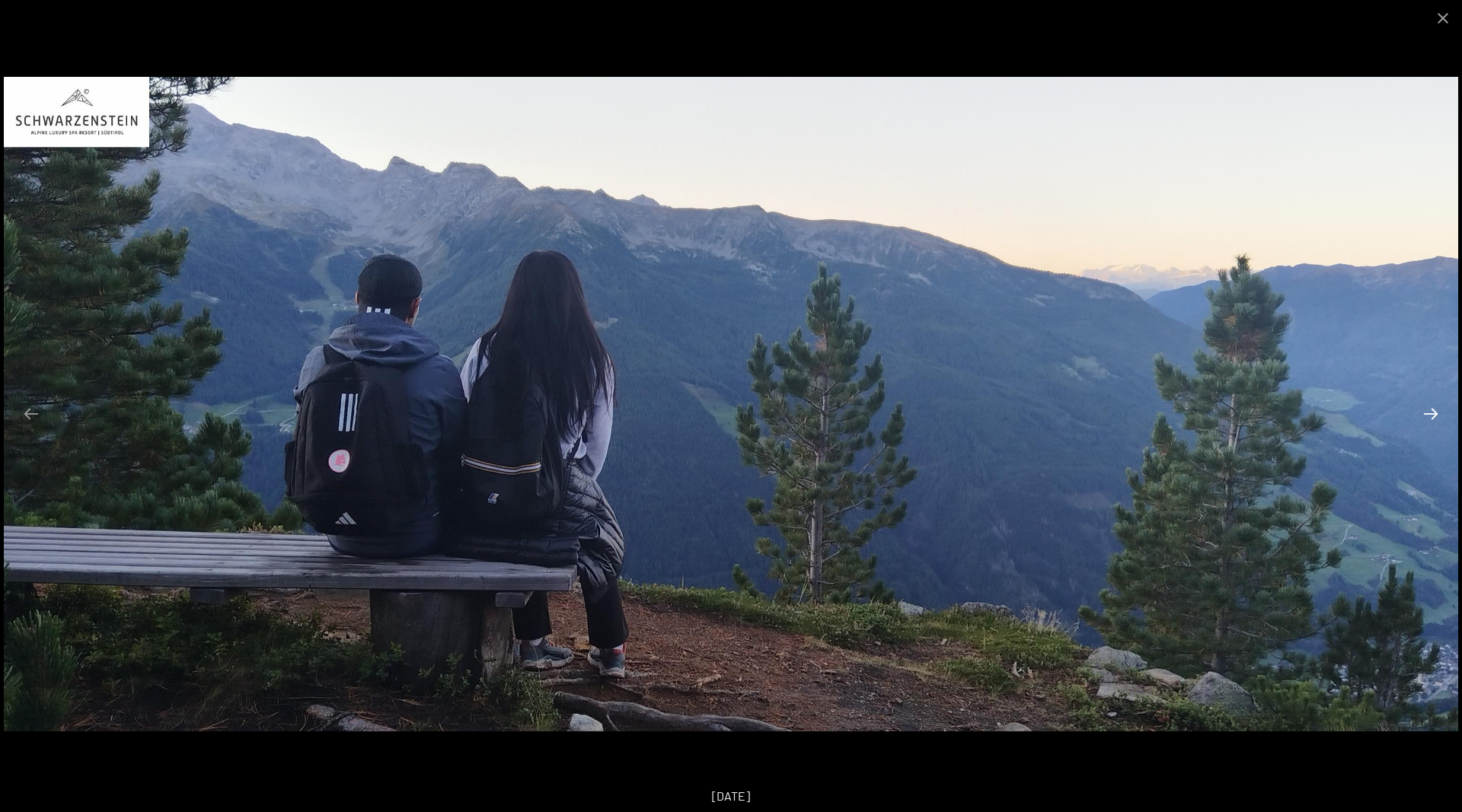
click at [1425, 406] on button "Next slide" at bounding box center [1431, 413] width 32 height 30
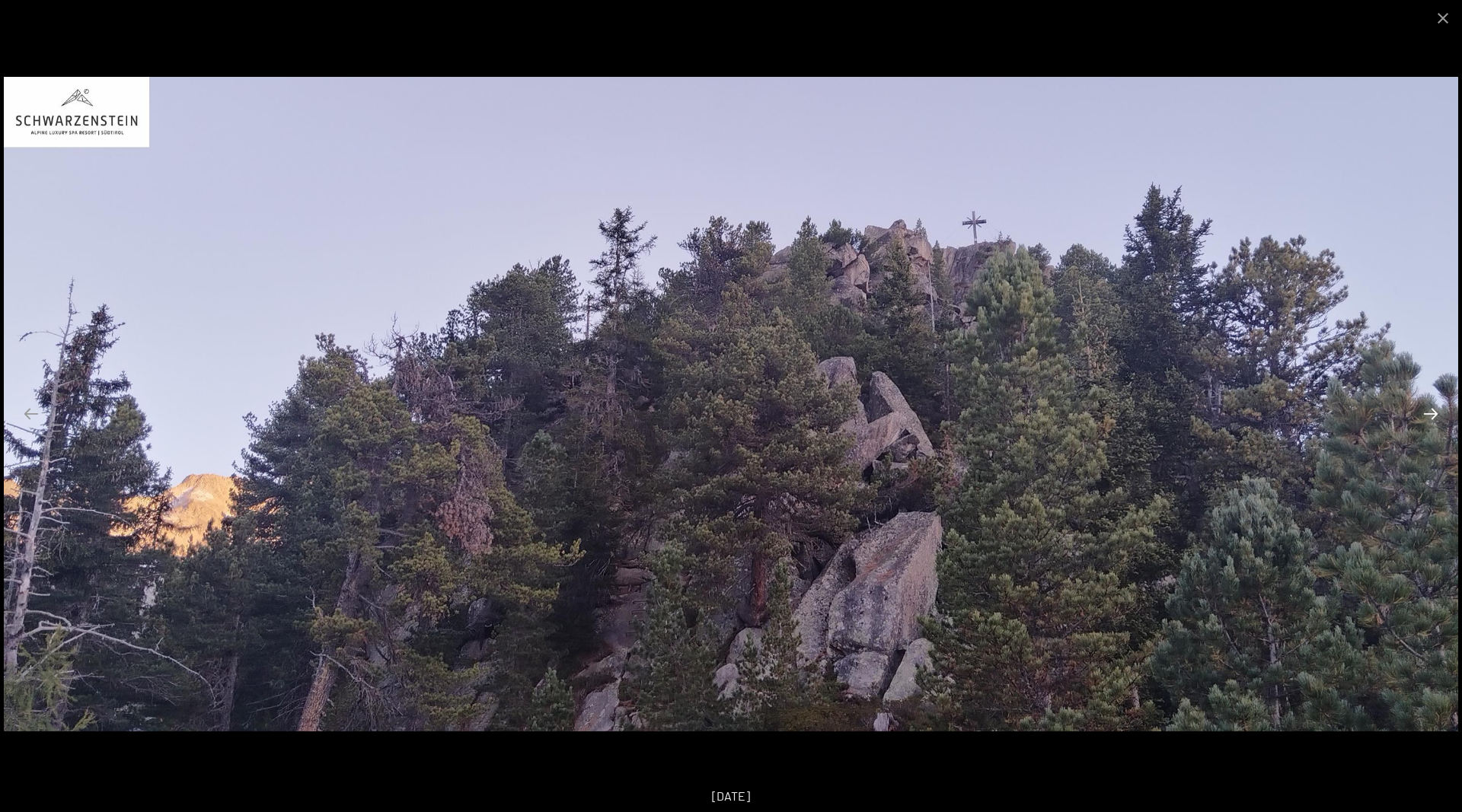
click at [1425, 406] on button "Next slide" at bounding box center [1431, 413] width 32 height 30
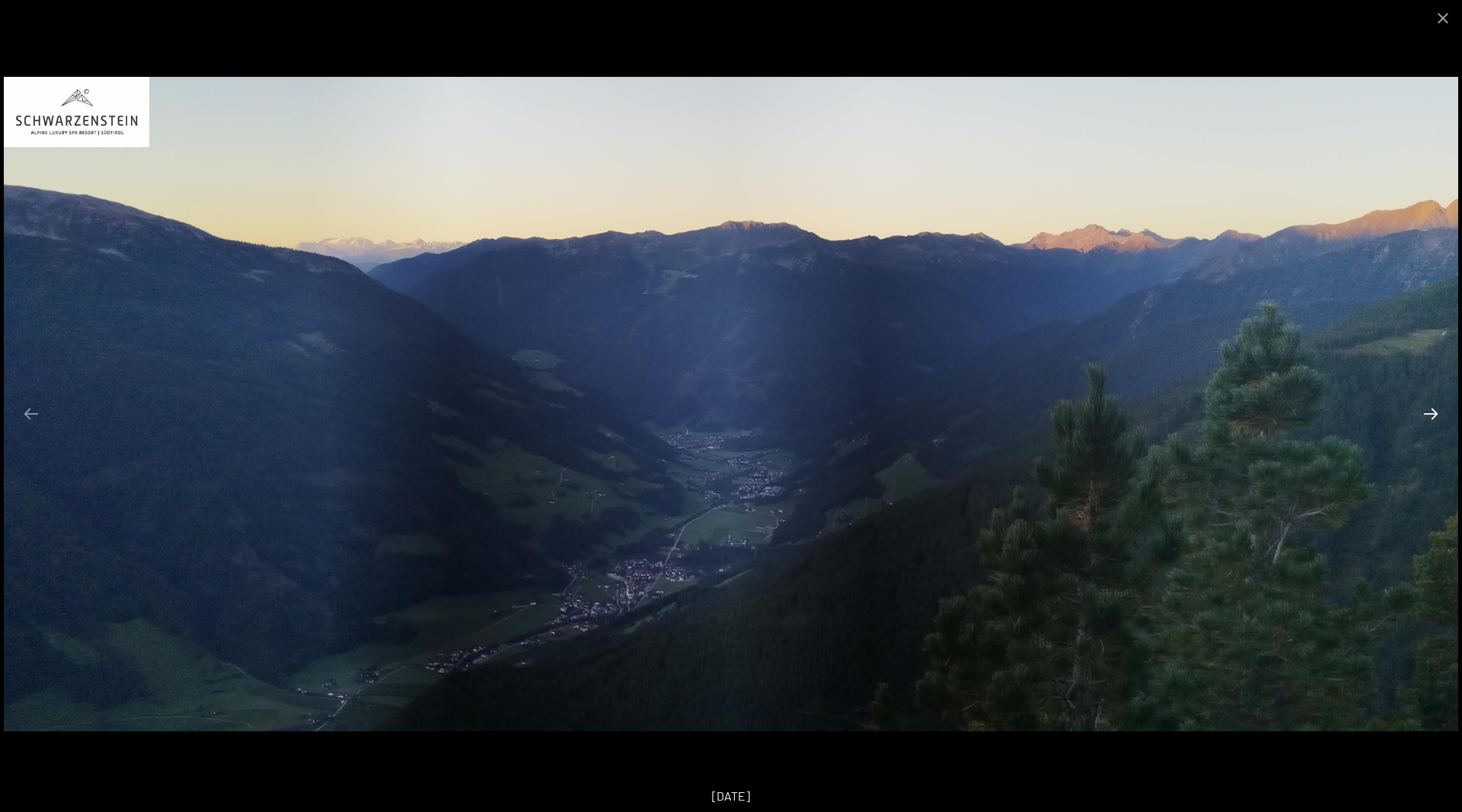
click at [1425, 406] on button "Next slide" at bounding box center [1431, 413] width 32 height 30
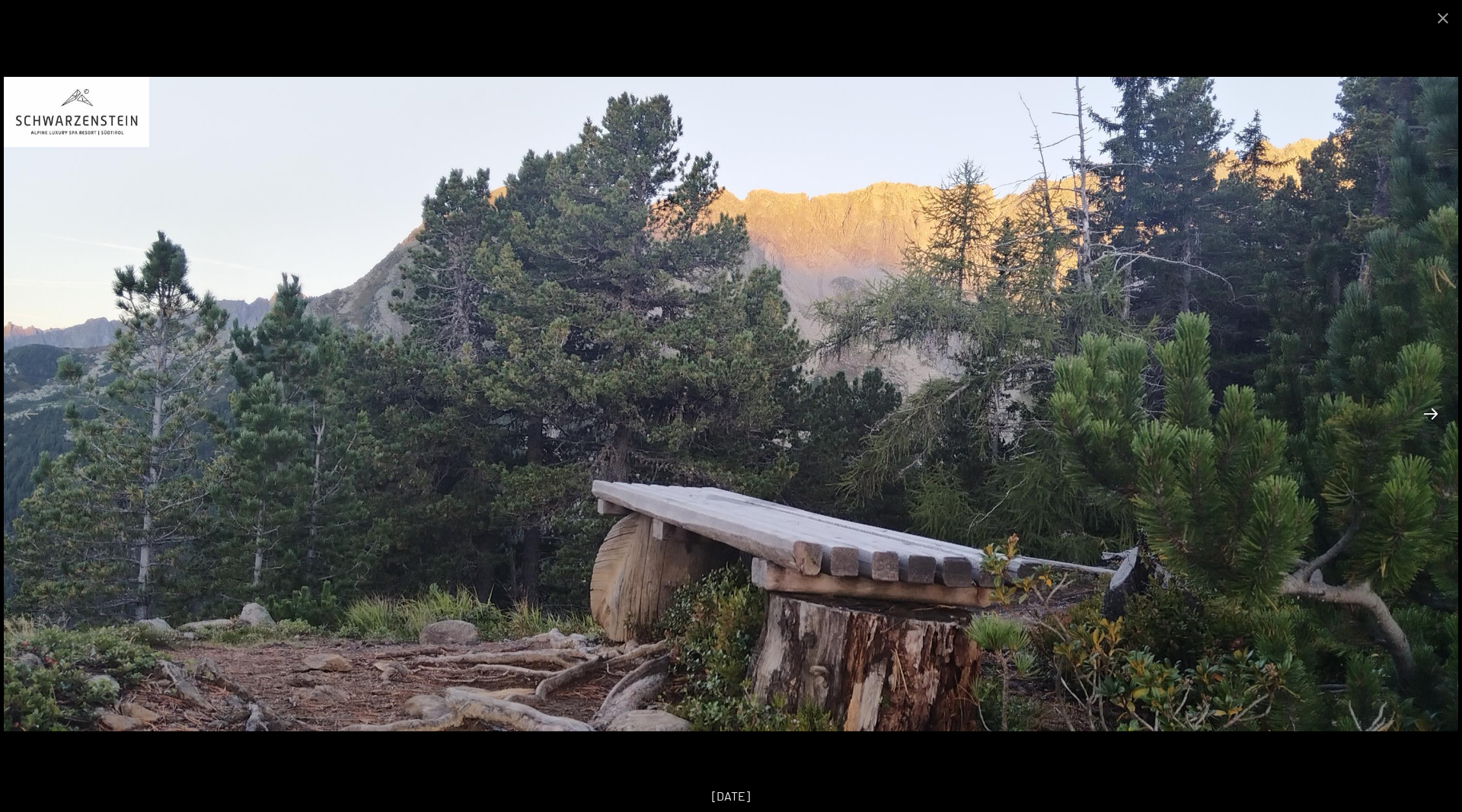
click at [1425, 406] on button "Next slide" at bounding box center [1431, 413] width 32 height 30
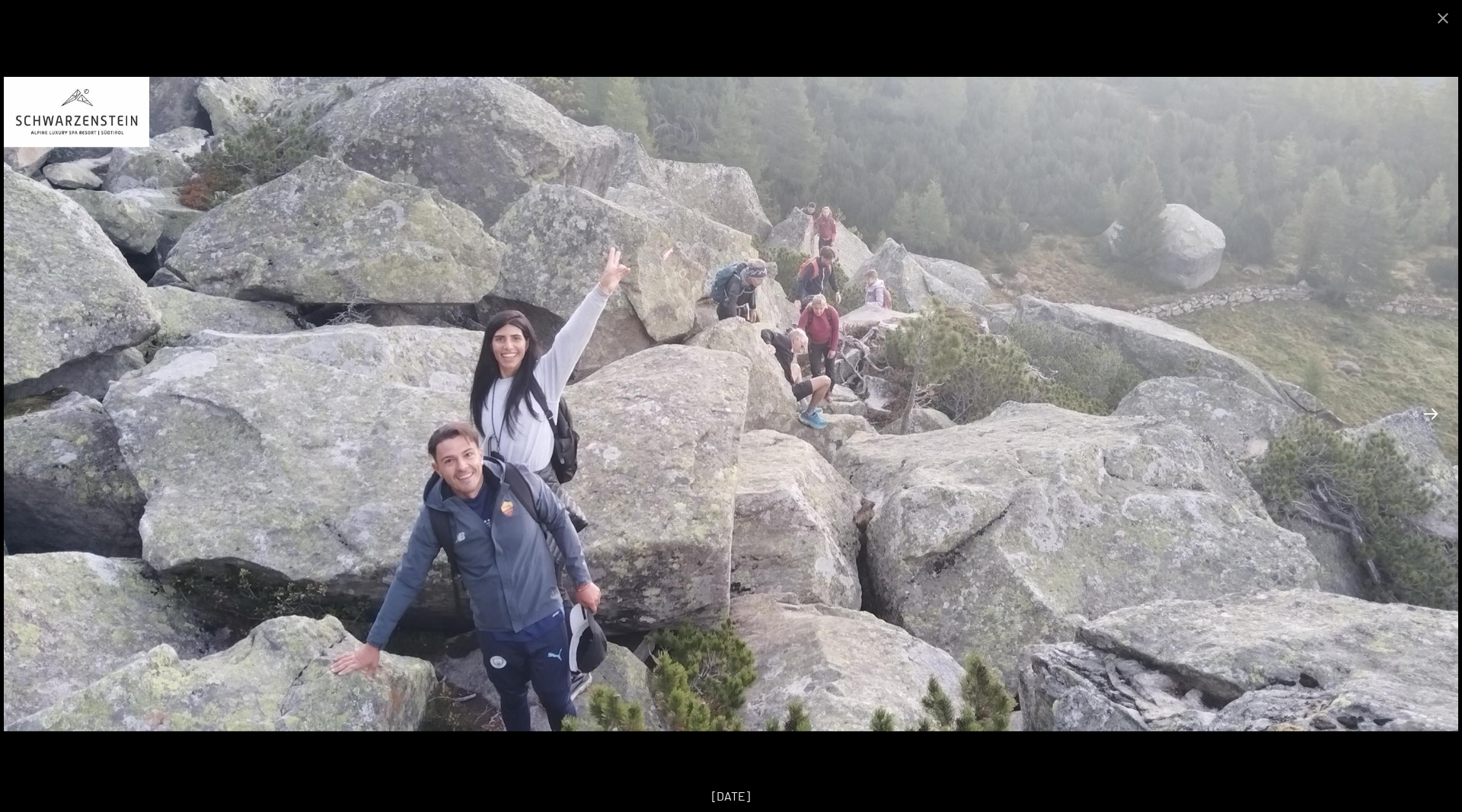
click at [1425, 406] on button "Next slide" at bounding box center [1431, 413] width 32 height 30
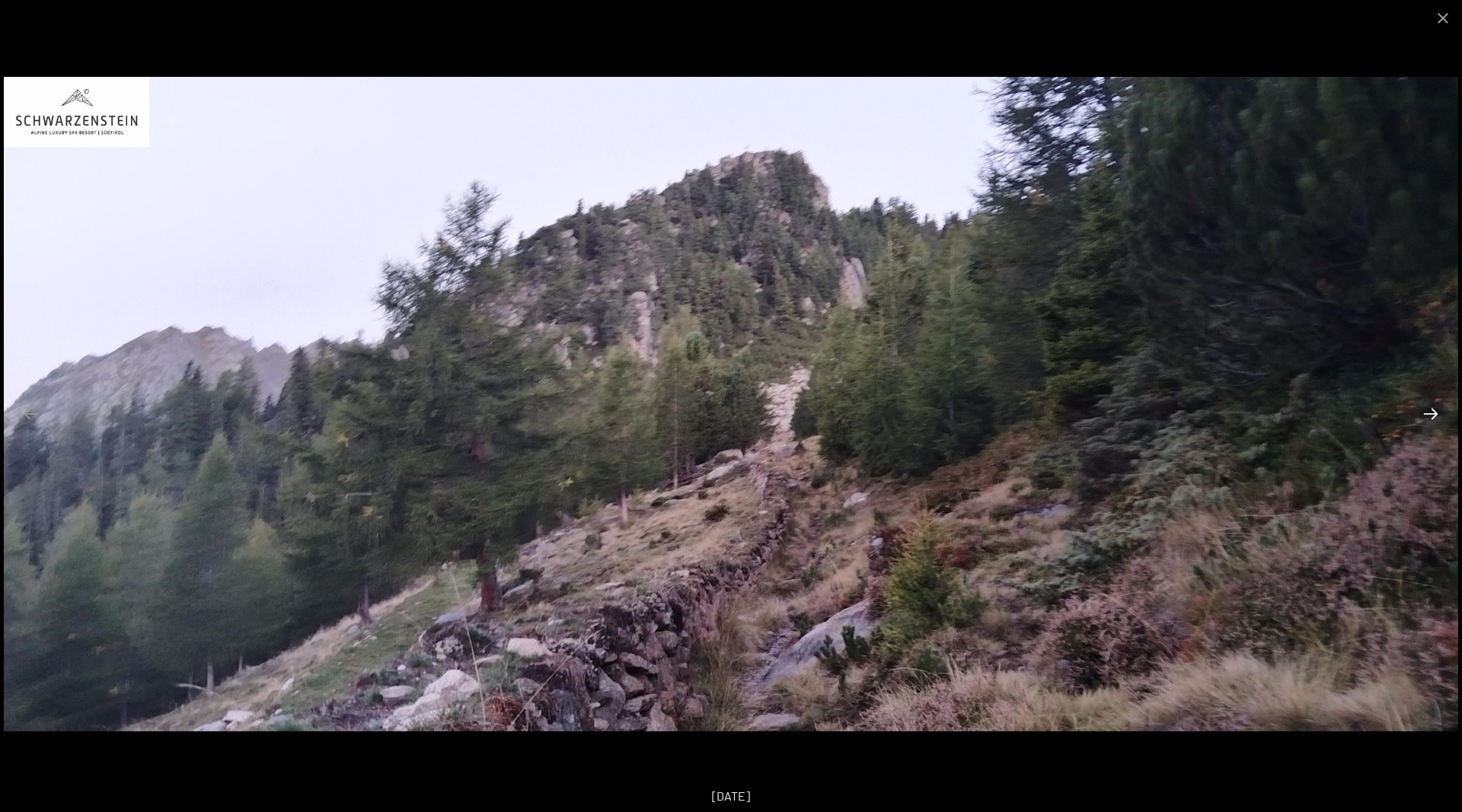
click at [1425, 406] on button "Next slide" at bounding box center [1431, 413] width 32 height 30
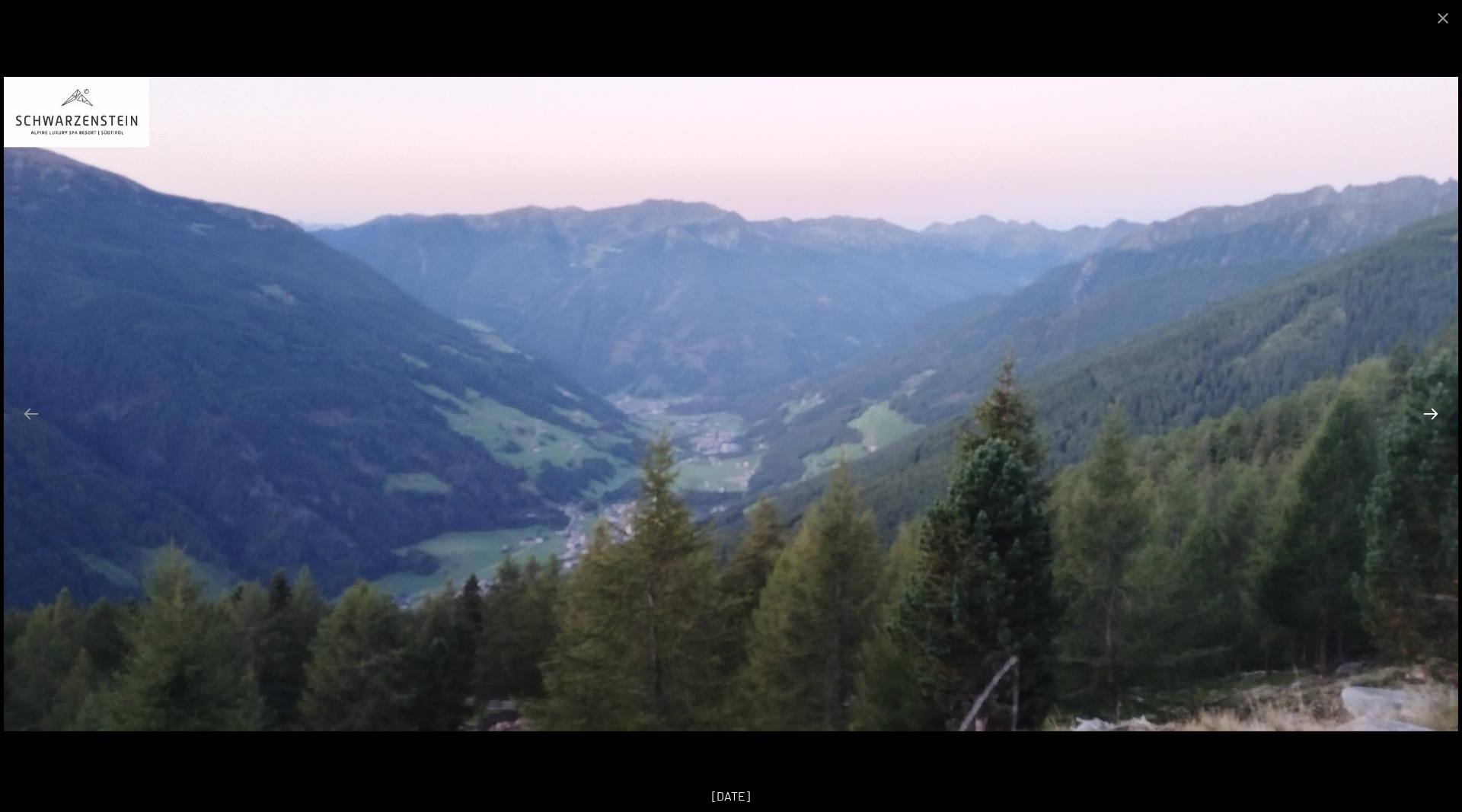
click at [1425, 406] on button "Next slide" at bounding box center [1431, 413] width 32 height 30
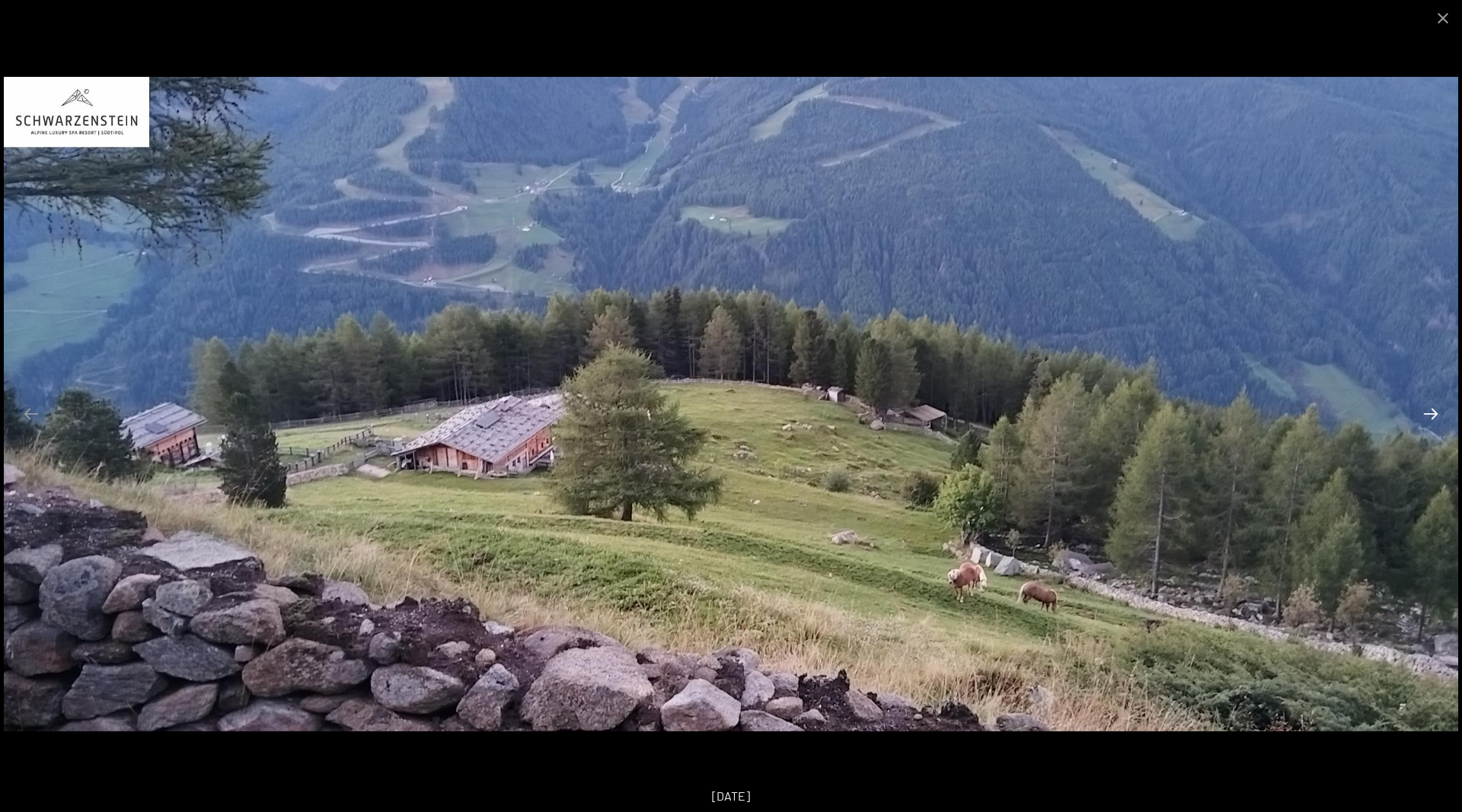
click at [1425, 406] on button "Next slide" at bounding box center [1431, 413] width 32 height 30
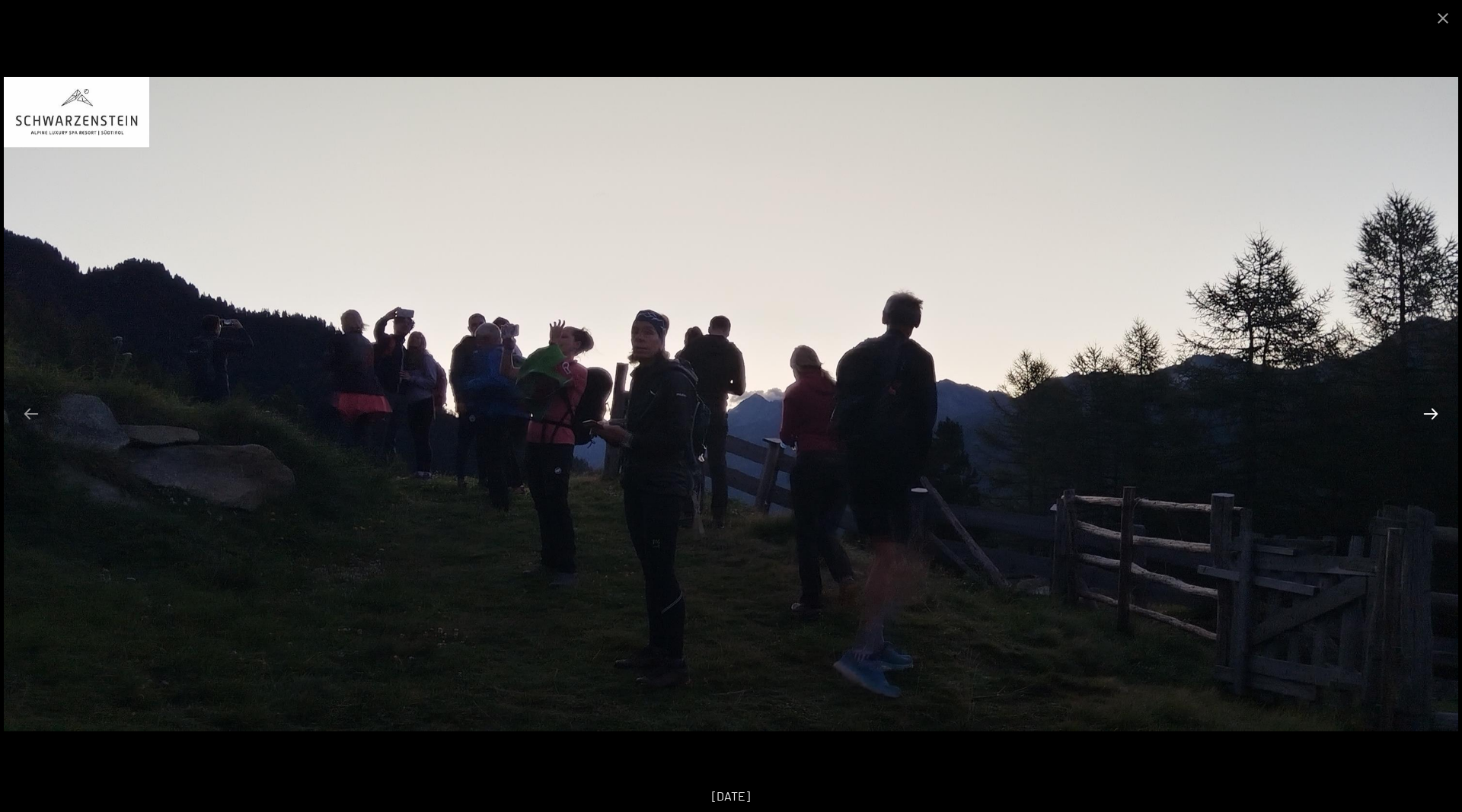
click at [1425, 406] on button "Next slide" at bounding box center [1431, 413] width 32 height 30
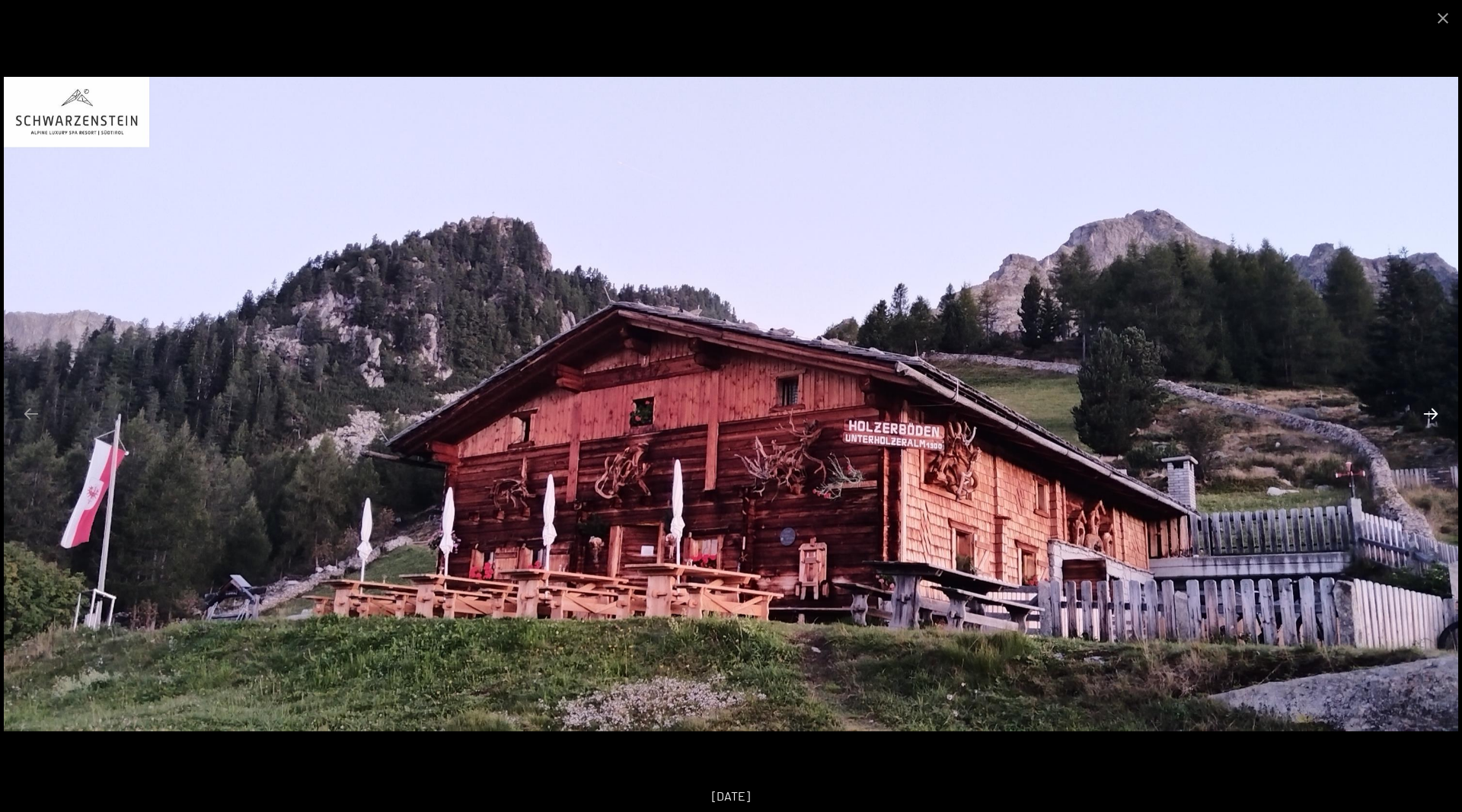
click at [1425, 406] on button "Next slide" at bounding box center [1431, 413] width 32 height 30
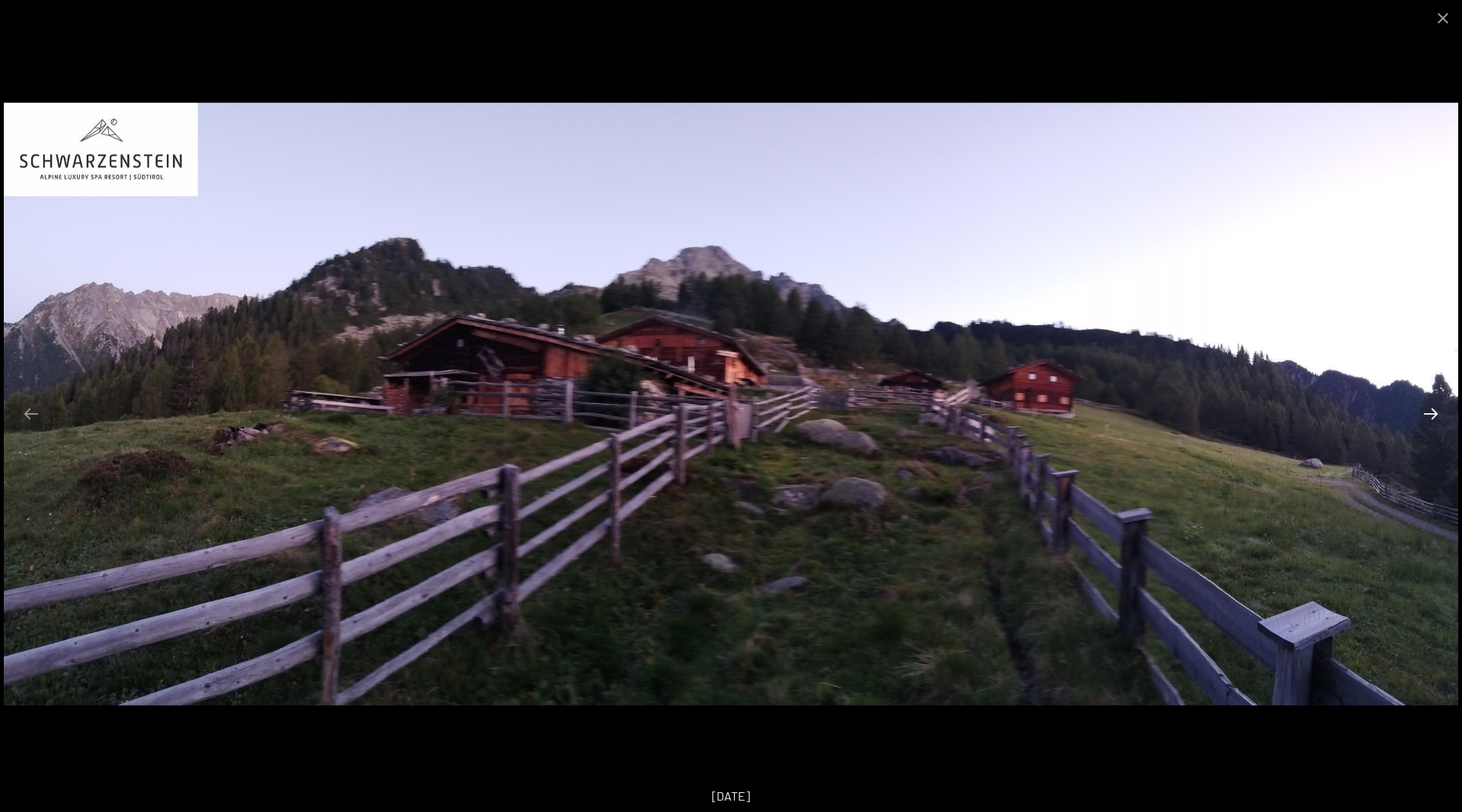
click at [1425, 406] on button "Next slide" at bounding box center [1431, 413] width 32 height 30
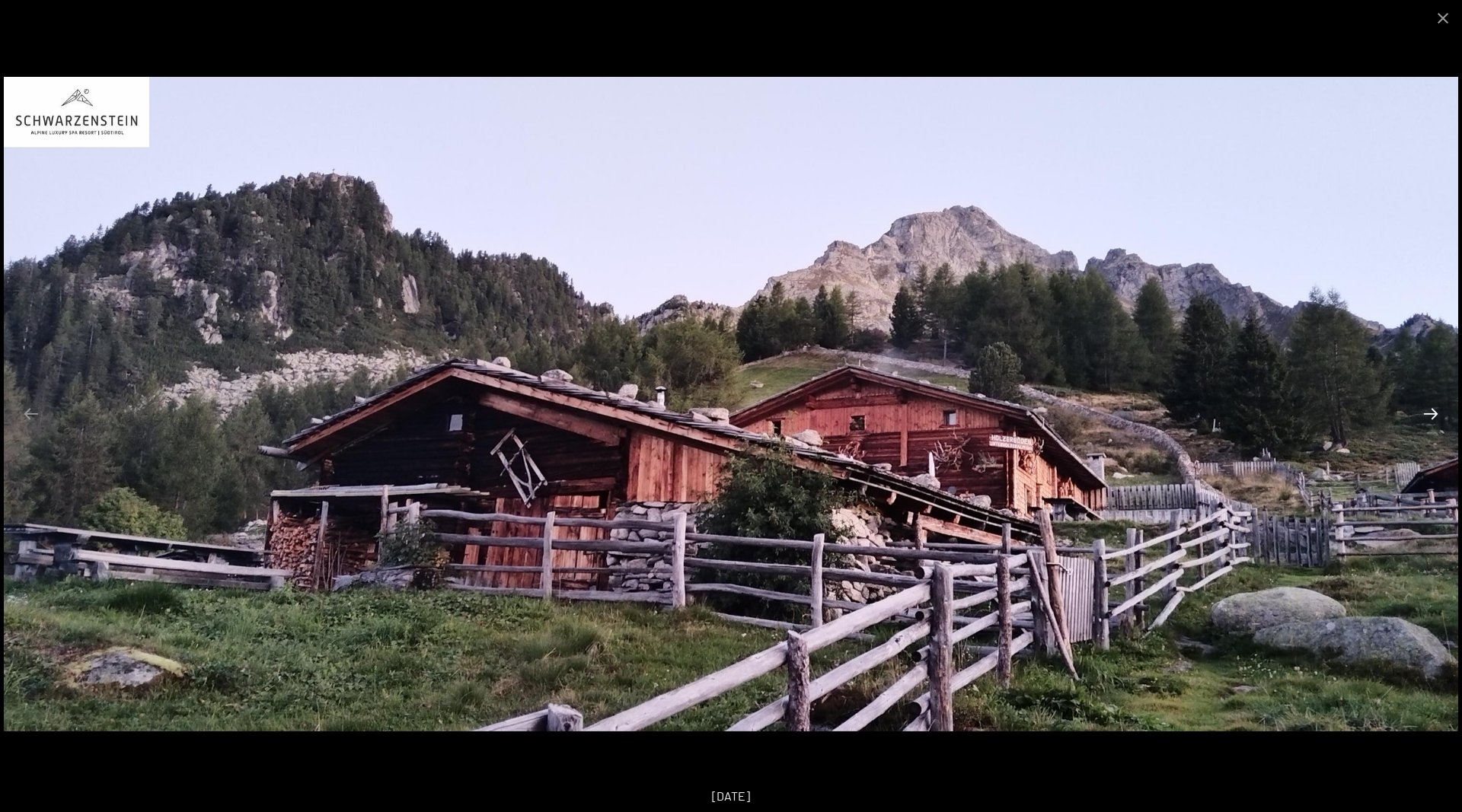
click at [1425, 406] on button "Next slide" at bounding box center [1431, 413] width 32 height 30
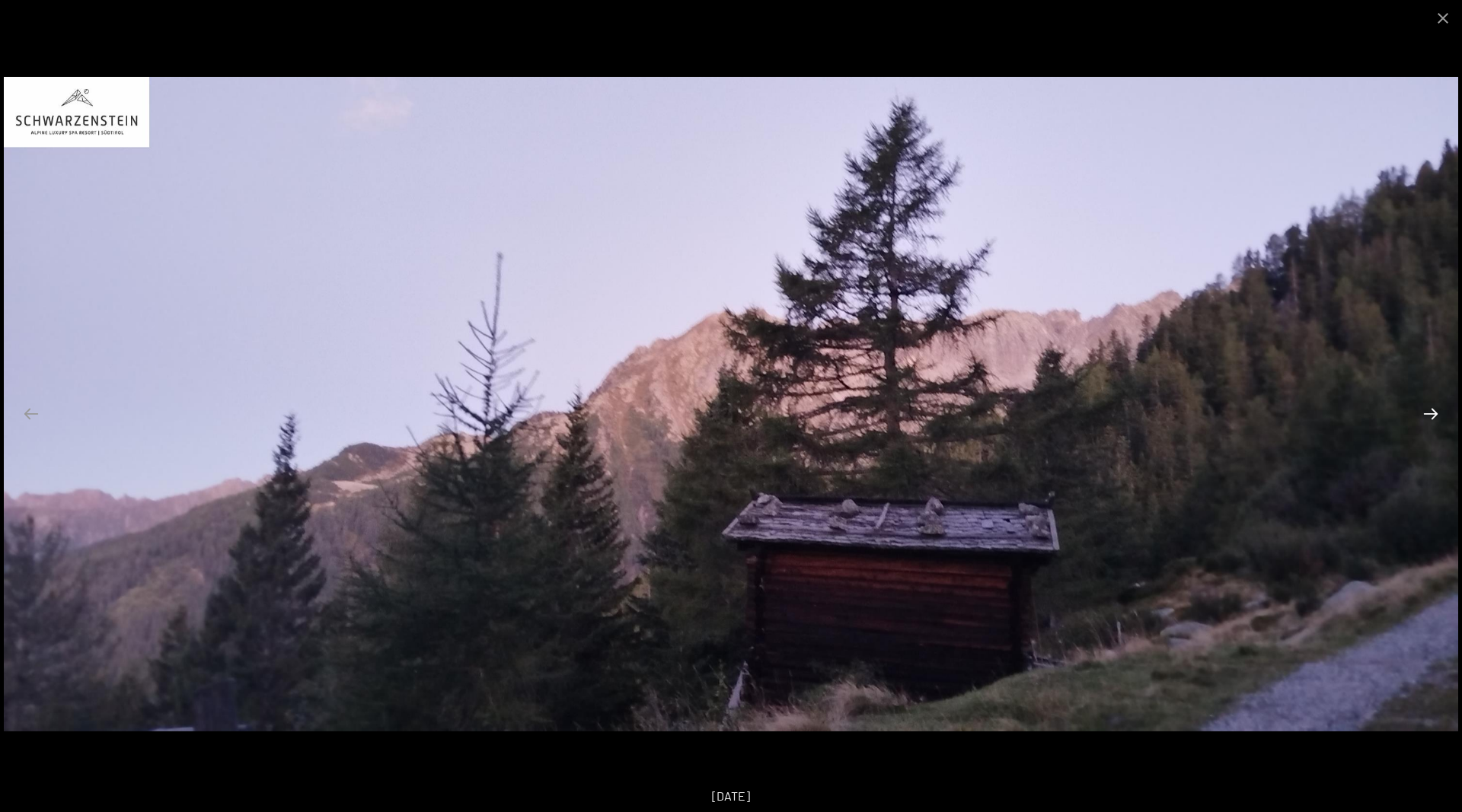
click at [1425, 406] on button "Next slide" at bounding box center [1431, 413] width 32 height 30
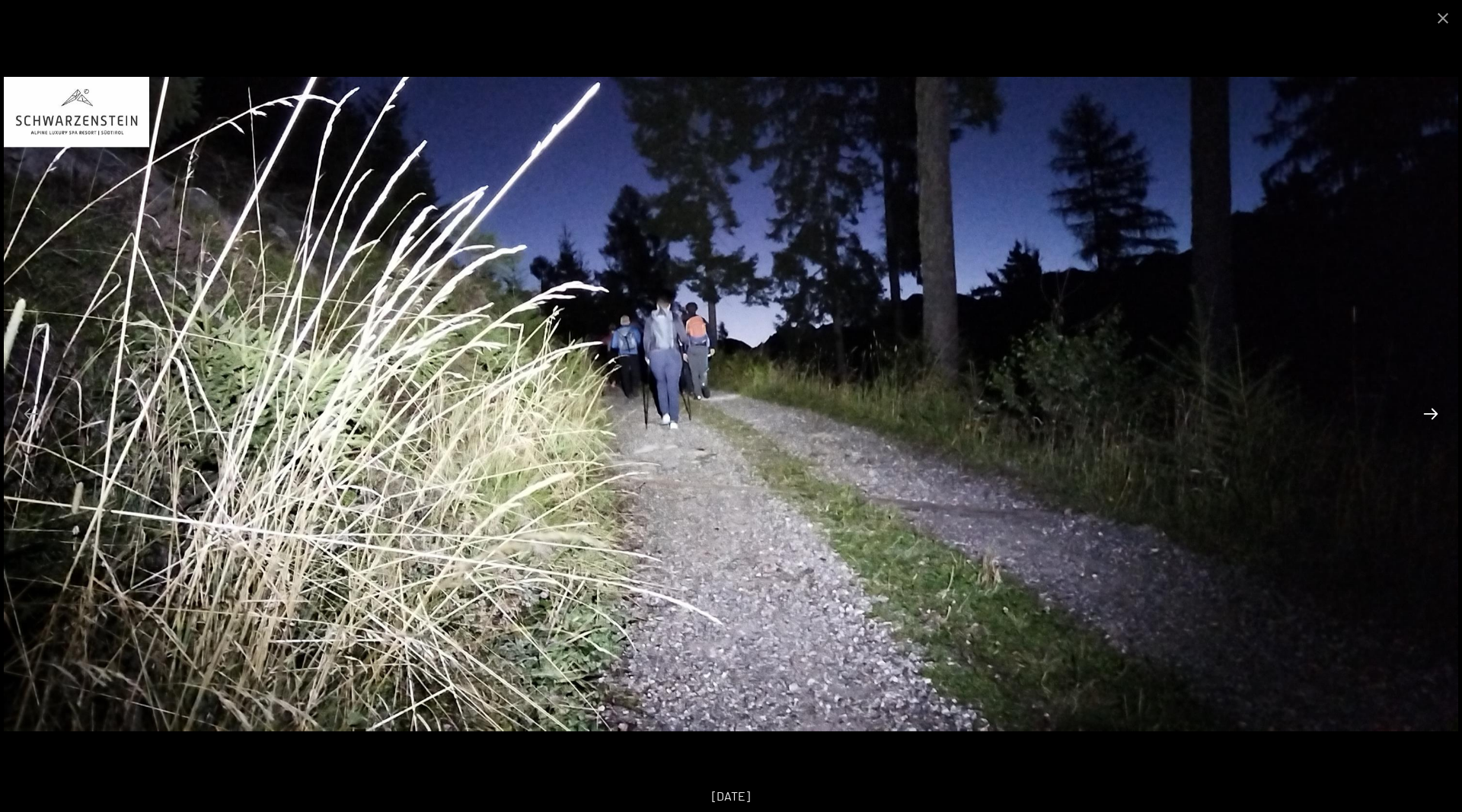
click at [1425, 406] on button "Next slide" at bounding box center [1431, 413] width 32 height 30
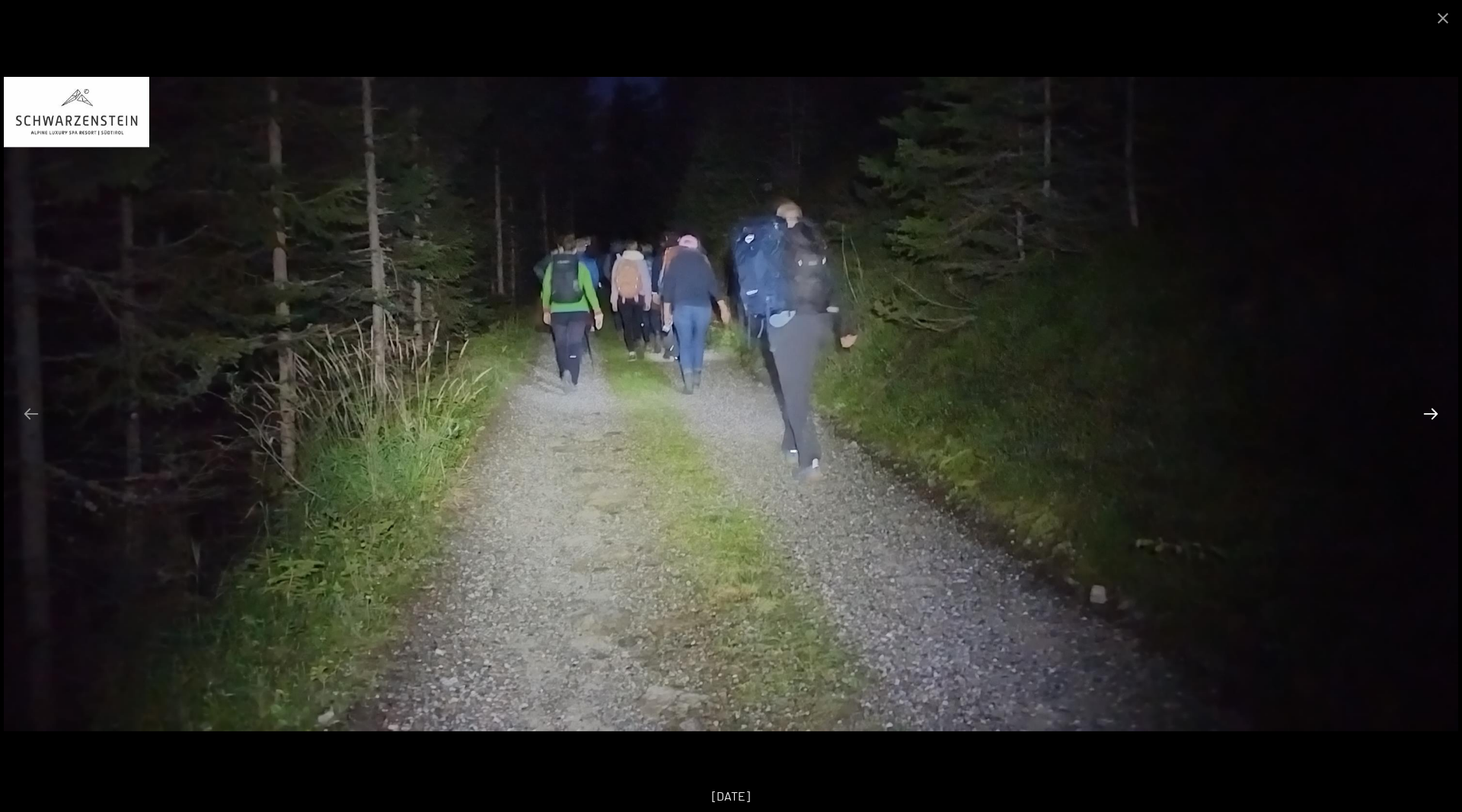
click at [1425, 406] on button "Next slide" at bounding box center [1431, 413] width 32 height 30
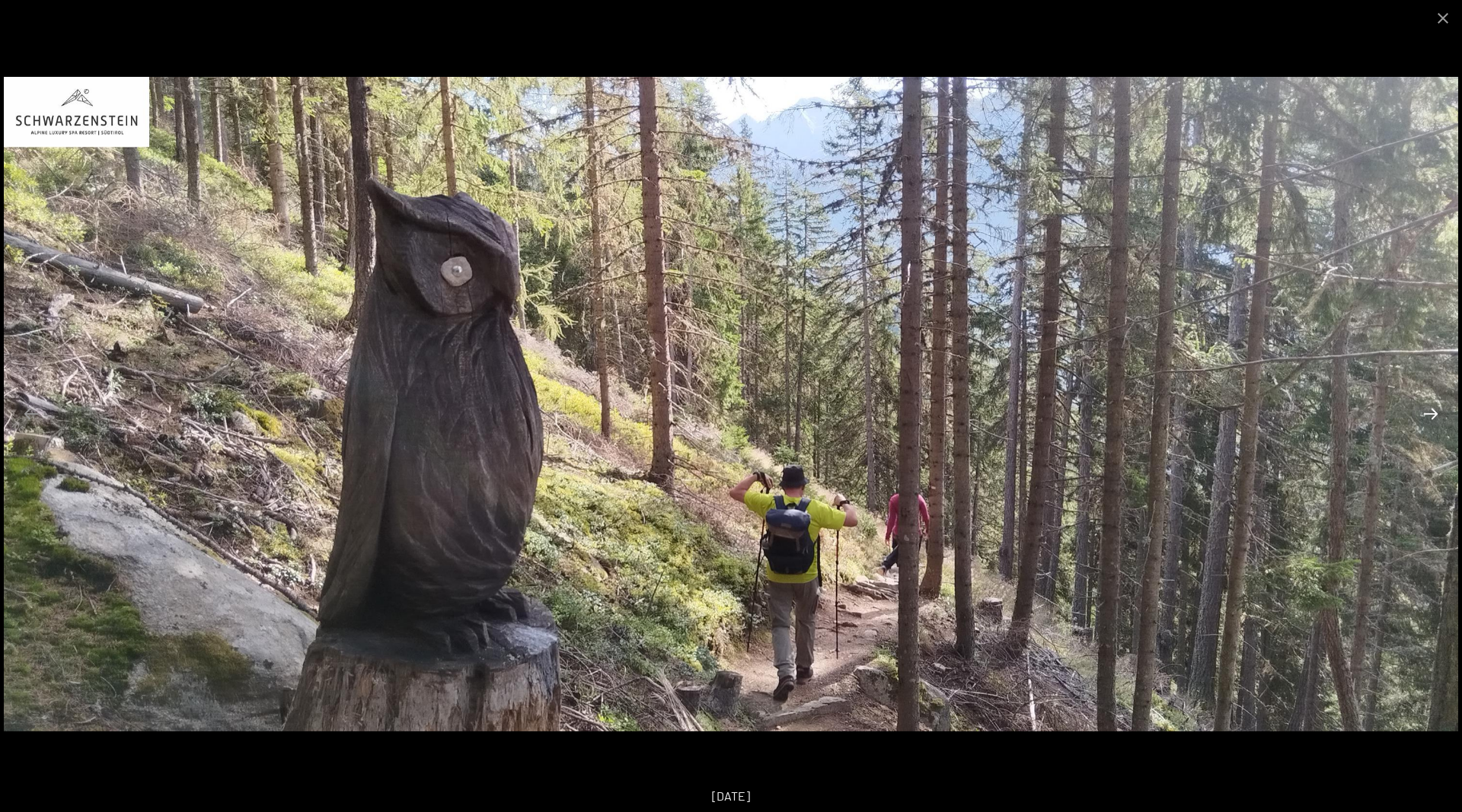
click at [1425, 406] on button "Next slide" at bounding box center [1431, 413] width 32 height 30
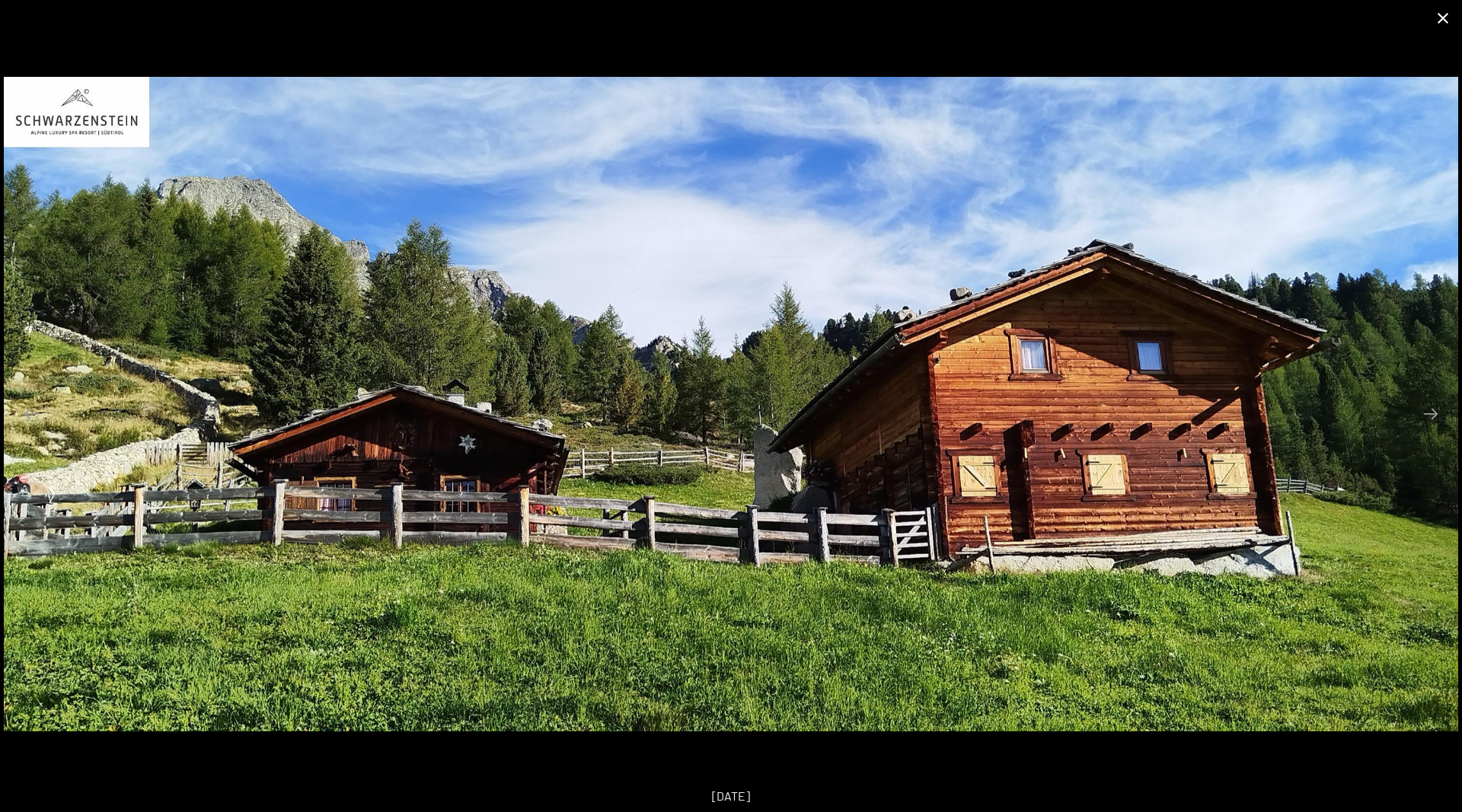
click at [1446, 18] on button "Close gallery" at bounding box center [1443, 18] width 38 height 36
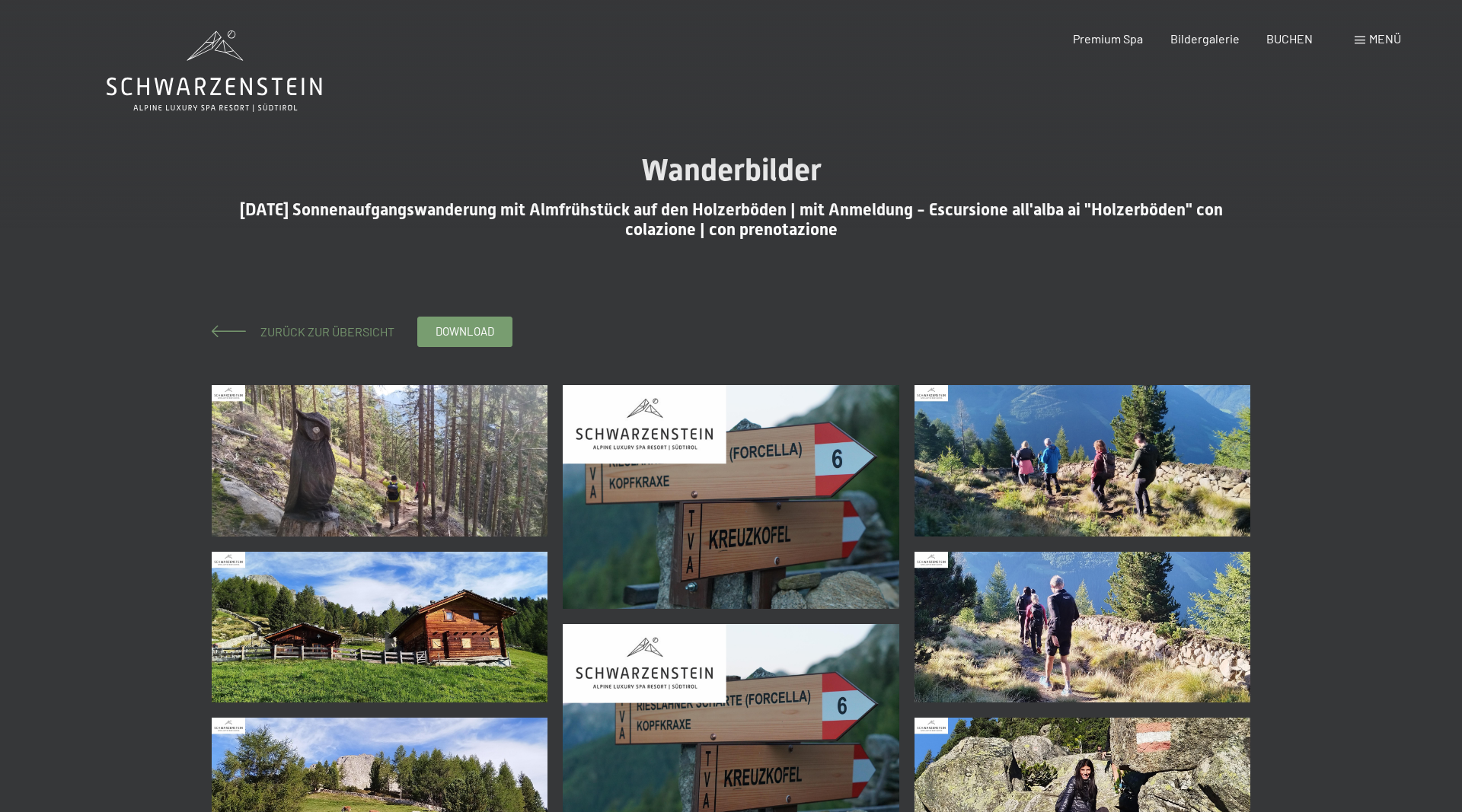
click at [278, 336] on span "Zurück zur Übersicht" at bounding box center [321, 332] width 146 height 14
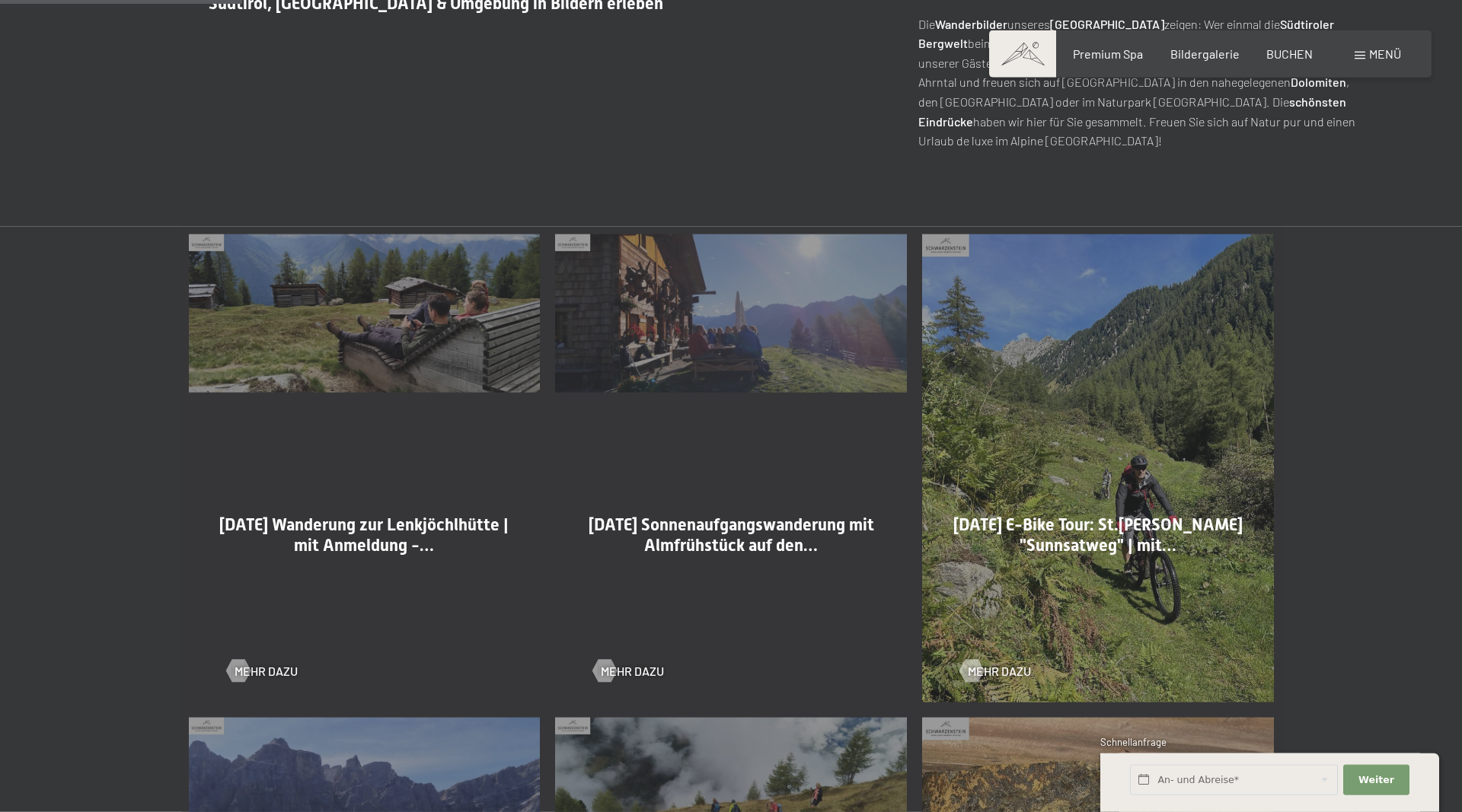
scroll to position [776, 0]
click at [252, 666] on span "Mehr dazu" at bounding box center [281, 670] width 63 height 17
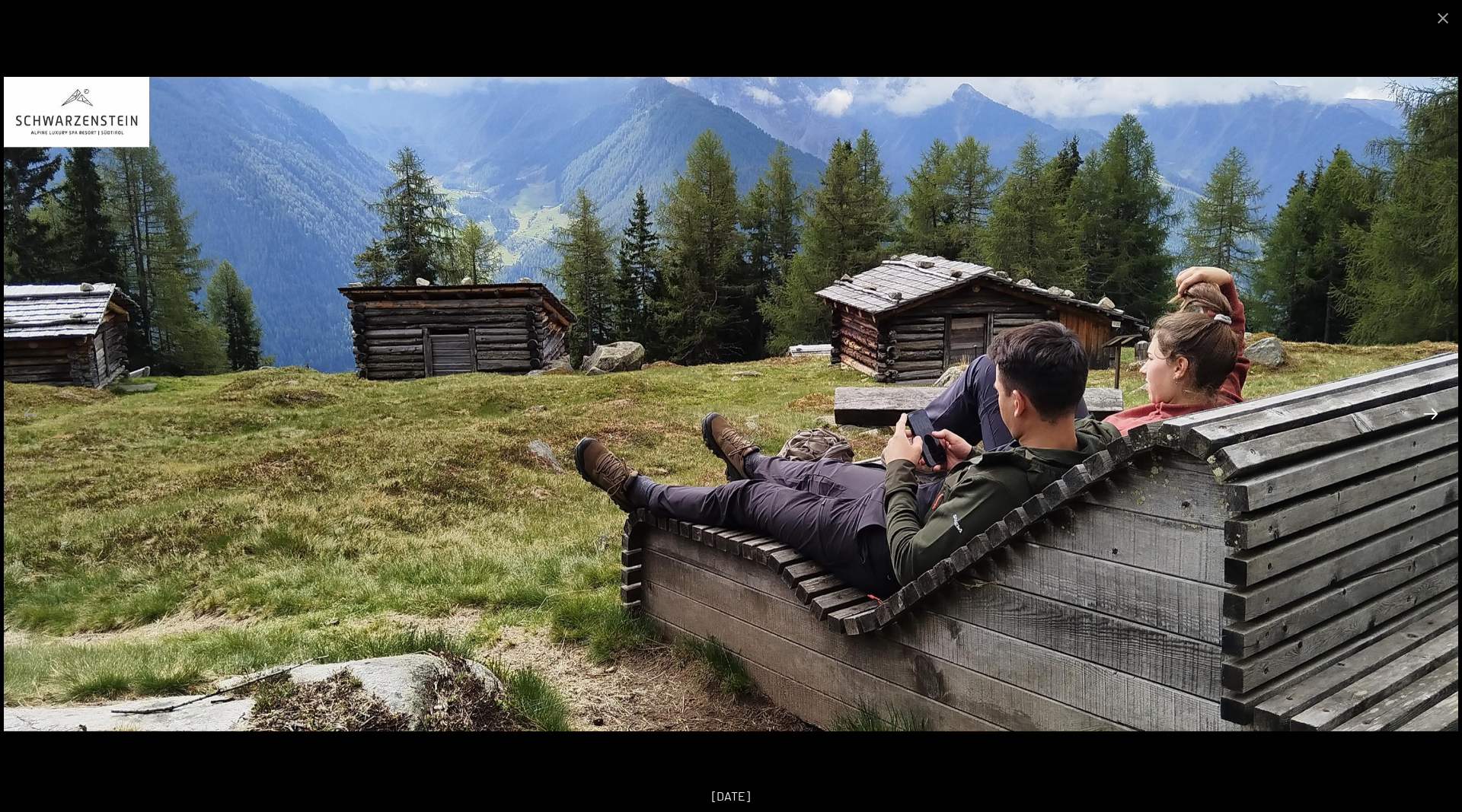
click at [1429, 408] on button "Next slide" at bounding box center [1431, 413] width 32 height 30
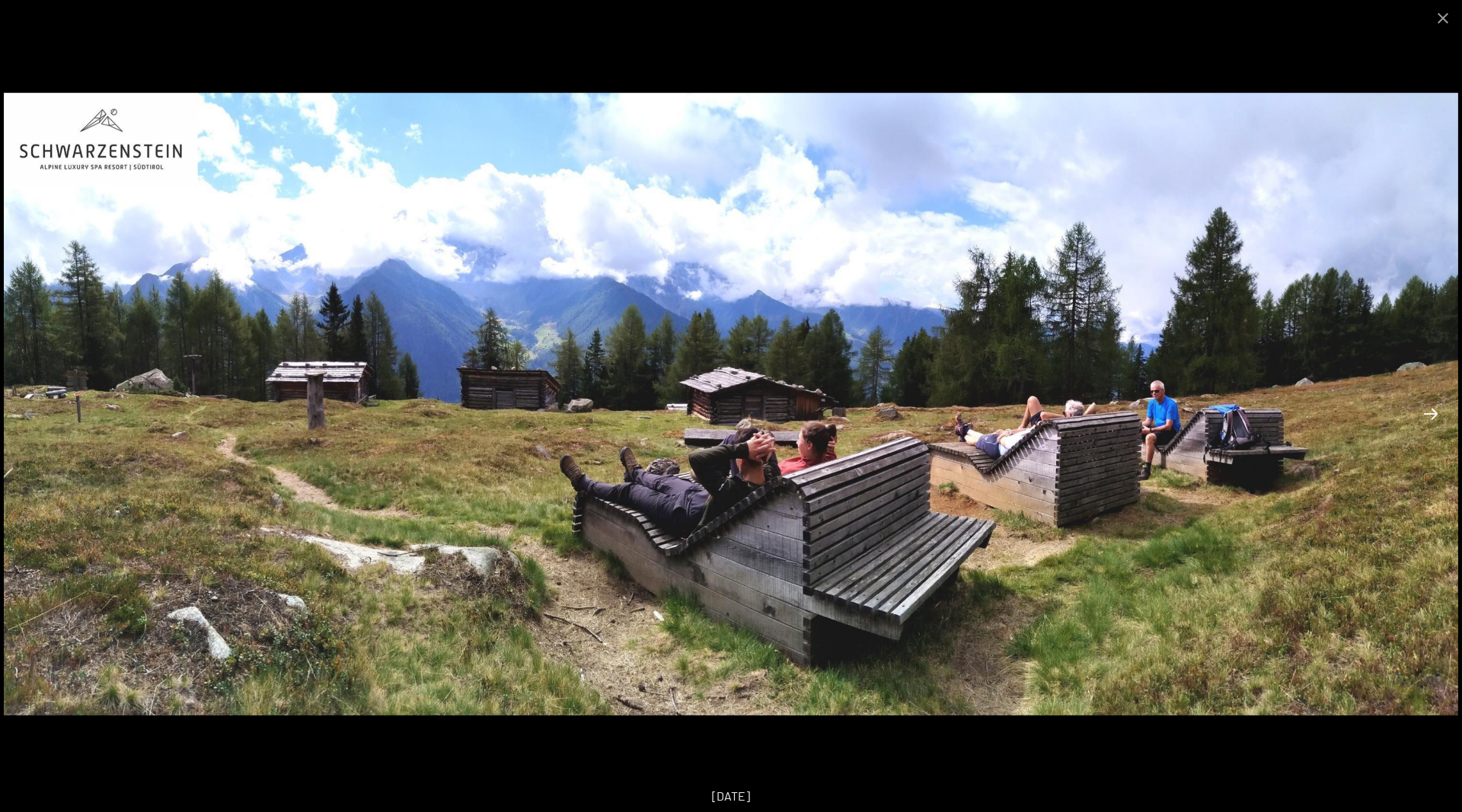
click at [1429, 408] on button "Next slide" at bounding box center [1431, 413] width 32 height 30
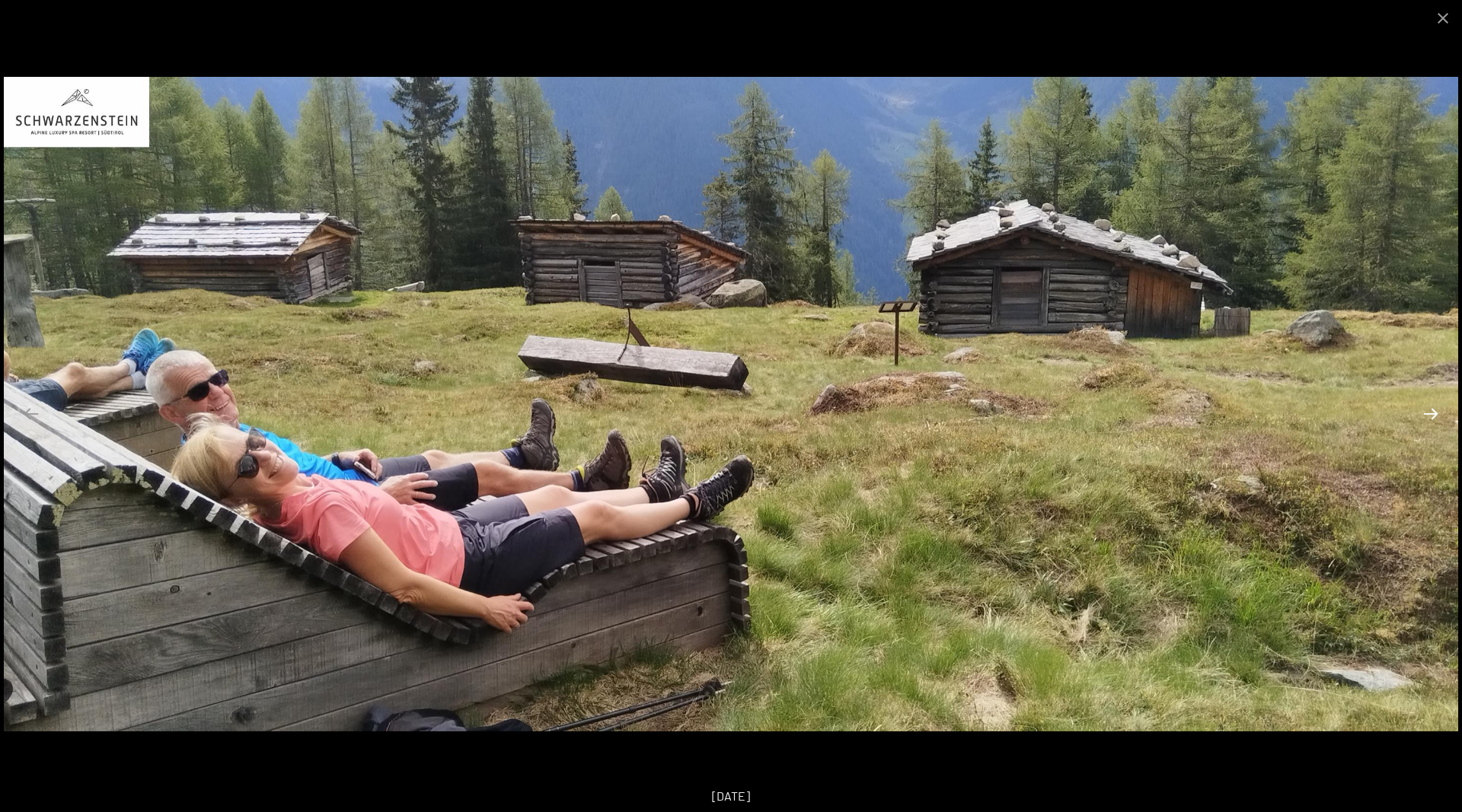
click at [1429, 408] on button "Next slide" at bounding box center [1431, 413] width 32 height 30
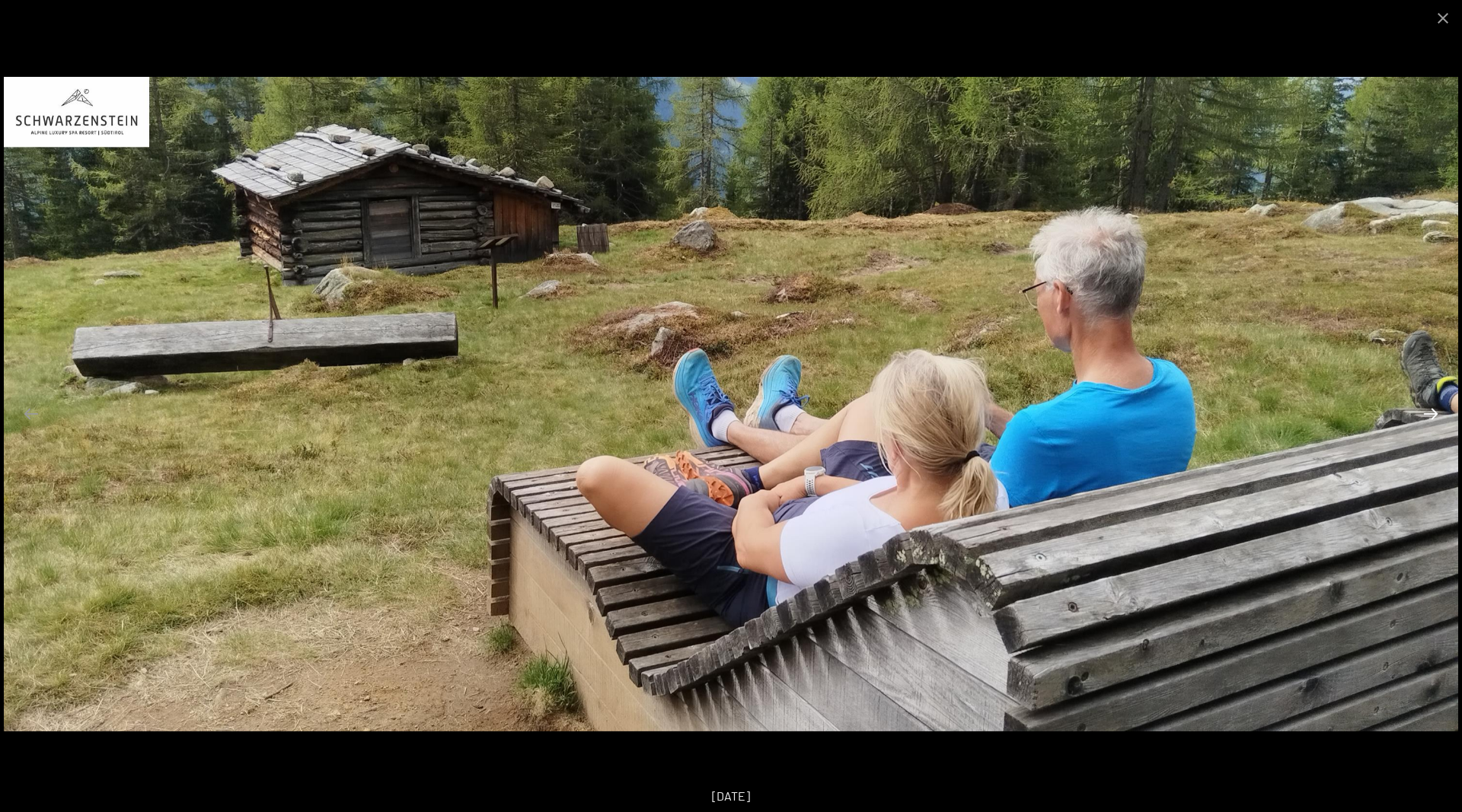
click at [1429, 408] on button "Next slide" at bounding box center [1431, 413] width 32 height 30
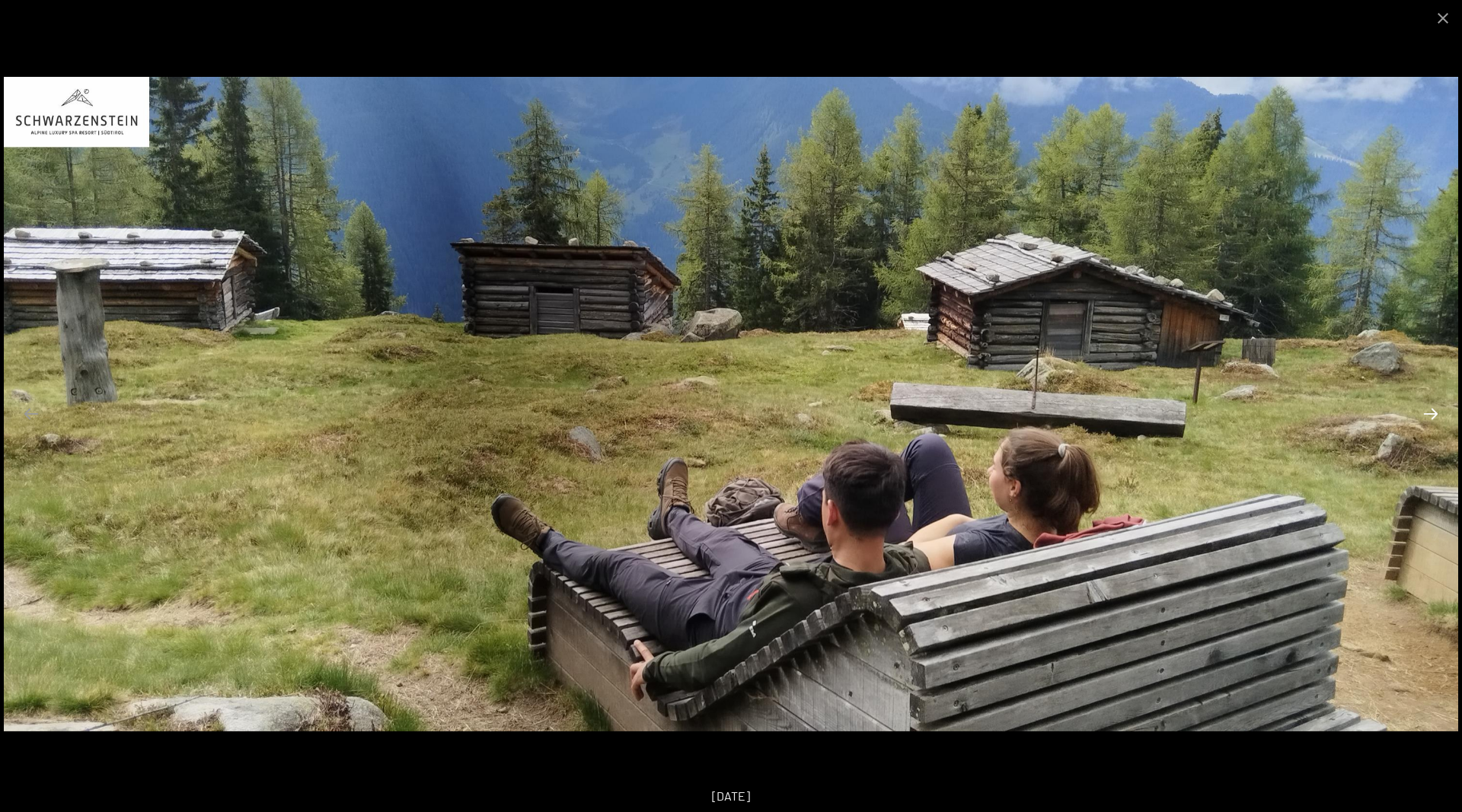
click at [1429, 408] on button "Next slide" at bounding box center [1431, 413] width 32 height 30
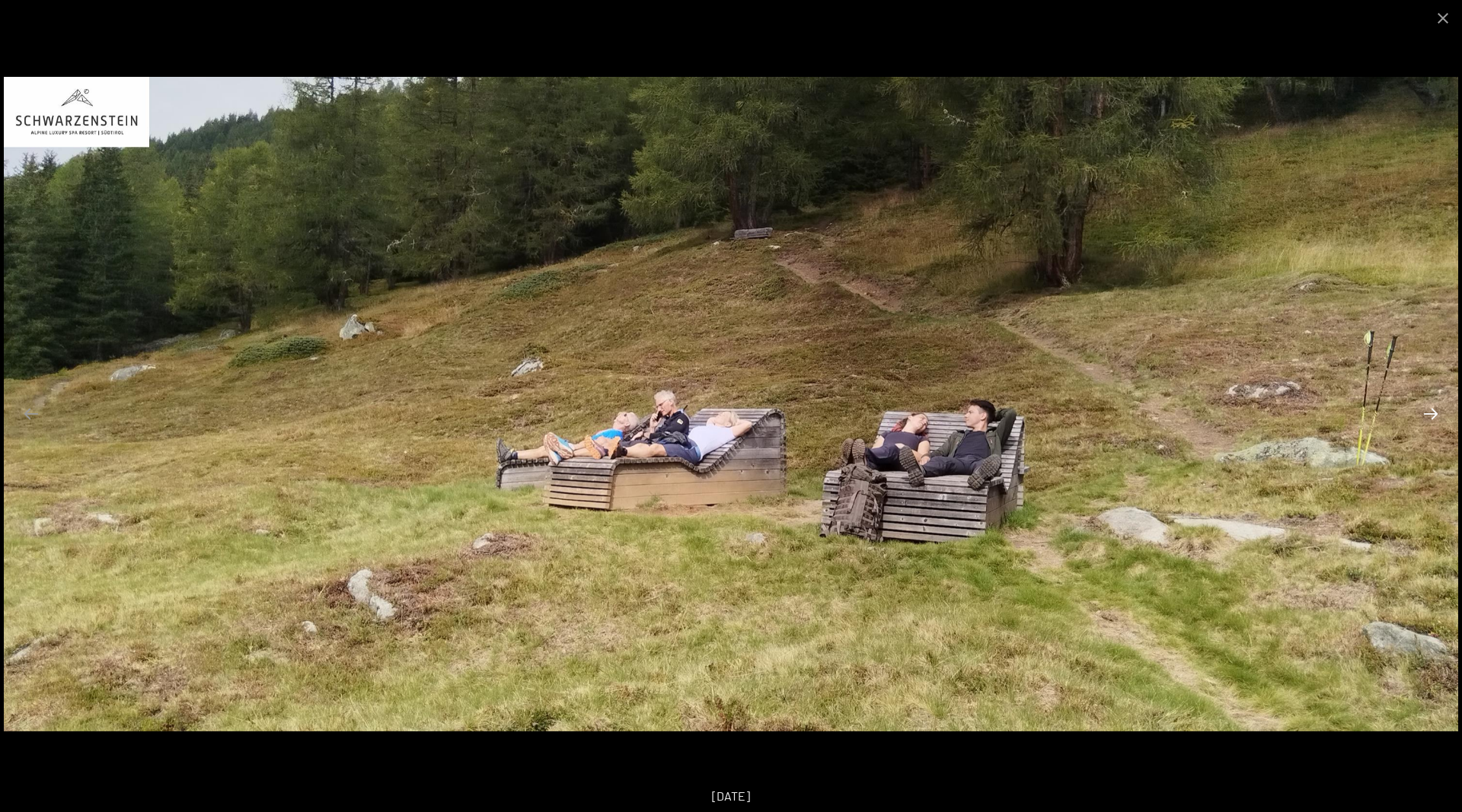
click at [1429, 408] on button "Next slide" at bounding box center [1431, 413] width 32 height 30
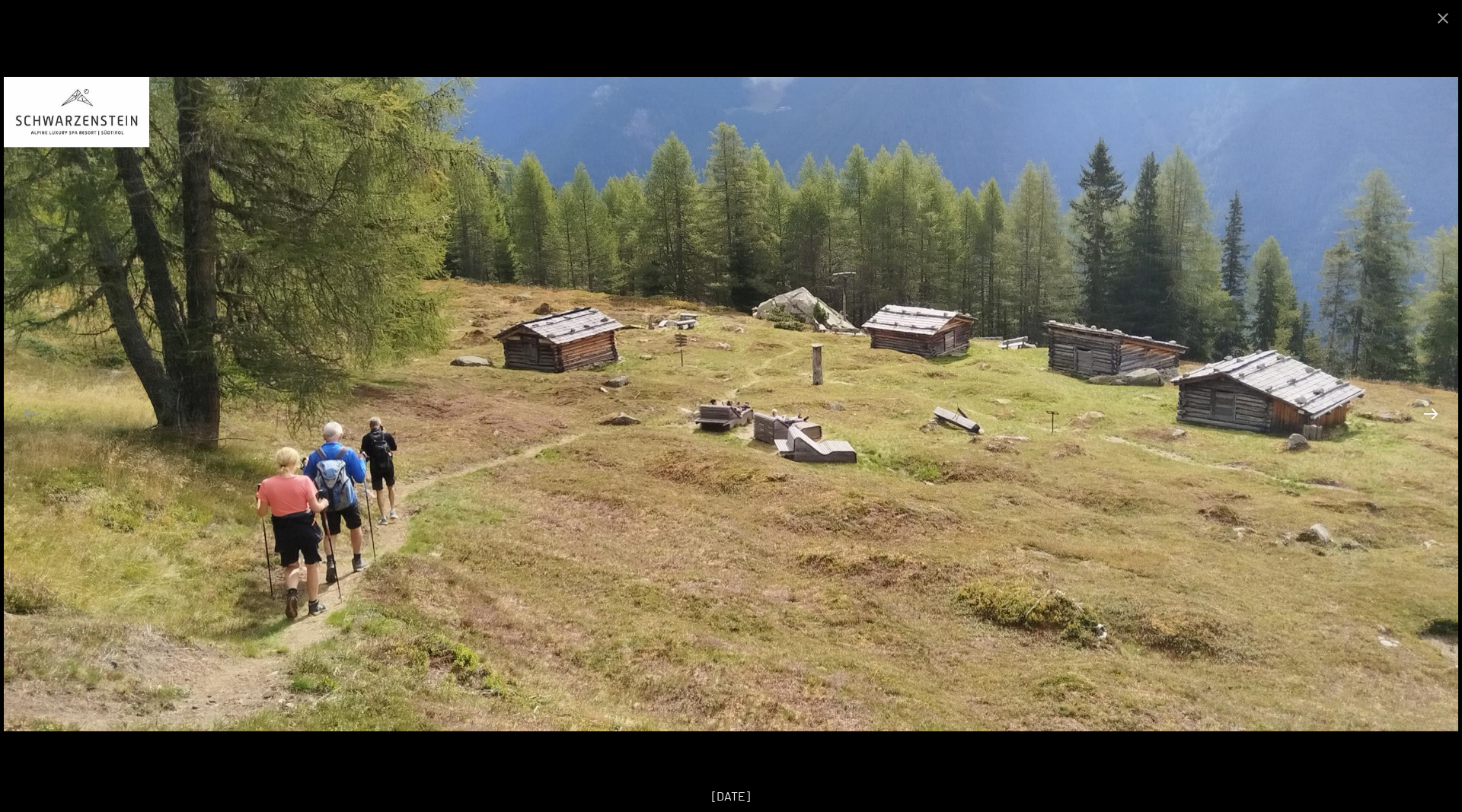
click at [1429, 408] on button "Next slide" at bounding box center [1431, 413] width 32 height 30
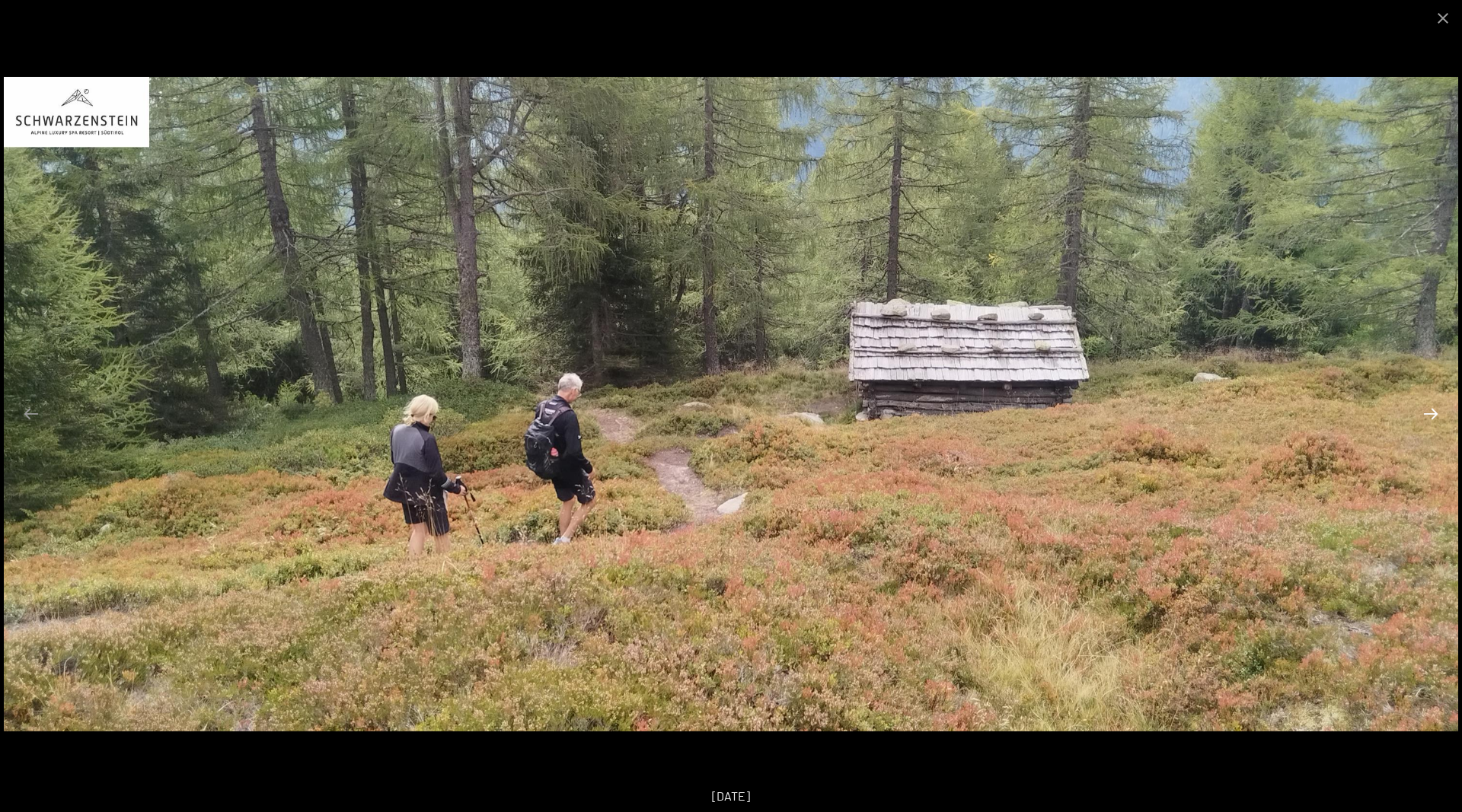
click at [1429, 408] on button "Next slide" at bounding box center [1431, 413] width 32 height 30
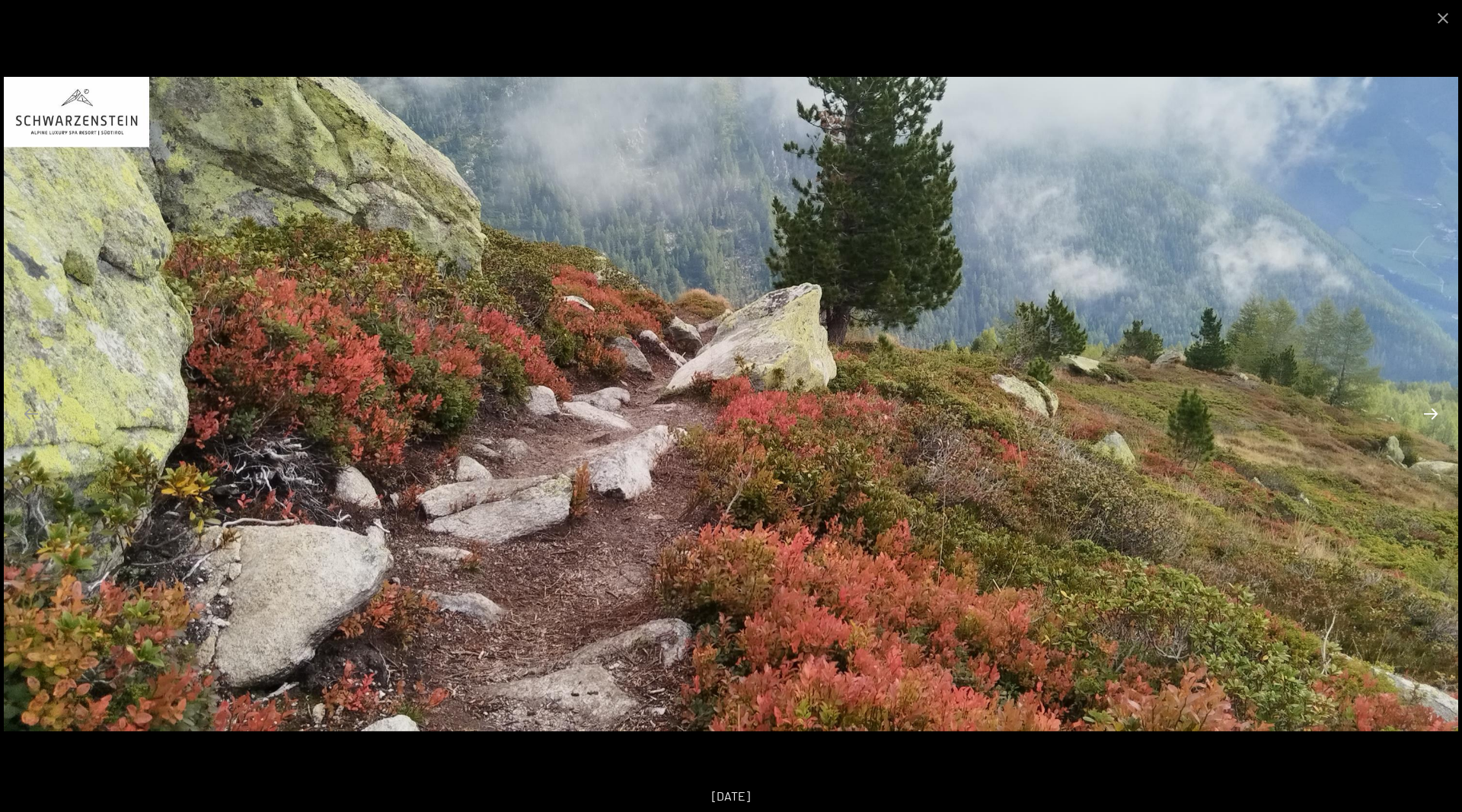
click at [1429, 408] on button "Next slide" at bounding box center [1431, 413] width 32 height 30
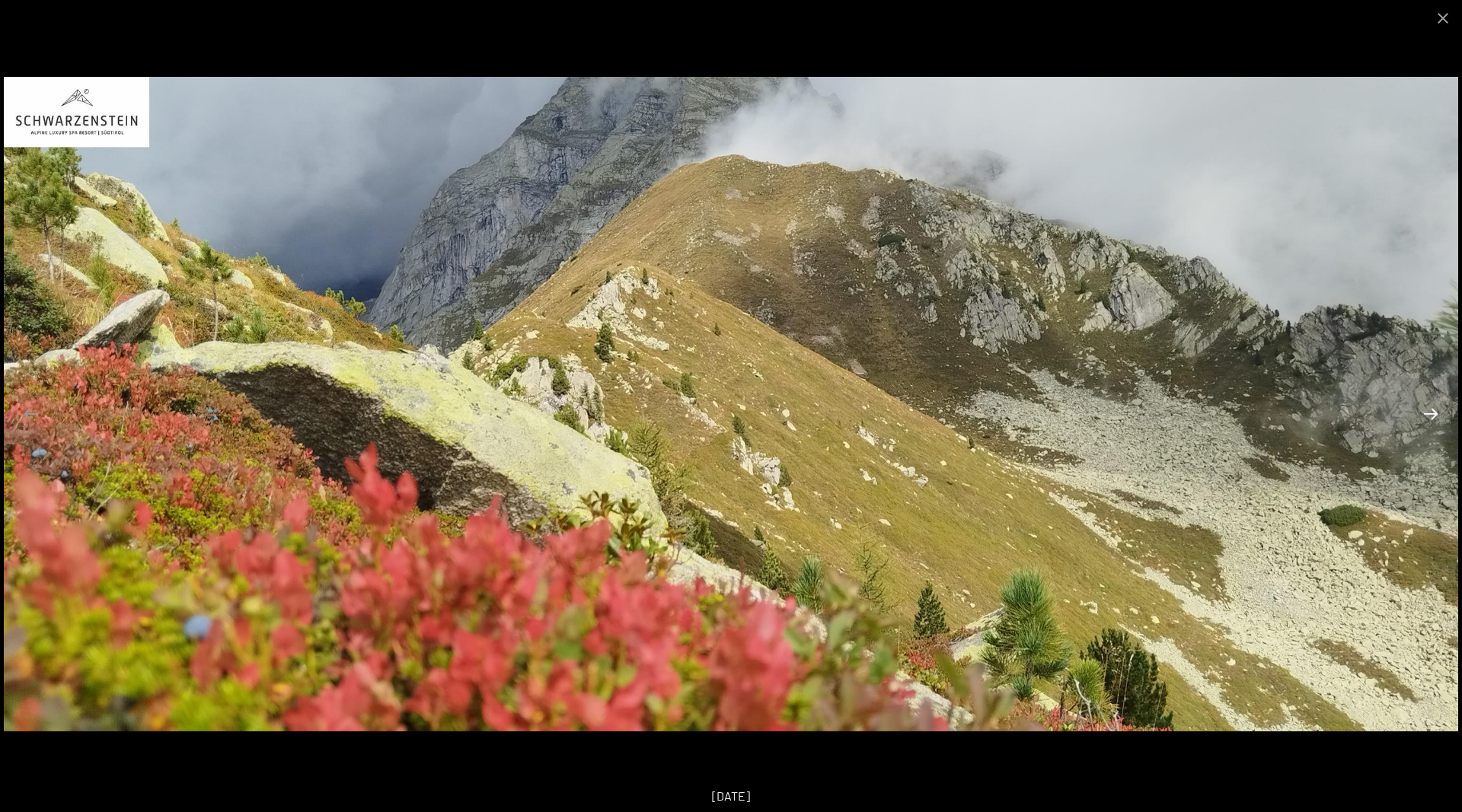
click at [1429, 408] on button "Next slide" at bounding box center [1431, 413] width 32 height 30
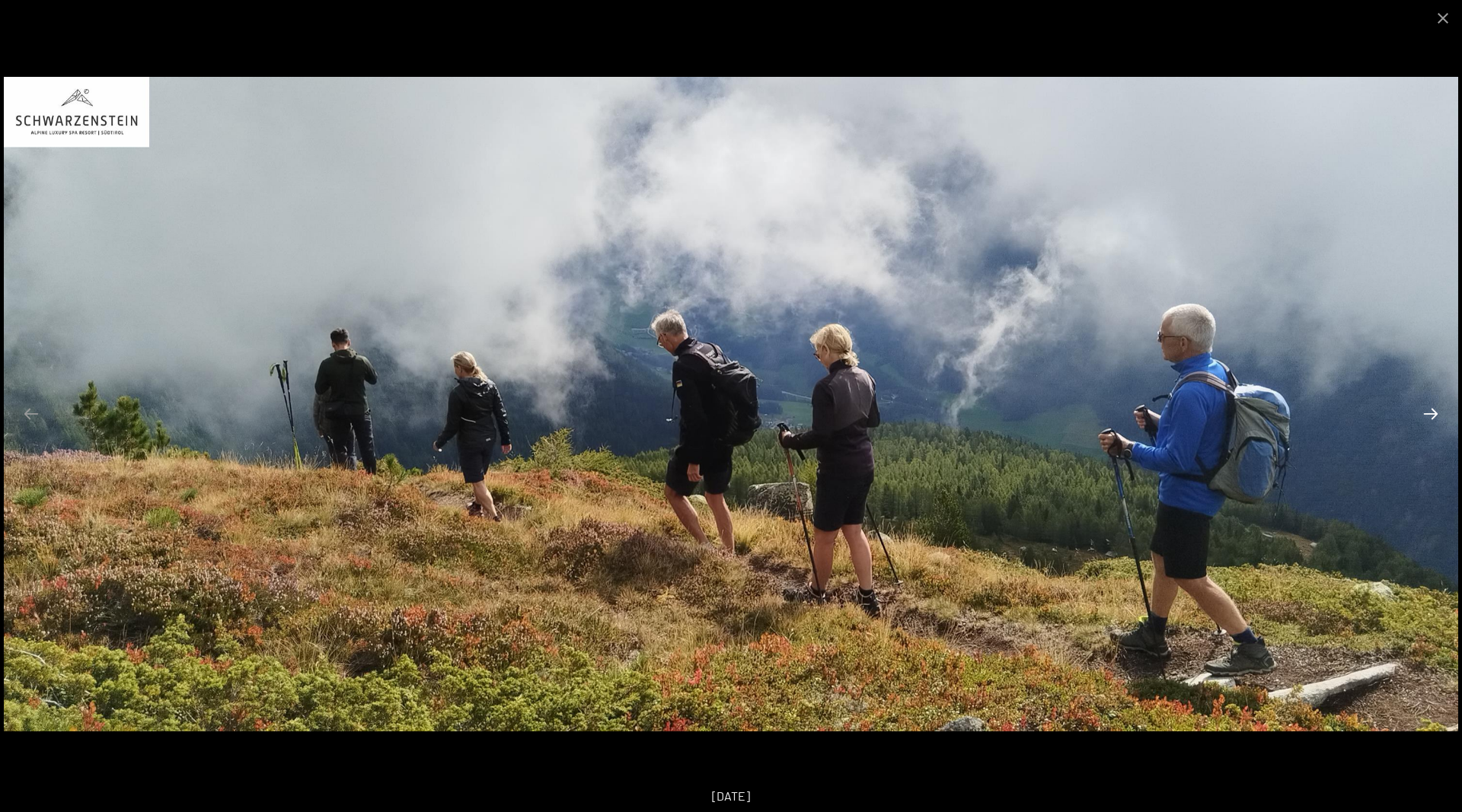
click at [1429, 408] on button "Next slide" at bounding box center [1431, 413] width 32 height 30
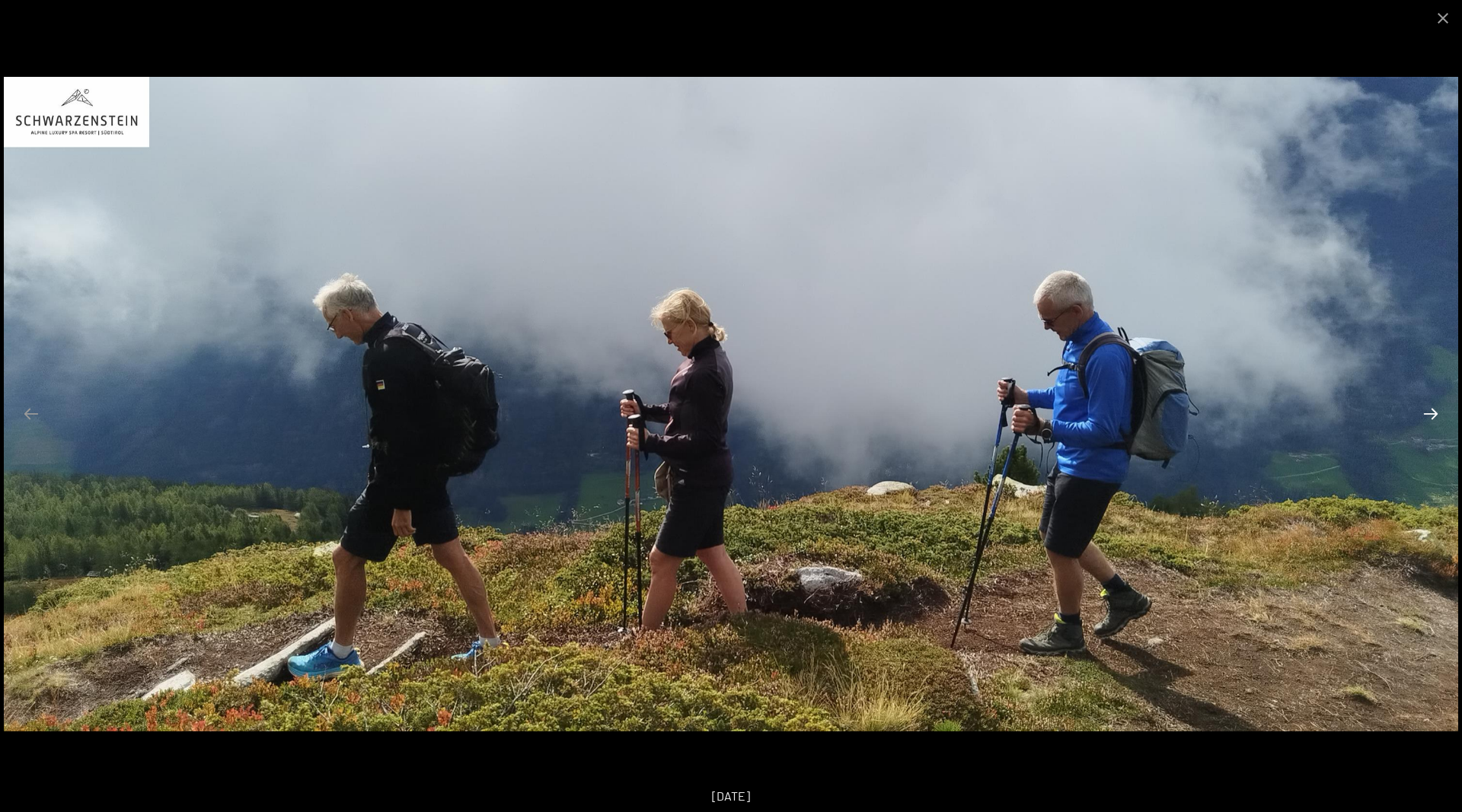
click at [1429, 408] on button "Next slide" at bounding box center [1431, 413] width 32 height 30
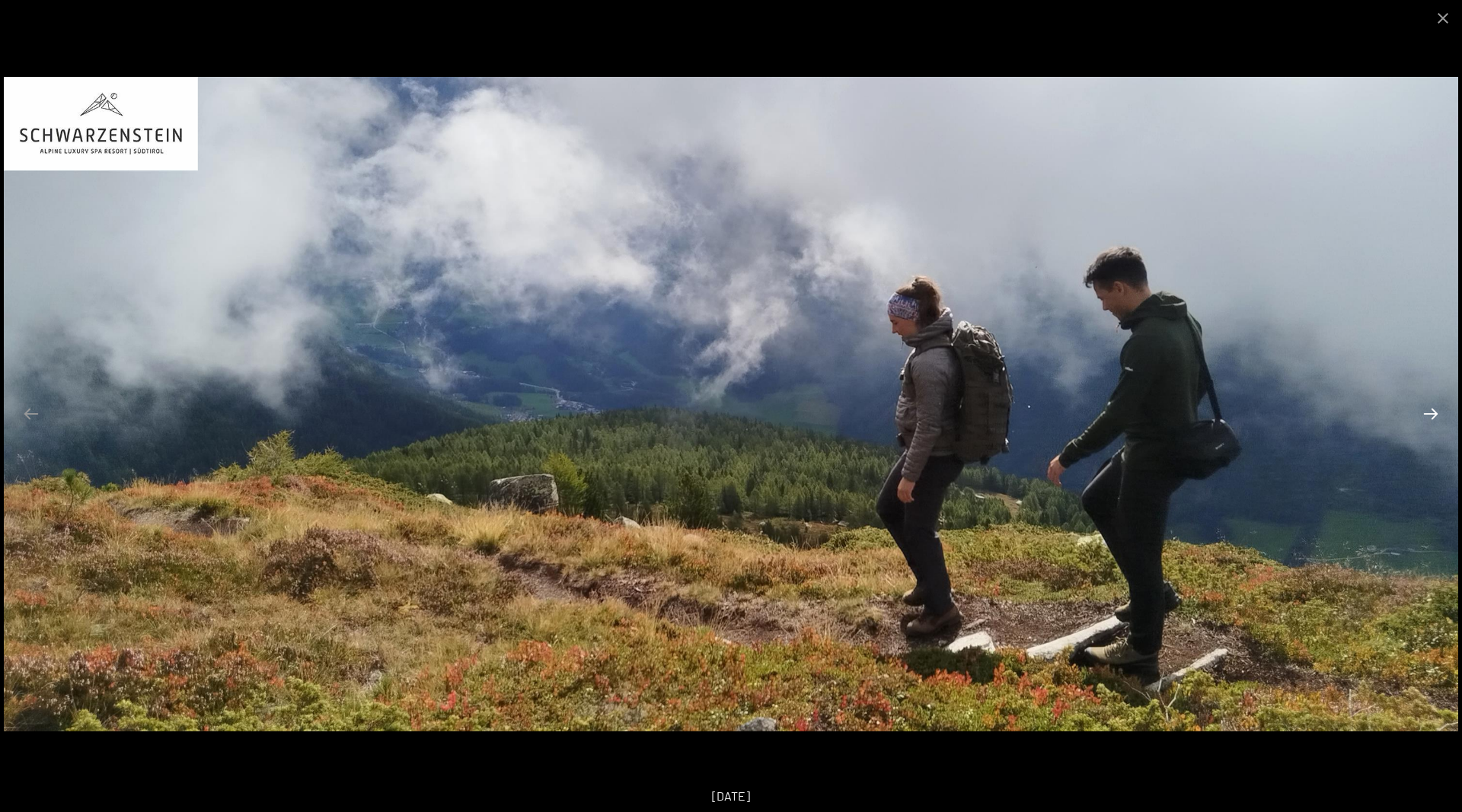
click at [1429, 408] on button "Next slide" at bounding box center [1431, 413] width 32 height 30
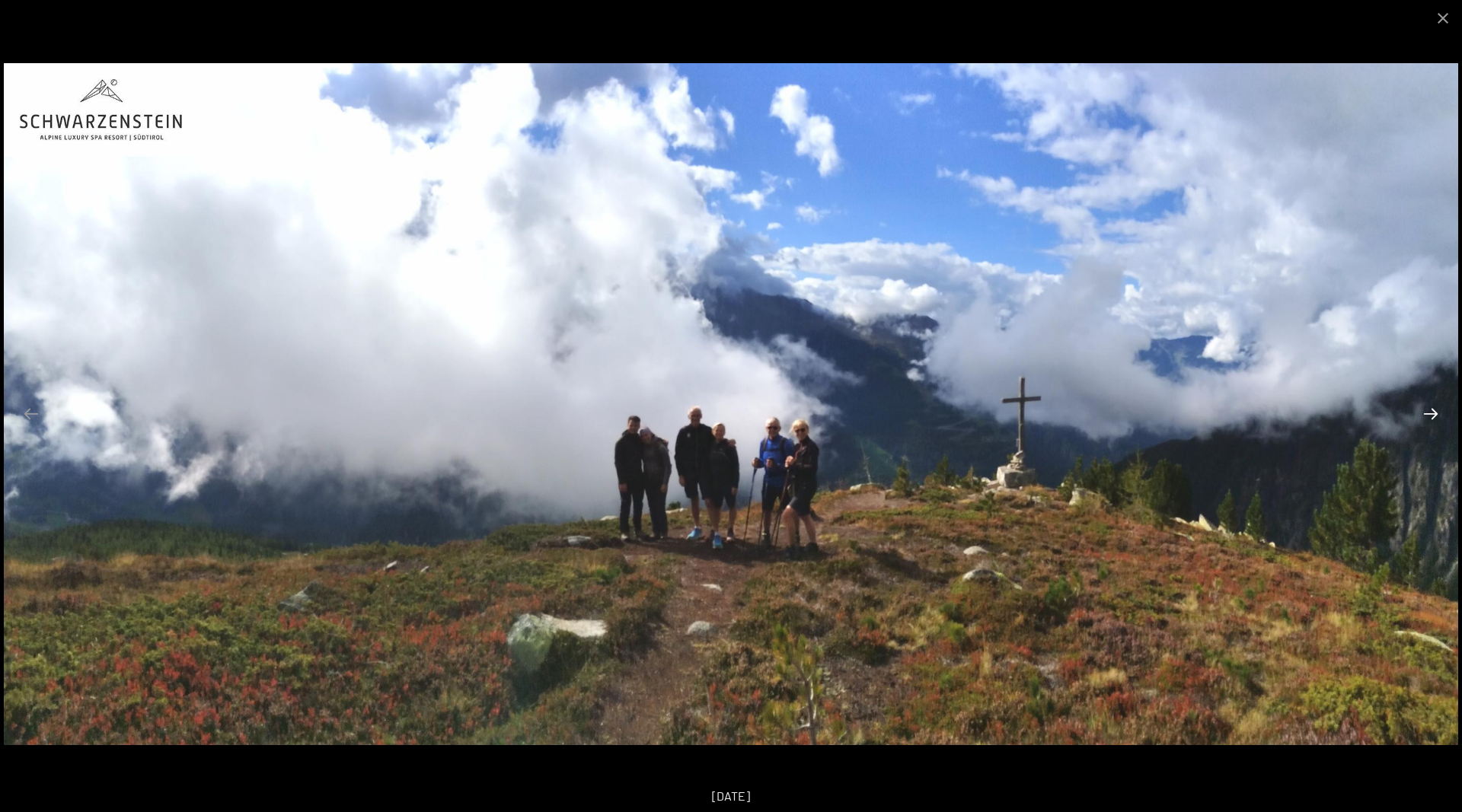
click at [1429, 408] on button "Next slide" at bounding box center [1431, 413] width 32 height 30
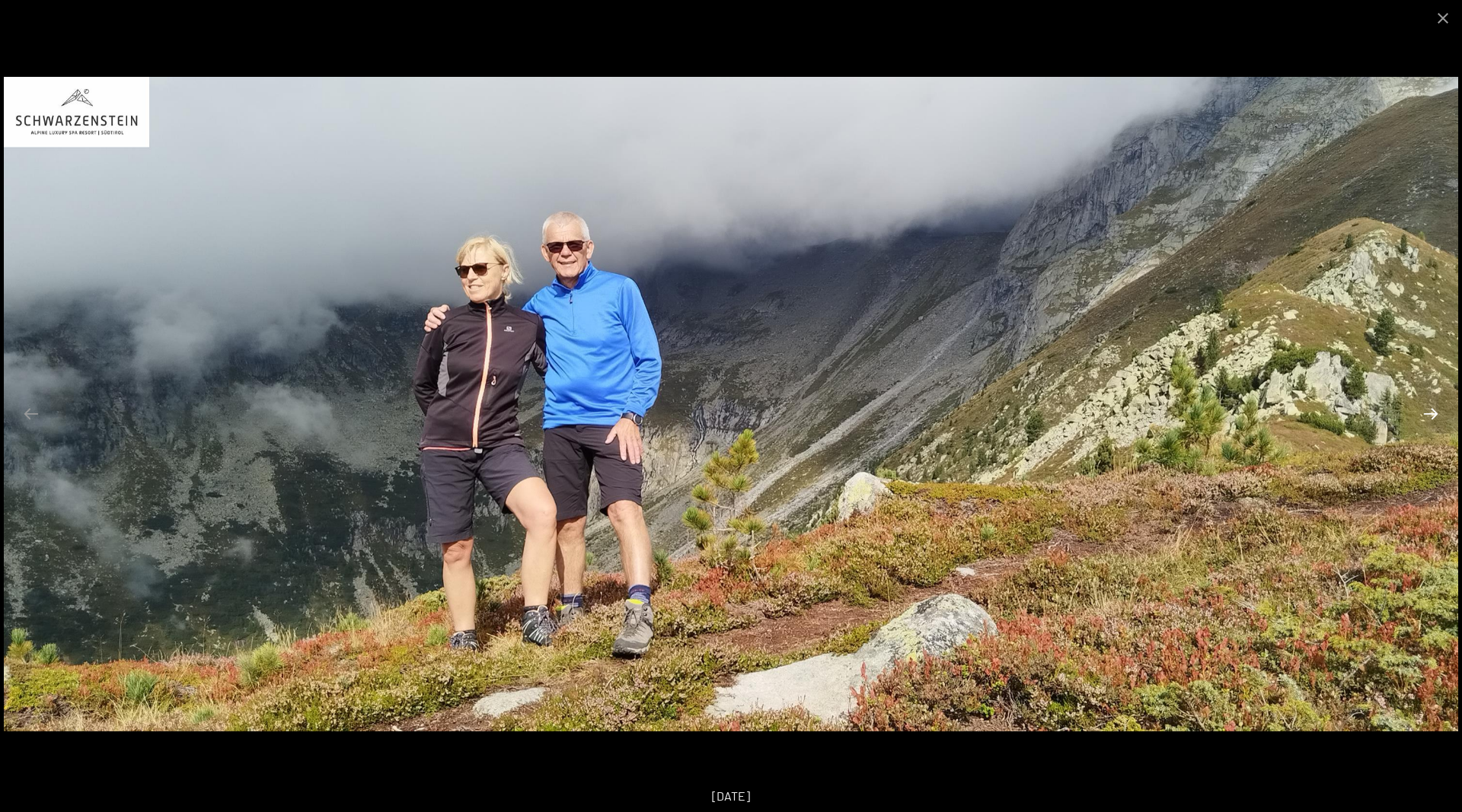
click at [1429, 408] on button "Next slide" at bounding box center [1431, 413] width 32 height 30
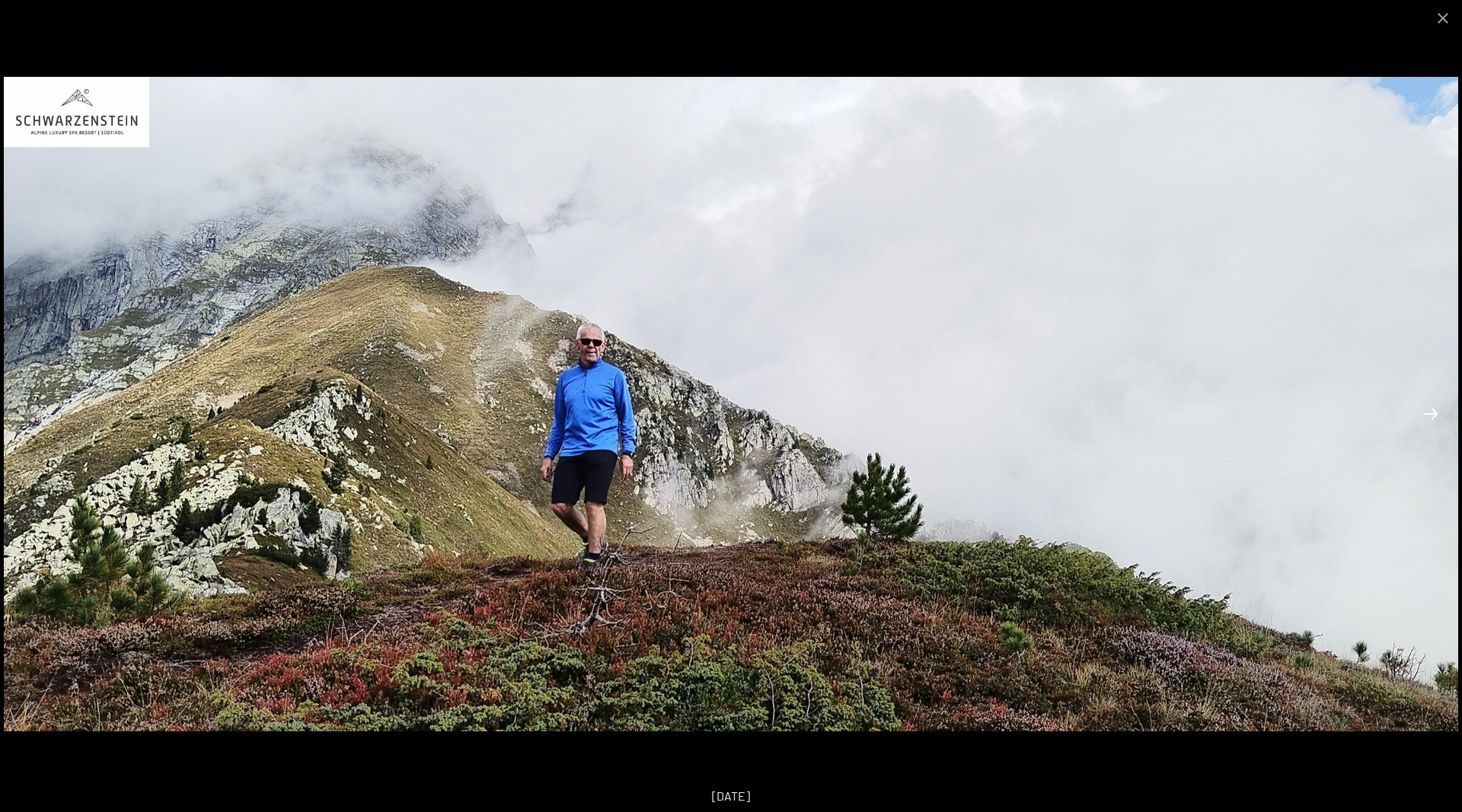
click at [1429, 408] on button "Next slide" at bounding box center [1431, 413] width 32 height 30
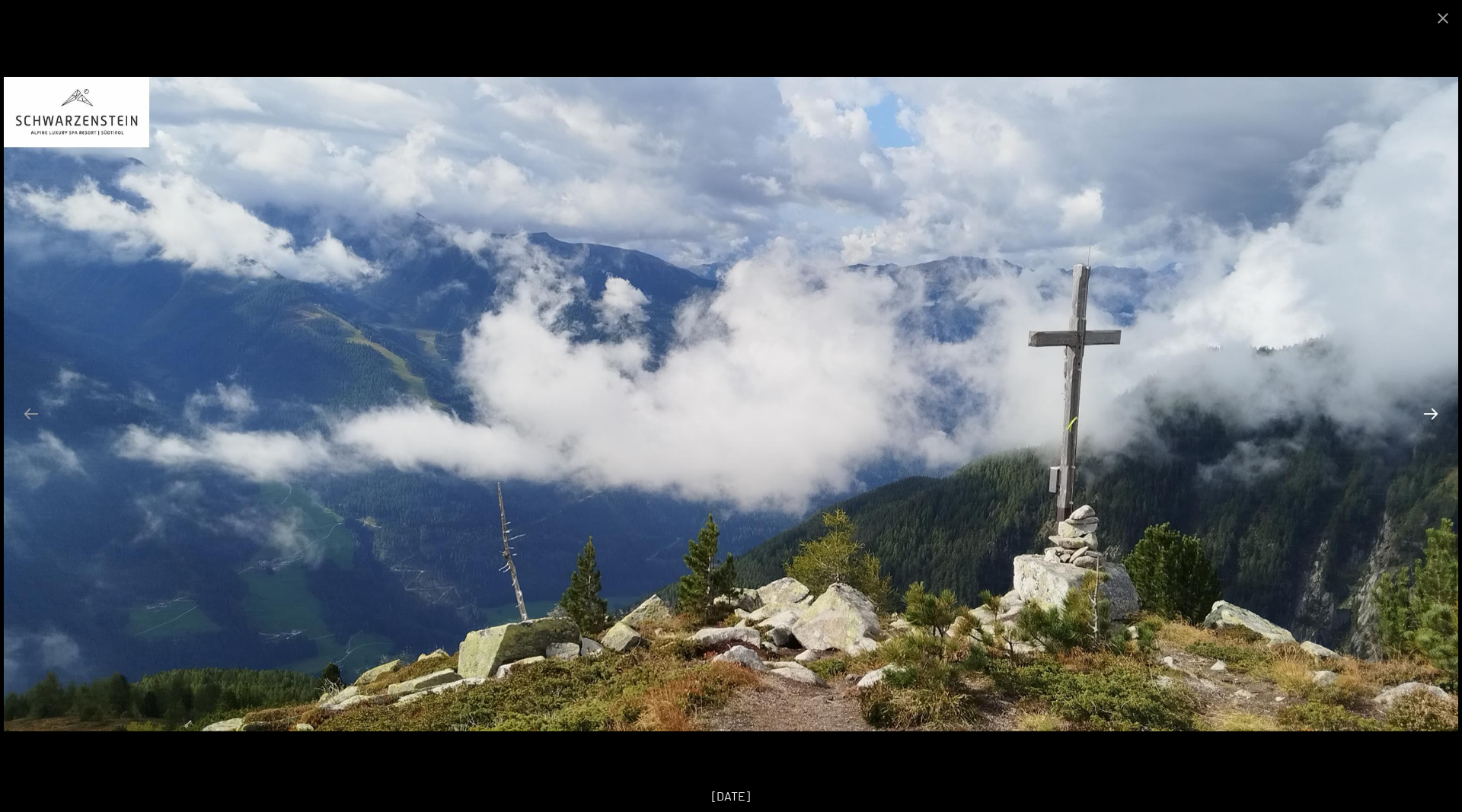
click at [1429, 408] on button "Next slide" at bounding box center [1431, 413] width 32 height 30
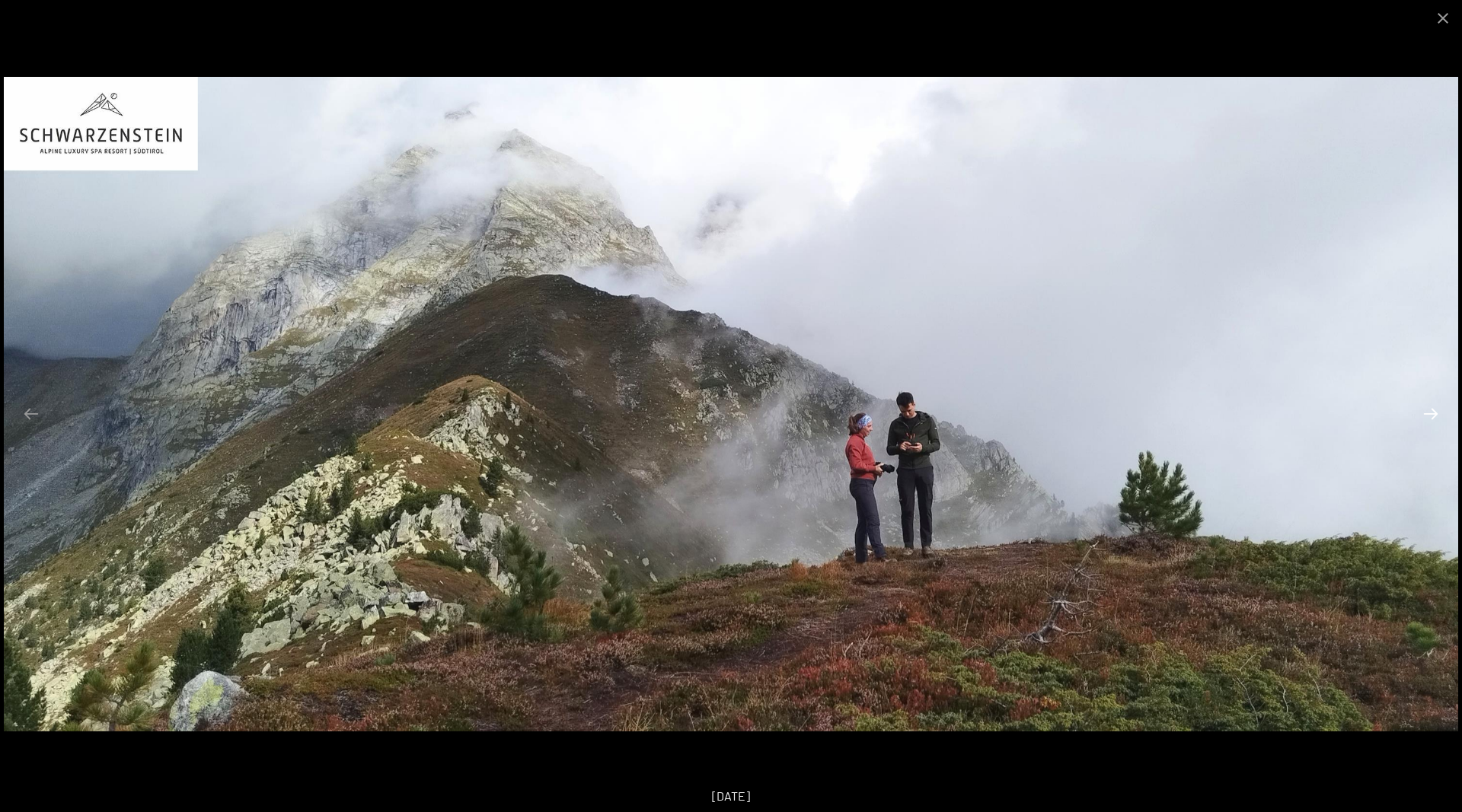
click at [1429, 408] on button "Next slide" at bounding box center [1431, 413] width 32 height 30
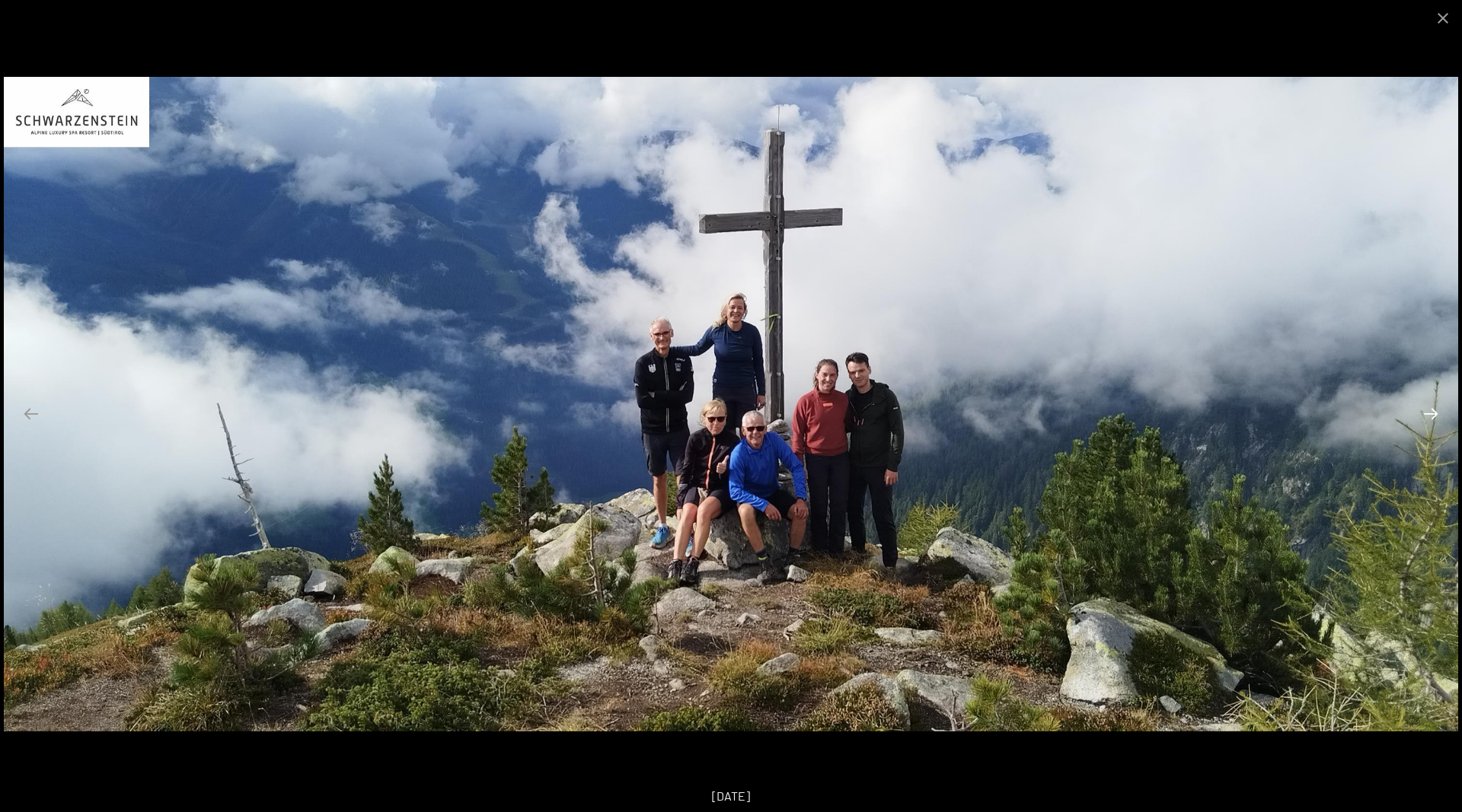
click at [1429, 408] on button "Next slide" at bounding box center [1431, 413] width 32 height 30
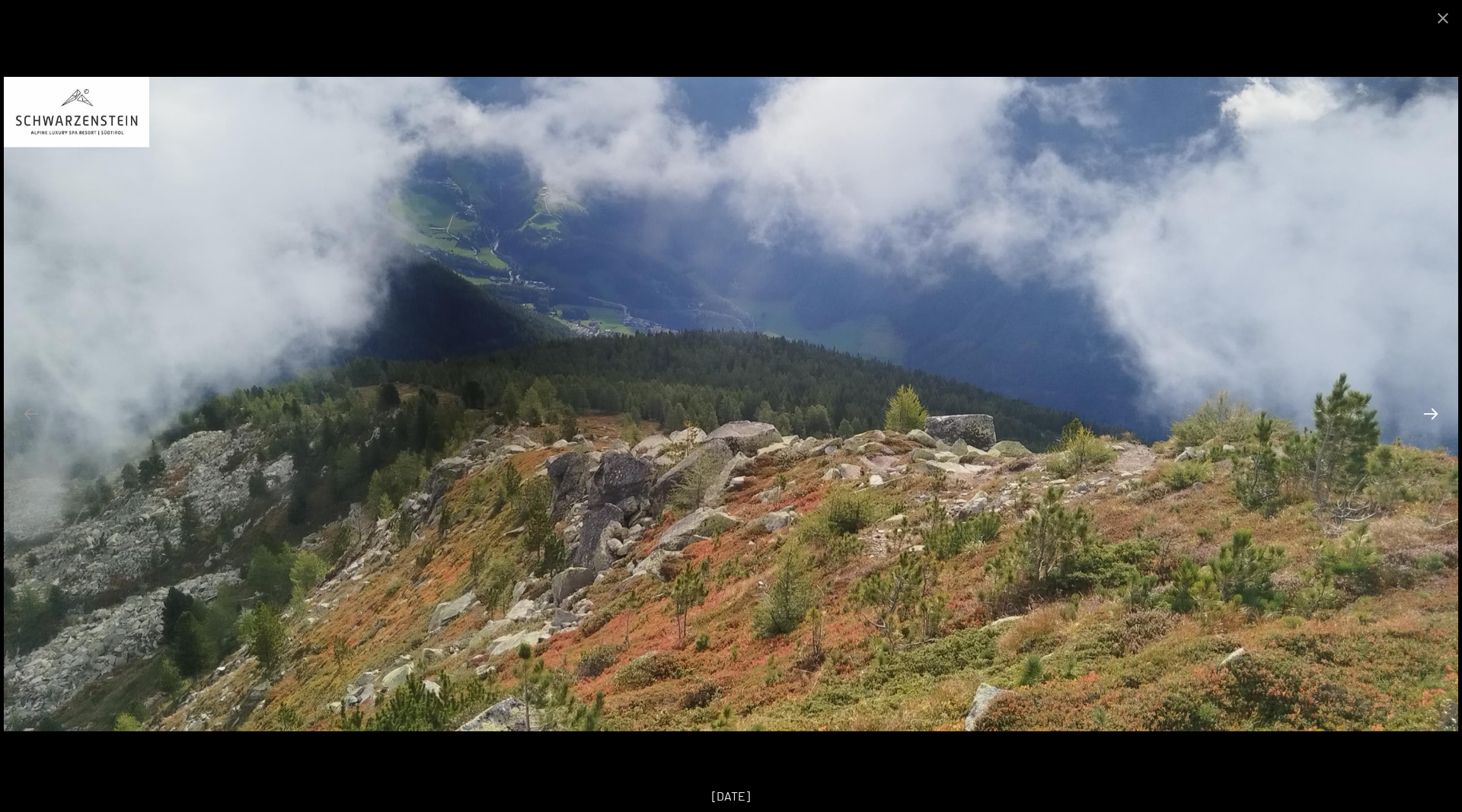
click at [1429, 408] on button "Next slide" at bounding box center [1431, 413] width 32 height 30
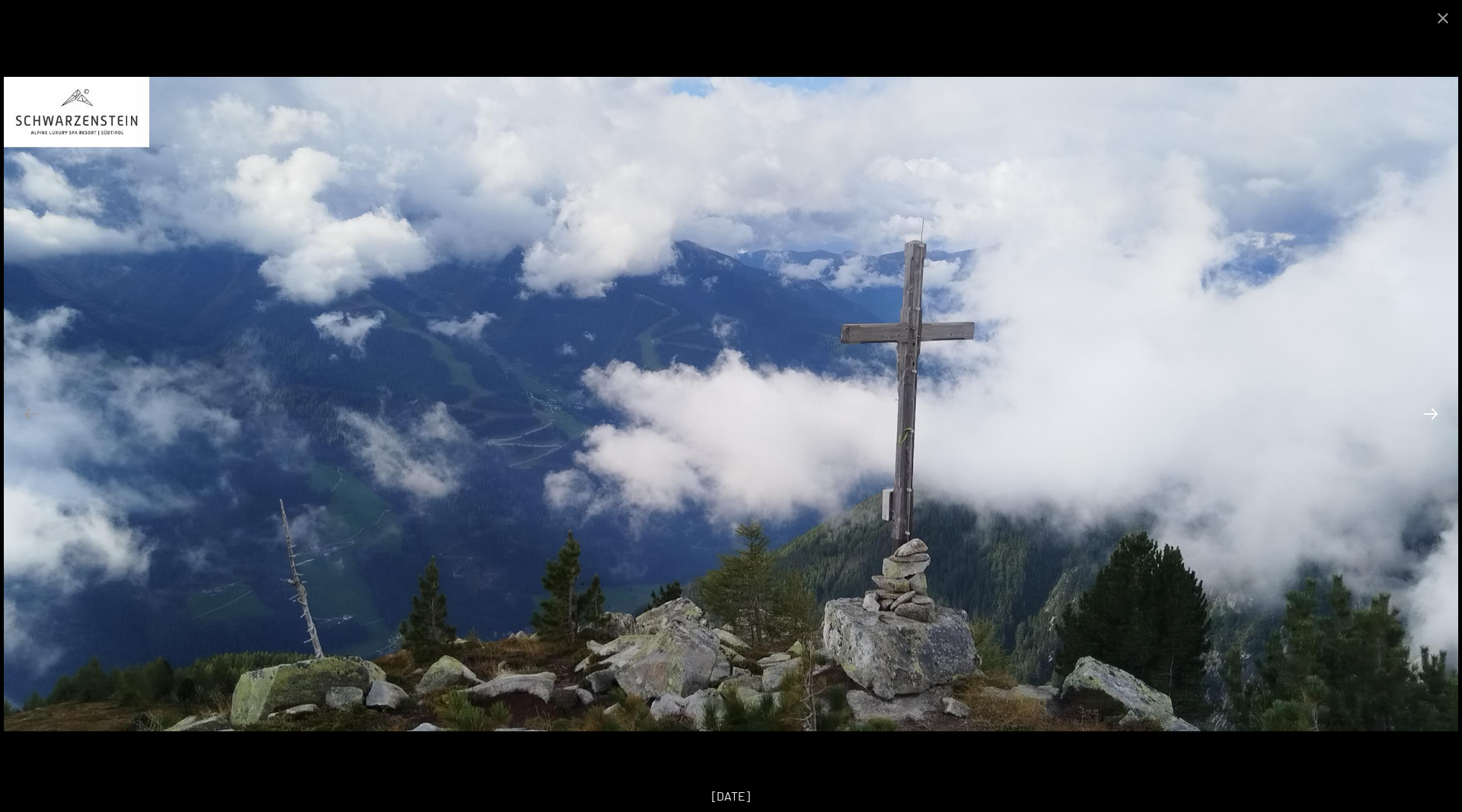
click at [1429, 408] on button "Next slide" at bounding box center [1431, 413] width 32 height 30
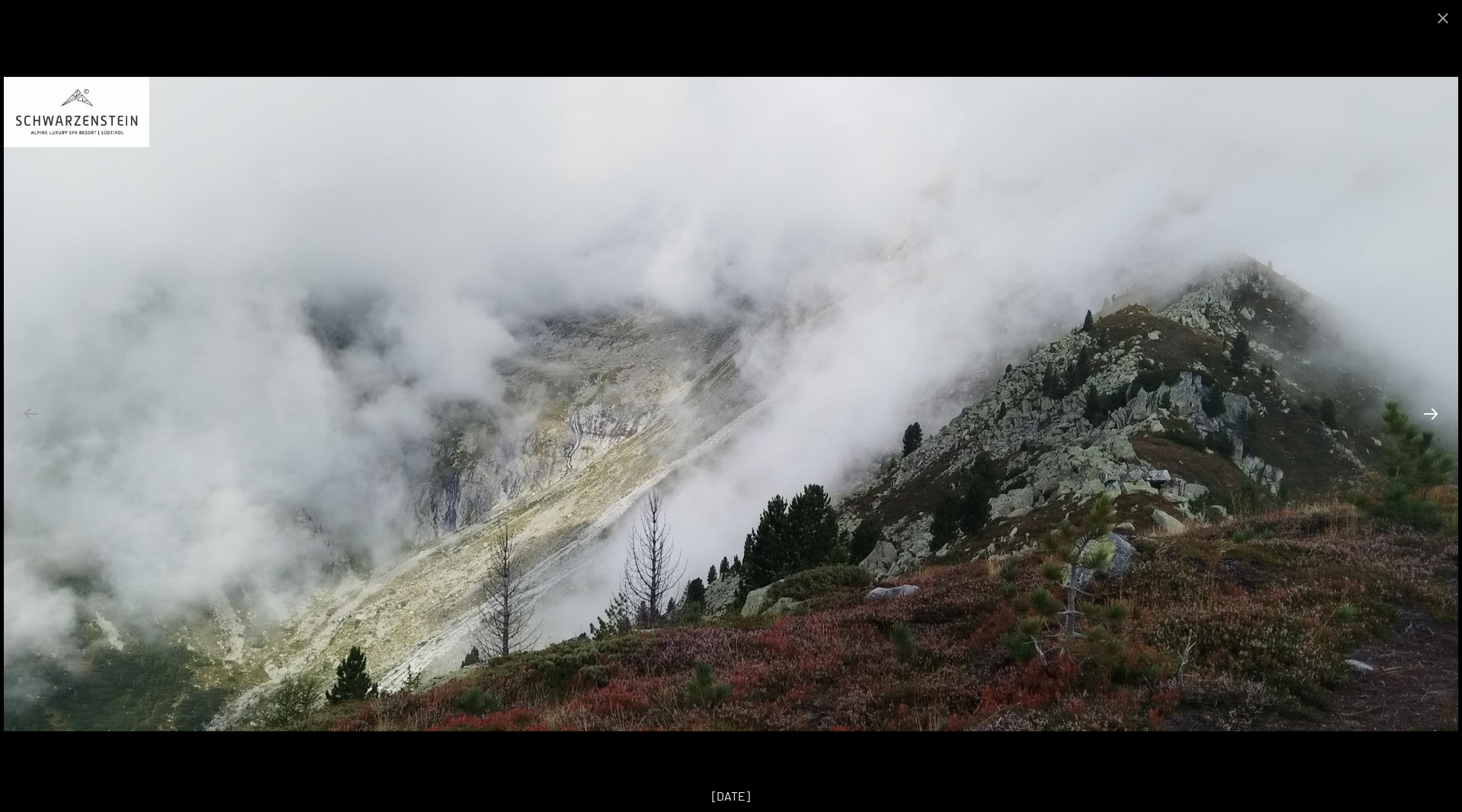
click at [1429, 408] on button "Next slide" at bounding box center [1431, 413] width 32 height 30
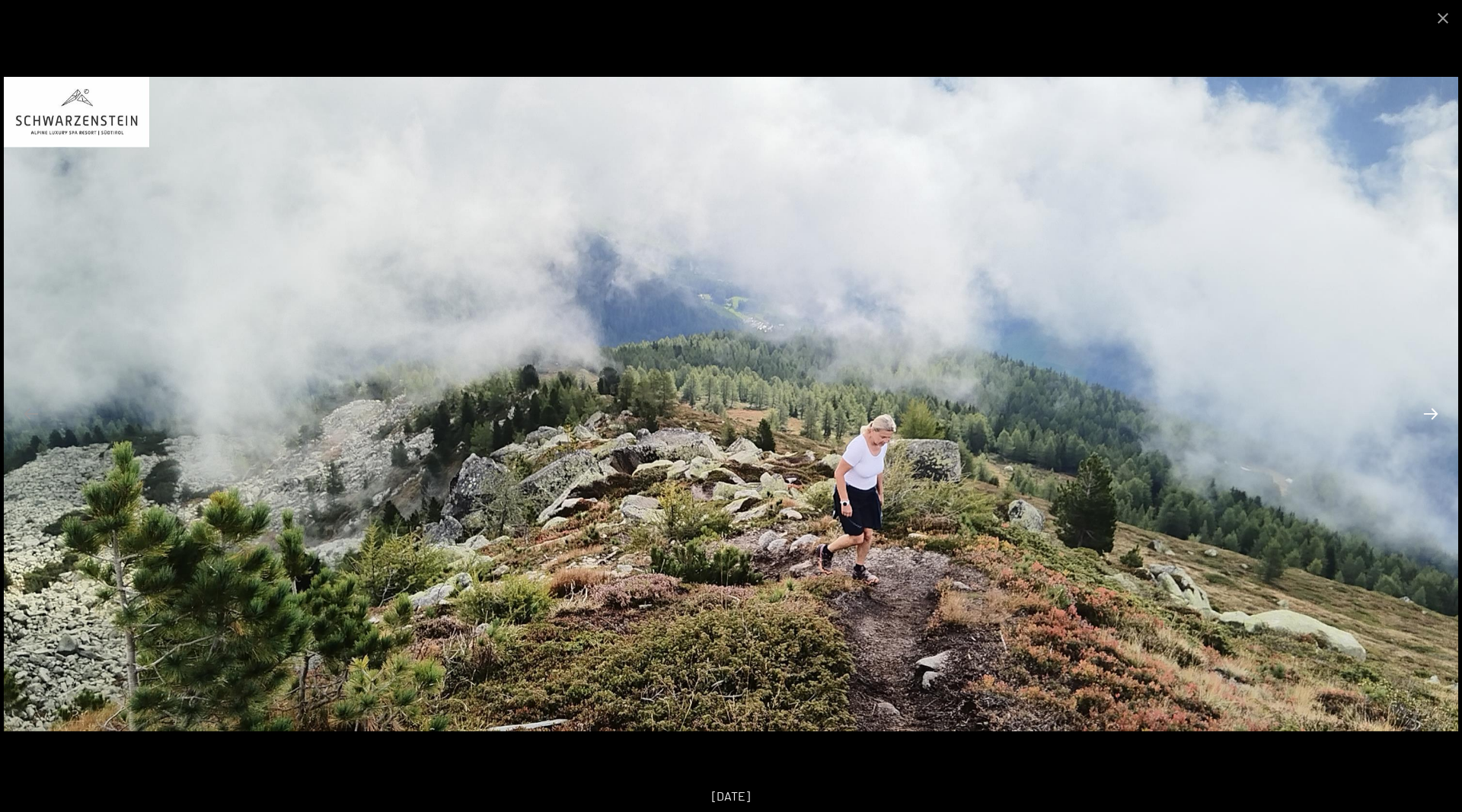
click at [1429, 408] on button "Next slide" at bounding box center [1431, 413] width 32 height 30
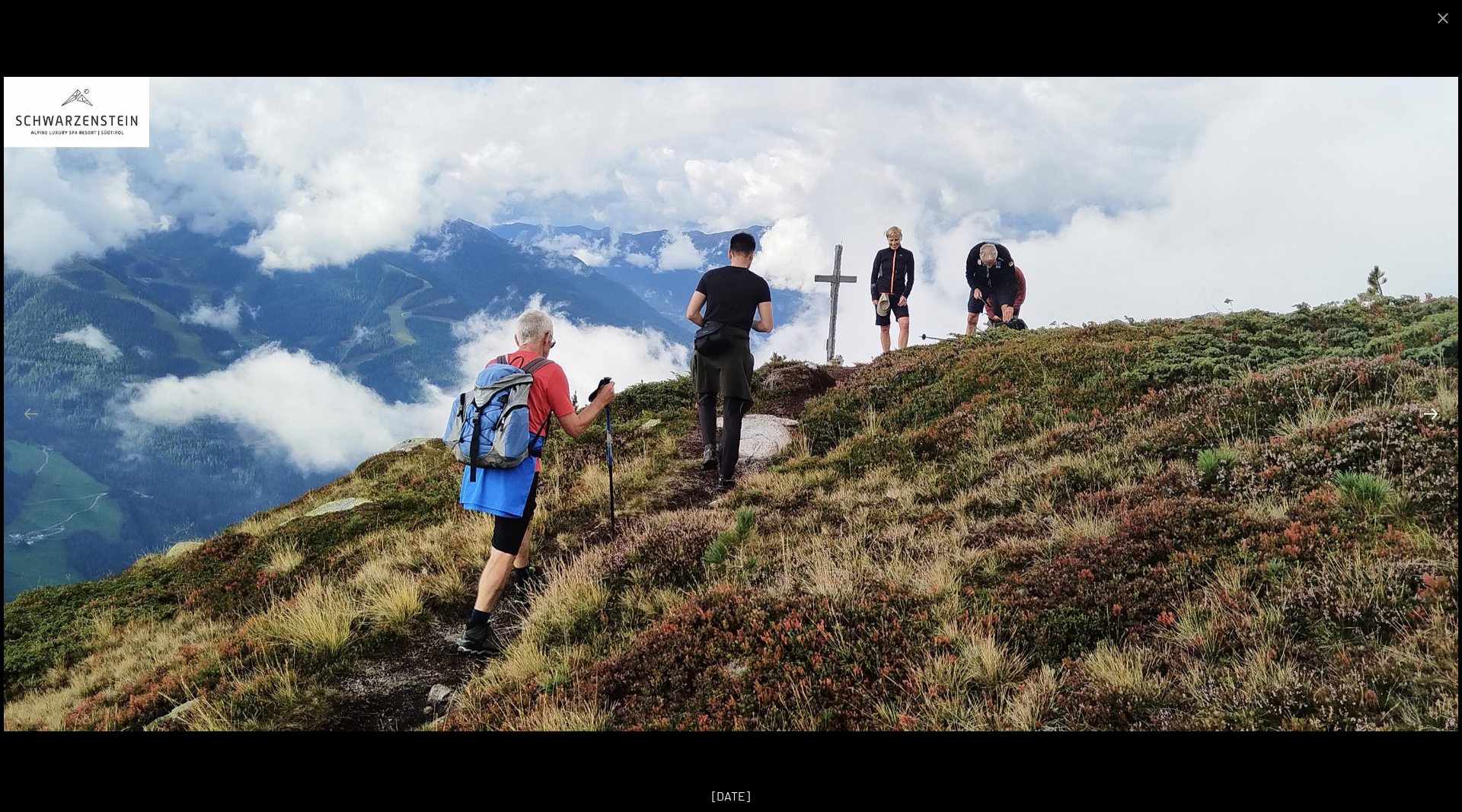
click at [1429, 408] on button "Next slide" at bounding box center [1431, 413] width 32 height 30
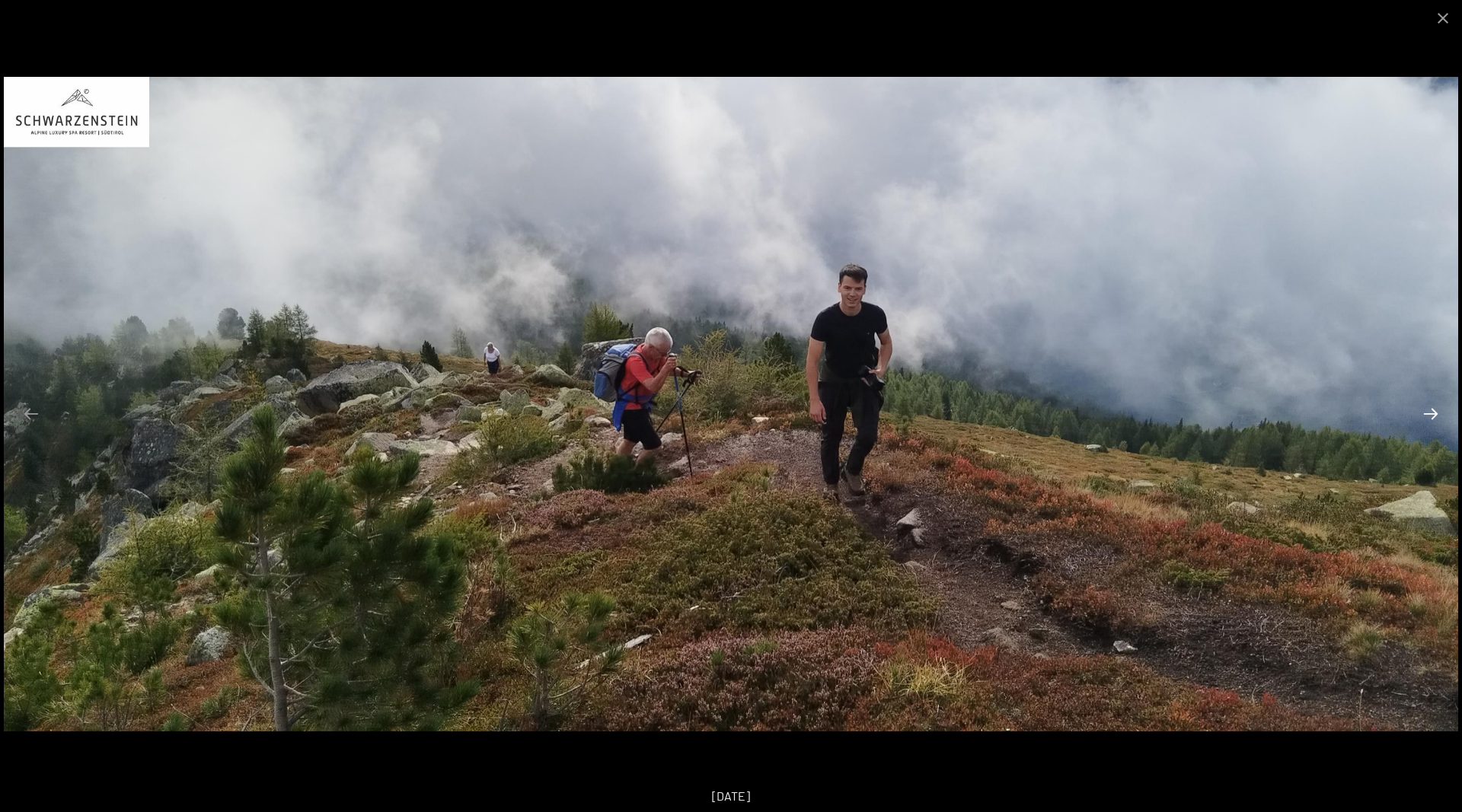
click at [1429, 408] on button "Next slide" at bounding box center [1431, 413] width 32 height 30
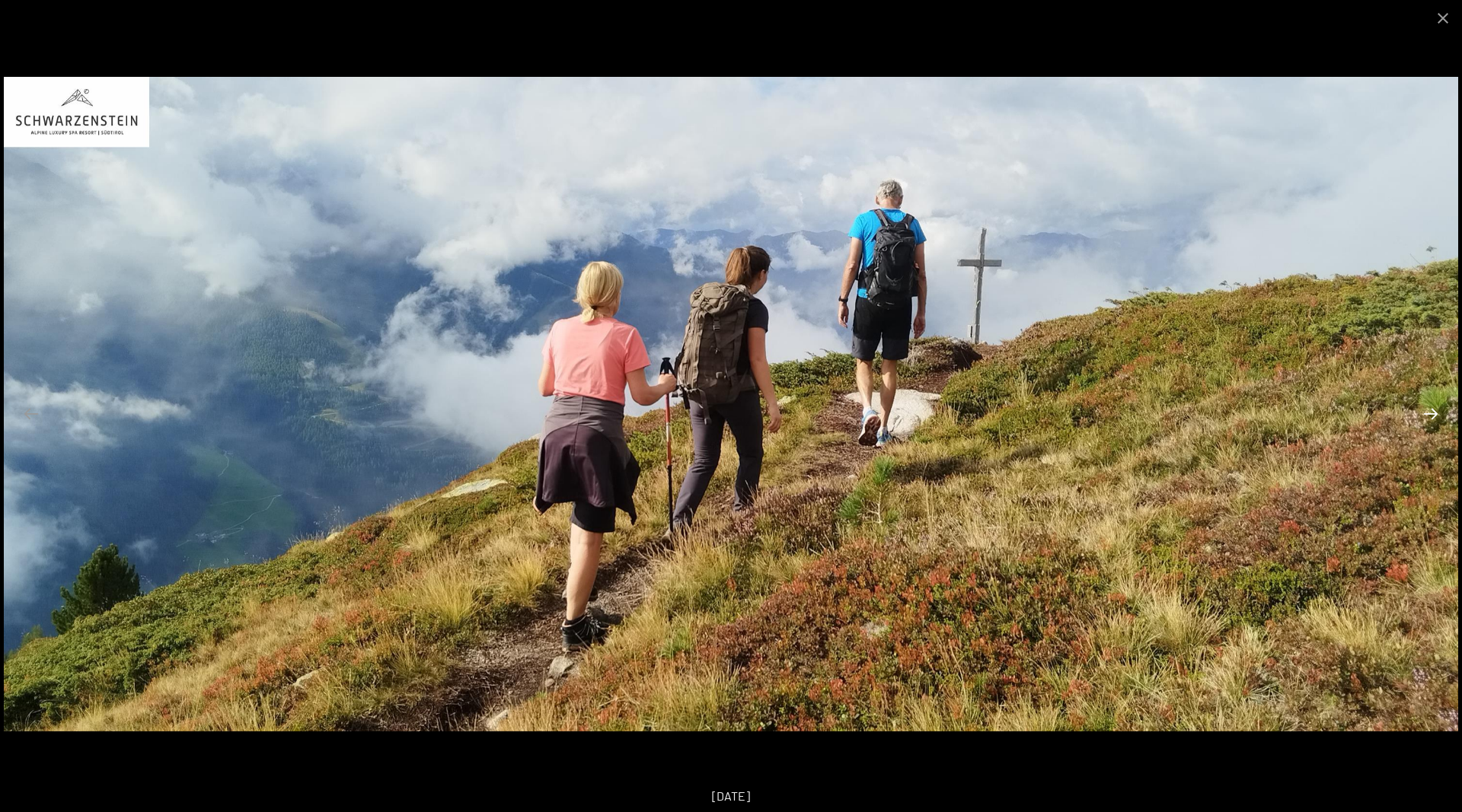
click at [1429, 408] on button "Next slide" at bounding box center [1431, 413] width 32 height 30
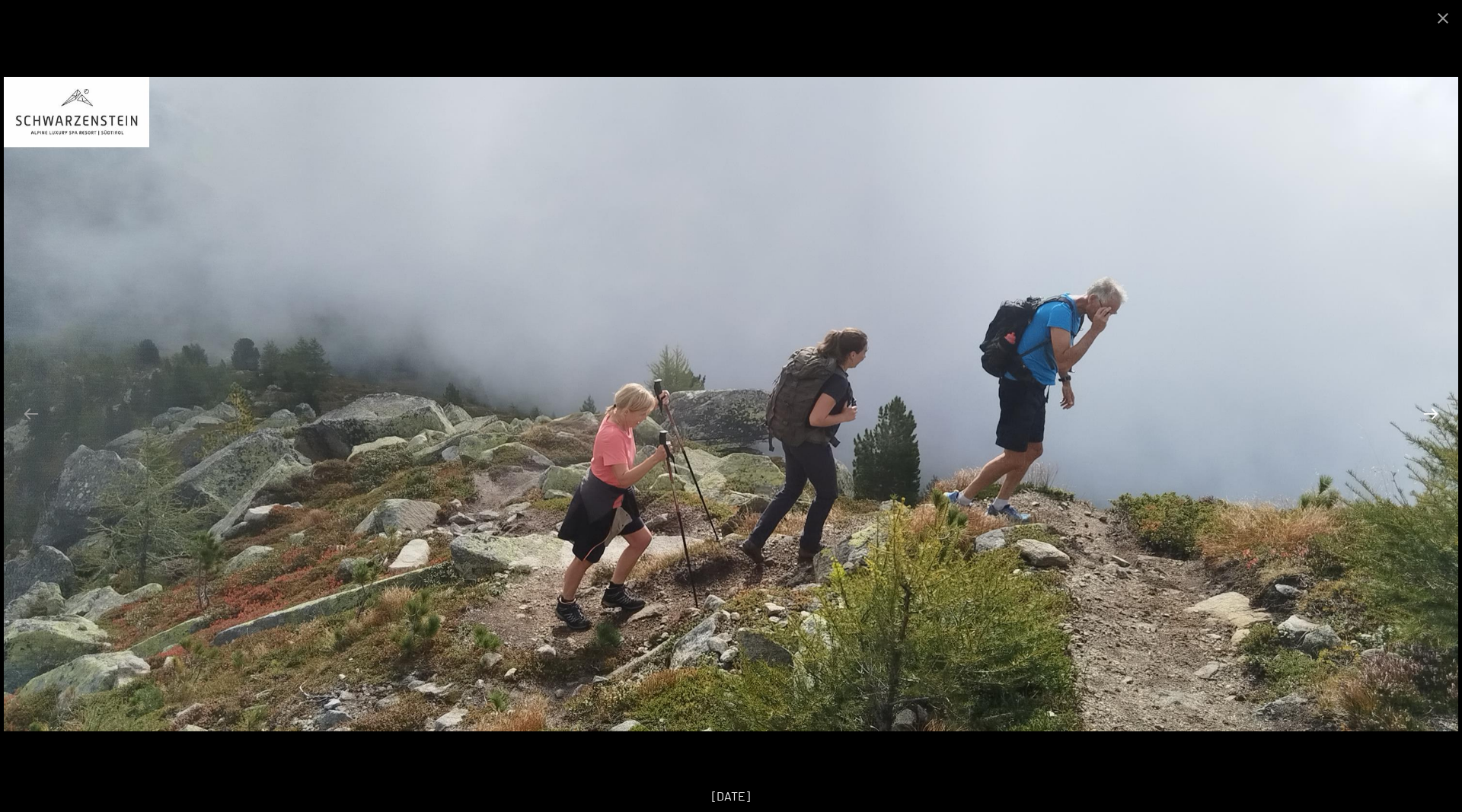
click at [1429, 408] on button "Next slide" at bounding box center [1431, 413] width 32 height 30
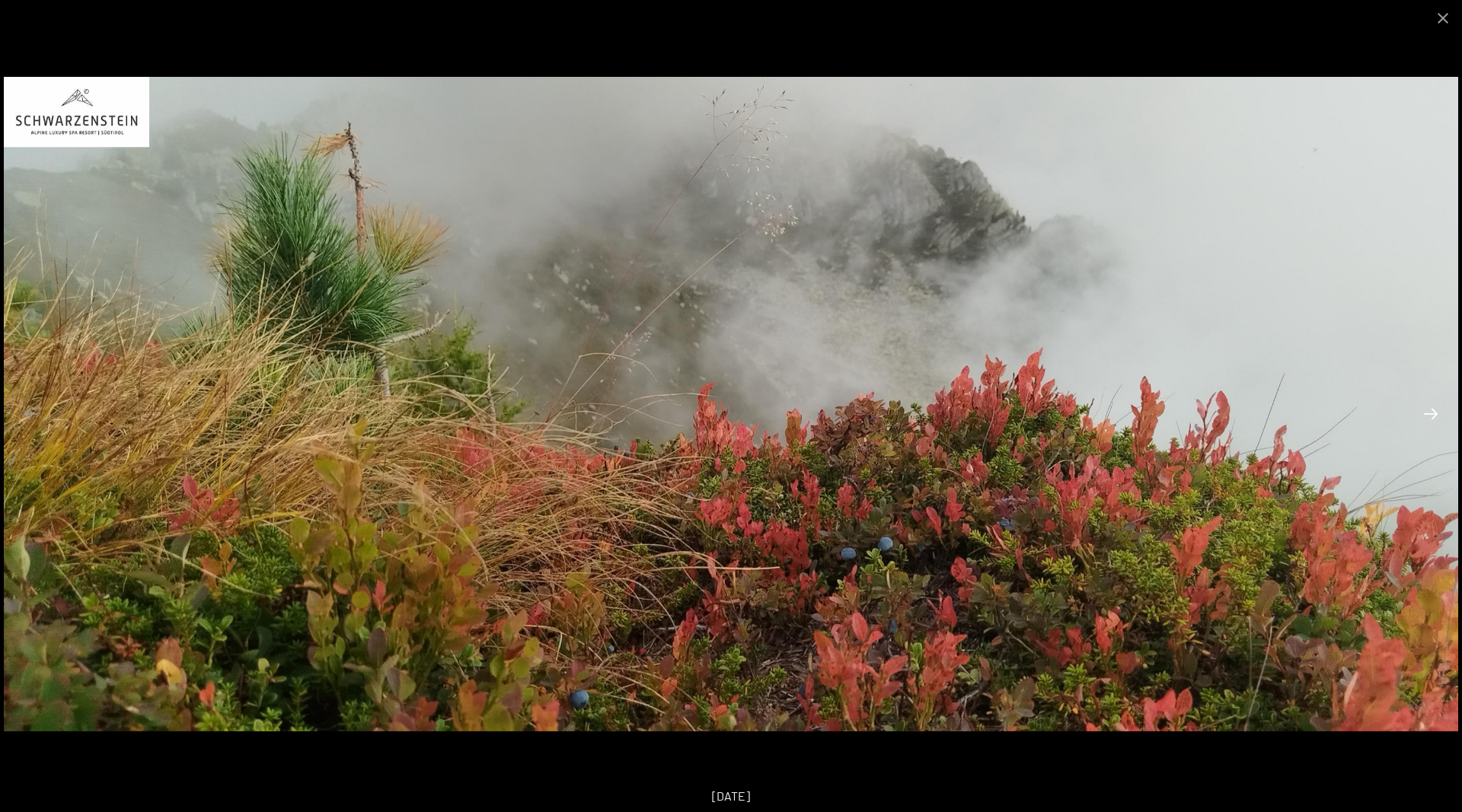
click at [1429, 408] on button "Next slide" at bounding box center [1431, 413] width 32 height 30
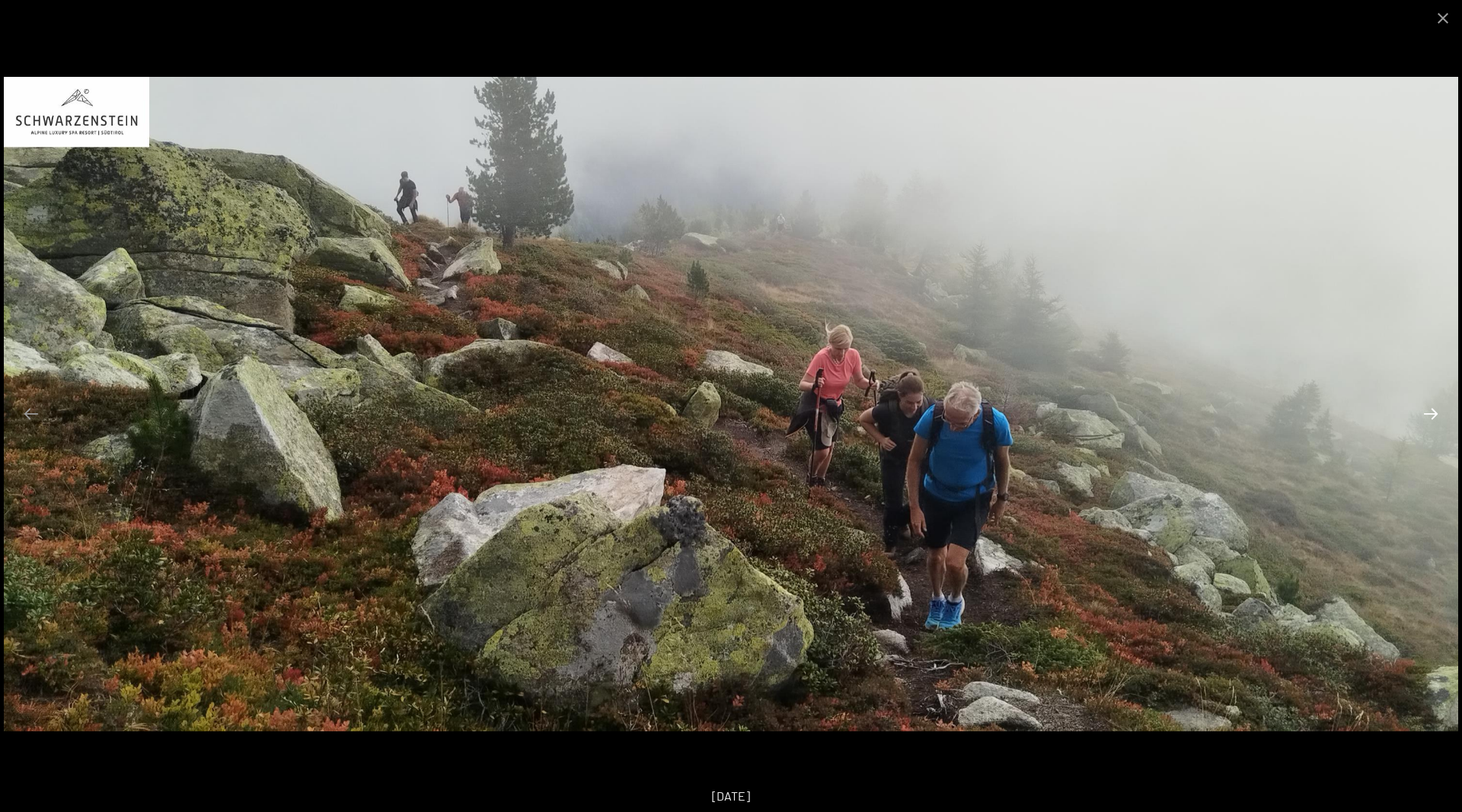
click at [1429, 408] on button "Next slide" at bounding box center [1431, 413] width 32 height 30
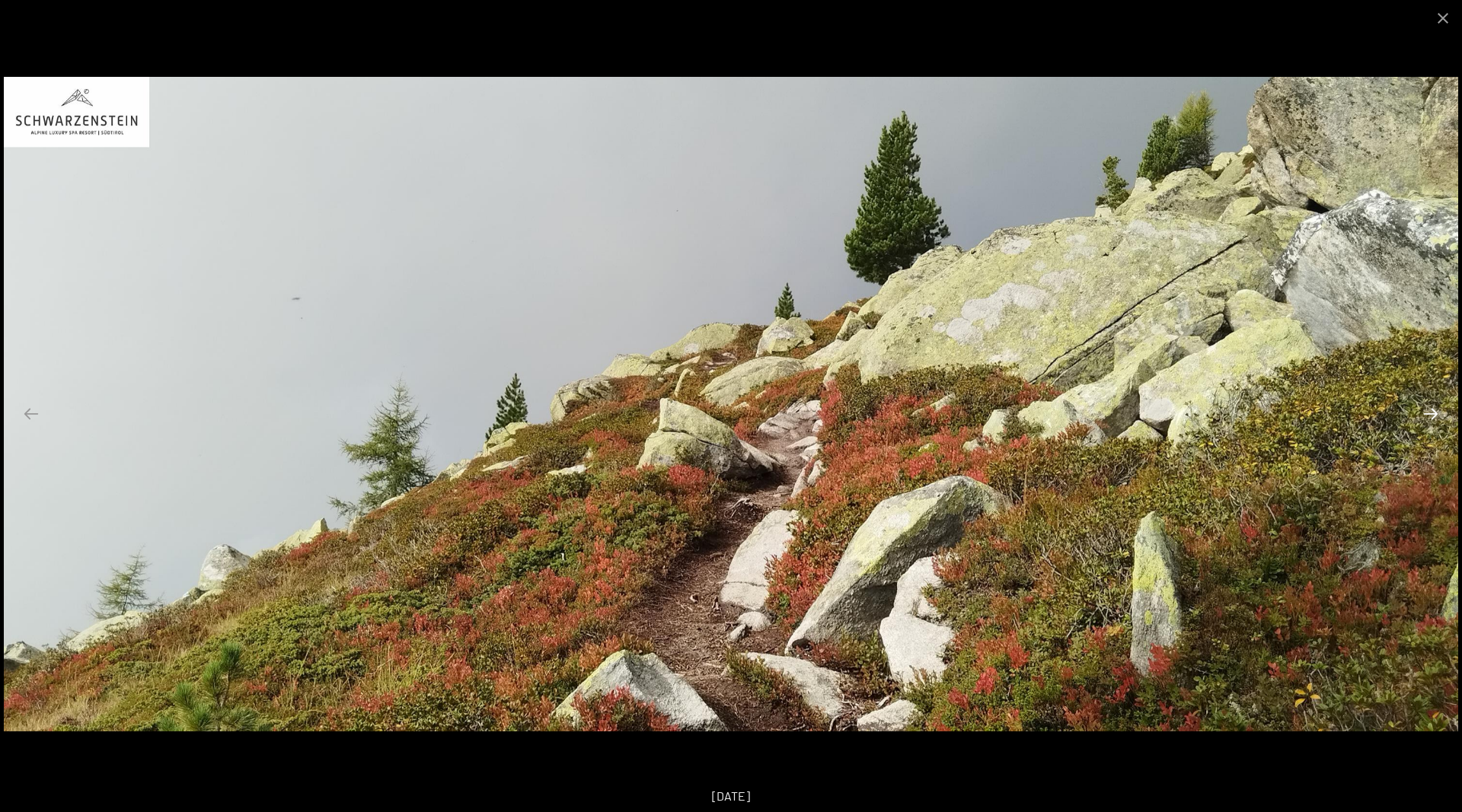
click at [1429, 408] on button "Next slide" at bounding box center [1431, 413] width 32 height 30
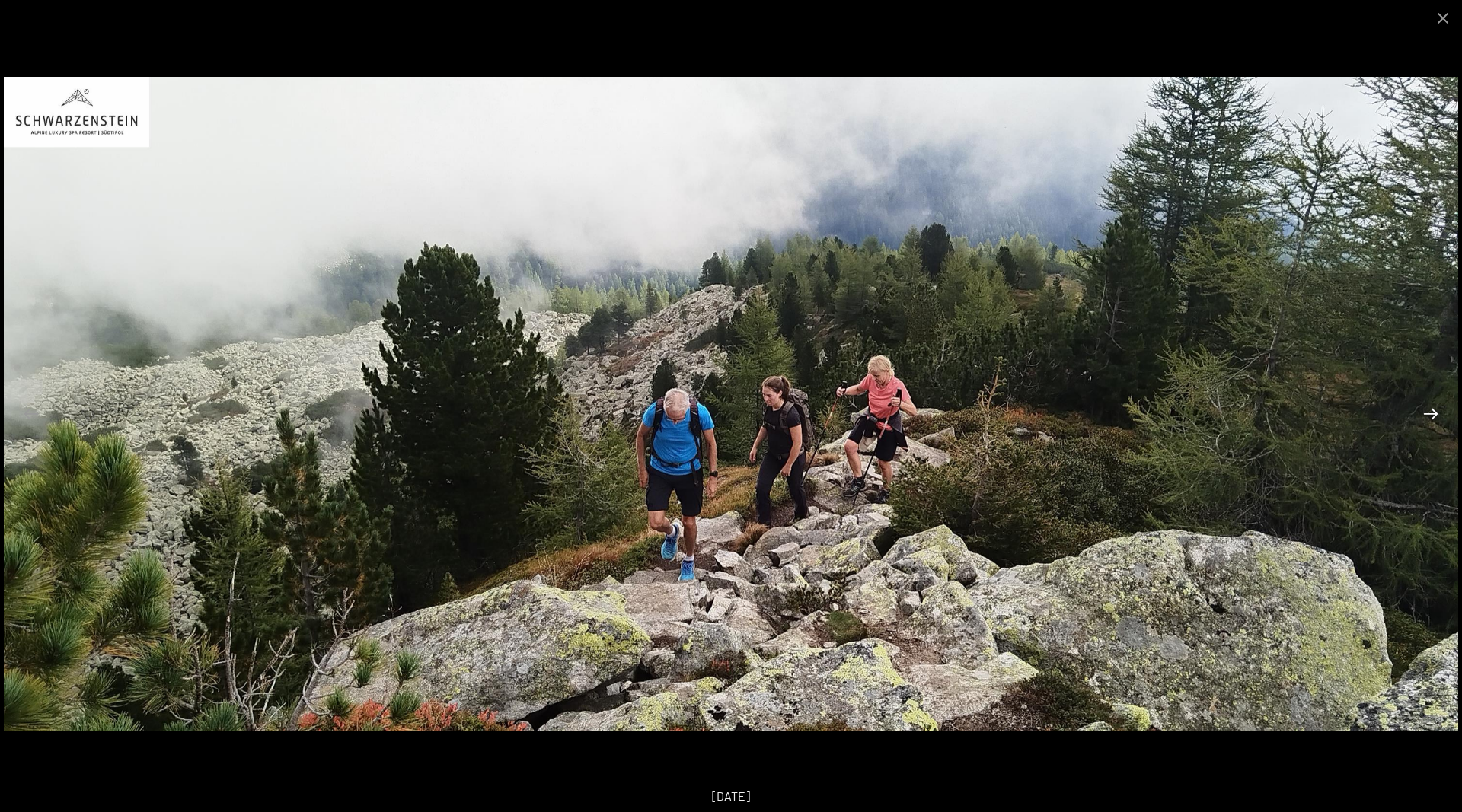
click at [1429, 408] on button "Next slide" at bounding box center [1431, 413] width 32 height 30
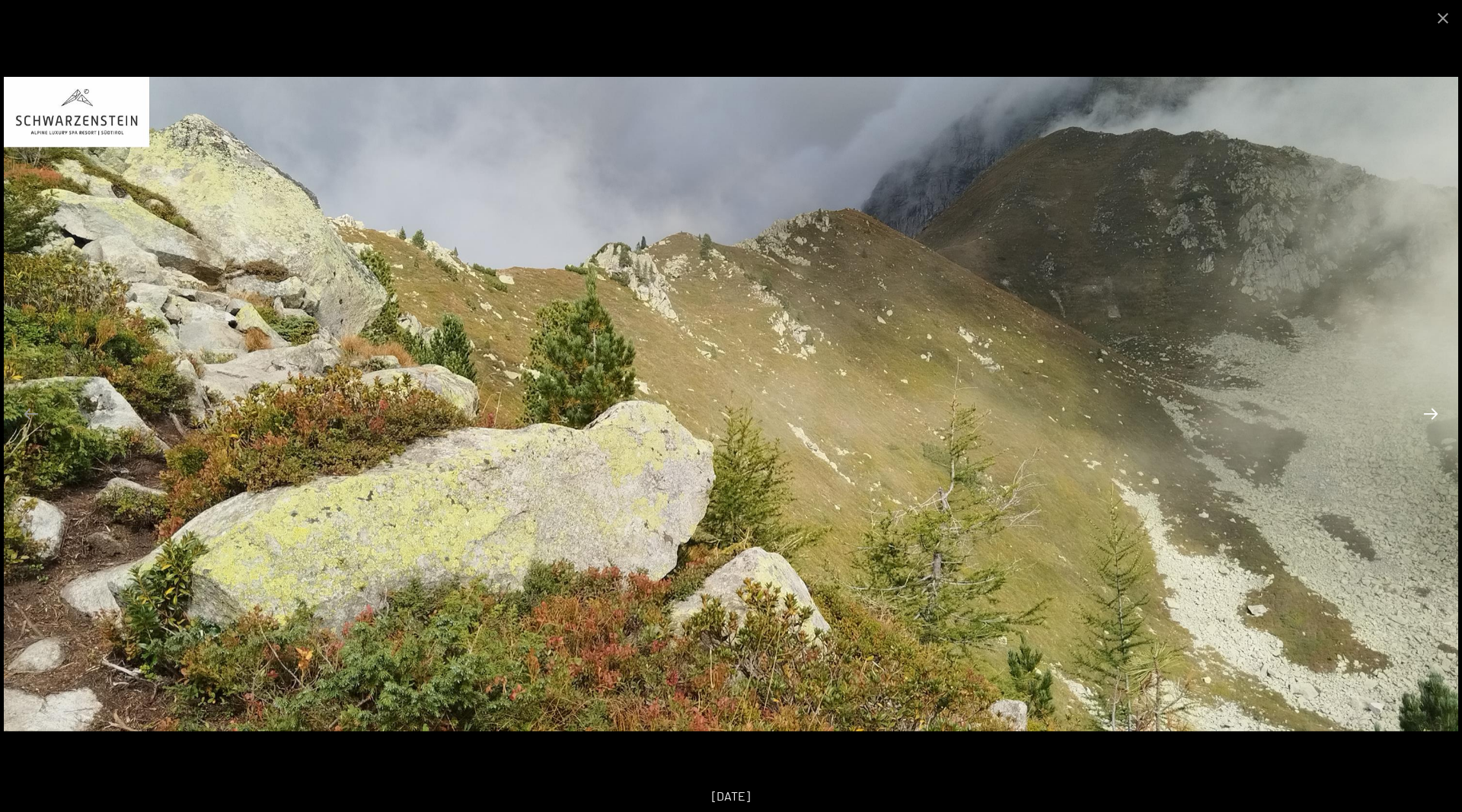
click at [1429, 408] on button "Next slide" at bounding box center [1431, 413] width 32 height 30
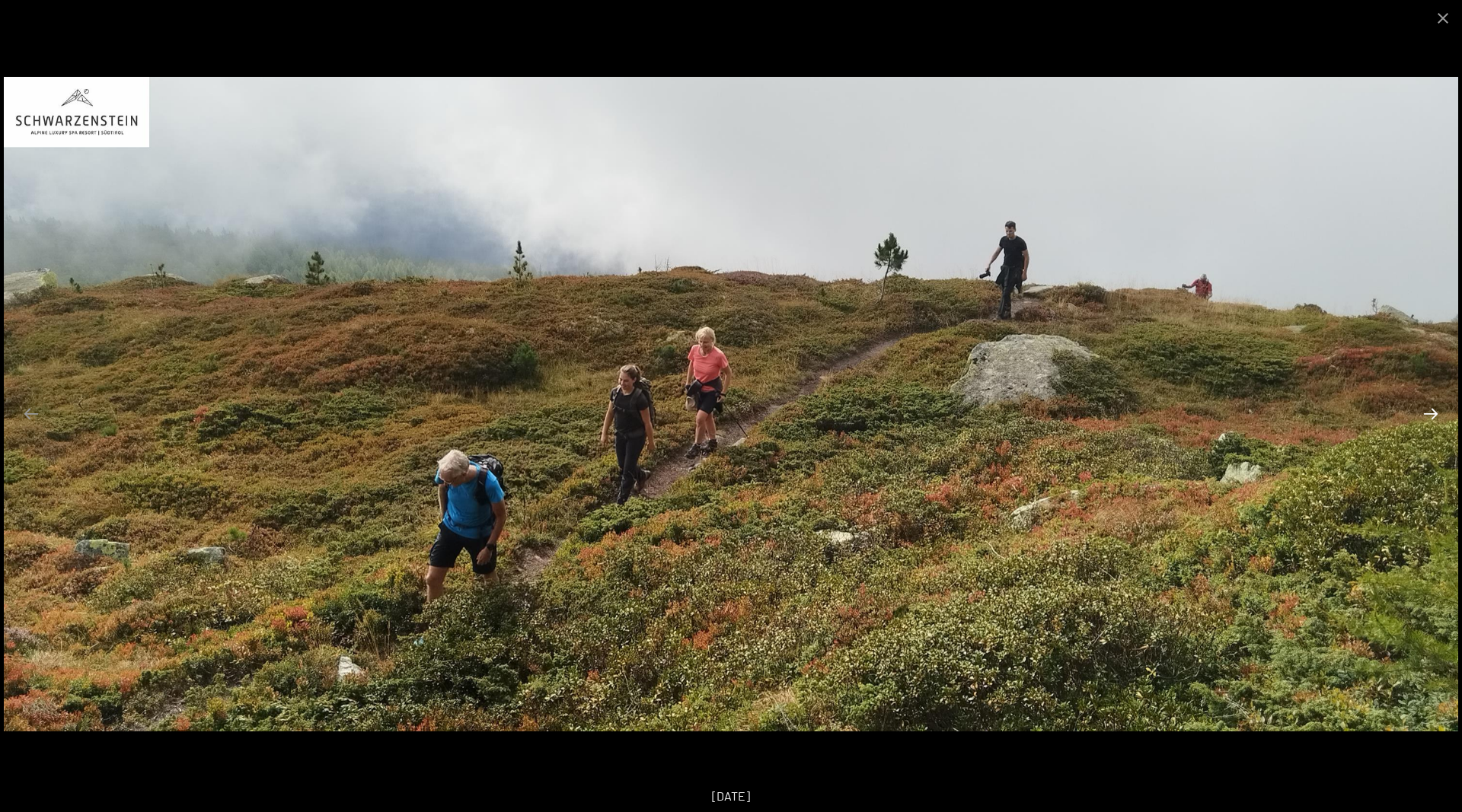
click at [1429, 408] on button "Next slide" at bounding box center [1431, 413] width 32 height 30
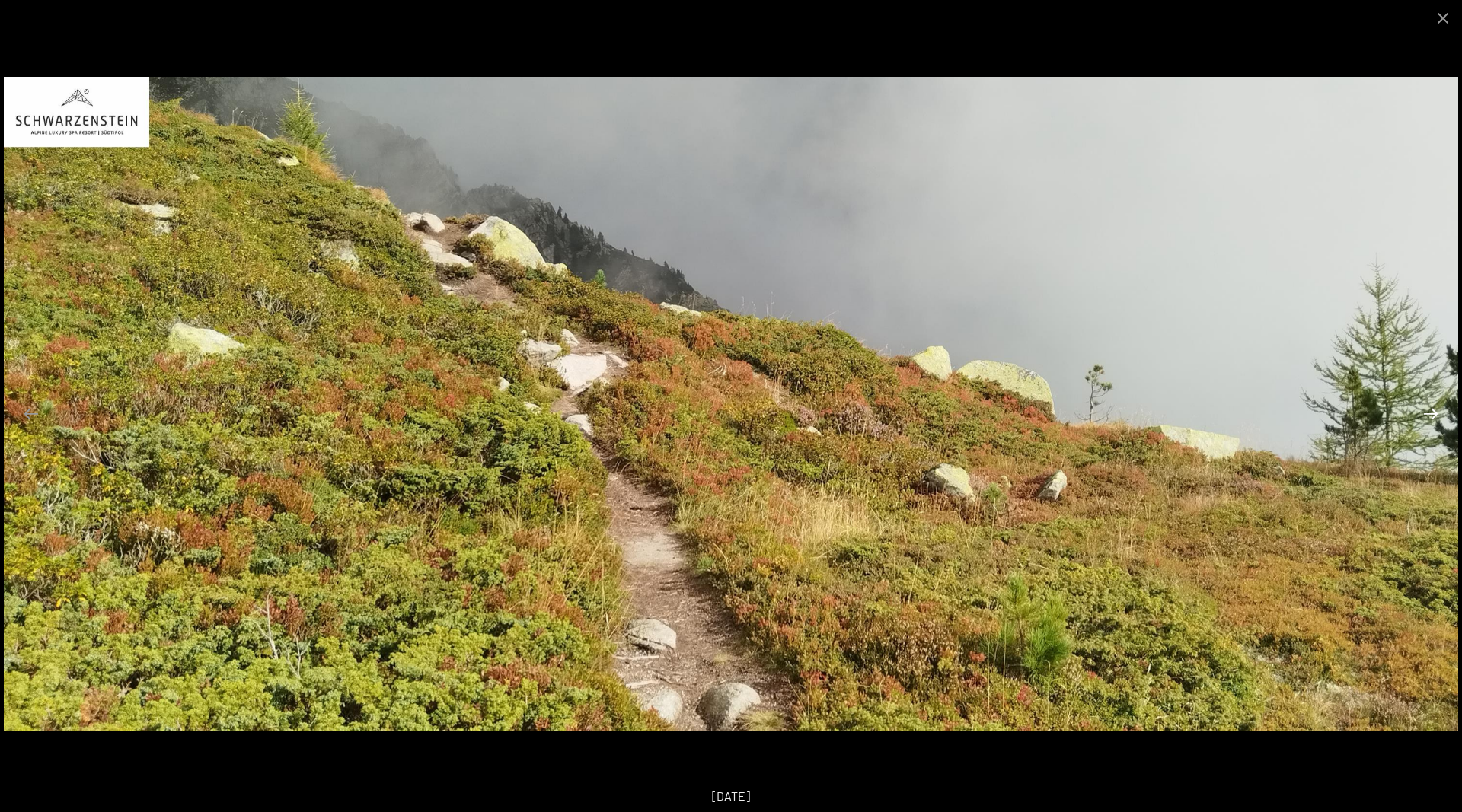
click at [1429, 408] on button "Next slide" at bounding box center [1431, 413] width 32 height 30
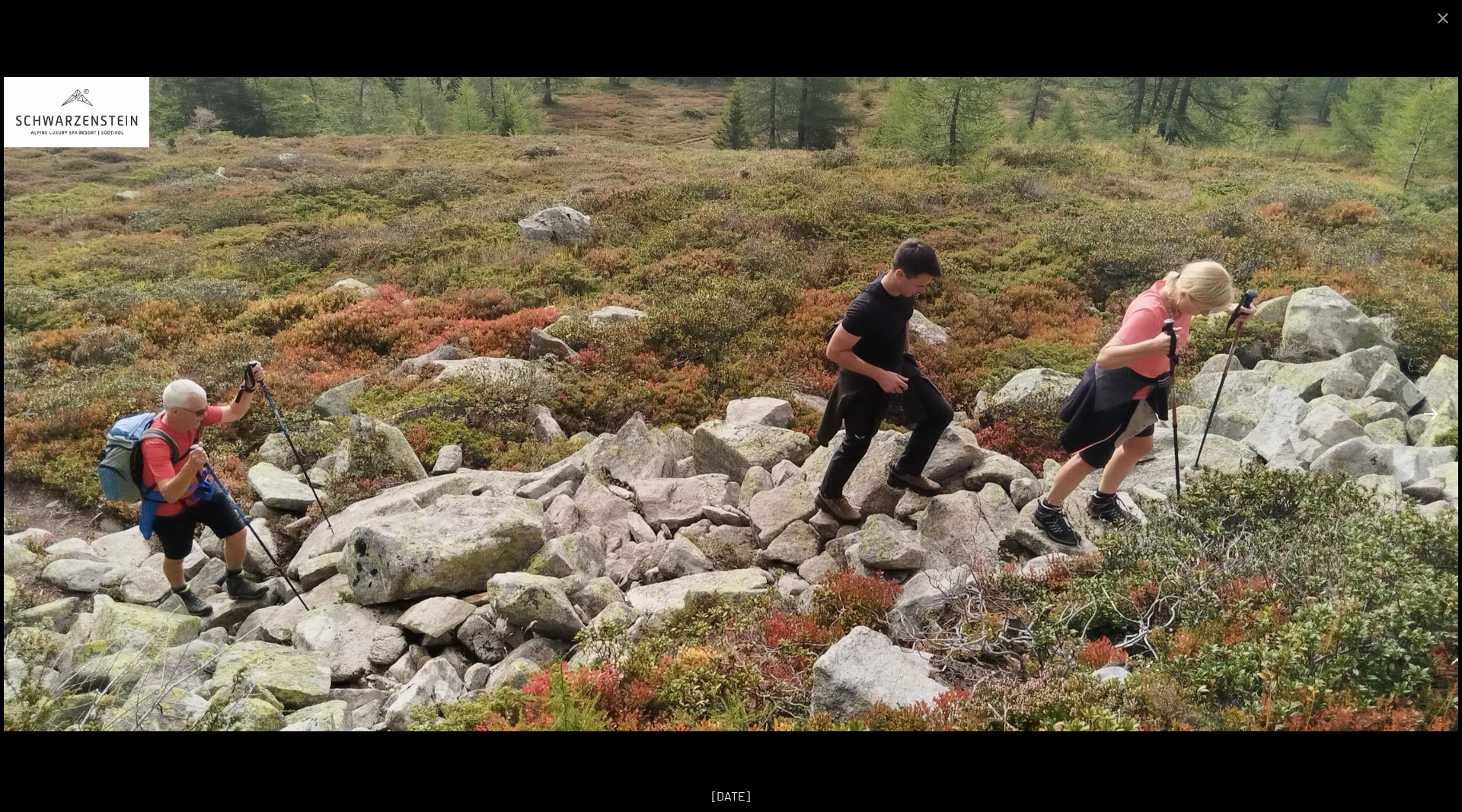
click at [1429, 408] on button "Next slide" at bounding box center [1431, 413] width 32 height 30
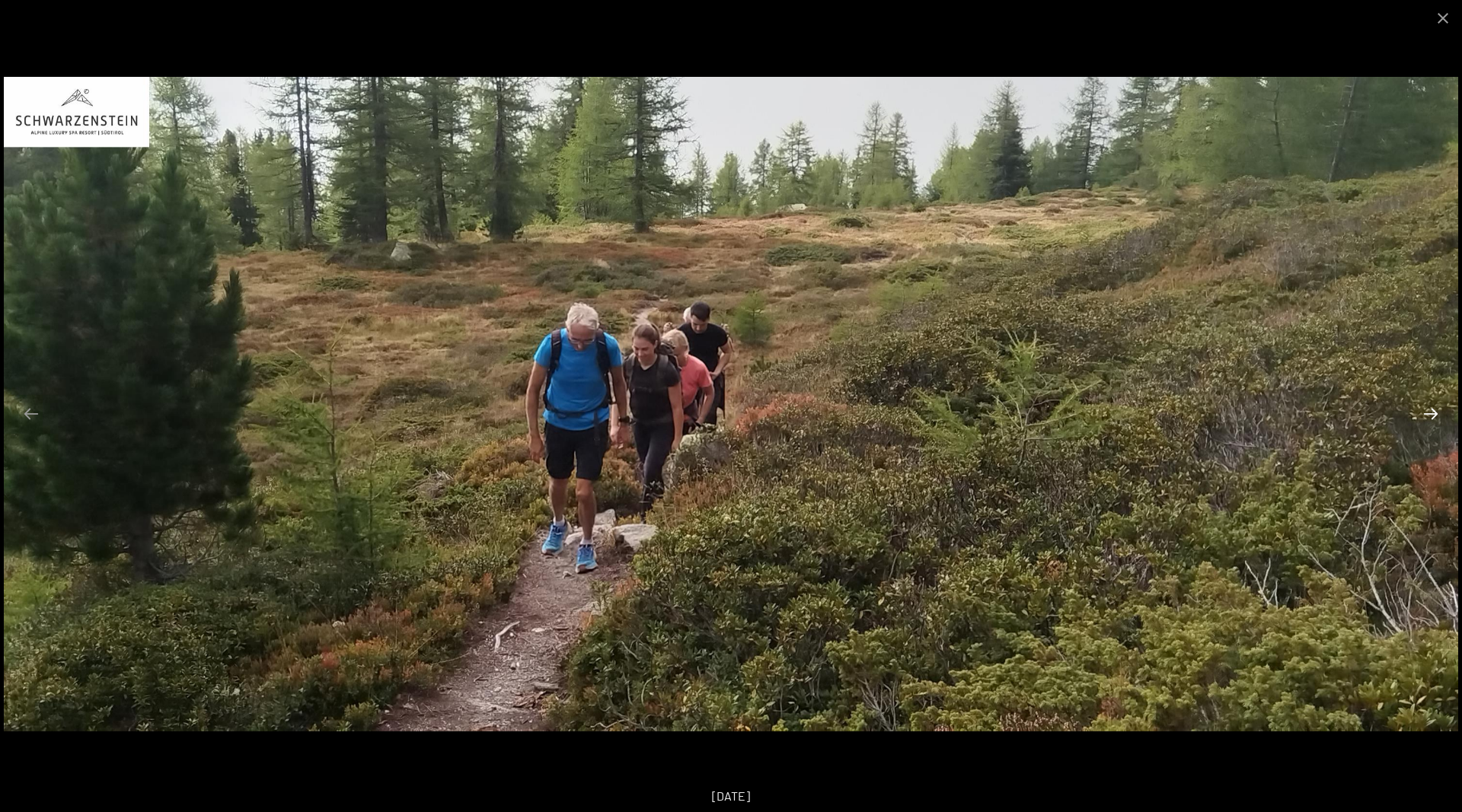
click at [1431, 415] on button "Next slide" at bounding box center [1431, 413] width 32 height 30
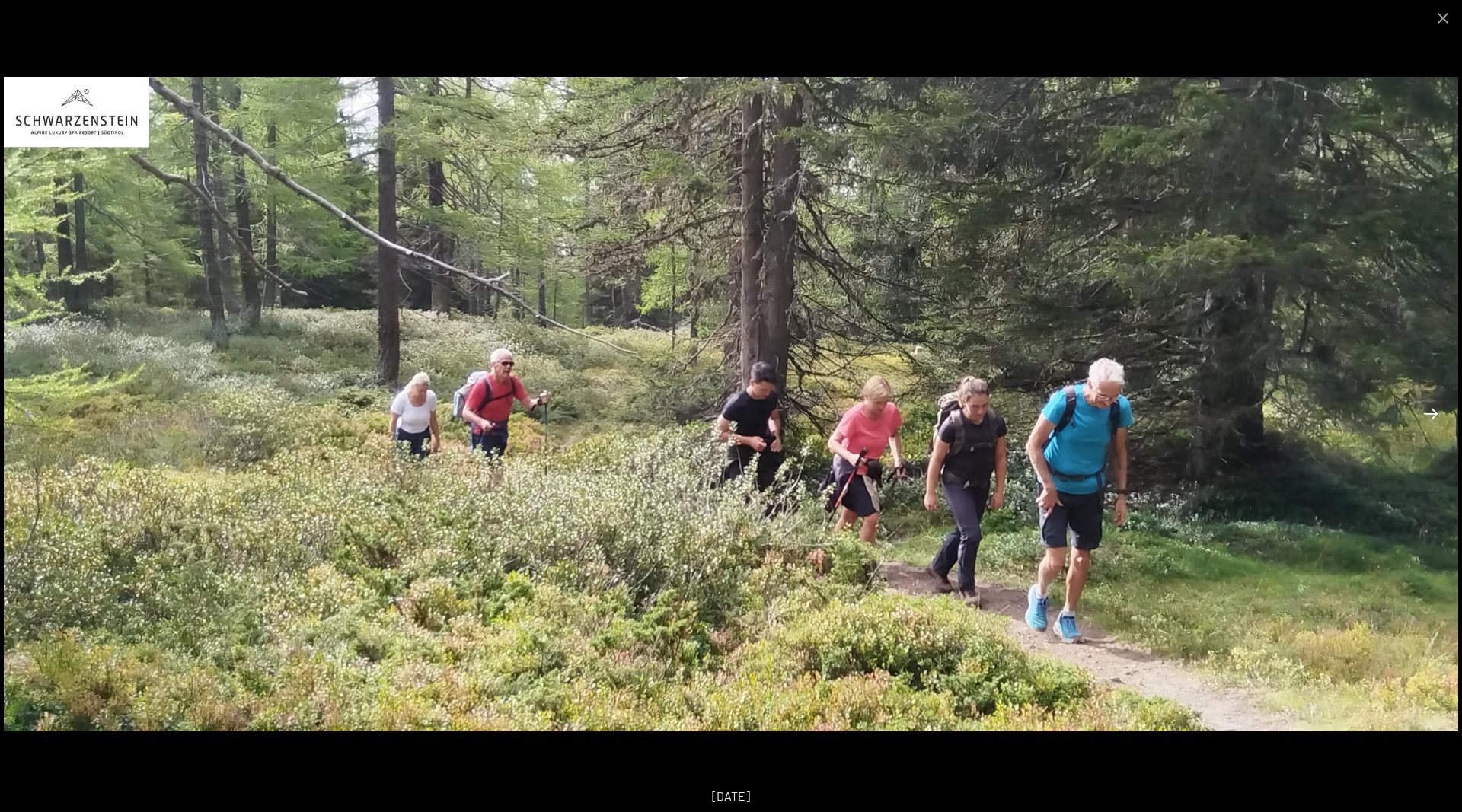
click at [1431, 415] on button "Next slide" at bounding box center [1431, 413] width 32 height 30
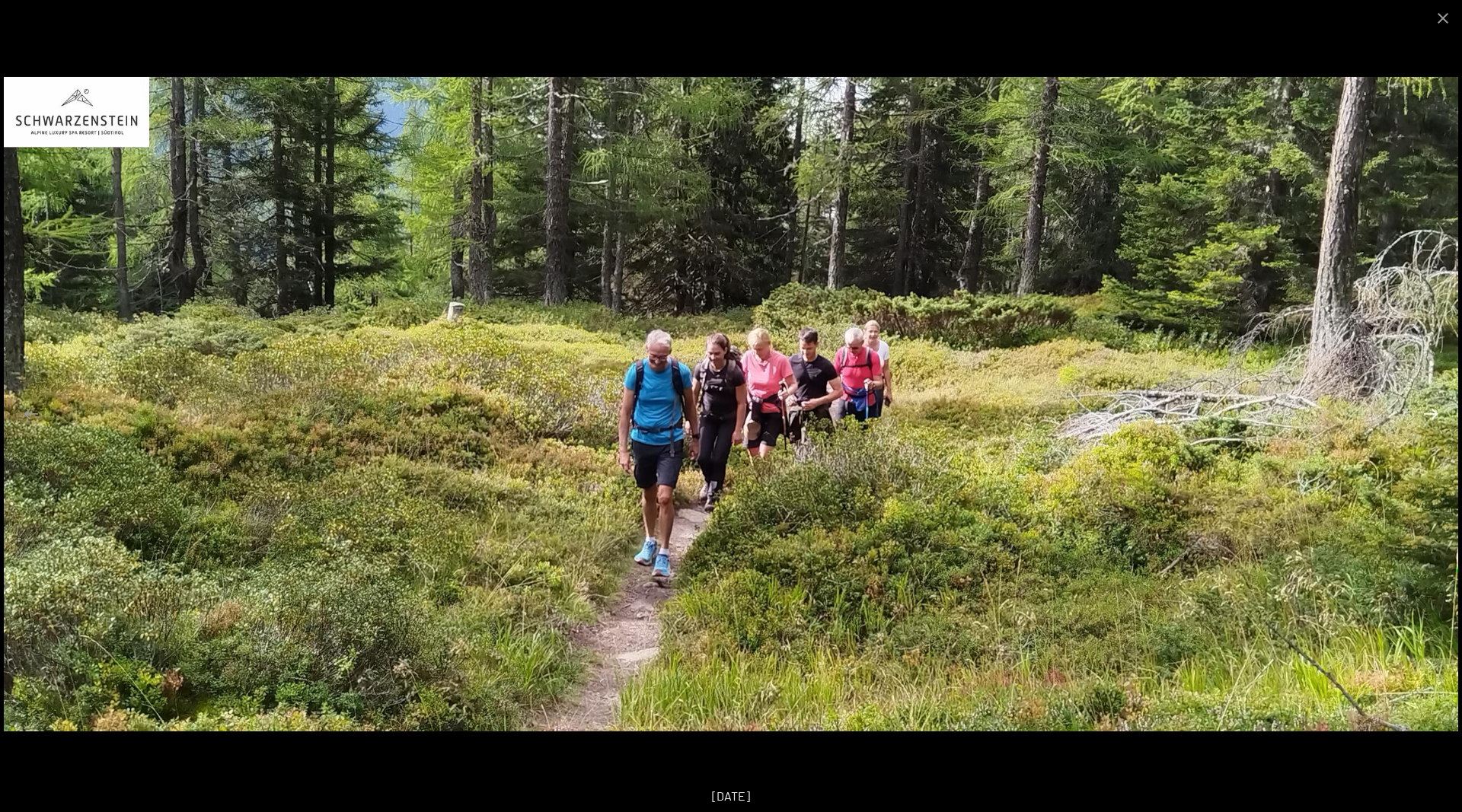
click at [1431, 415] on button "Next slide" at bounding box center [1431, 413] width 32 height 30
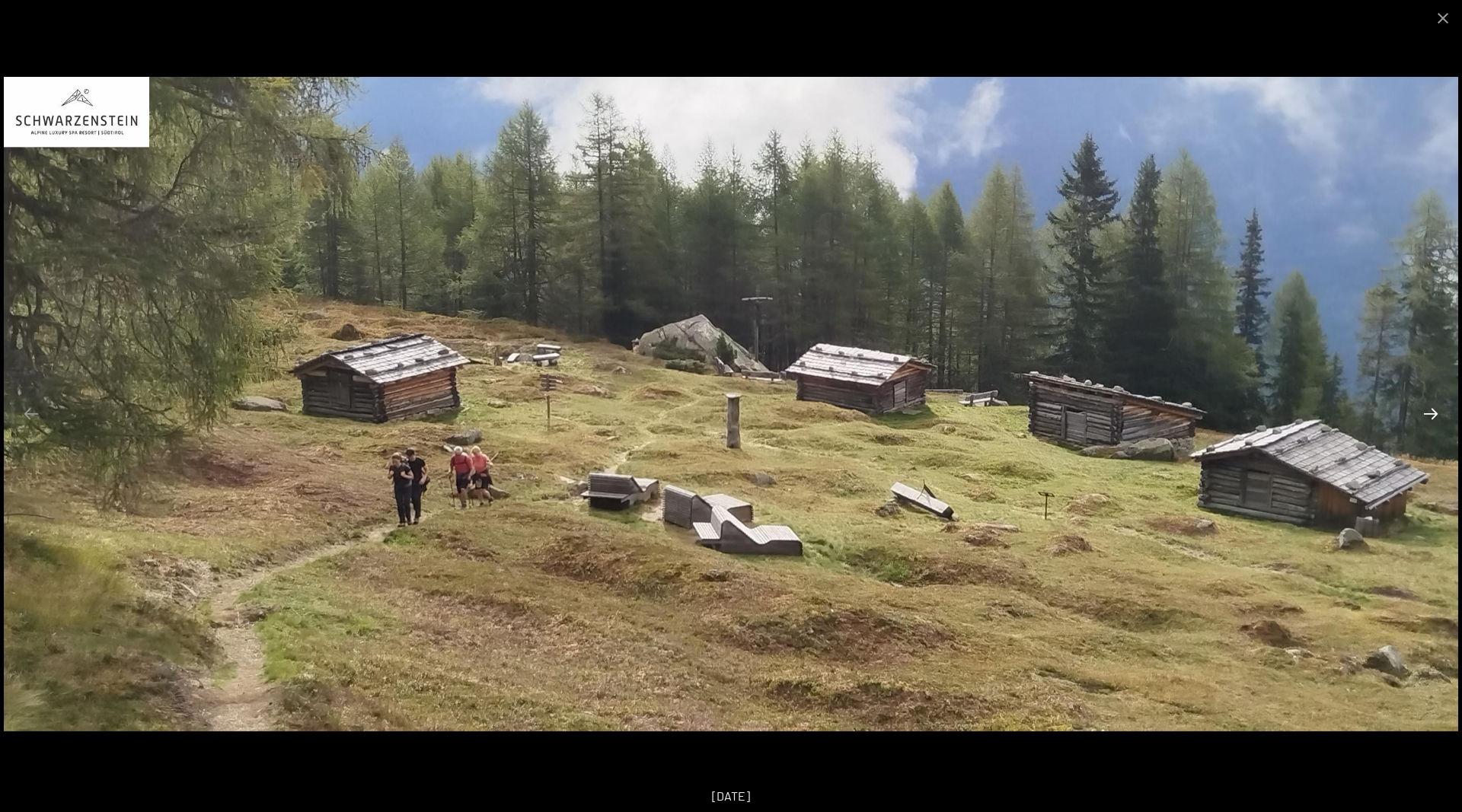
click at [1431, 415] on button "Next slide" at bounding box center [1431, 413] width 32 height 30
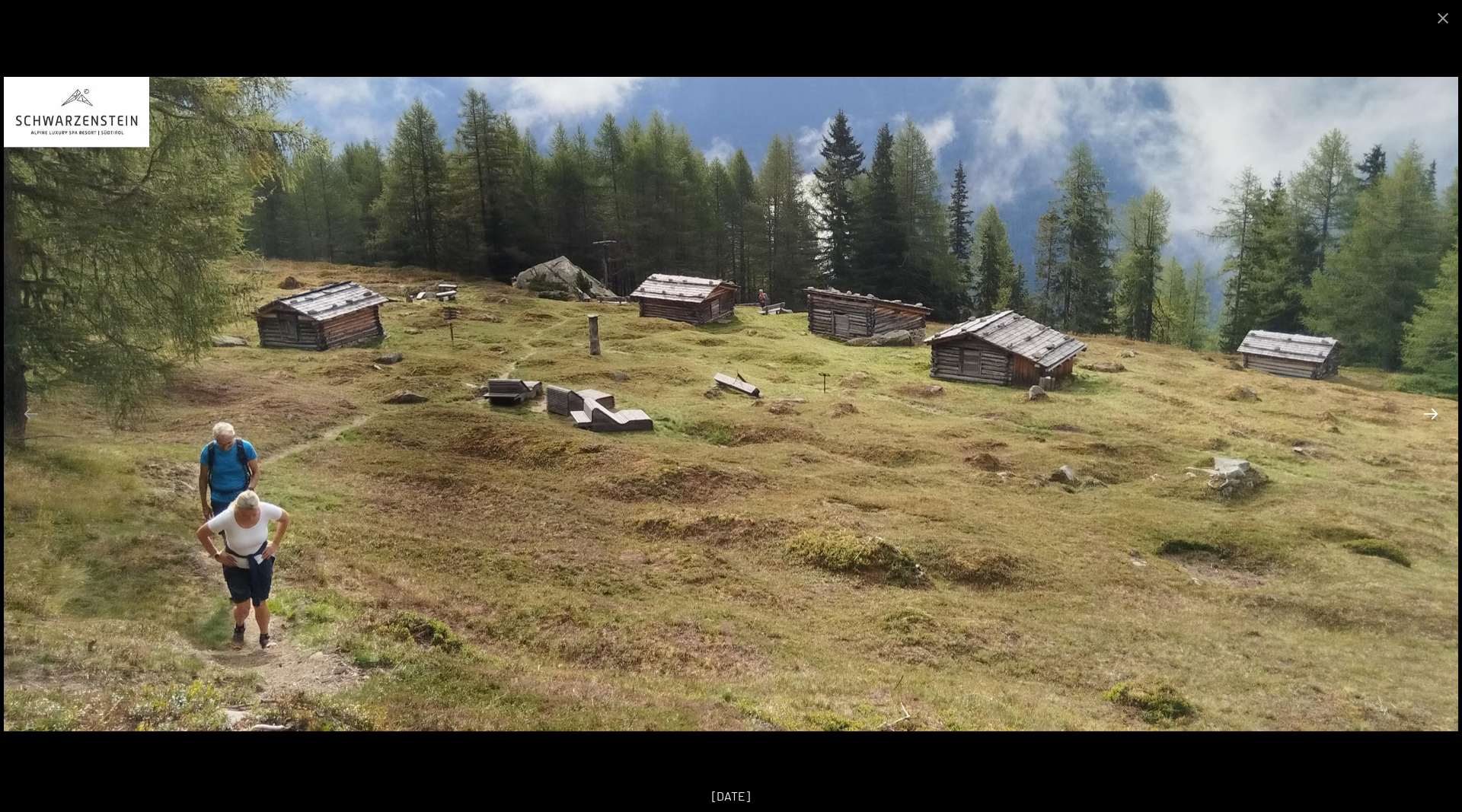
click at [1431, 415] on button "Next slide" at bounding box center [1431, 413] width 32 height 30
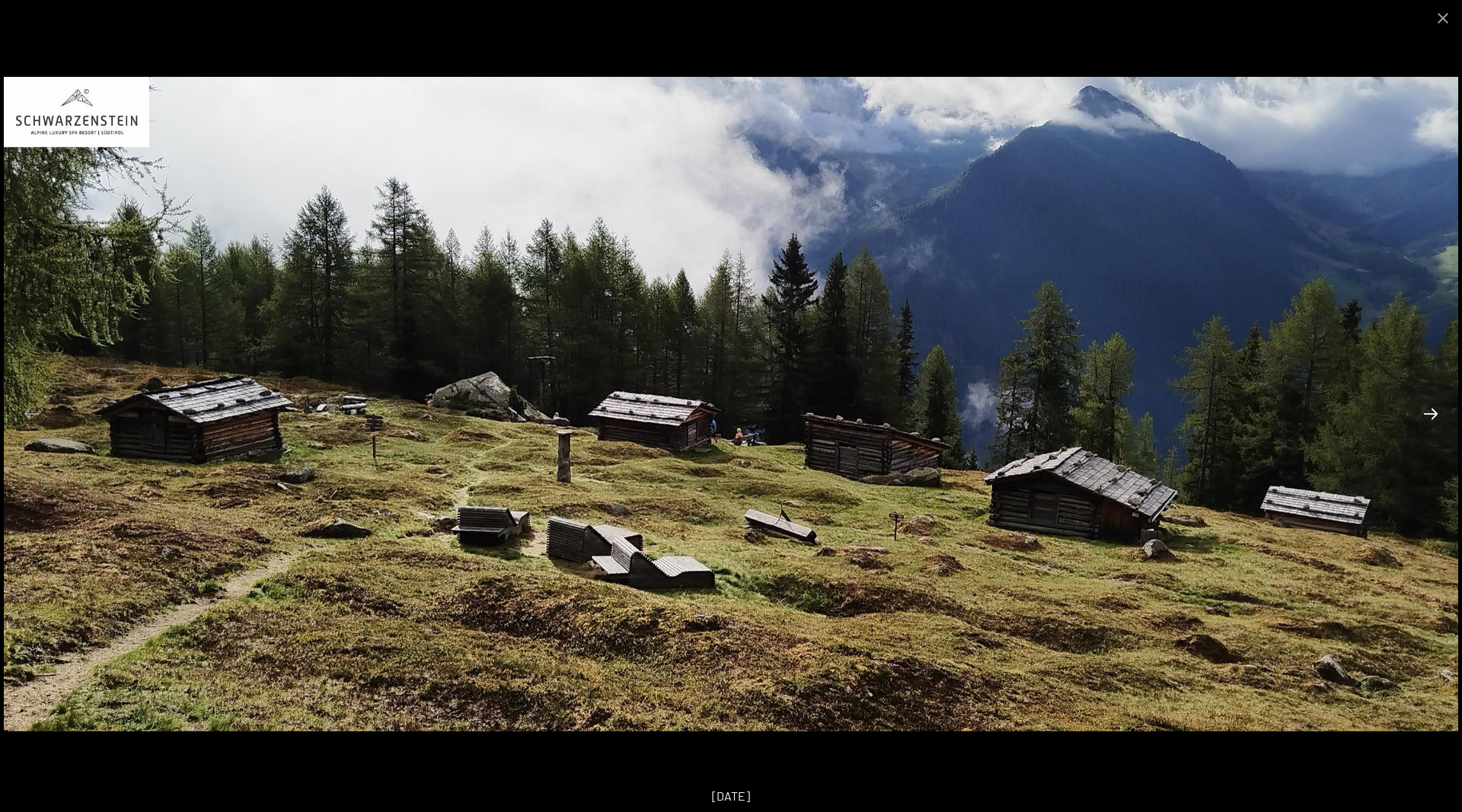
click at [1431, 415] on button "Next slide" at bounding box center [1431, 413] width 32 height 30
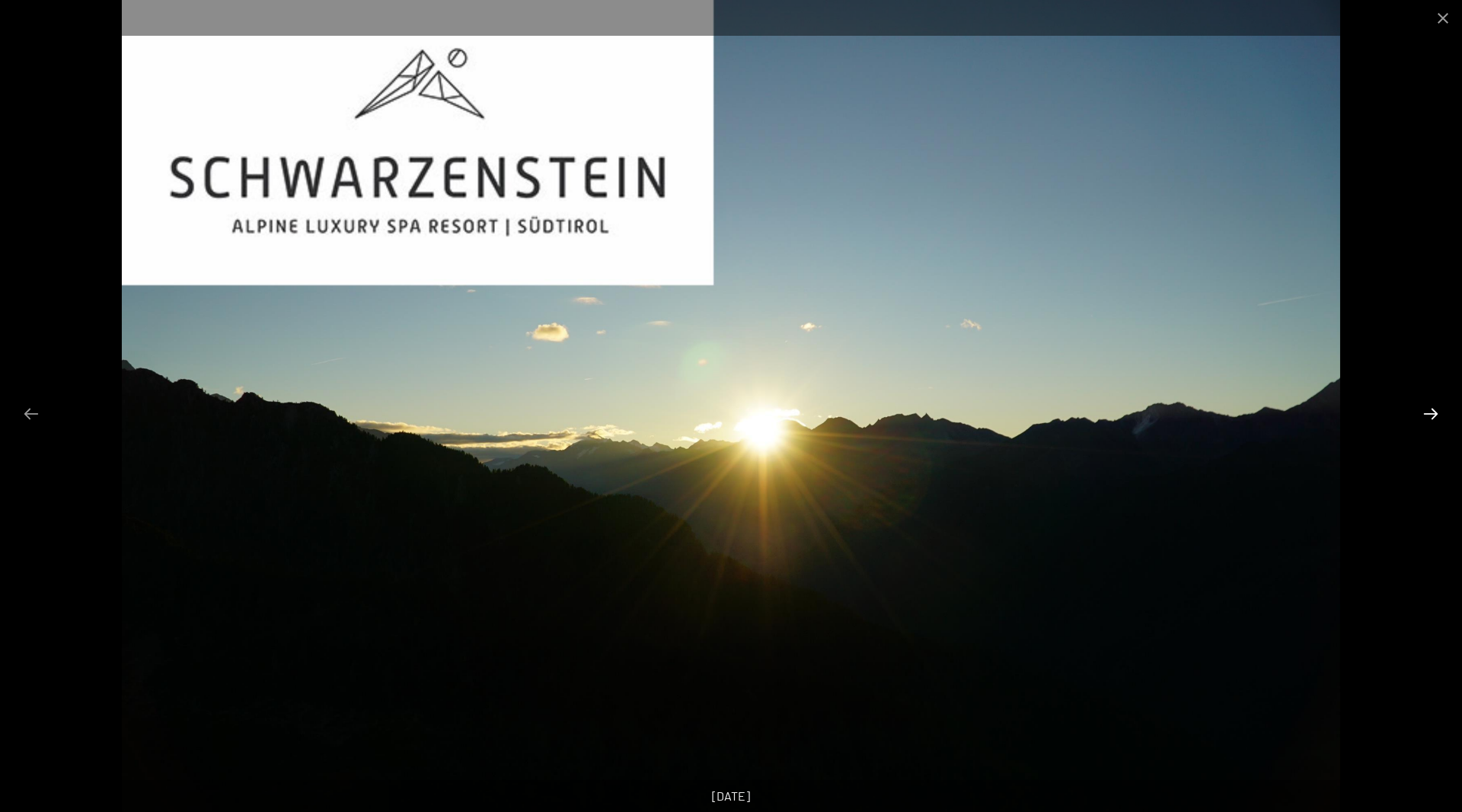
click at [1431, 415] on button "Next slide" at bounding box center [1431, 413] width 32 height 30
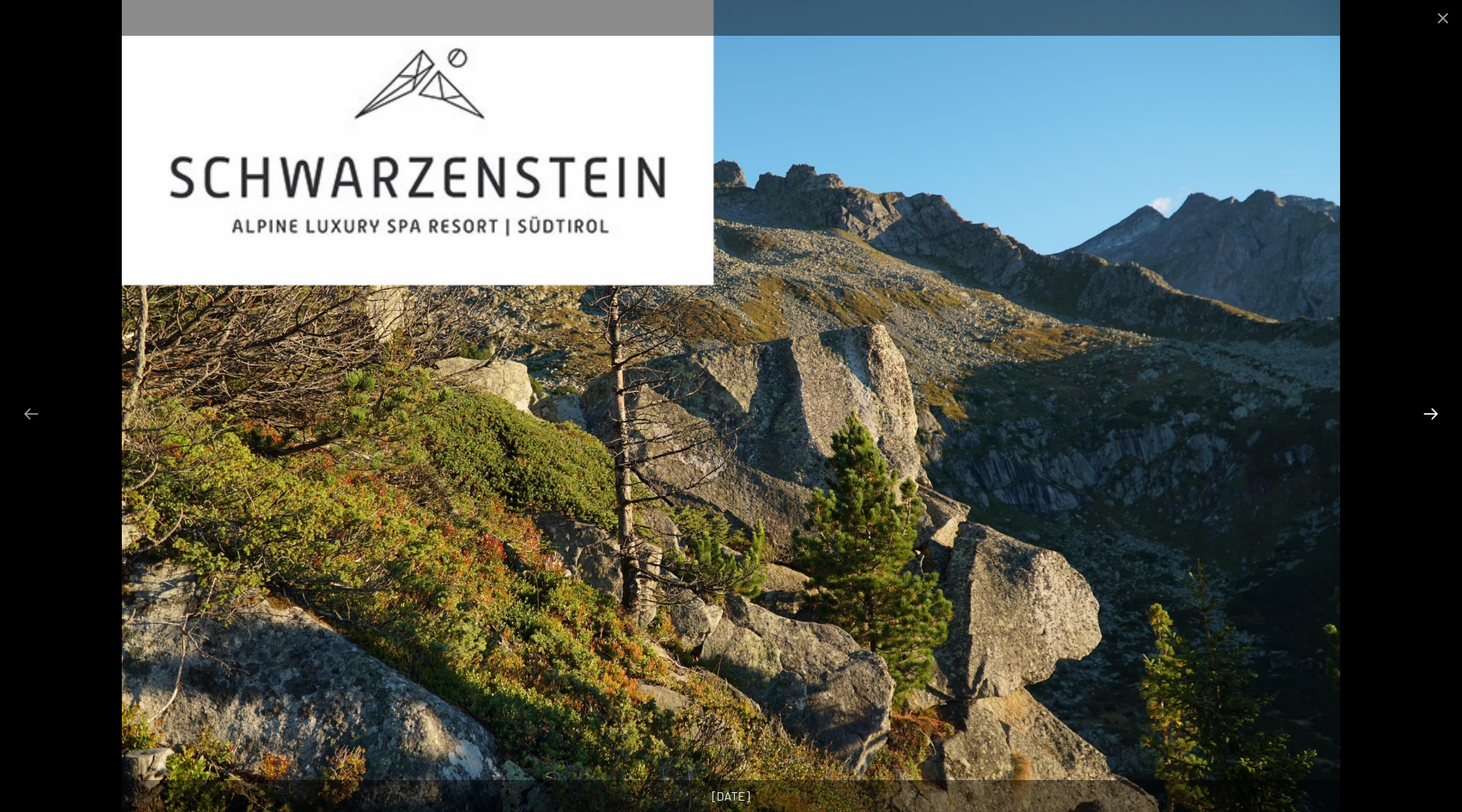
click at [1431, 415] on button "Next slide" at bounding box center [1431, 413] width 32 height 30
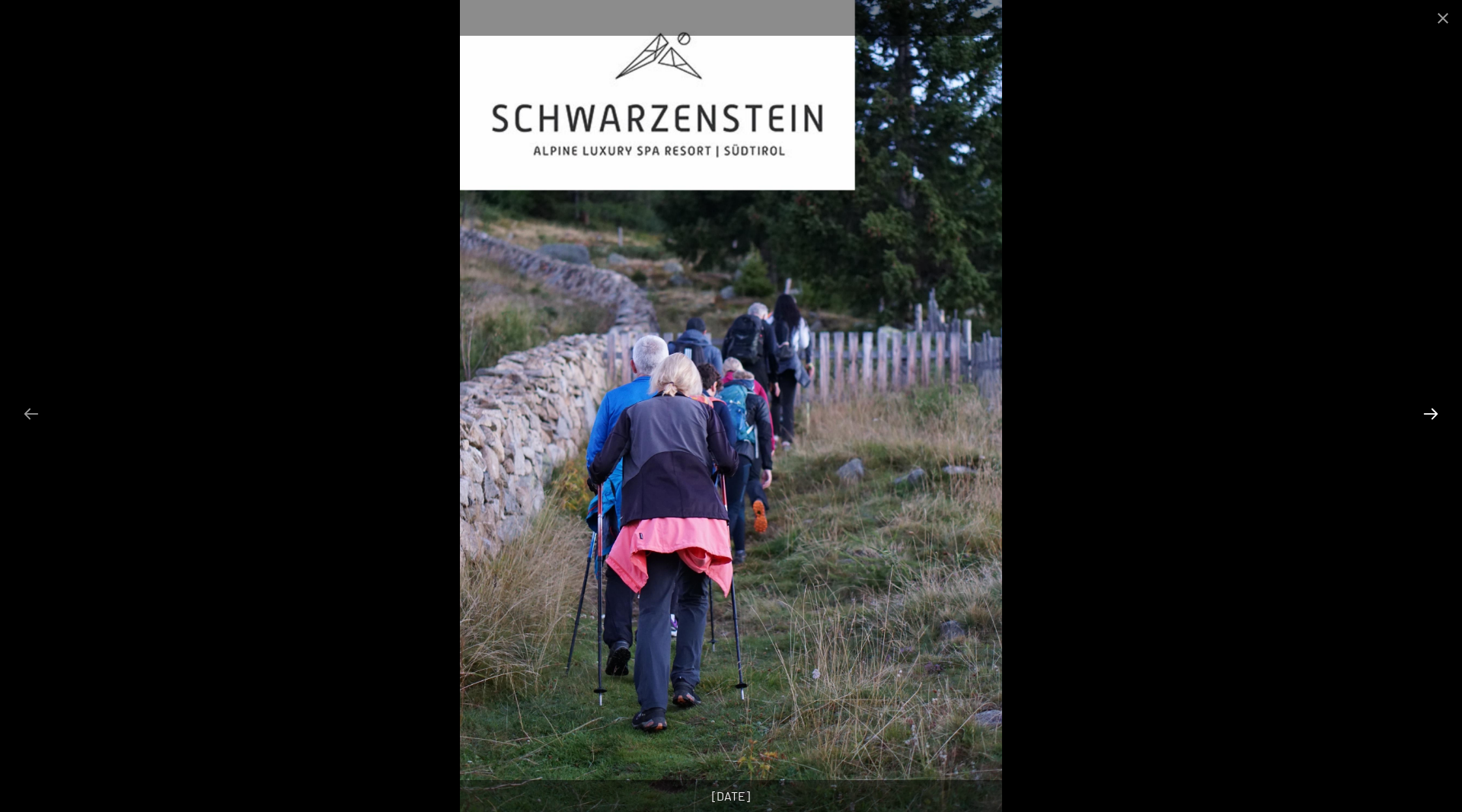
click at [1431, 415] on button "Next slide" at bounding box center [1431, 413] width 32 height 30
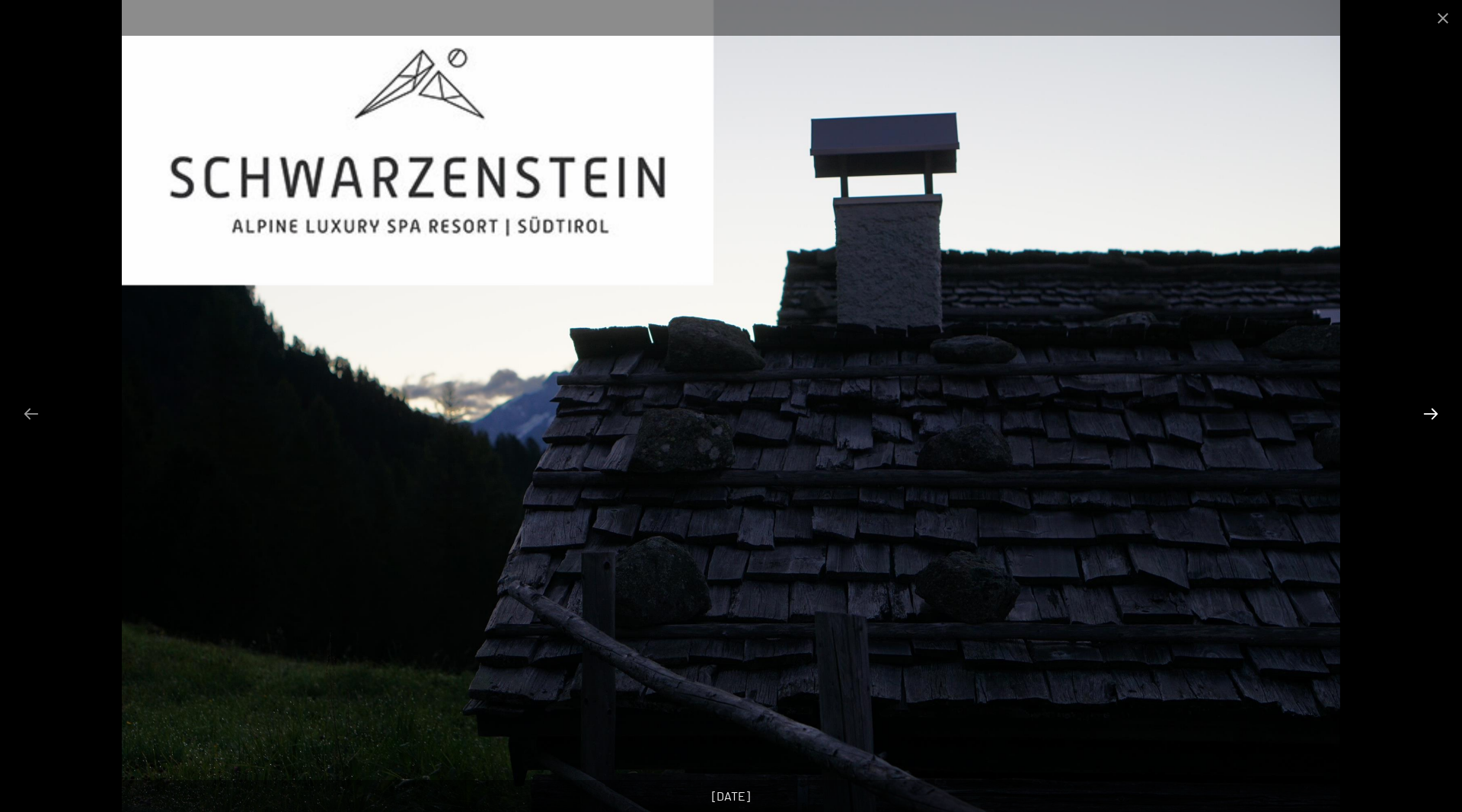
click at [1431, 415] on button "Next slide" at bounding box center [1431, 413] width 32 height 30
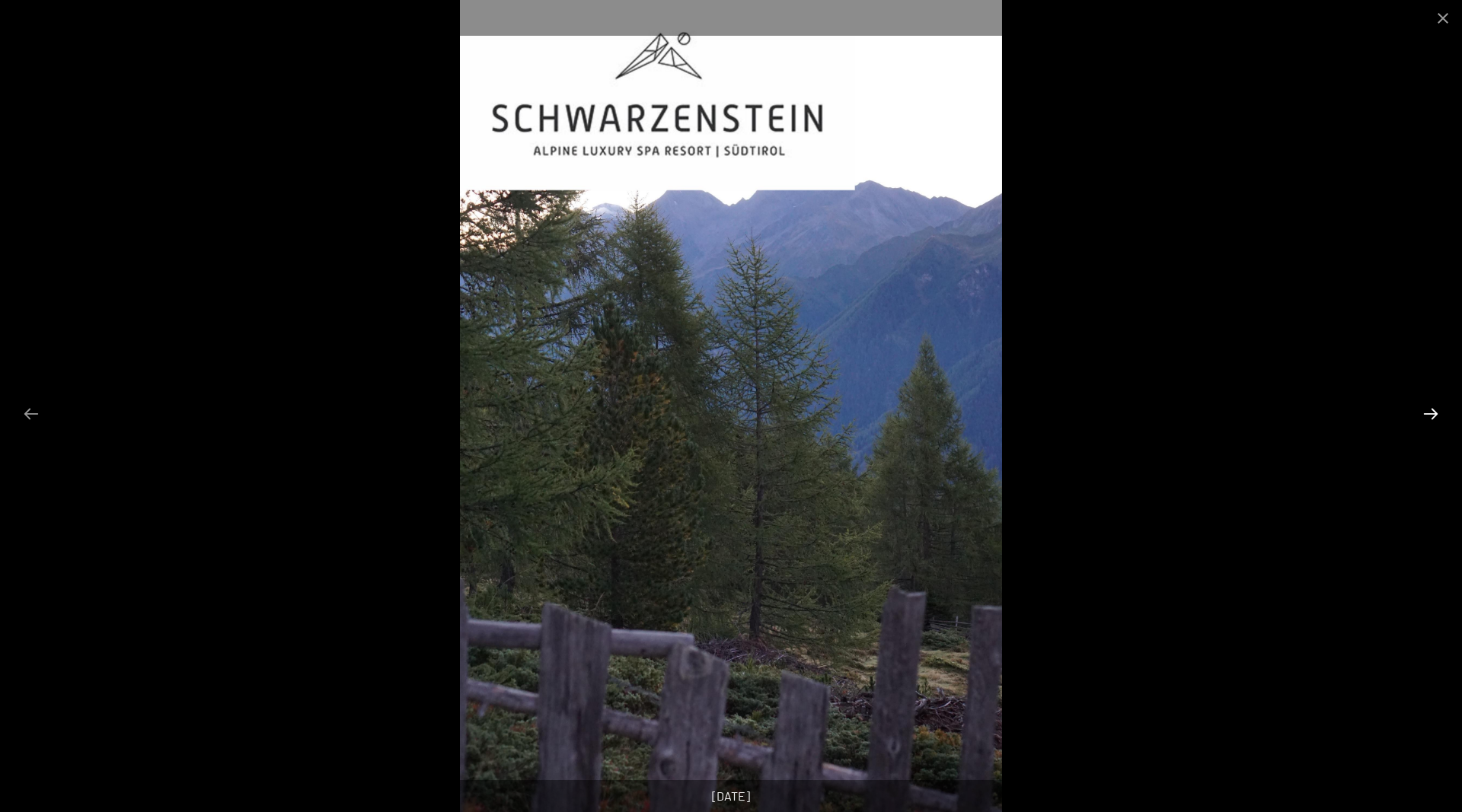
click at [1431, 415] on button "Next slide" at bounding box center [1431, 413] width 32 height 30
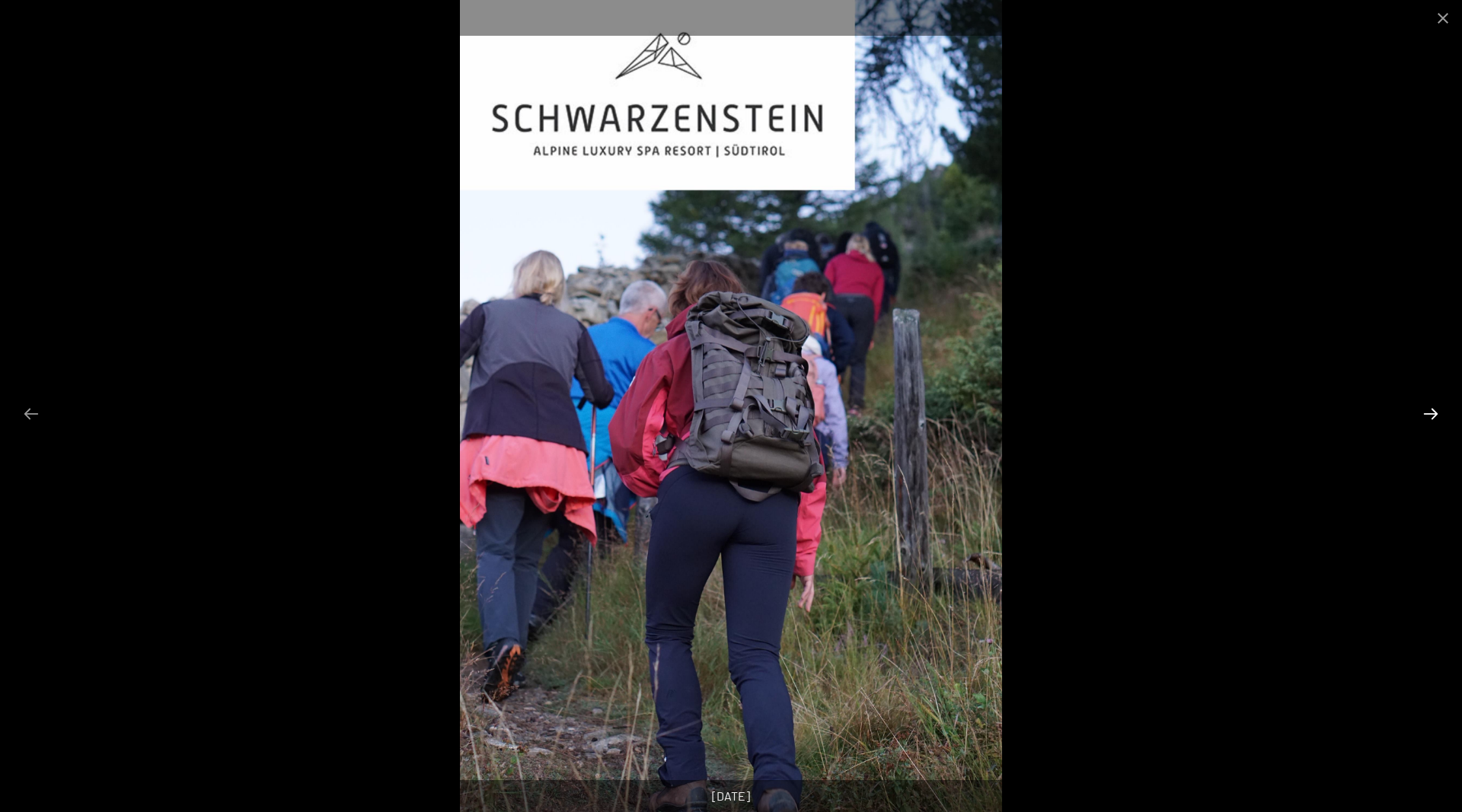
click at [1431, 415] on button "Next slide" at bounding box center [1431, 413] width 32 height 30
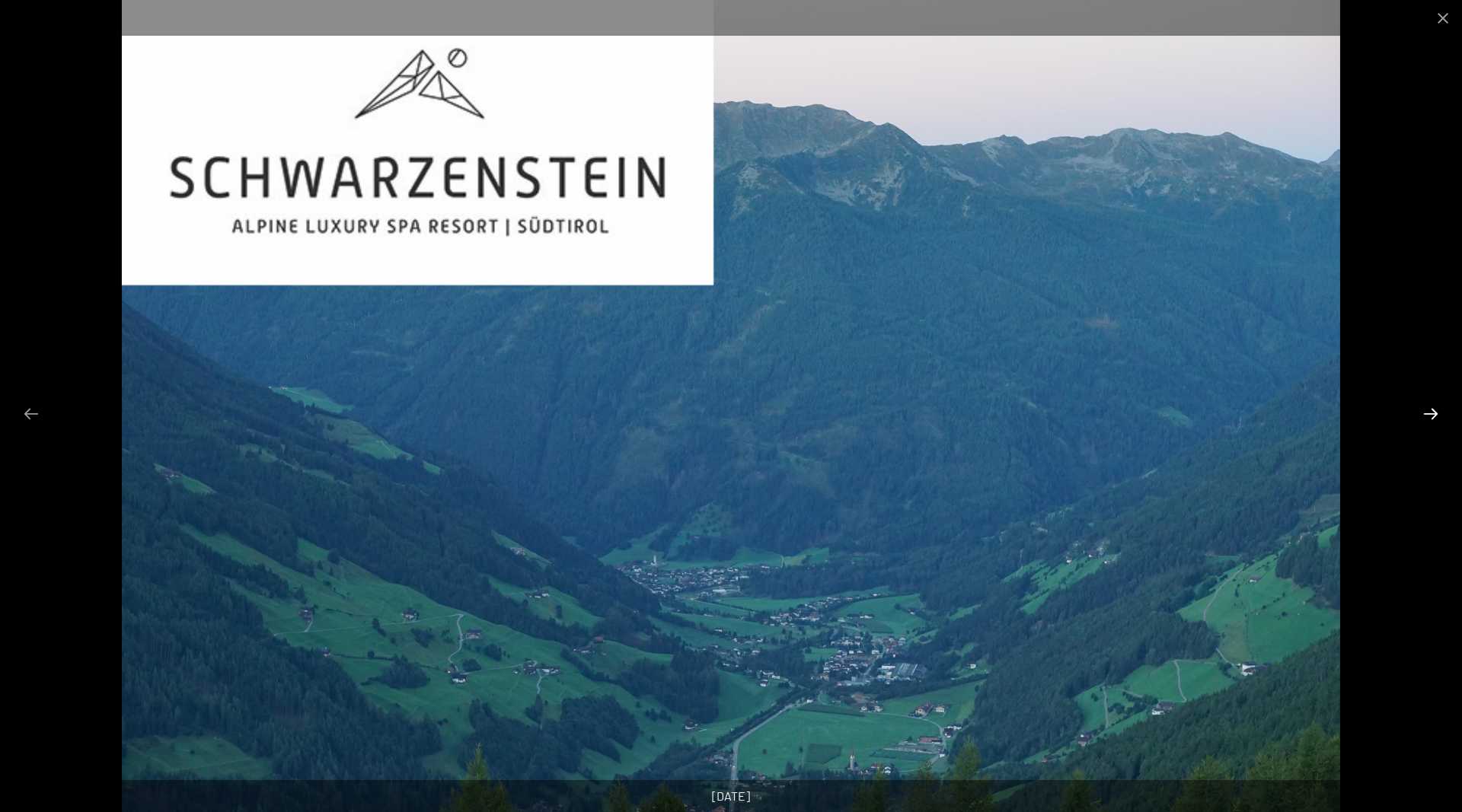
click at [1431, 415] on button "Next slide" at bounding box center [1431, 413] width 32 height 30
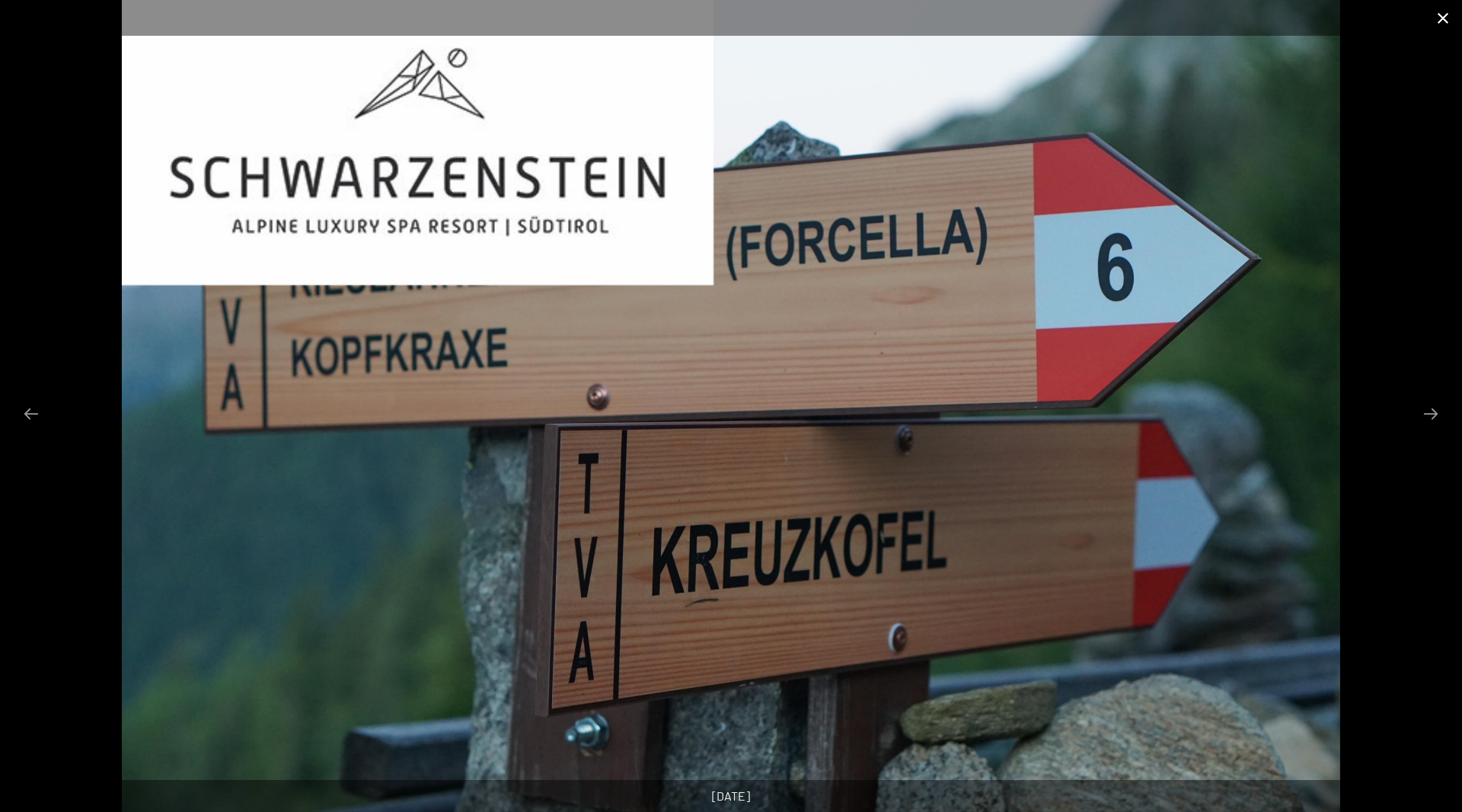
click at [1447, 12] on button "Close gallery" at bounding box center [1443, 18] width 38 height 36
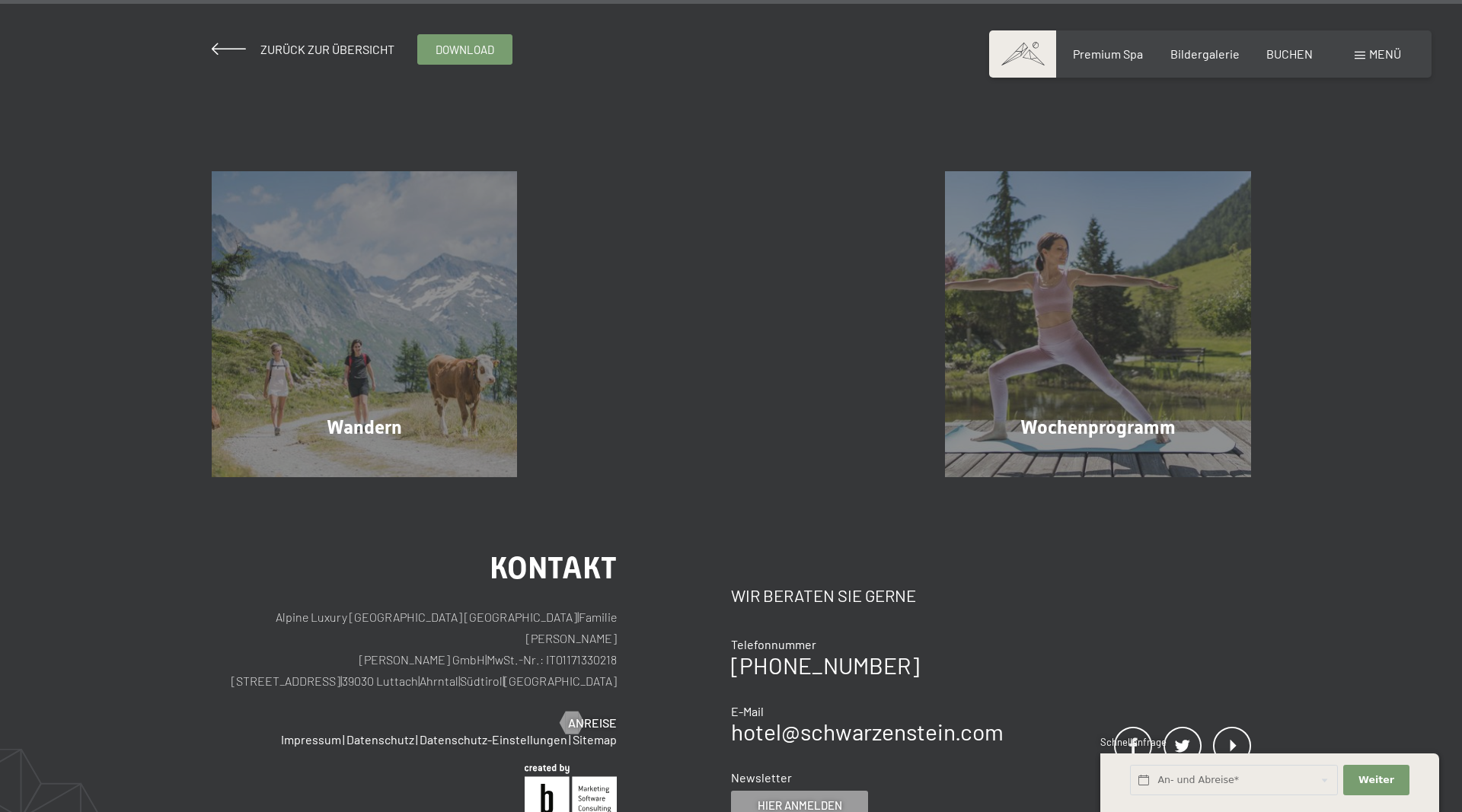
scroll to position [6161, 0]
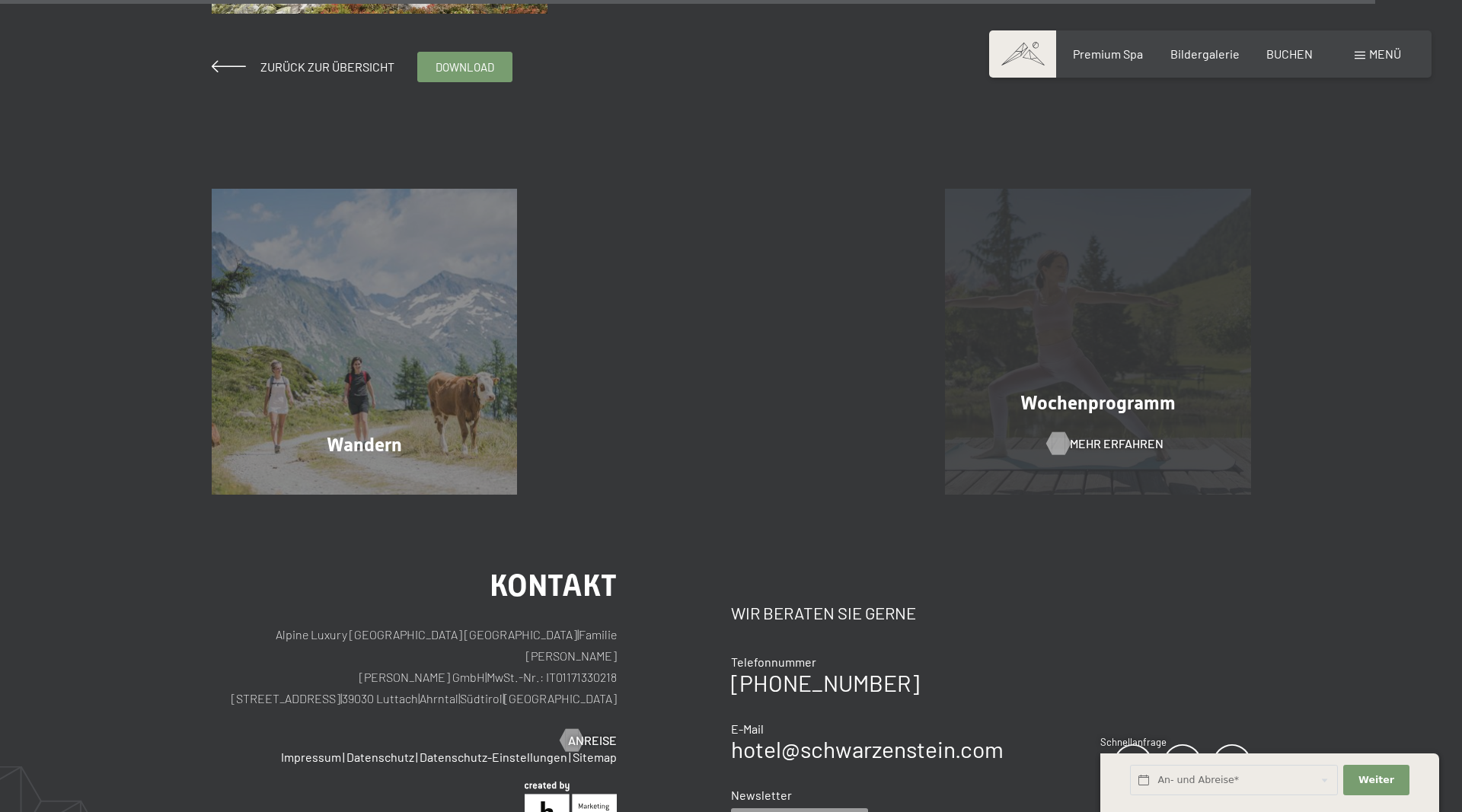
click at [1107, 441] on span "Mehr erfahren" at bounding box center [1116, 444] width 94 height 17
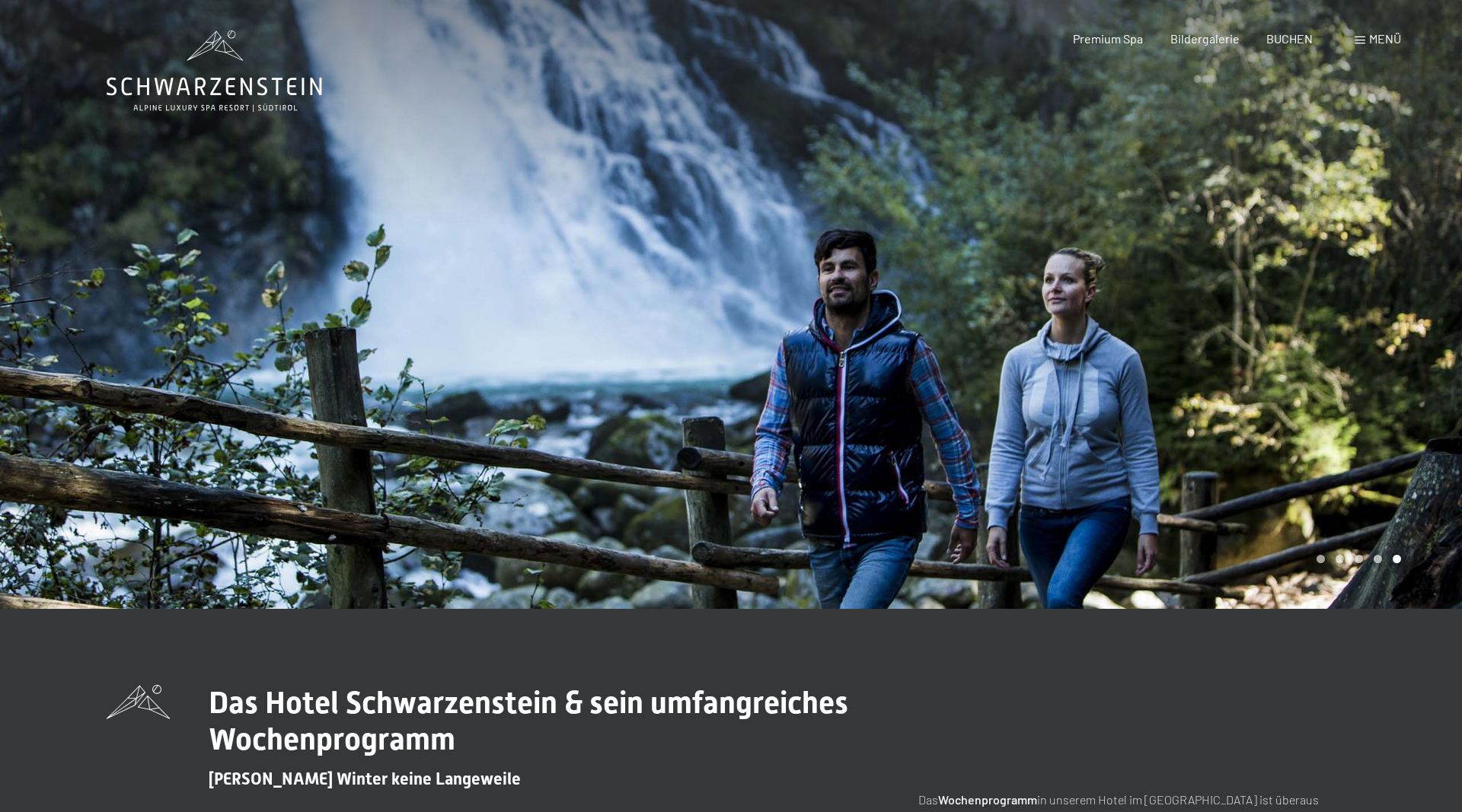
click at [1363, 36] on div "Menü" at bounding box center [1378, 38] width 46 height 17
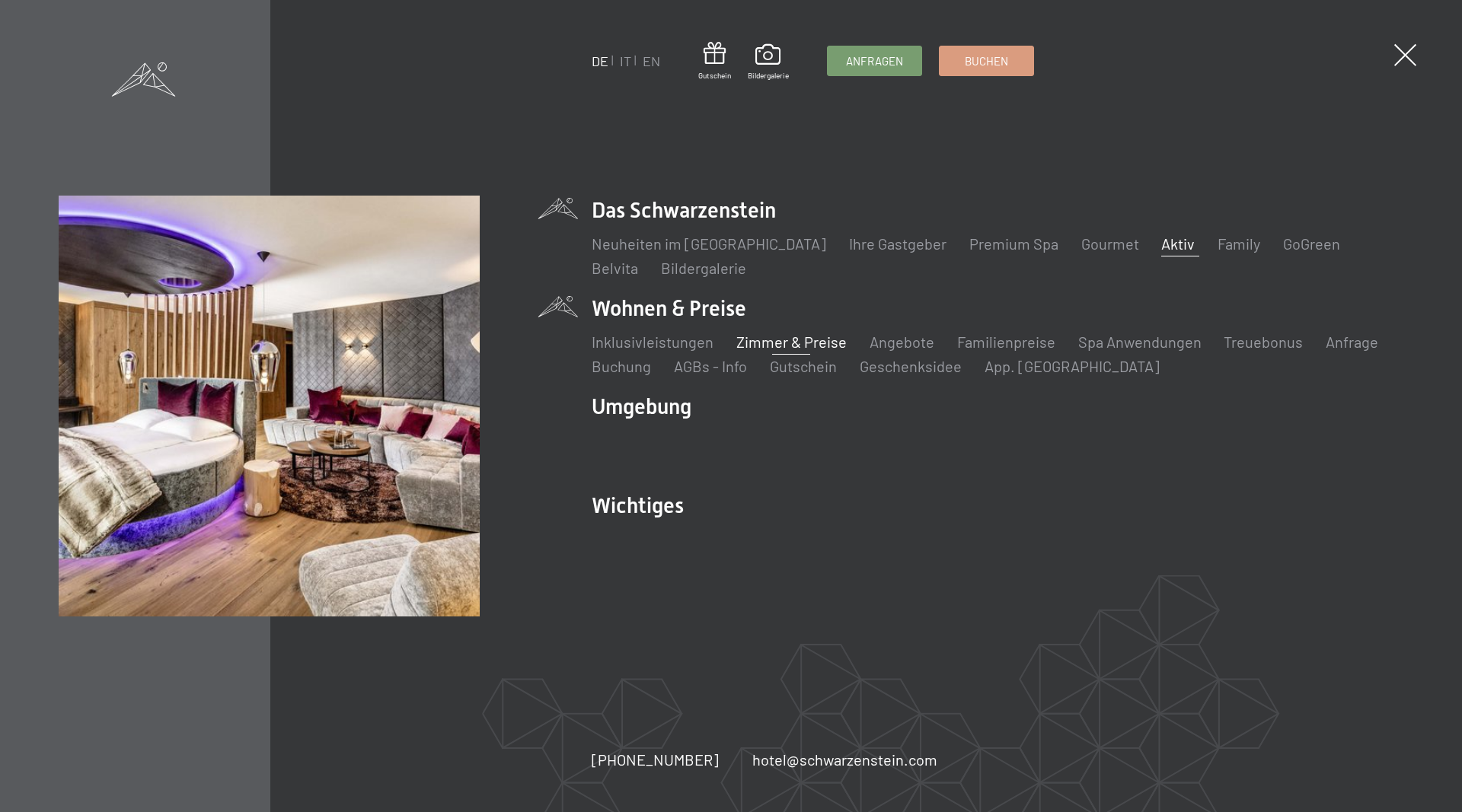
click at [777, 346] on link "Zimmer & Preise" at bounding box center [791, 341] width 111 height 18
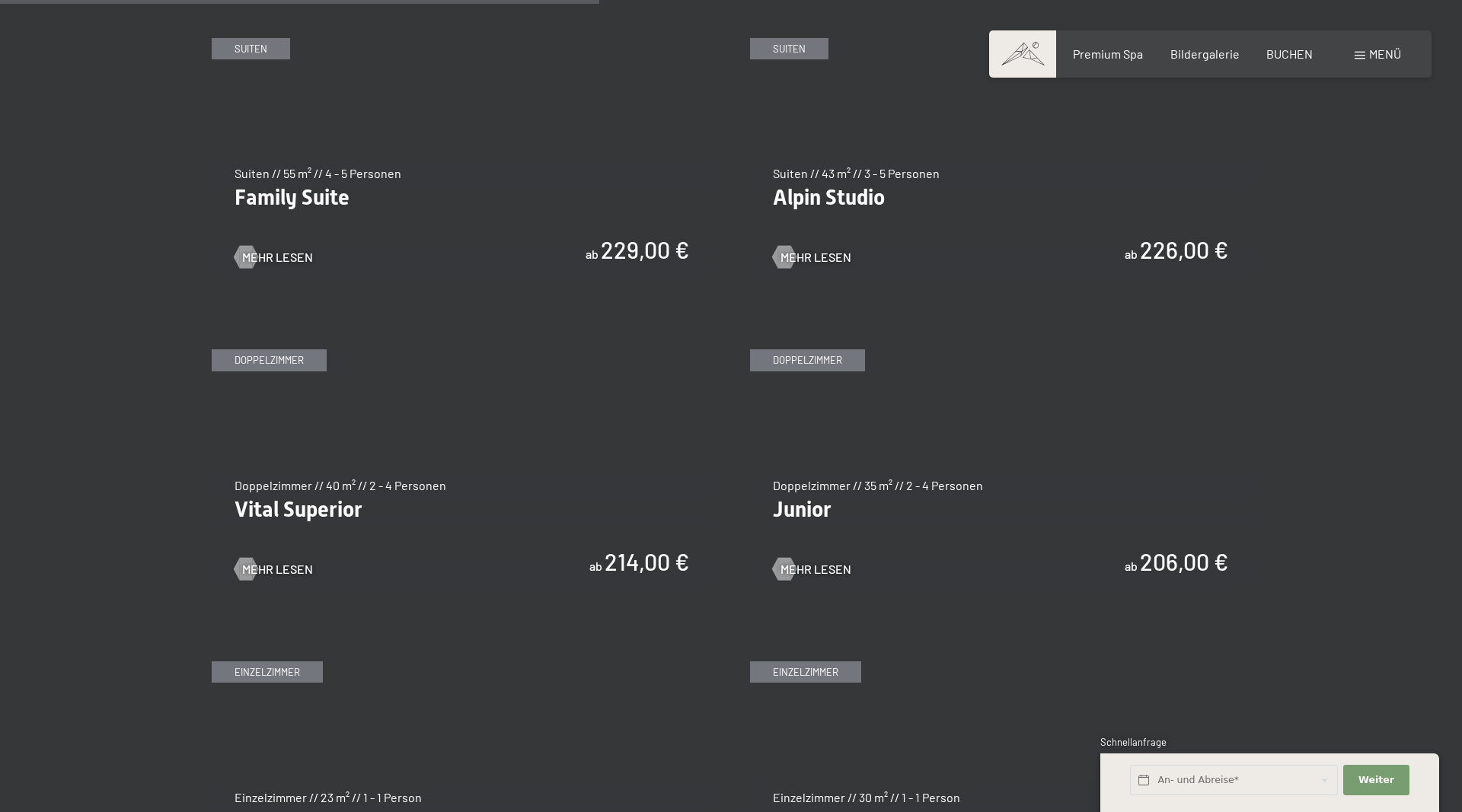
scroll to position [2096, 0]
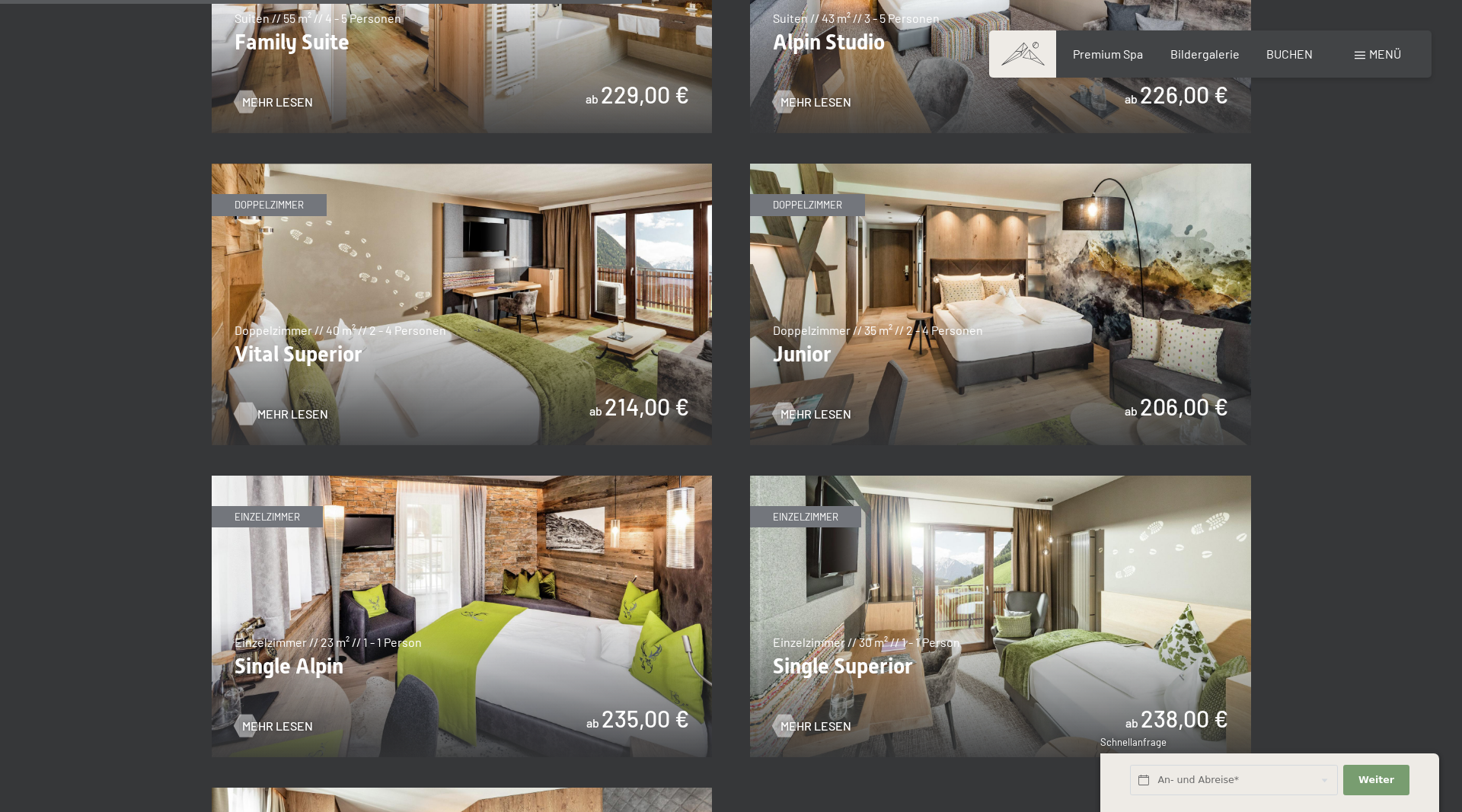
click at [288, 413] on span "Mehr Lesen" at bounding box center [292, 414] width 70 height 17
